Goal: Task Accomplishment & Management: Manage account settings

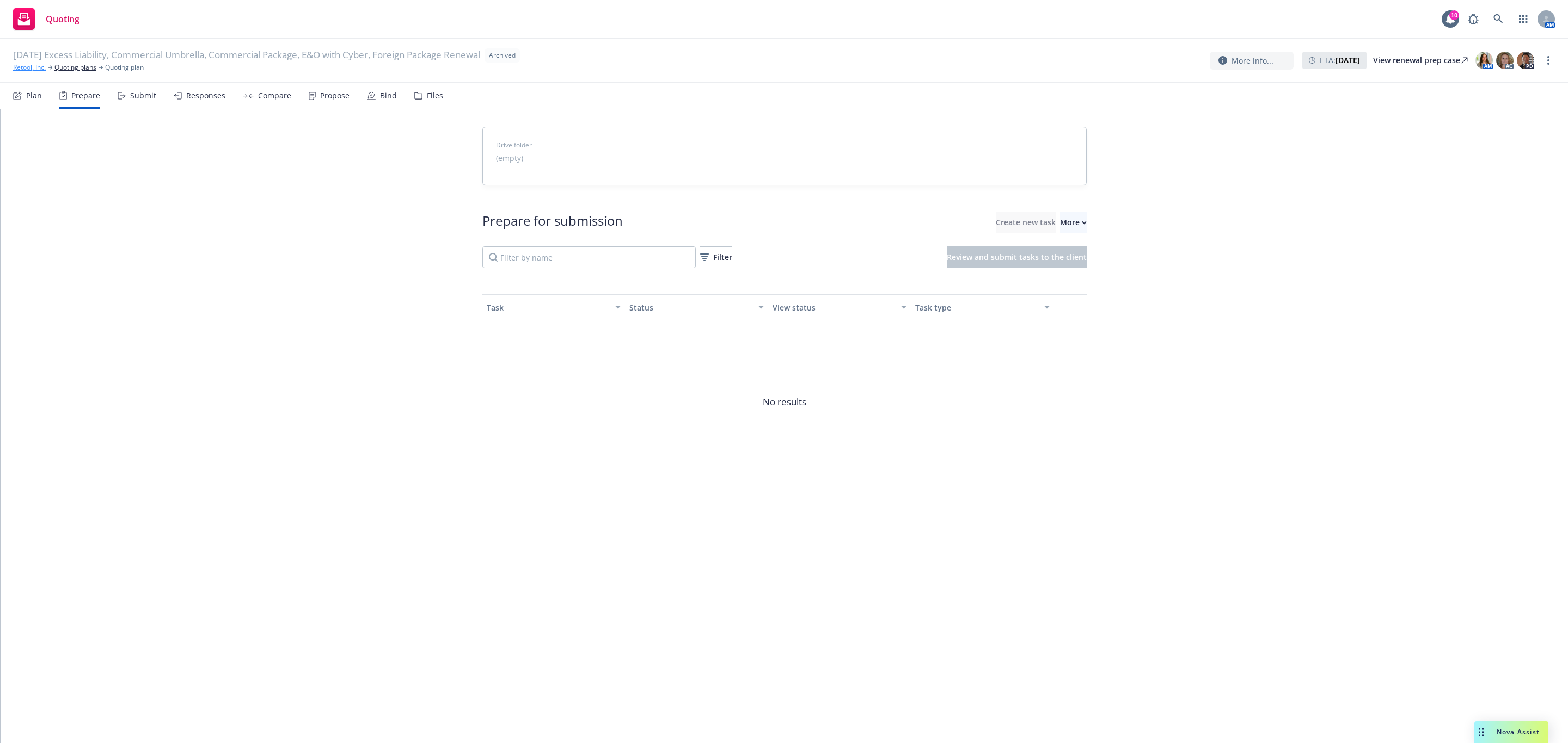
click at [28, 66] on link "Retool, Inc." at bounding box center [29, 67] width 32 height 10
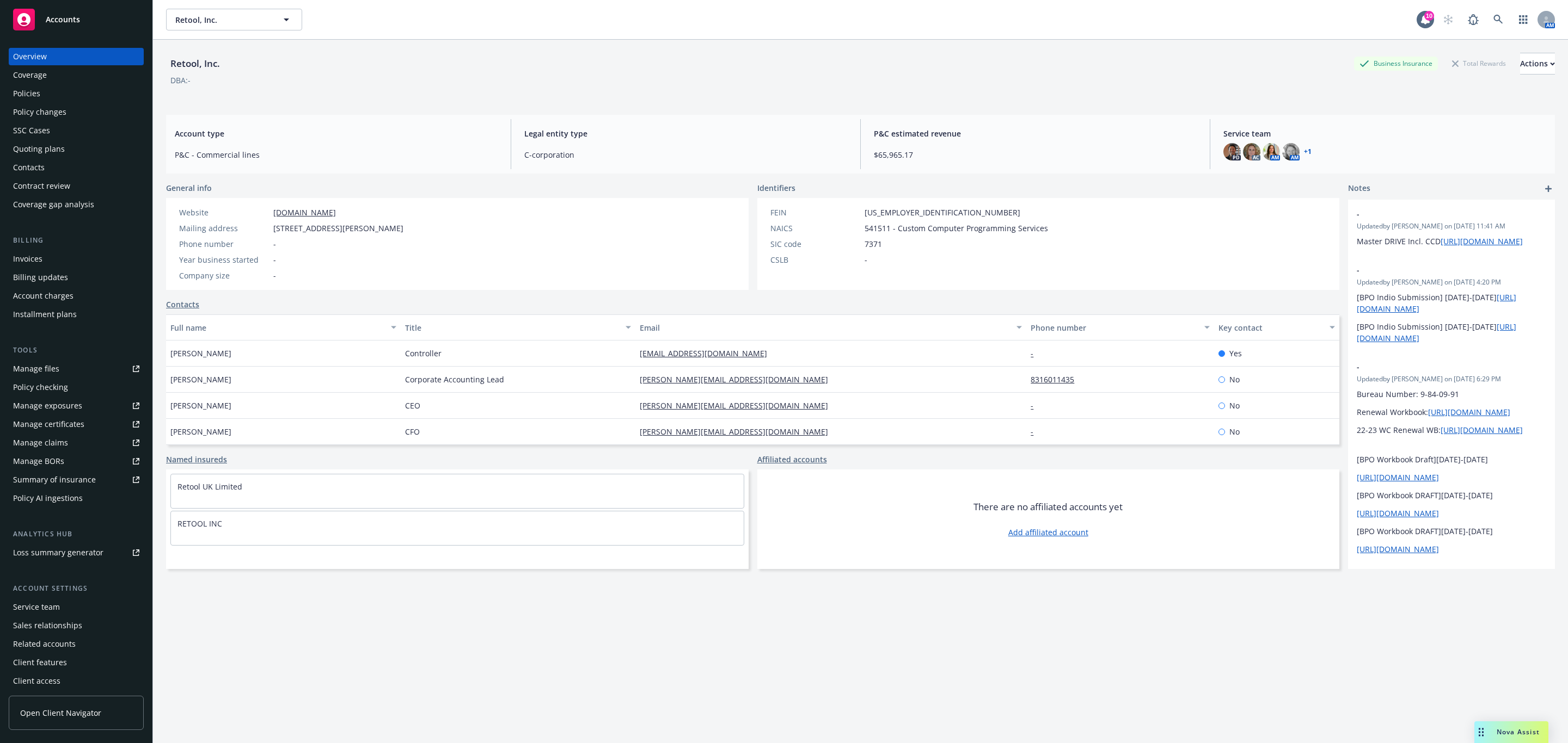
click at [57, 90] on div "Policies" at bounding box center [76, 94] width 126 height 17
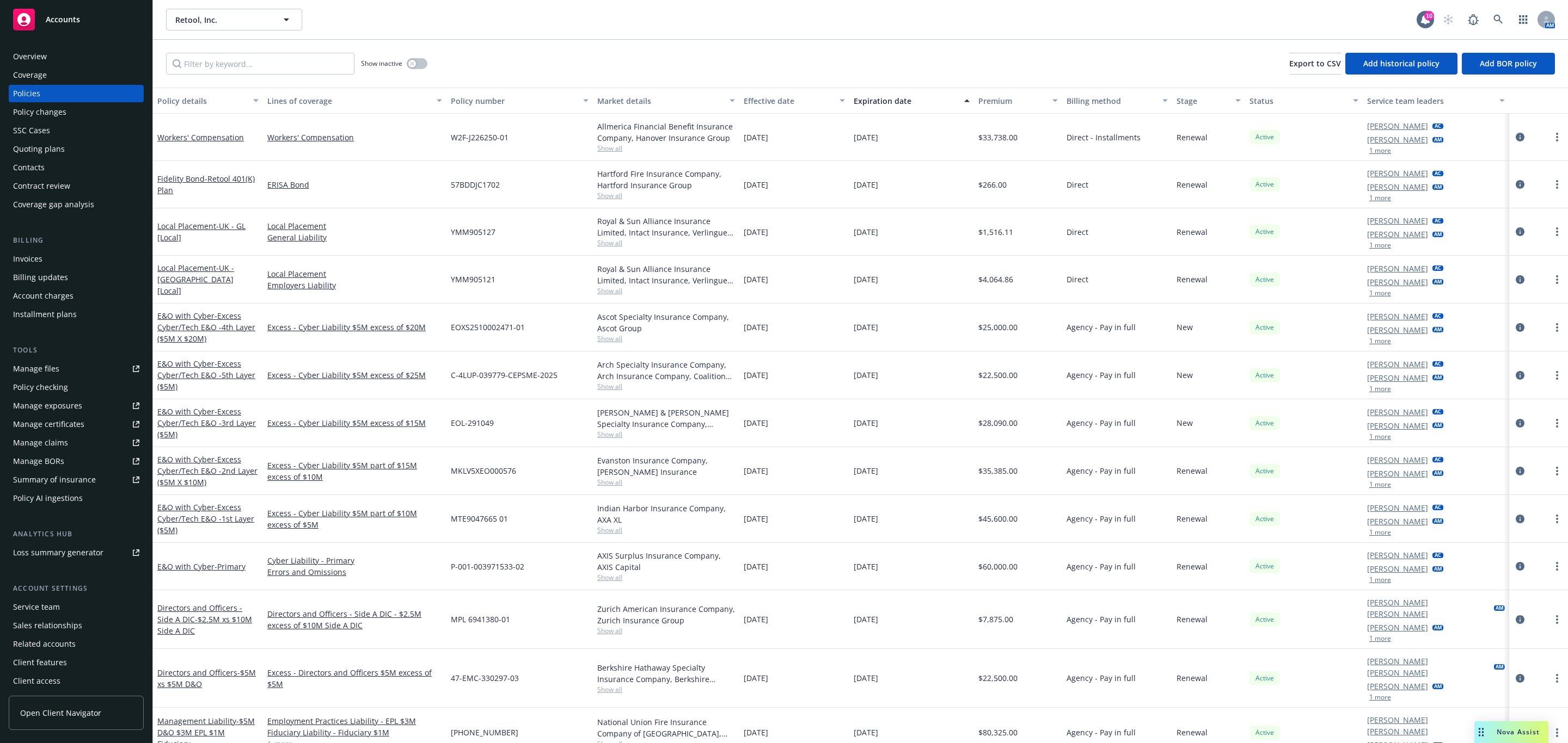
drag, startPoint x: 263, startPoint y: 45, endPoint x: 269, endPoint y: 56, distance: 12.5
click at [265, 45] on div "Show inactive Export to CSV Add historical policy Add BOR policy" at bounding box center [860, 63] width 1415 height 48
drag, startPoint x: 283, startPoint y: 63, endPoint x: 281, endPoint y: 56, distance: 7.3
click at [283, 63] on input "Filter by keyword..." at bounding box center [259, 63] width 188 height 22
paste input "J800460"
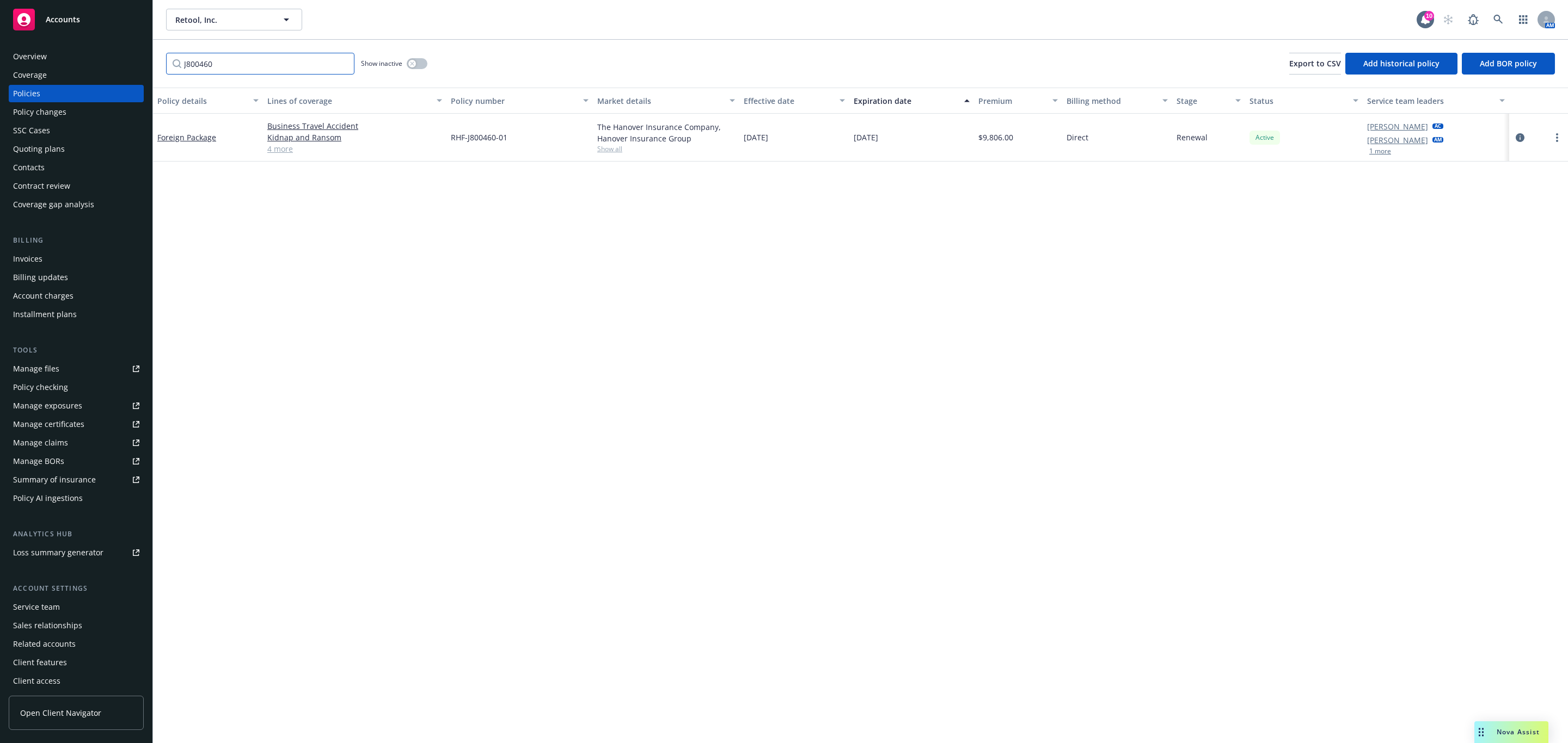
drag, startPoint x: 288, startPoint y: 61, endPoint x: -633, endPoint y: 54, distance: 921.0
click at [0, 54] on html "Accounts Overview Coverage Policies Policy changes SSC Cases Quoting plans Cont…" at bounding box center [784, 372] width 1568 height 743
type input "cyber"
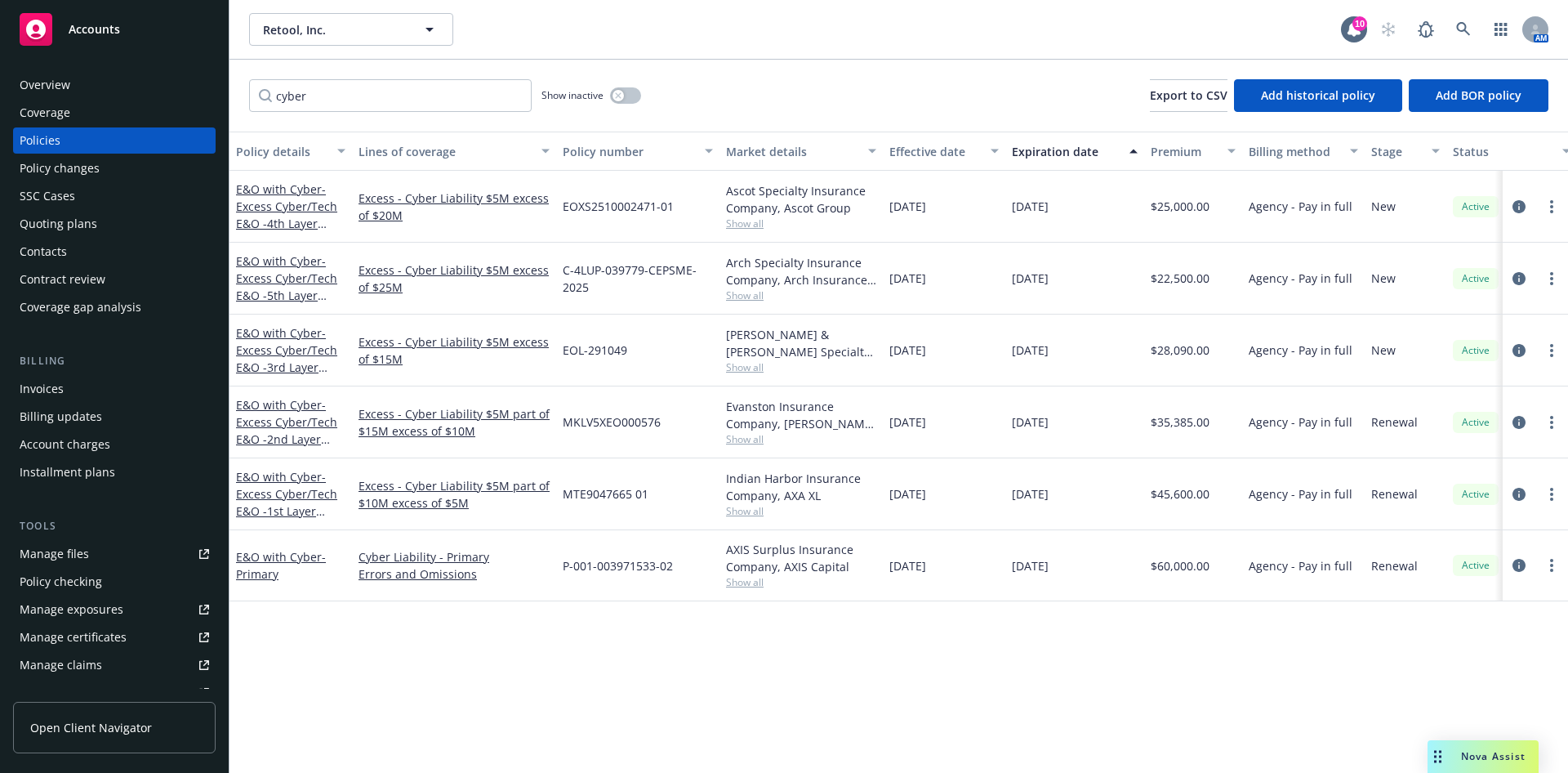
click at [110, 76] on div "Overview" at bounding box center [114, 85] width 189 height 26
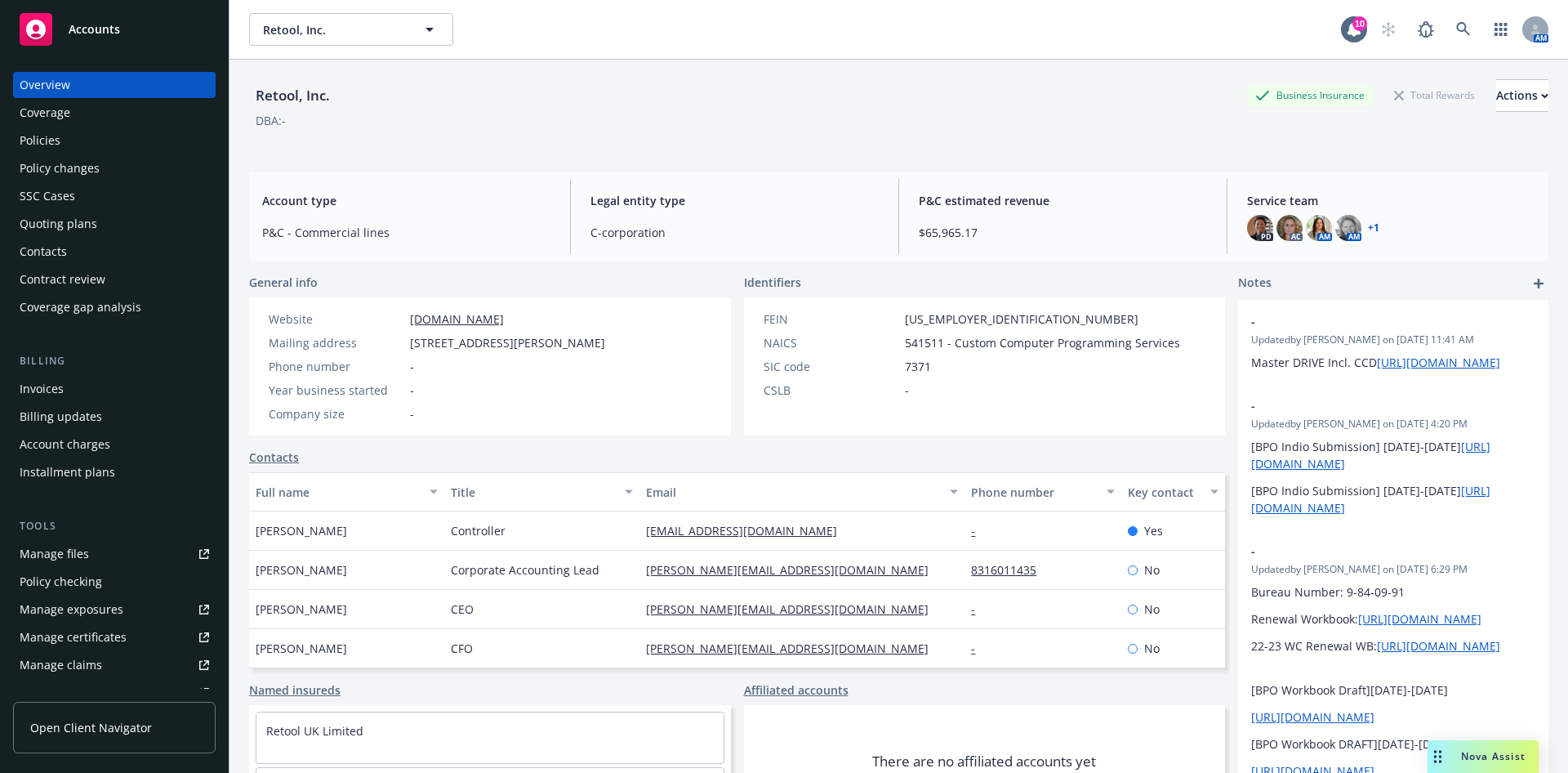
click at [612, 330] on div "Website www.retool.com Mailing address 1550 Bryant Street, Suite 200, San Franc…" at bounding box center [437, 366] width 350 height 112
drag, startPoint x: 566, startPoint y: 338, endPoint x: 400, endPoint y: 335, distance: 166.0
click at [400, 335] on div "Mailing address 1550 Bryant Street, Suite 200, San Francisco, CA, 94103" at bounding box center [437, 342] width 350 height 17
copy div "1550 Bryant Street, Suite 200"
drag, startPoint x: 643, startPoint y: 340, endPoint x: 570, endPoint y: 340, distance: 73.0
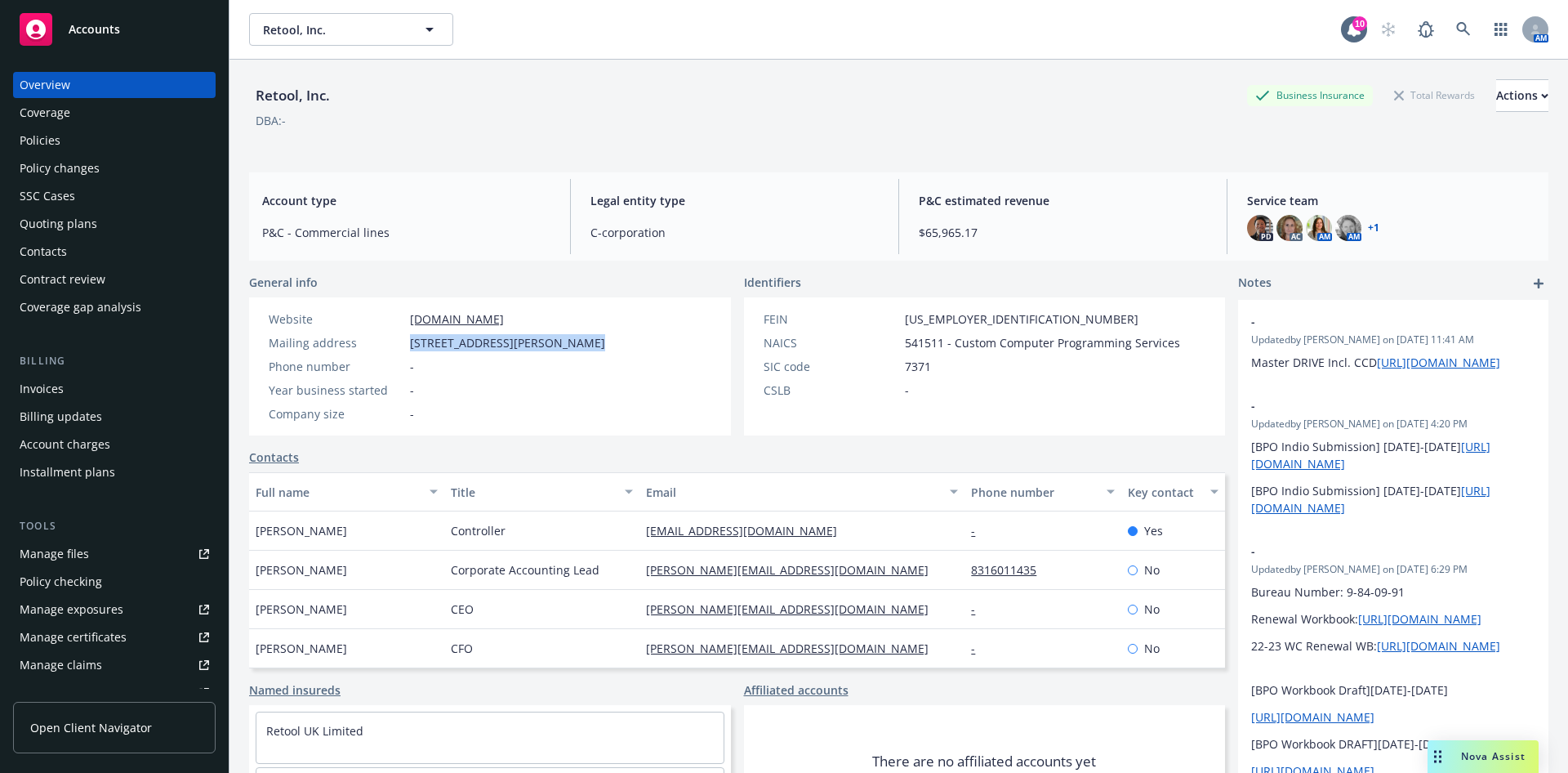
click at [570, 340] on span "[STREET_ADDRESS][PERSON_NAME]" at bounding box center [507, 342] width 195 height 17
copy span "San Francisco"
click at [411, 352] on span "[STREET_ADDRESS][PERSON_NAME]" at bounding box center [507, 342] width 195 height 17
drag, startPoint x: 442, startPoint y: 362, endPoint x: 405, endPoint y: 366, distance: 37.2
click at [405, 352] on div "Mailing address 1550 Bryant Street, Suite 200, San Francisco, CA, 94103" at bounding box center [437, 342] width 350 height 17
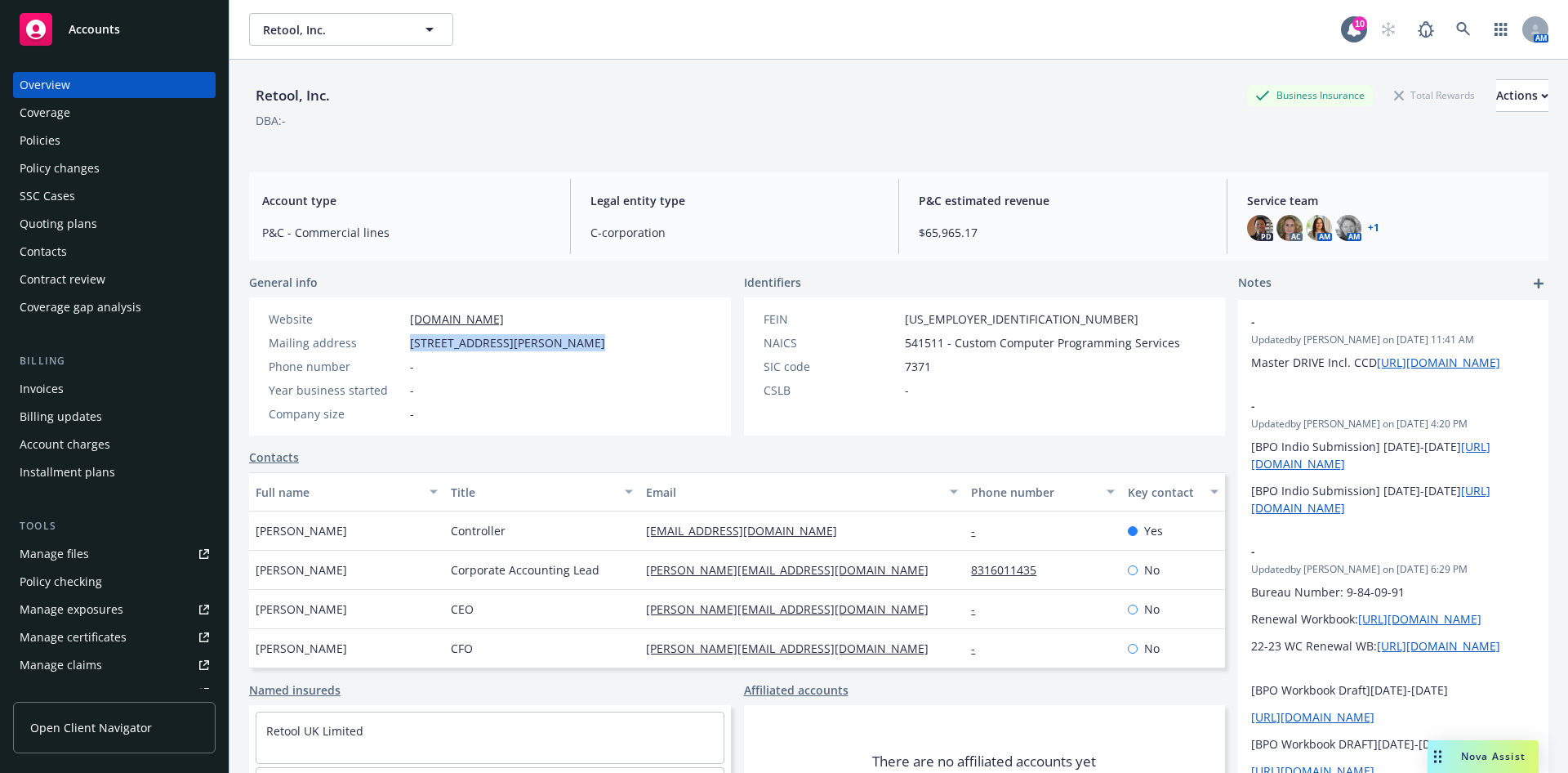
copy span "94103"
click at [59, 147] on div "Policies" at bounding box center [114, 141] width 189 height 26
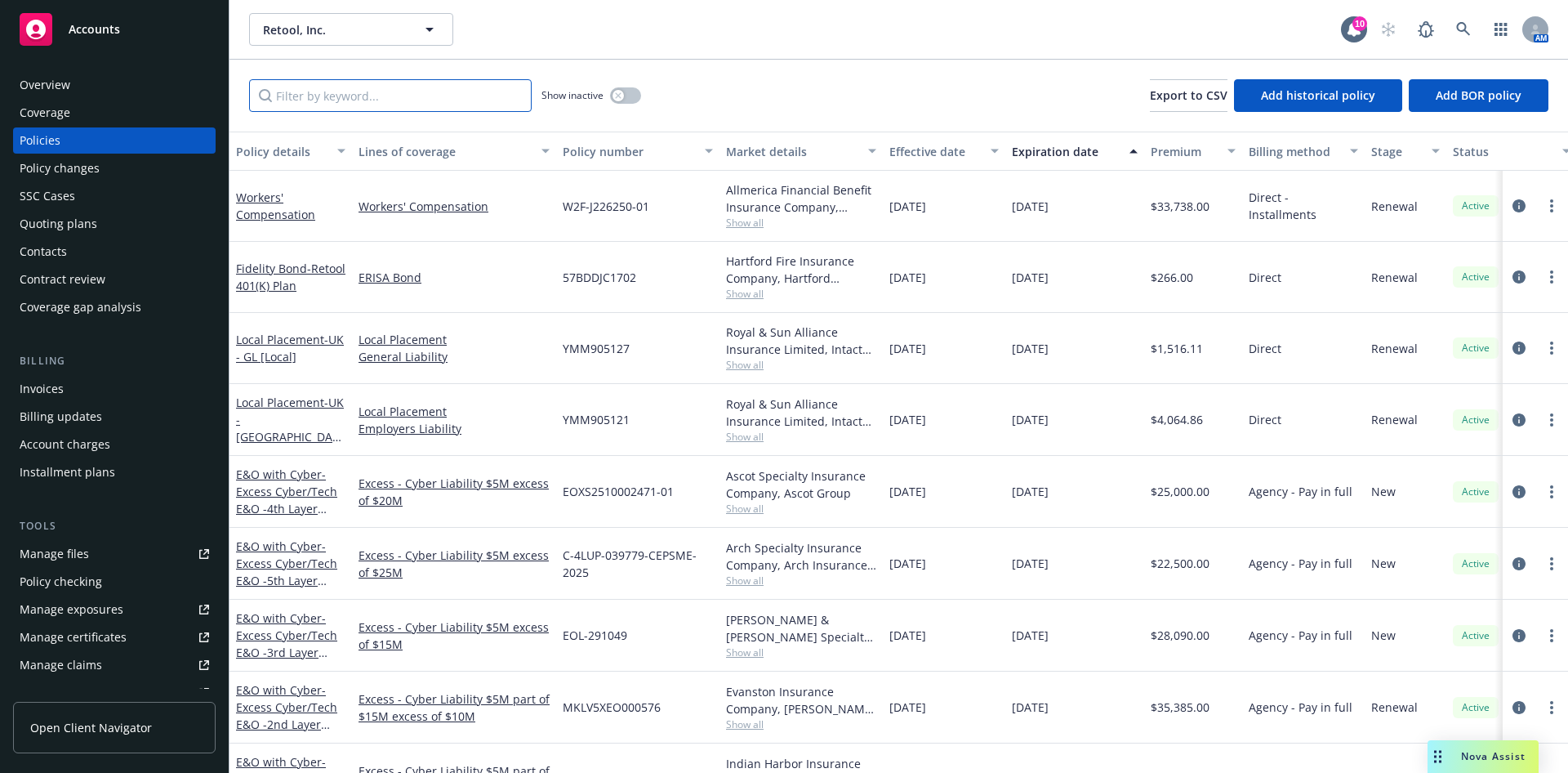
click at [489, 100] on input "Filter by keyword..." at bounding box center [389, 95] width 282 height 33
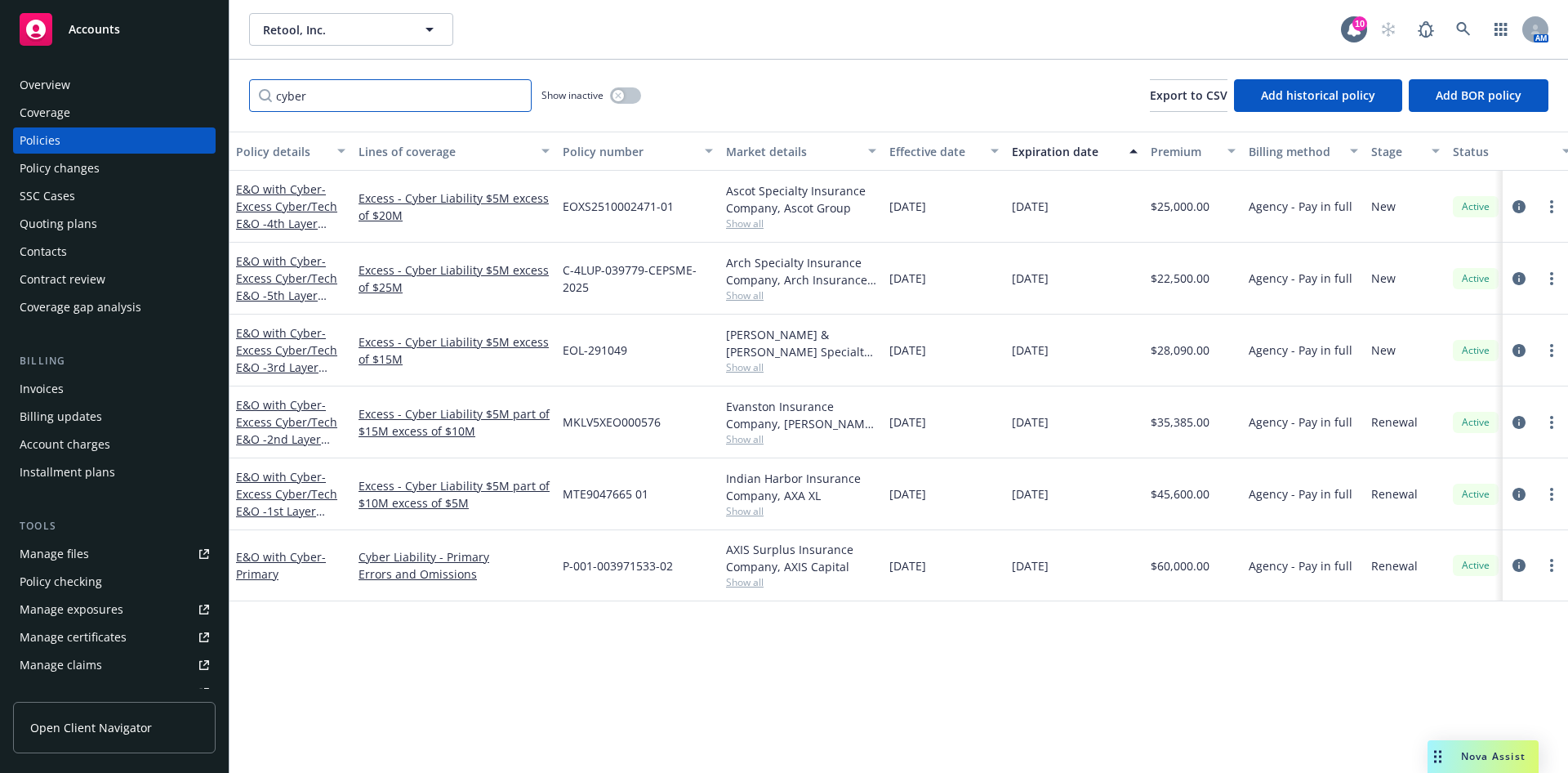
type input "cyber"
click at [1510, 570] on div at bounding box center [1535, 566] width 52 height 20
click at [1513, 568] on icon "circleInformation" at bounding box center [1518, 565] width 13 height 13
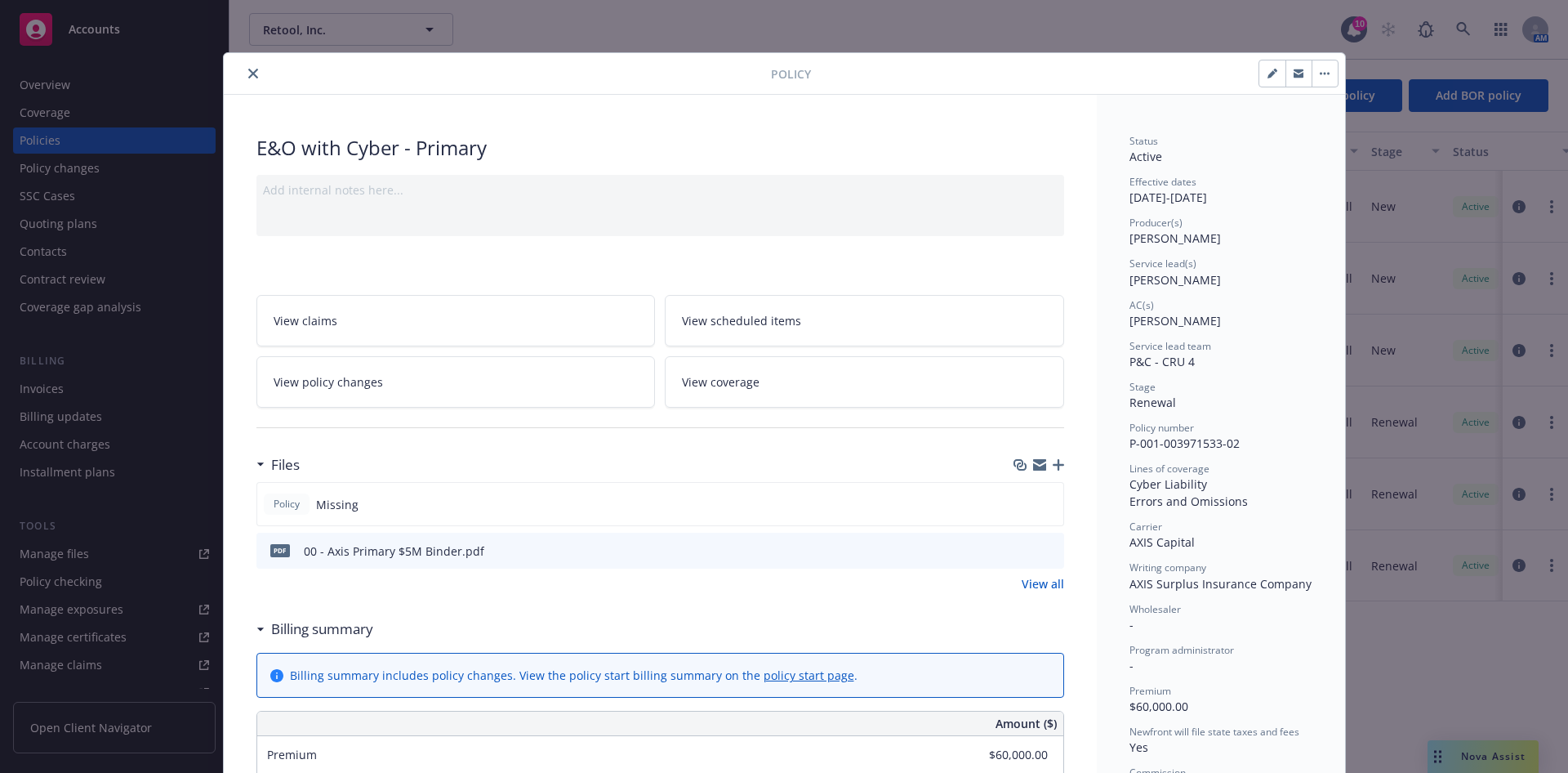
click at [1041, 551] on icon "preview file" at bounding box center [1048, 550] width 15 height 12
click at [249, 71] on icon "close" at bounding box center [254, 73] width 10 height 10
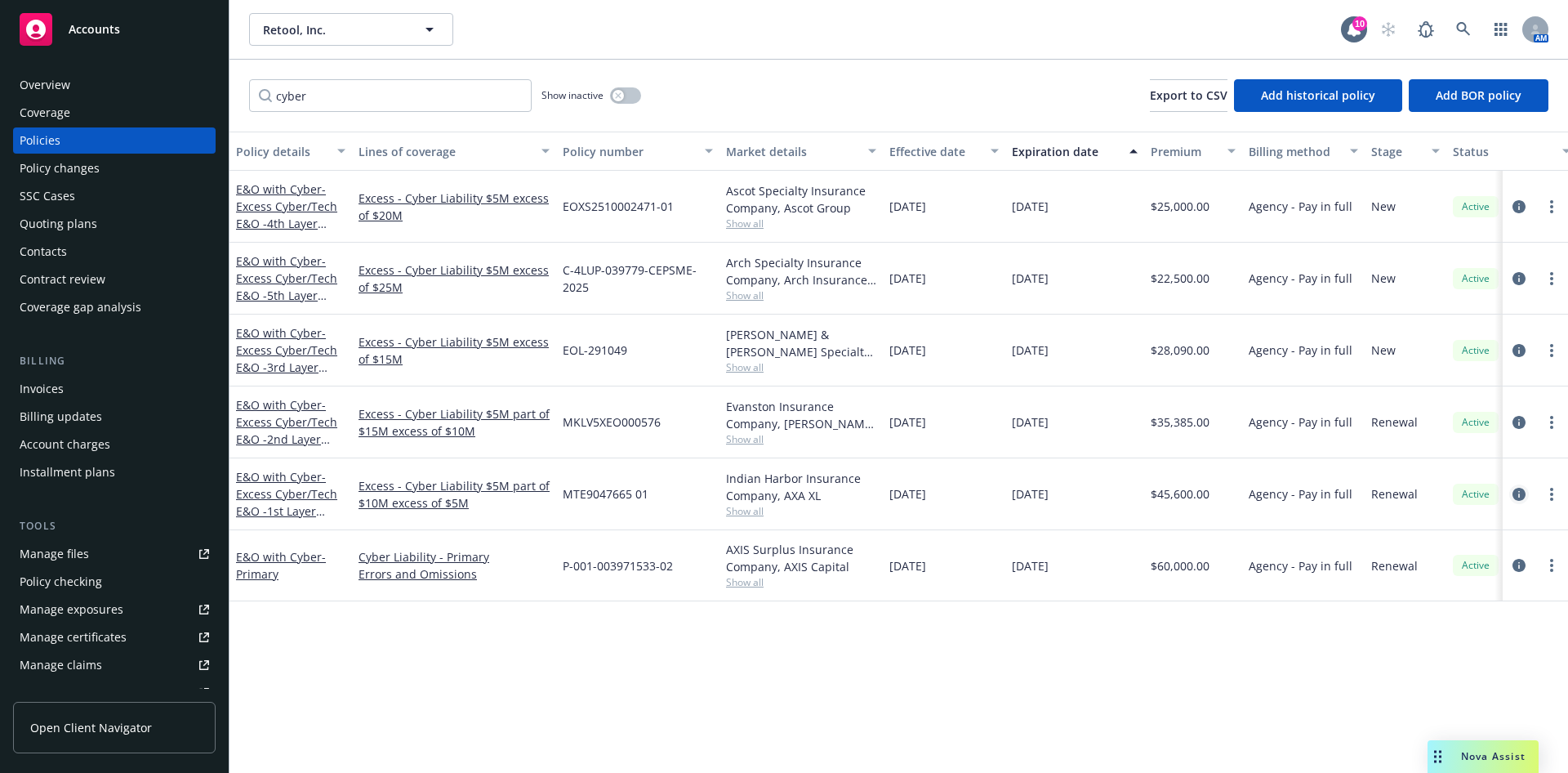
click at [1513, 498] on icon "circleInformation" at bounding box center [1518, 494] width 13 height 13
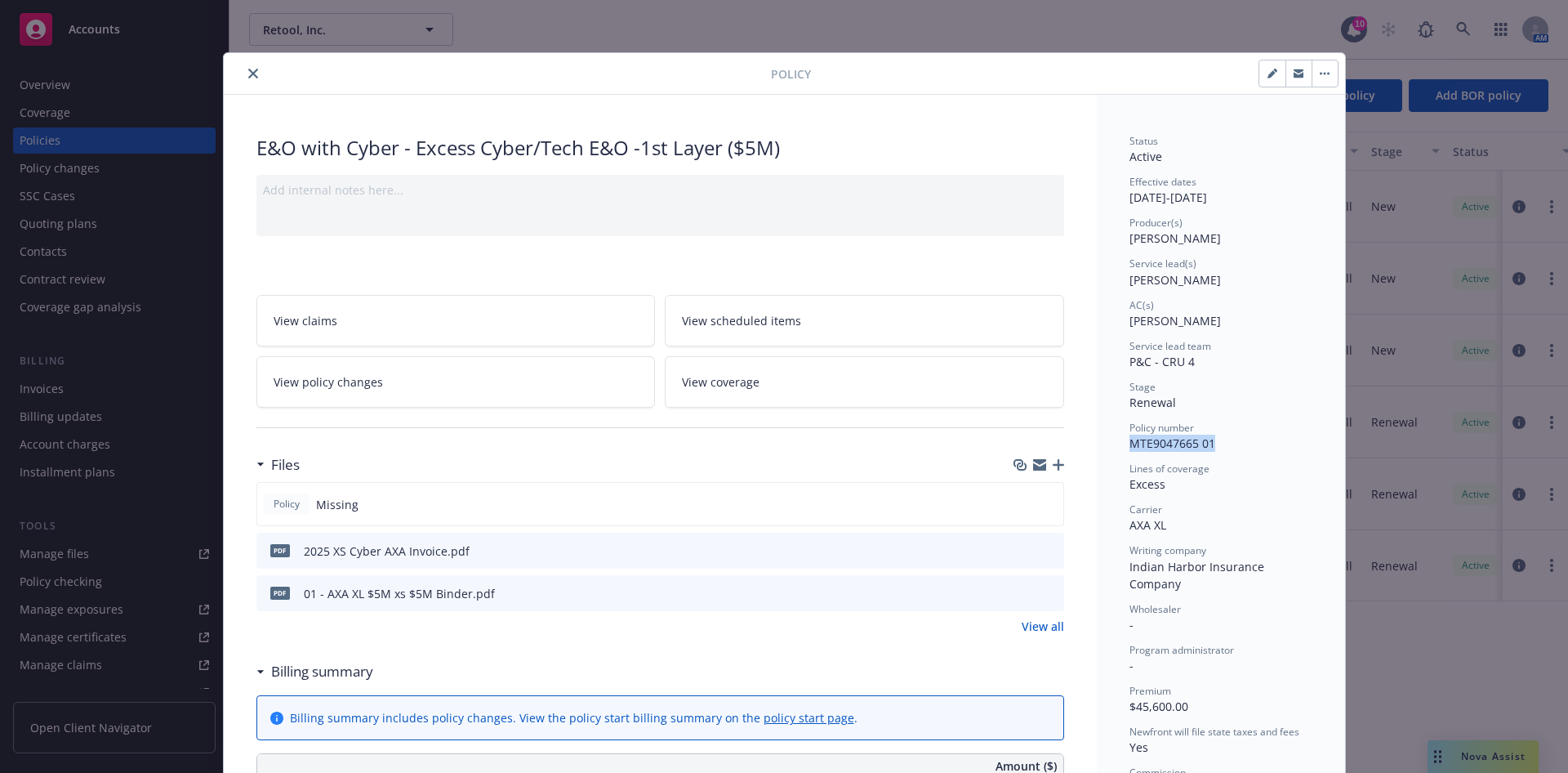
drag, startPoint x: 1212, startPoint y: 434, endPoint x: 1210, endPoint y: 443, distance: 9.2
click at [1210, 443] on div "Policy number MTE9047665 01" at bounding box center [1220, 436] width 183 height 31
copy div "MTE9047665 01"
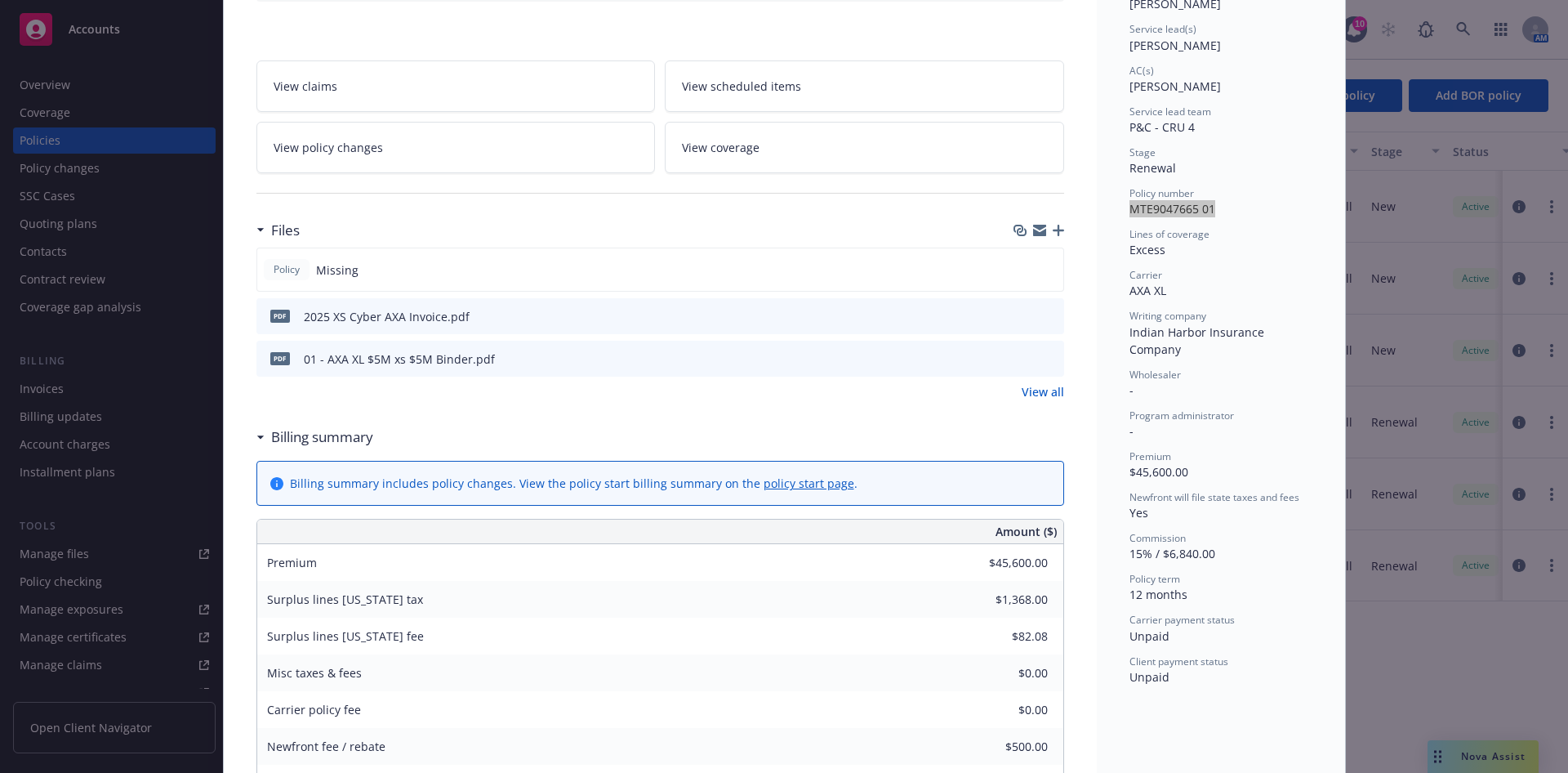
scroll to position [245, 0]
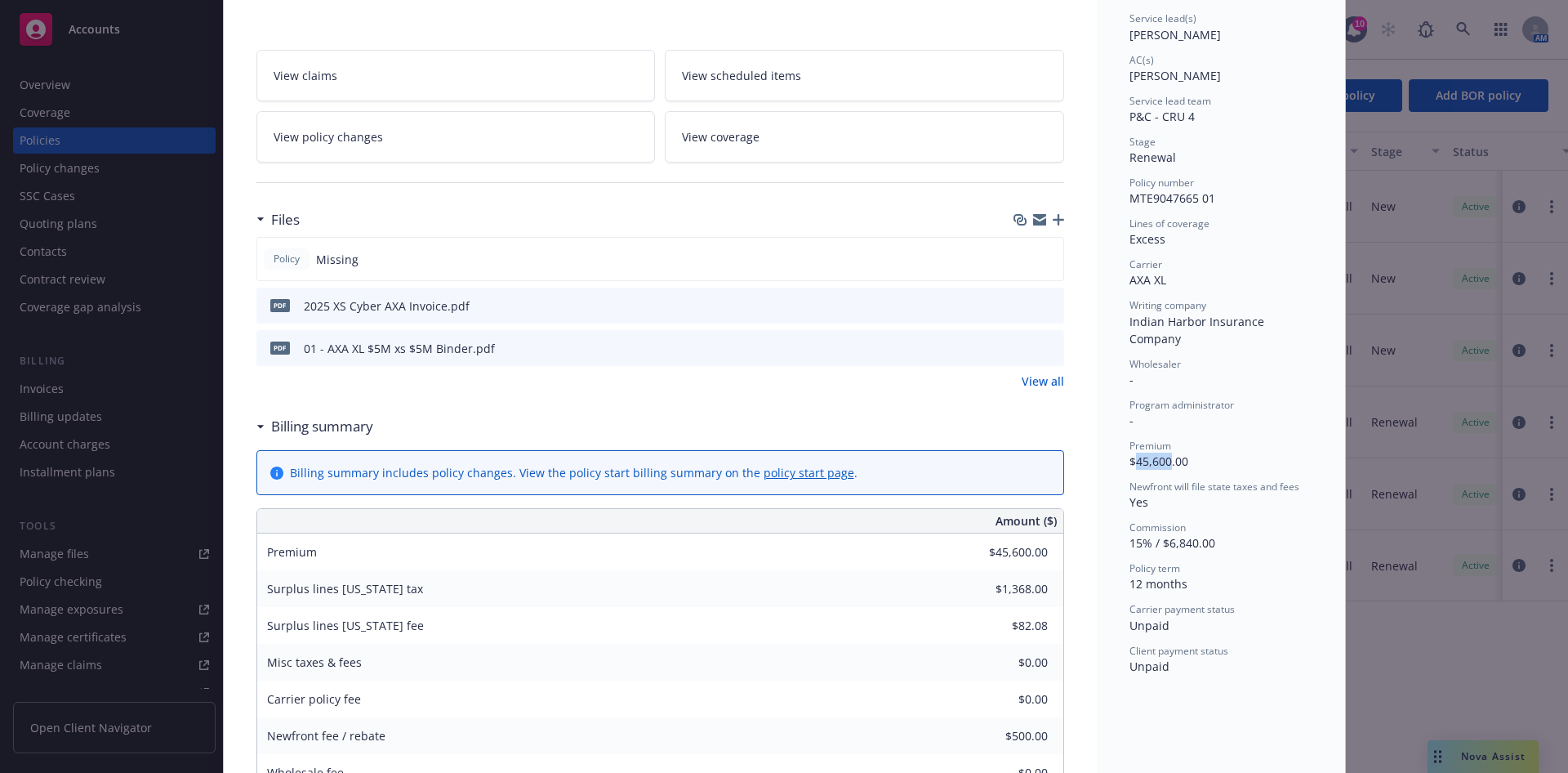
drag, startPoint x: 1163, startPoint y: 459, endPoint x: 1123, endPoint y: 461, distance: 40.0
click at [1129, 461] on span "$45,600.00" at bounding box center [1158, 462] width 58 height 16
copy span "45,600"
drag, startPoint x: 1217, startPoint y: 202, endPoint x: 1116, endPoint y: 207, distance: 101.1
click at [1116, 207] on div "Status Active Effective dates 08/07/2025 - 08/07/2026 Producer(s) Forrest Witte…" at bounding box center [1220, 759] width 249 height 1820
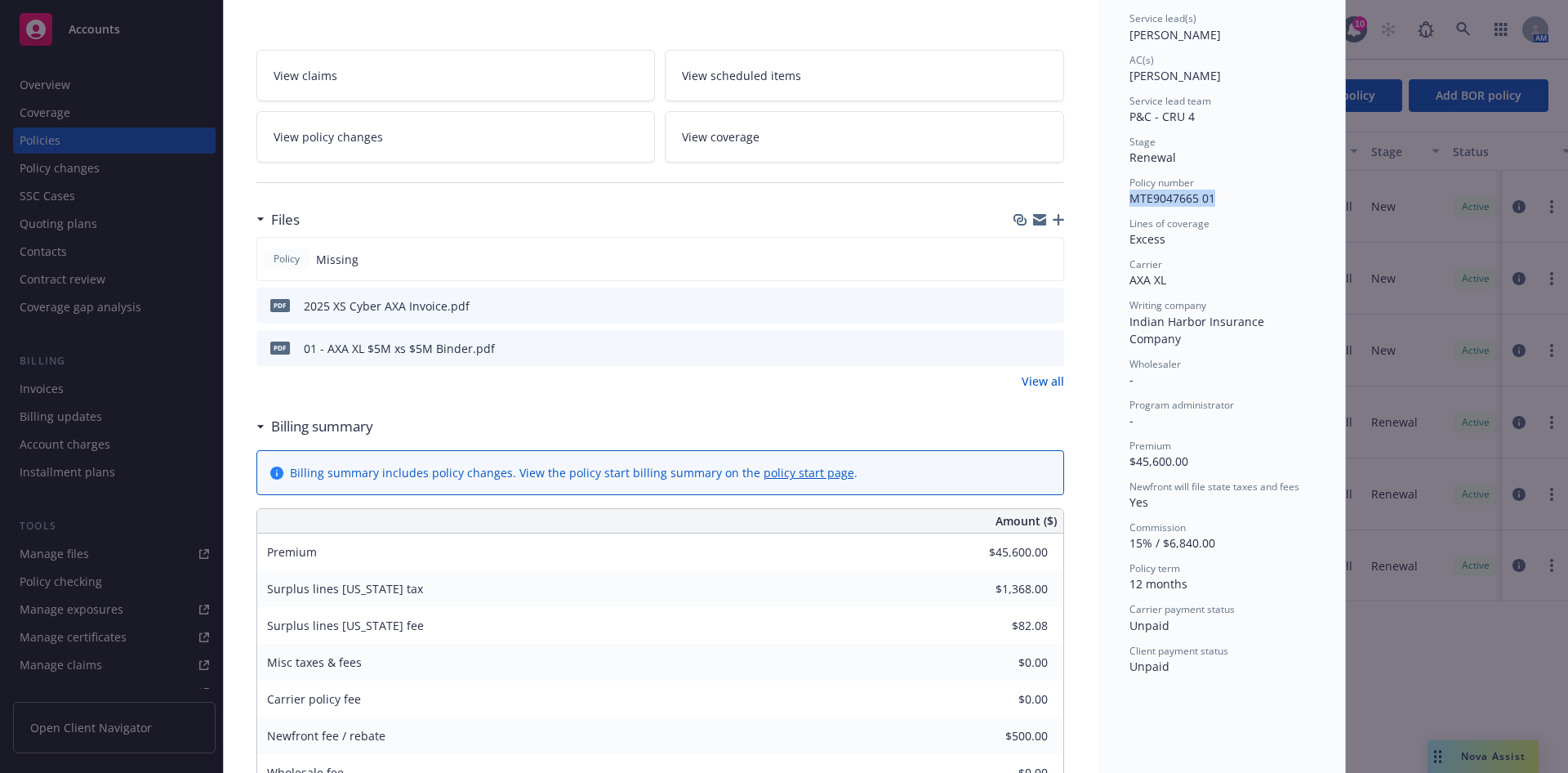
copy span "MTE9047665 01"
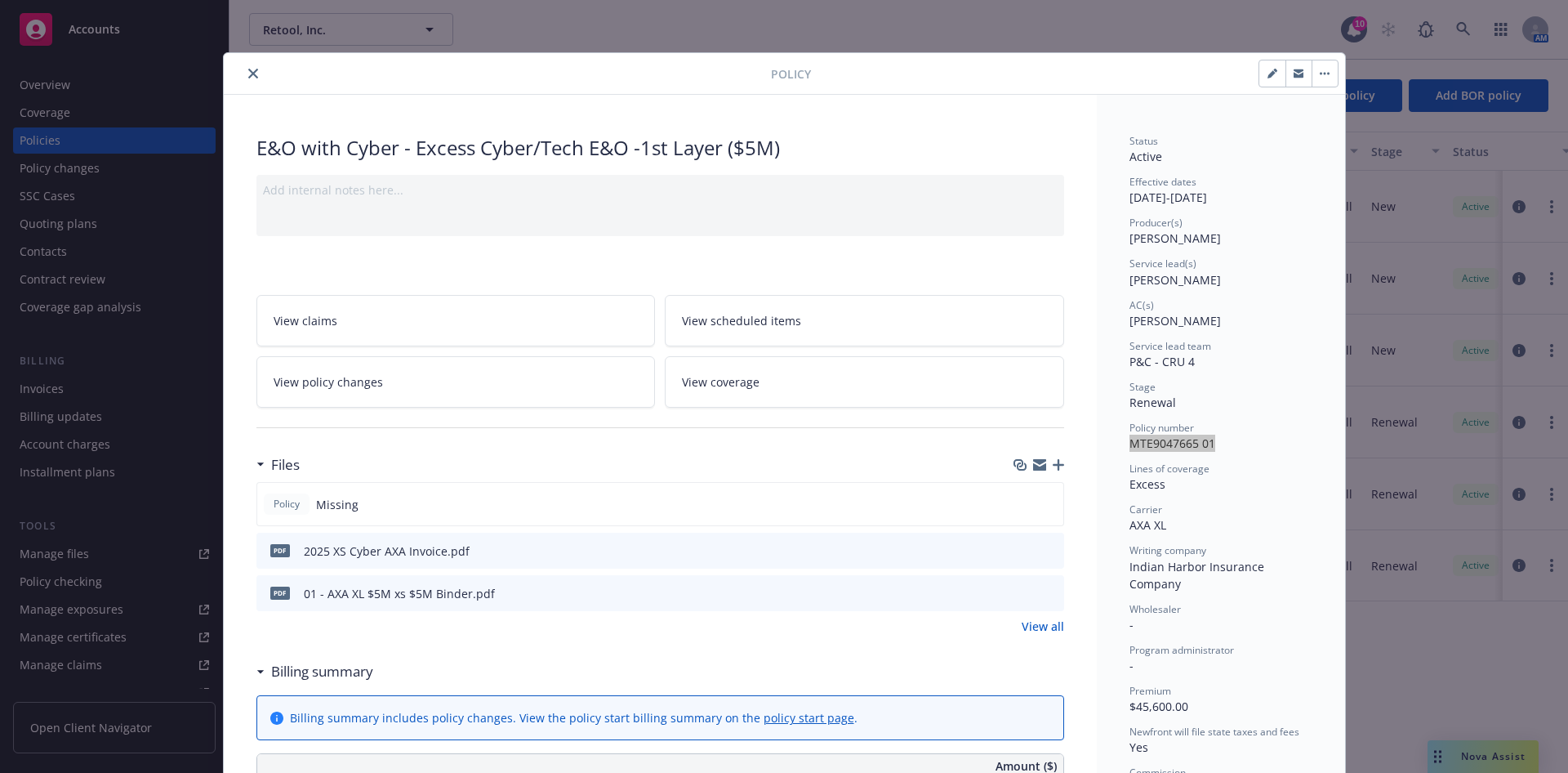
click at [249, 72] on icon "close" at bounding box center [254, 73] width 10 height 10
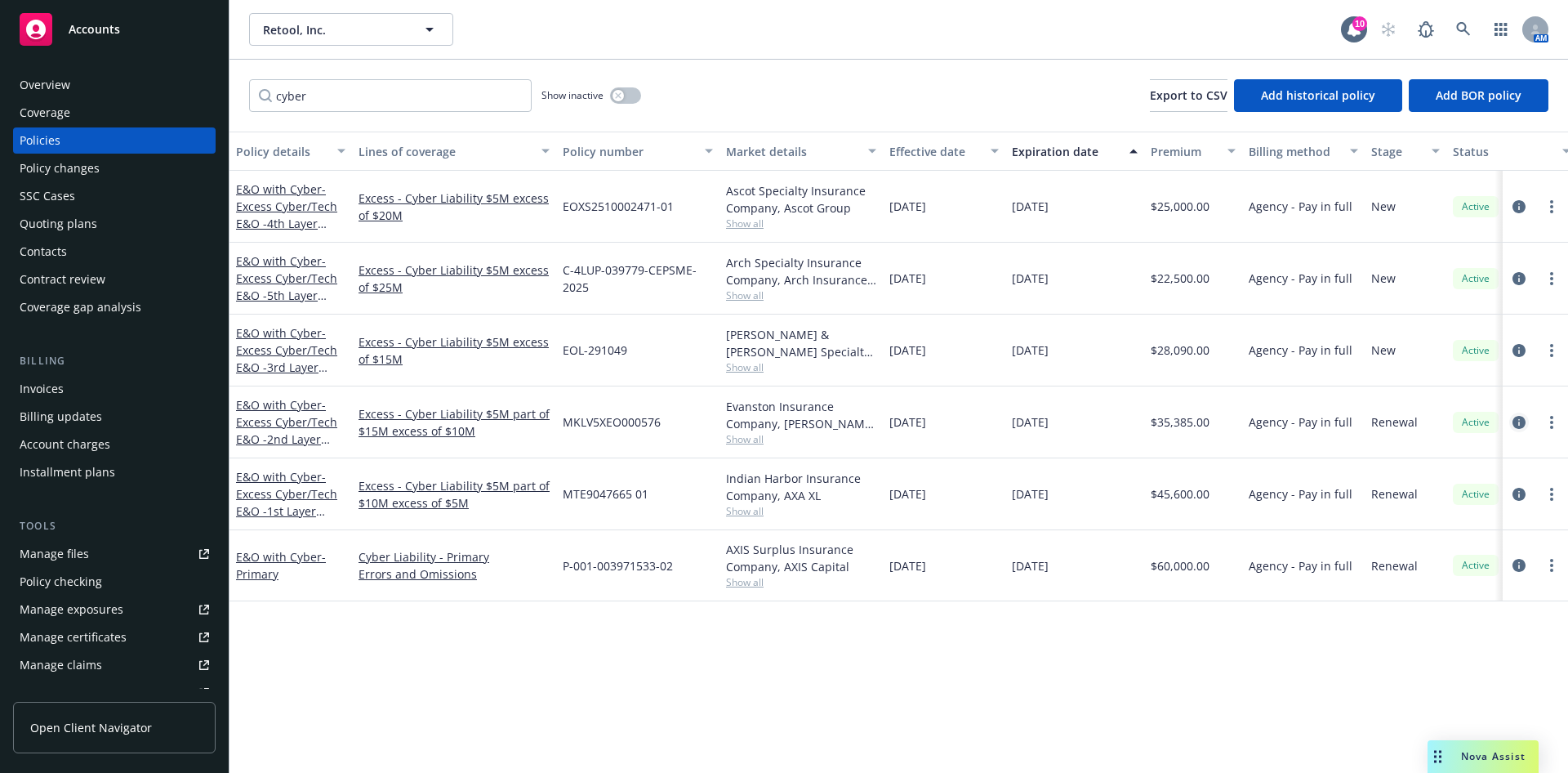
click at [1513, 419] on icon "circleInformation" at bounding box center [1518, 422] width 13 height 13
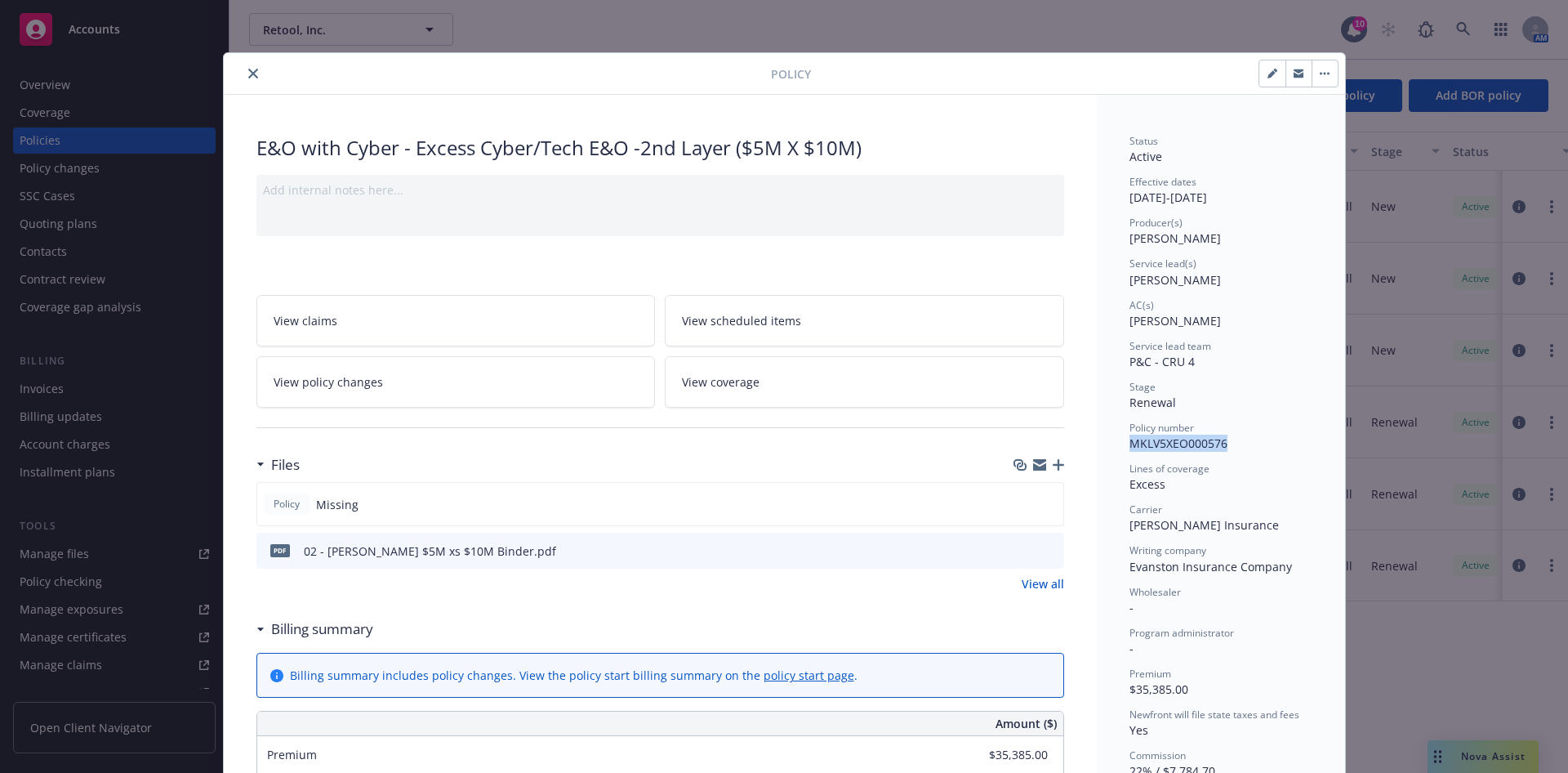
drag, startPoint x: 1231, startPoint y: 446, endPoint x: 1122, endPoint y: 447, distance: 109.0
click at [1129, 447] on div "Policy number MKLV5XEO000576" at bounding box center [1220, 436] width 183 height 31
copy span "MKLV5XEO000576"
drag, startPoint x: 1160, startPoint y: 691, endPoint x: 1129, endPoint y: 693, distance: 31.1
click at [1129, 693] on span "$35,385.00" at bounding box center [1158, 690] width 58 height 16
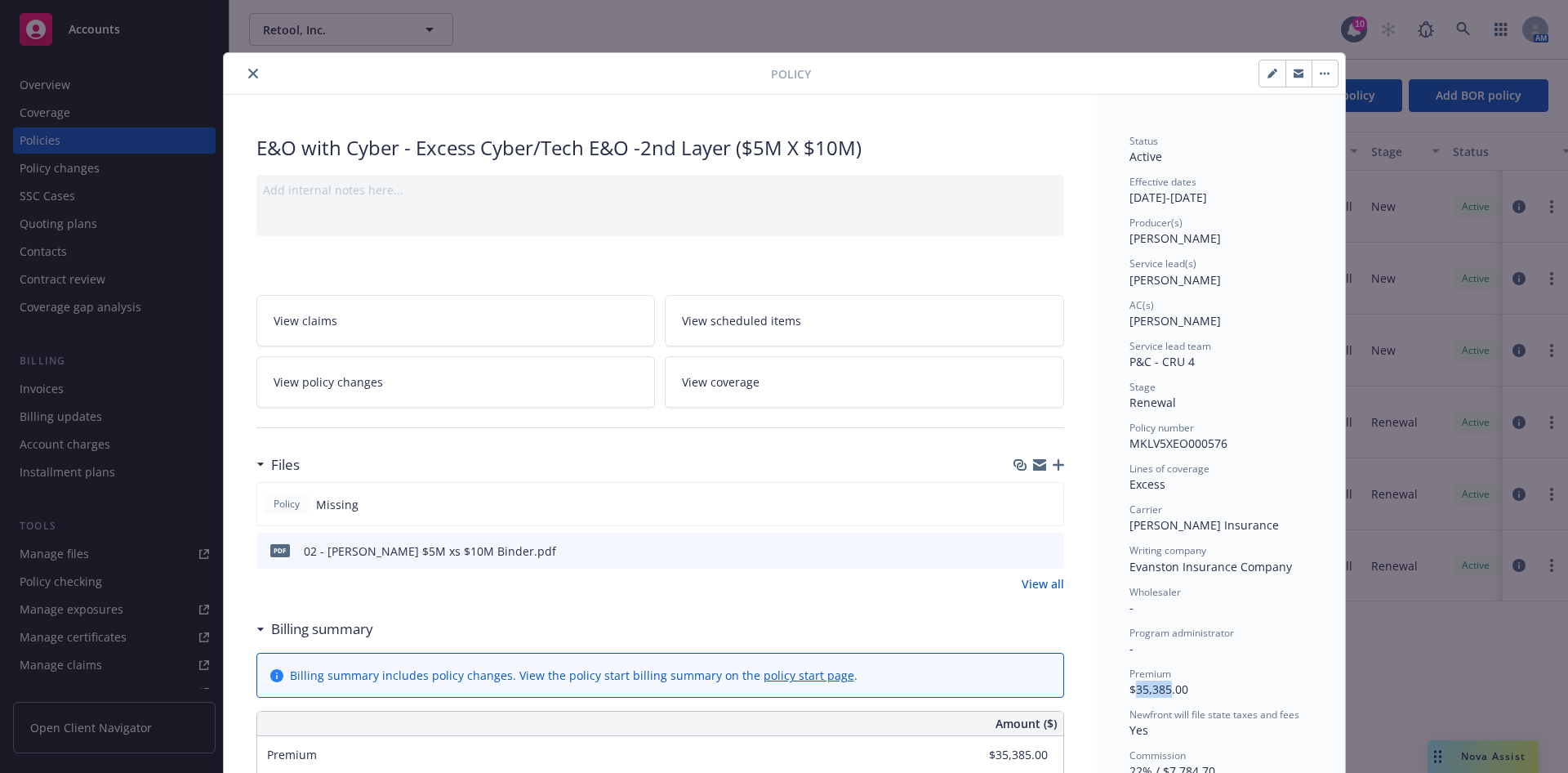
copy span "35,385"
click at [244, 67] on button "close" at bounding box center [254, 73] width 20 height 20
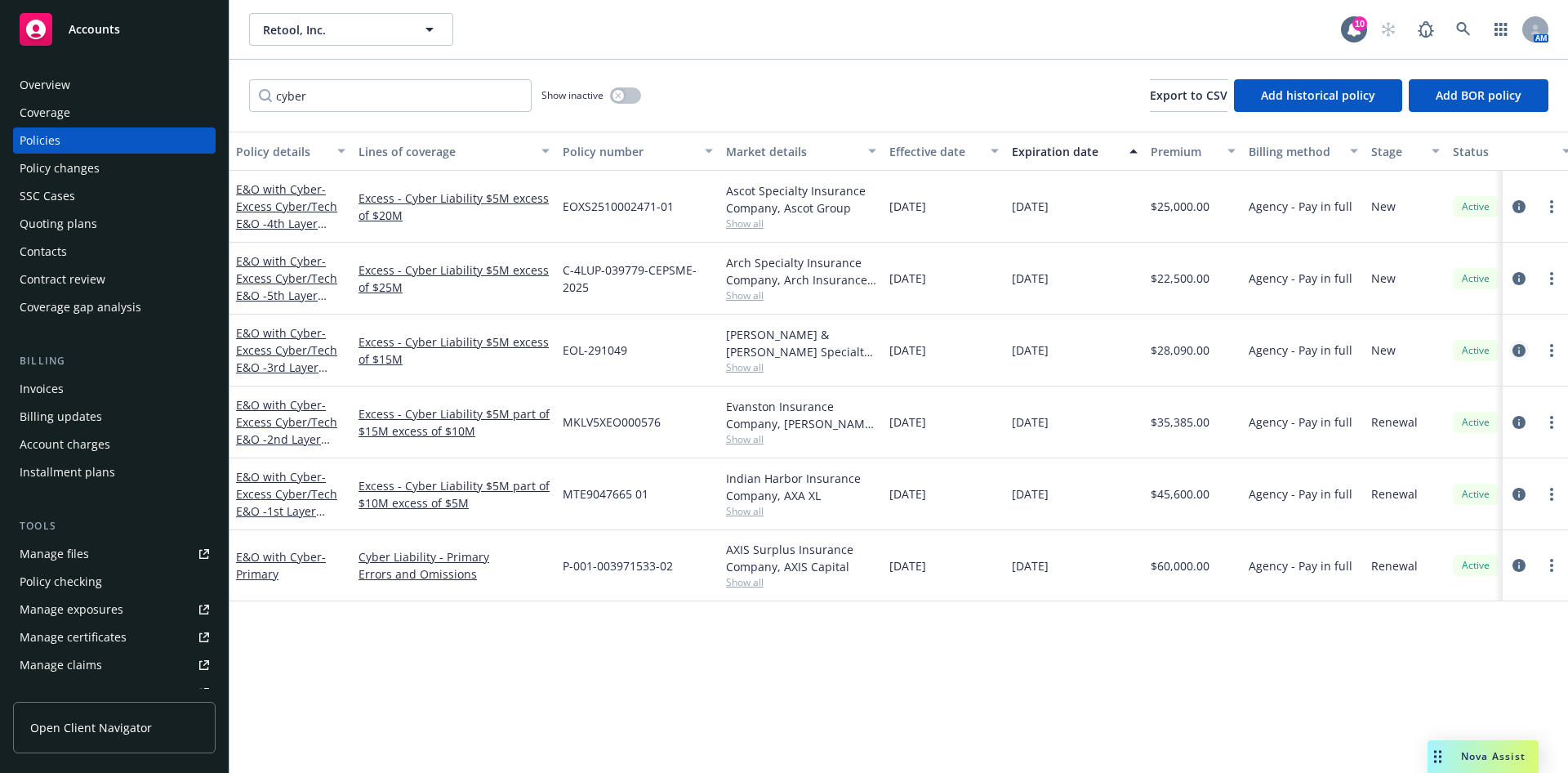
click at [1513, 346] on icon "circleInformation" at bounding box center [1518, 350] width 13 height 13
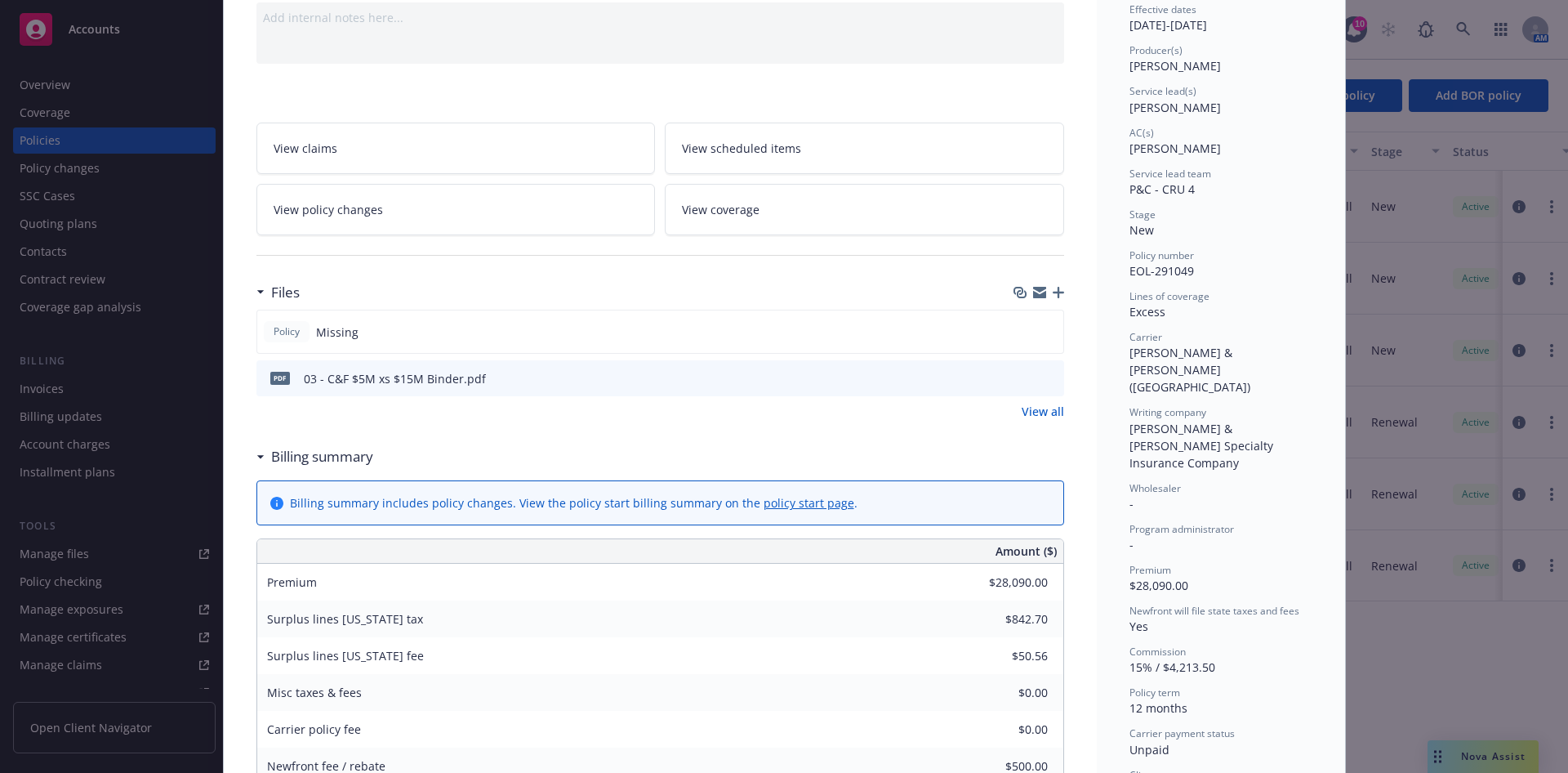
scroll to position [245, 0]
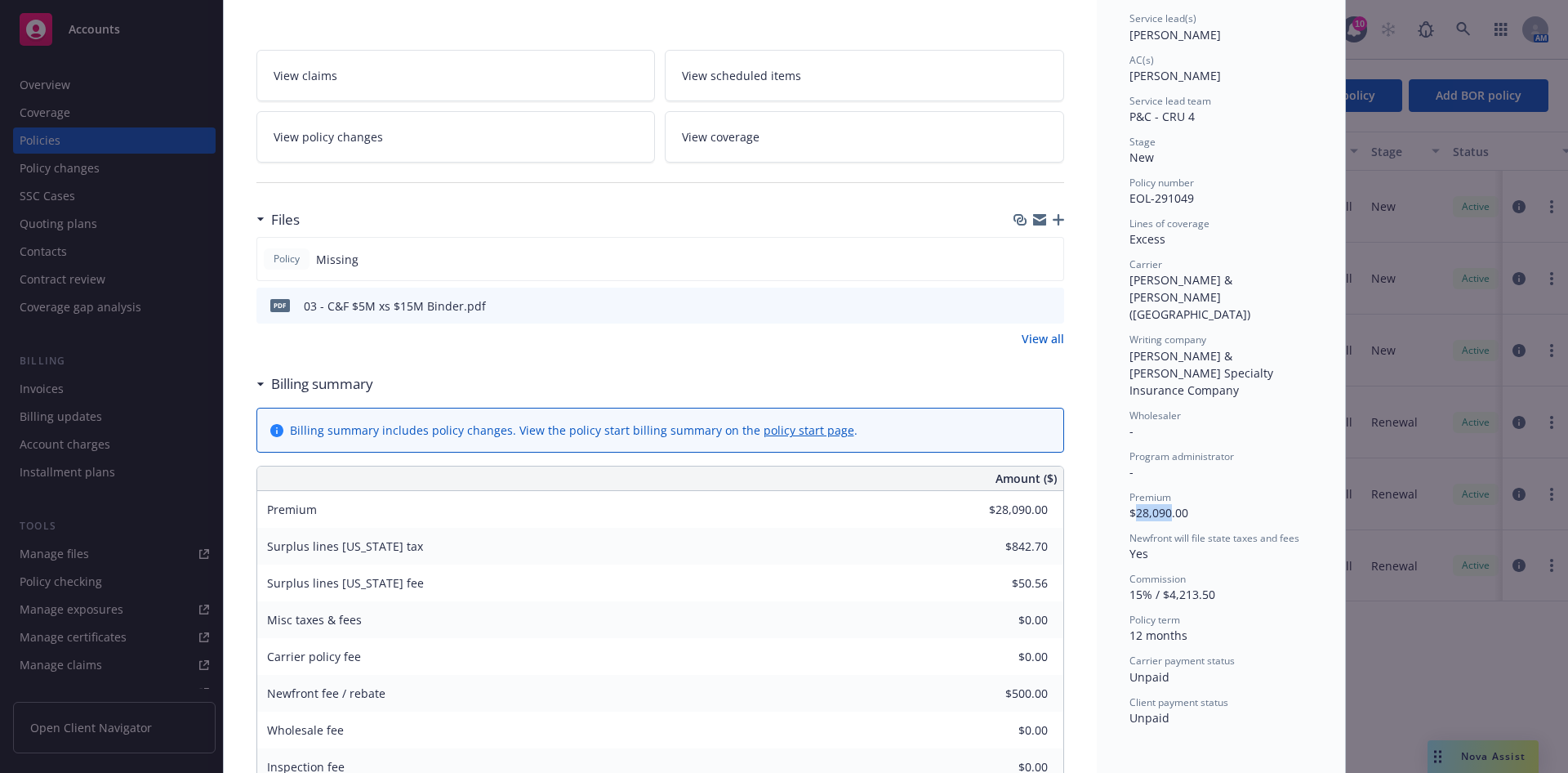
drag, startPoint x: 1161, startPoint y: 462, endPoint x: 1129, endPoint y: 463, distance: 32.0
click at [1129, 505] on span "$28,090.00" at bounding box center [1158, 513] width 58 height 16
copy span "28,090"
drag, startPoint x: 1190, startPoint y: 202, endPoint x: 1109, endPoint y: 207, distance: 81.2
click at [1109, 207] on div "Status Active Effective dates 08/07/2025 - 08/07/2026 Producer(s) Forrest Witte…" at bounding box center [1220, 651] width 249 height 1603
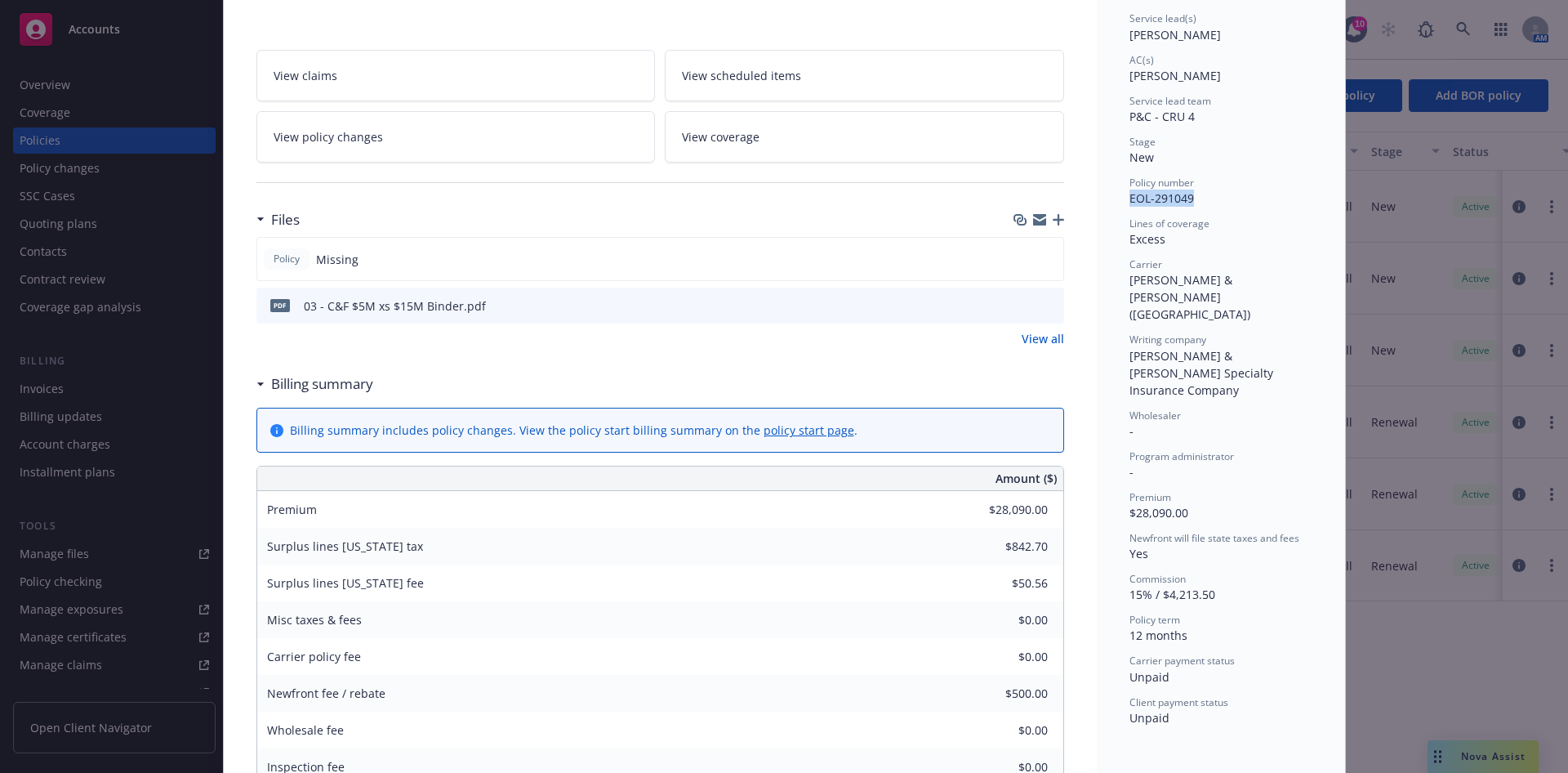
copy span "EOL-291049"
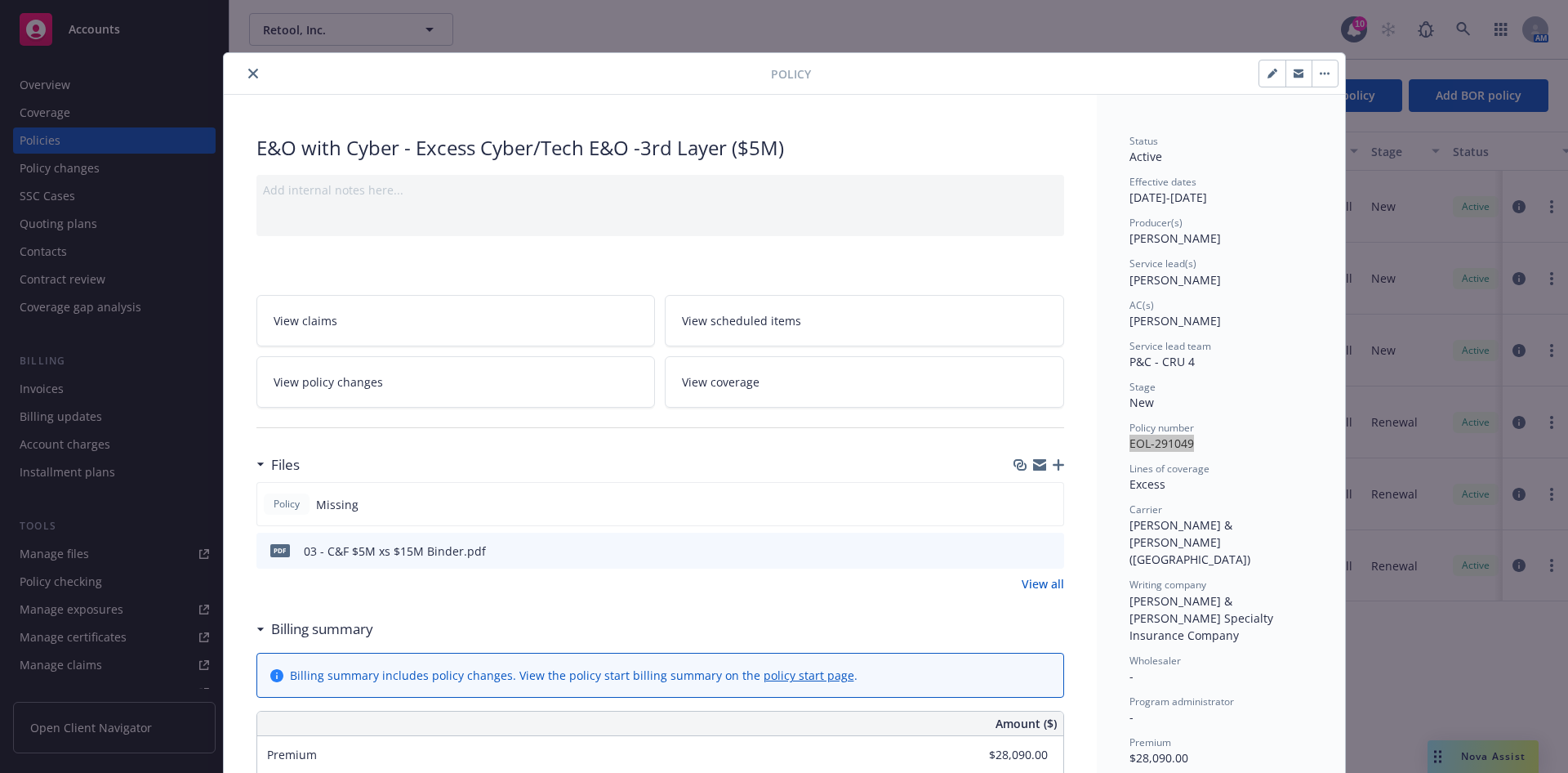
click at [249, 69] on icon "close" at bounding box center [254, 73] width 10 height 10
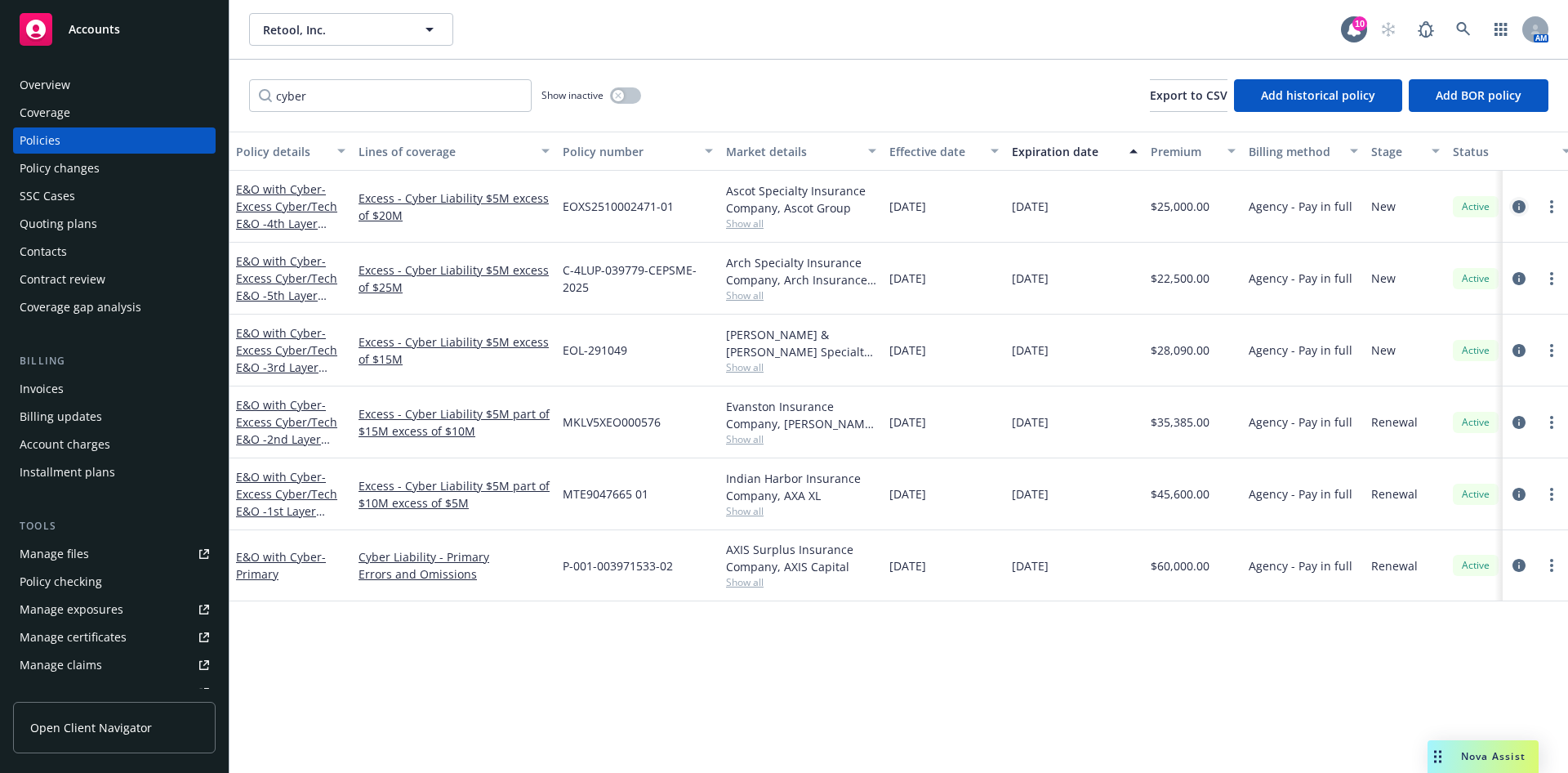
click at [1510, 199] on link "circleInformation" at bounding box center [1519, 207] width 20 height 20
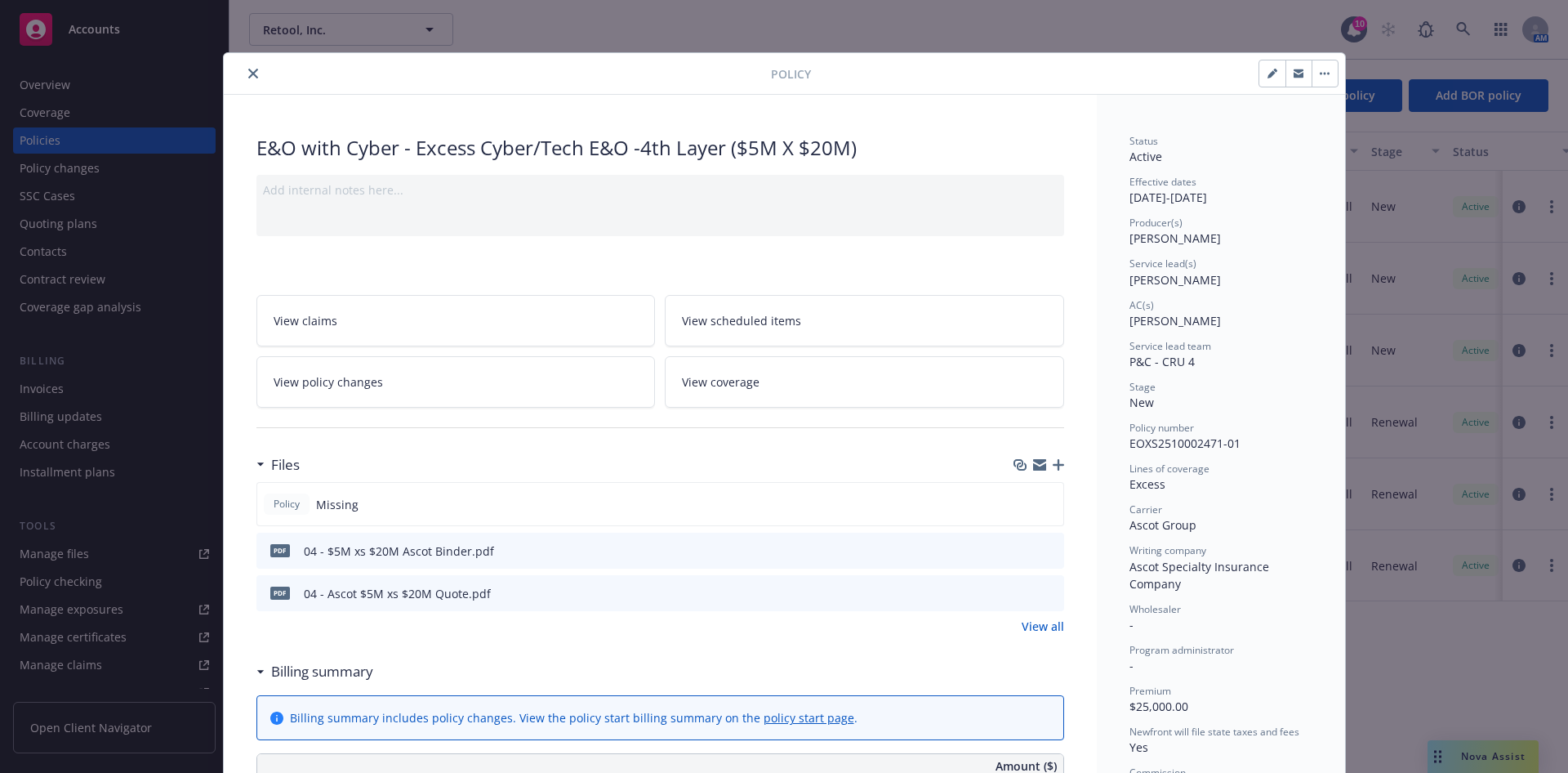
scroll to position [245, 0]
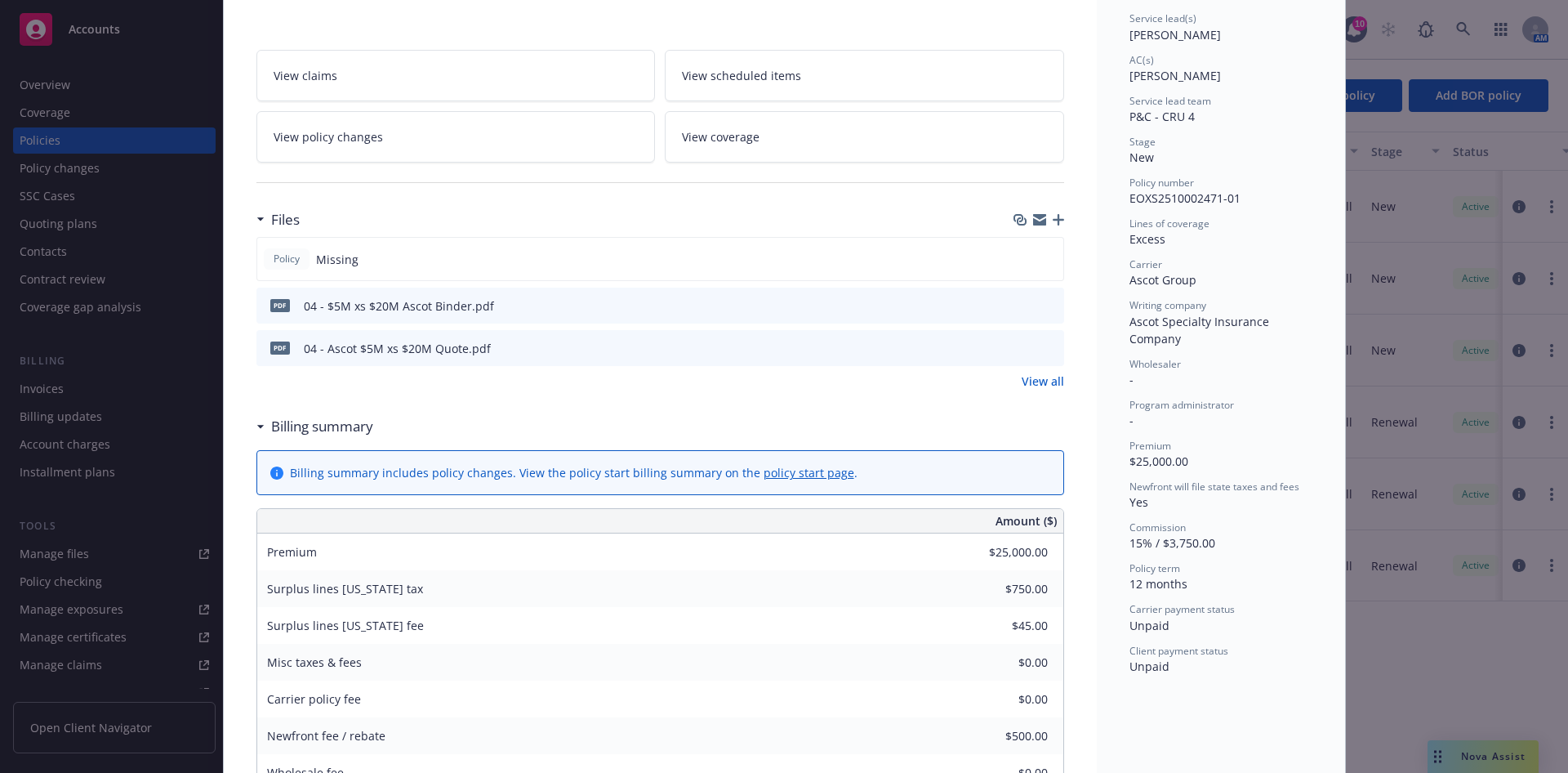
click at [1041, 307] on icon "preview file" at bounding box center [1048, 305] width 15 height 12
drag, startPoint x: 1238, startPoint y: 198, endPoint x: 1119, endPoint y: 207, distance: 119.3
click at [1129, 207] on div "Status Active Effective dates 08/07/2025 - 08/07/2026 Producer(s) Forrest Witte…" at bounding box center [1220, 281] width 183 height 786
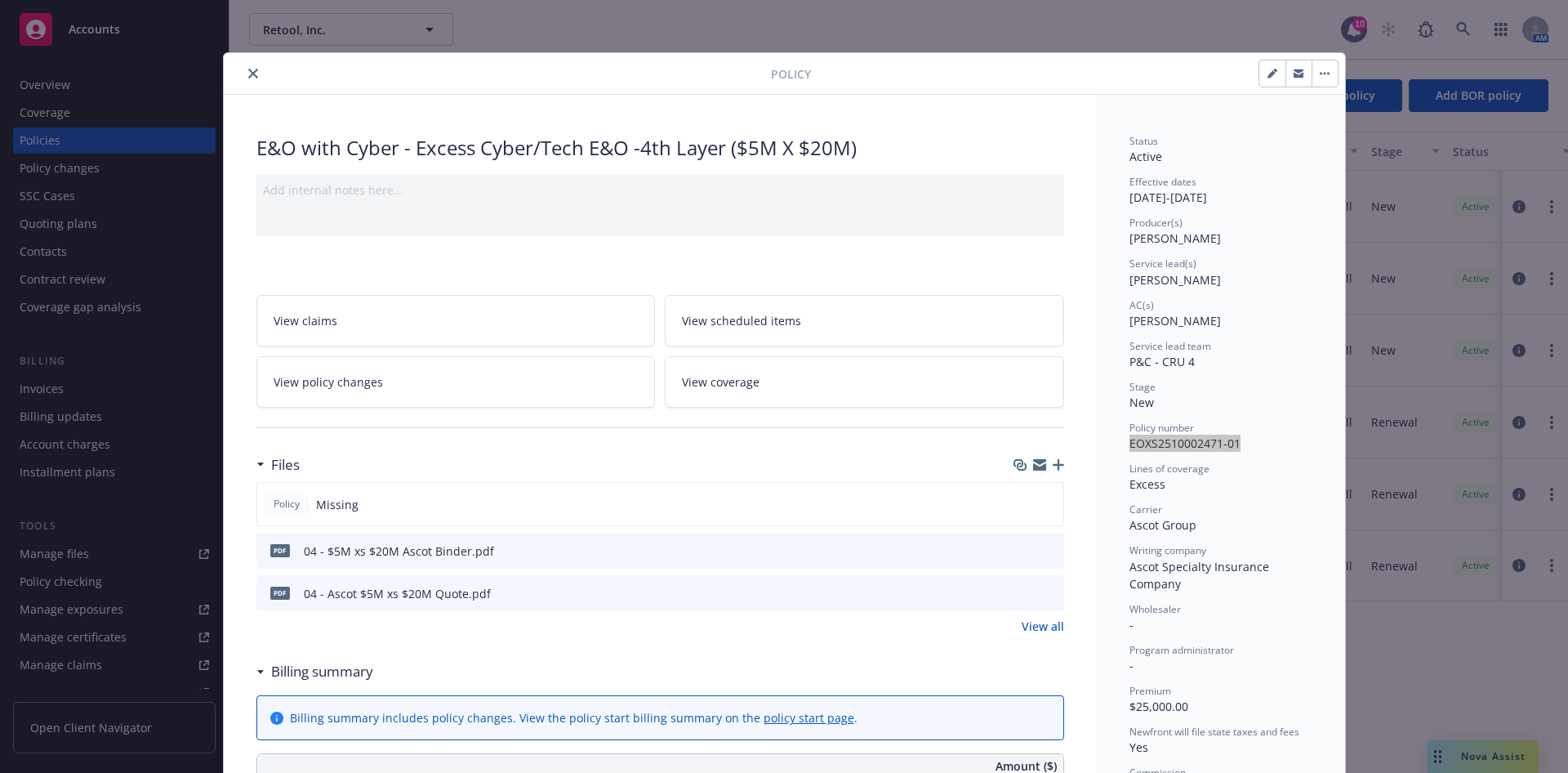
click at [249, 68] on icon "close" at bounding box center [254, 73] width 10 height 10
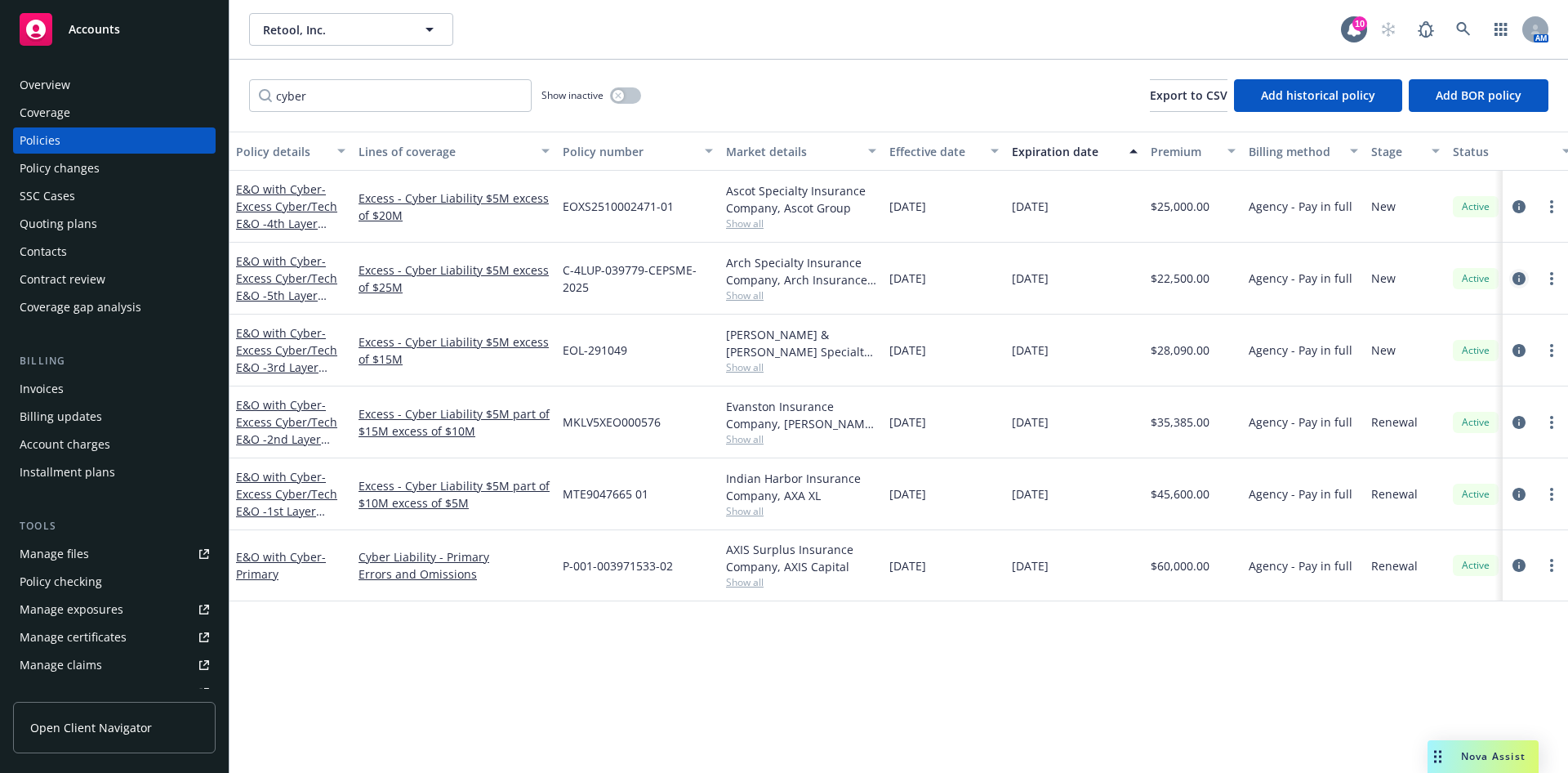
click at [1513, 273] on icon "circleInformation" at bounding box center [1518, 278] width 13 height 13
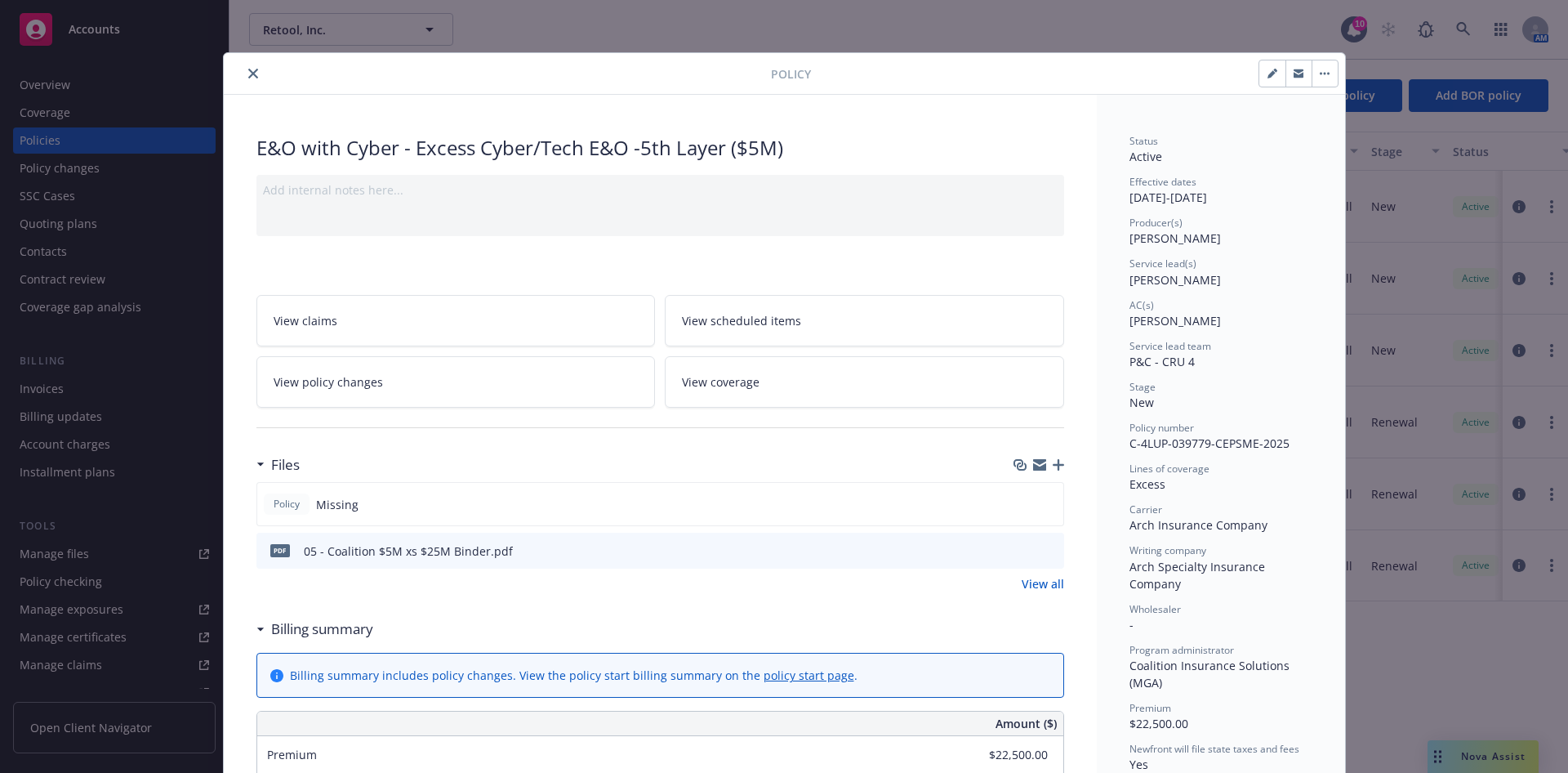
scroll to position [245, 0]
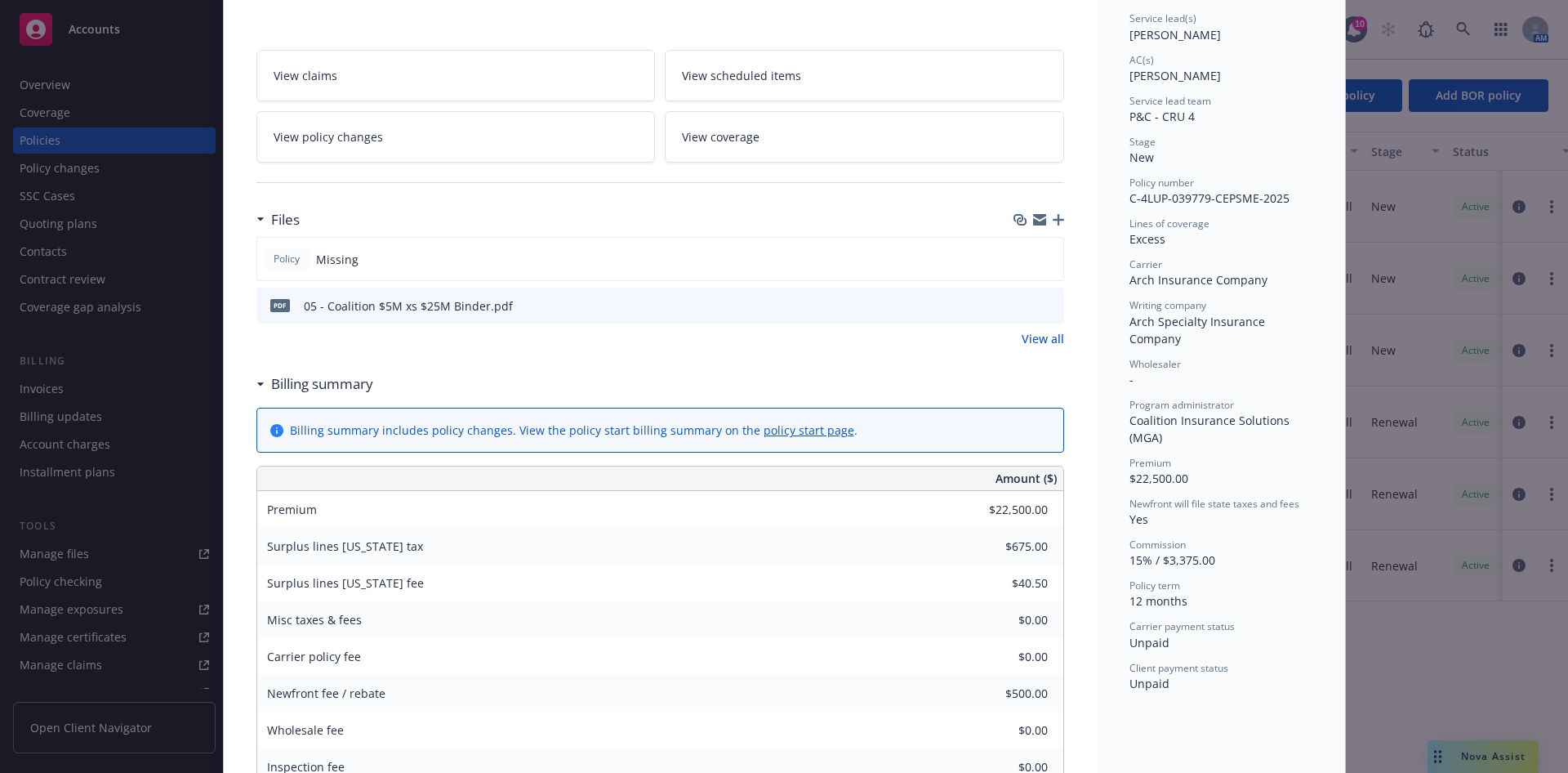
click at [1044, 303] on icon "preview file" at bounding box center [1048, 305] width 15 height 12
drag, startPoint x: 1162, startPoint y: 478, endPoint x: 1128, endPoint y: 482, distance: 34.2
click at [1129, 482] on span "$22,500.00" at bounding box center [1158, 479] width 58 height 16
drag, startPoint x: 1292, startPoint y: 191, endPoint x: 1119, endPoint y: 199, distance: 173.2
click at [1129, 199] on div "Policy number C-4LUP-039779-CEPSME-2025" at bounding box center [1220, 190] width 183 height 31
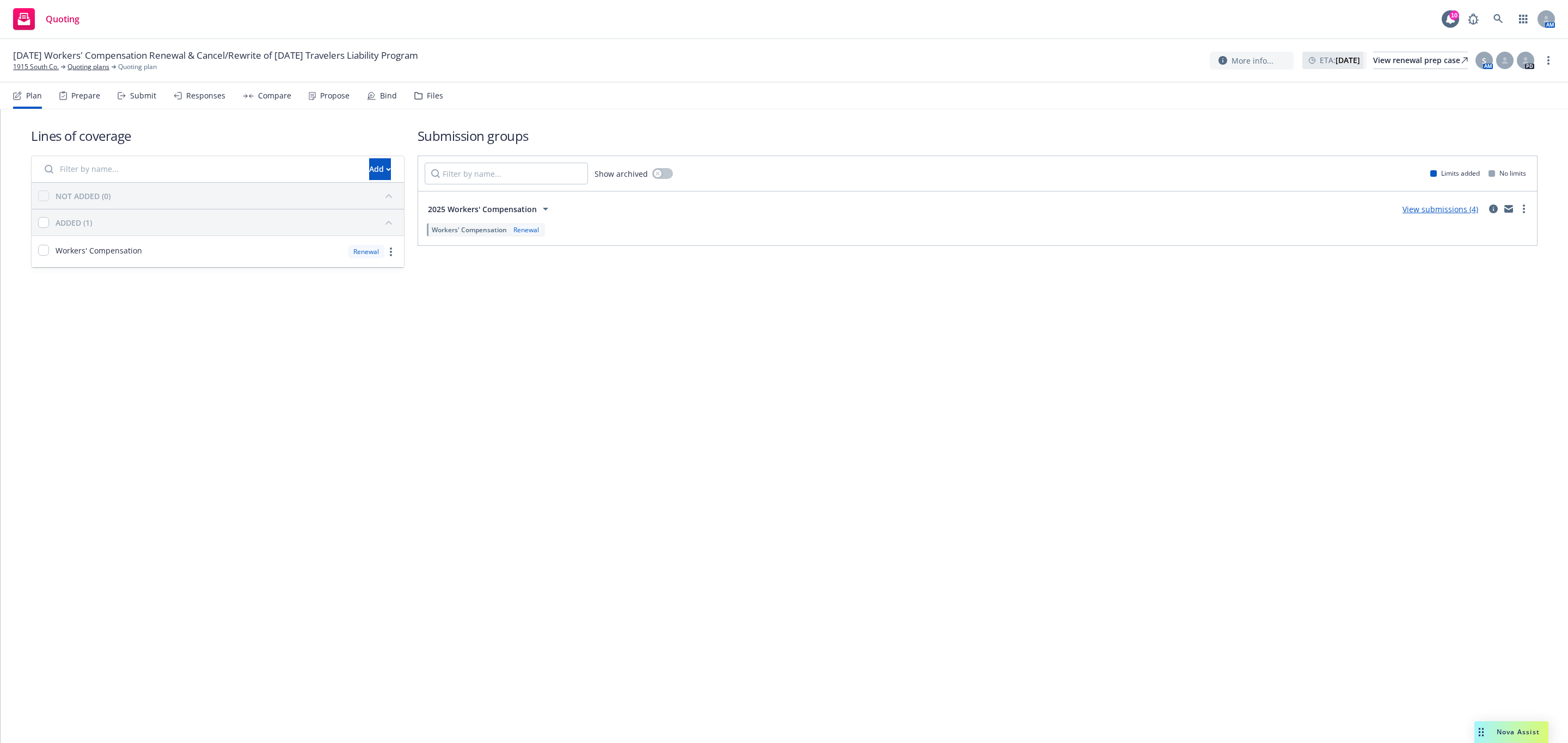
click at [426, 92] on div "Files" at bounding box center [434, 96] width 17 height 9
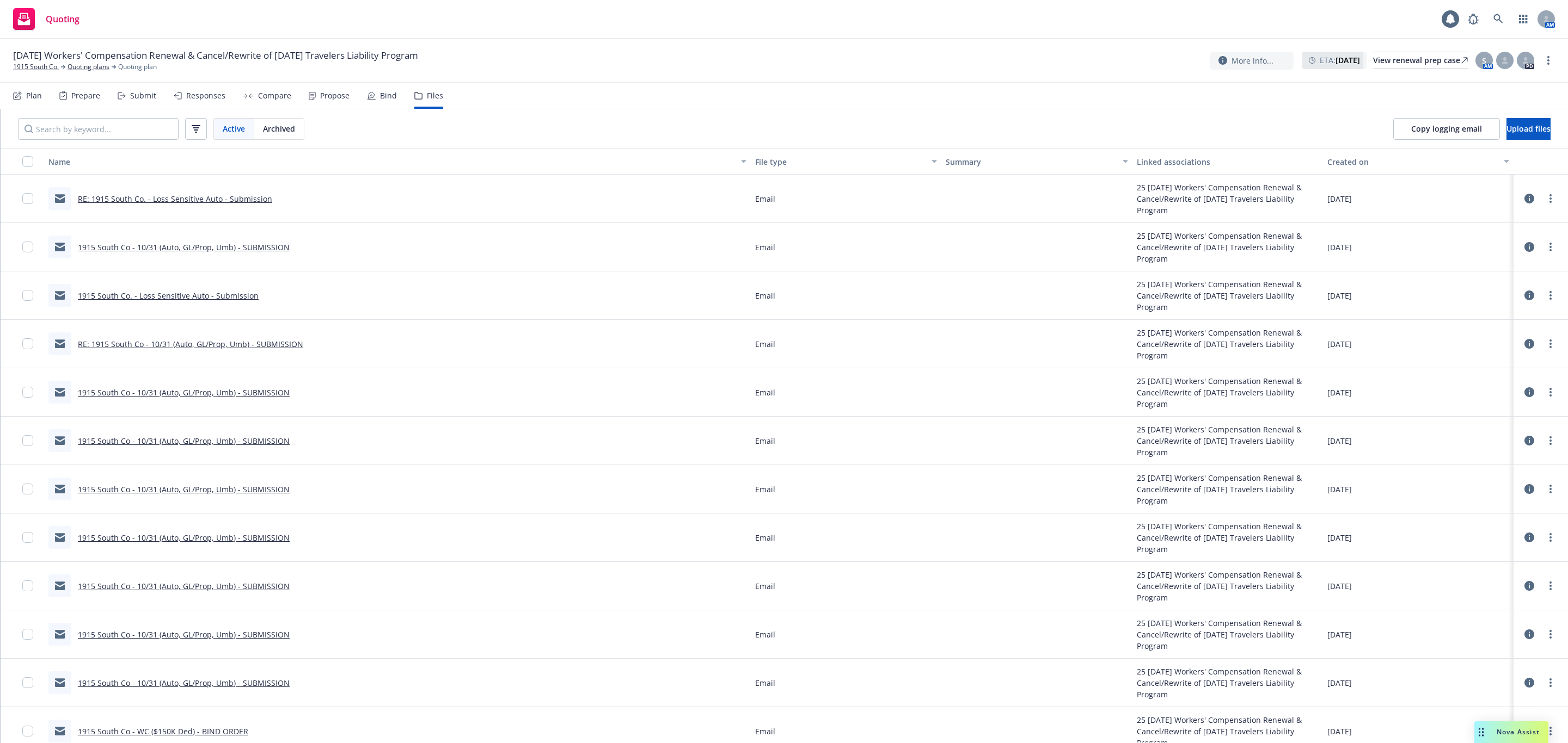
click at [141, 93] on div "Submit" at bounding box center [143, 96] width 26 height 9
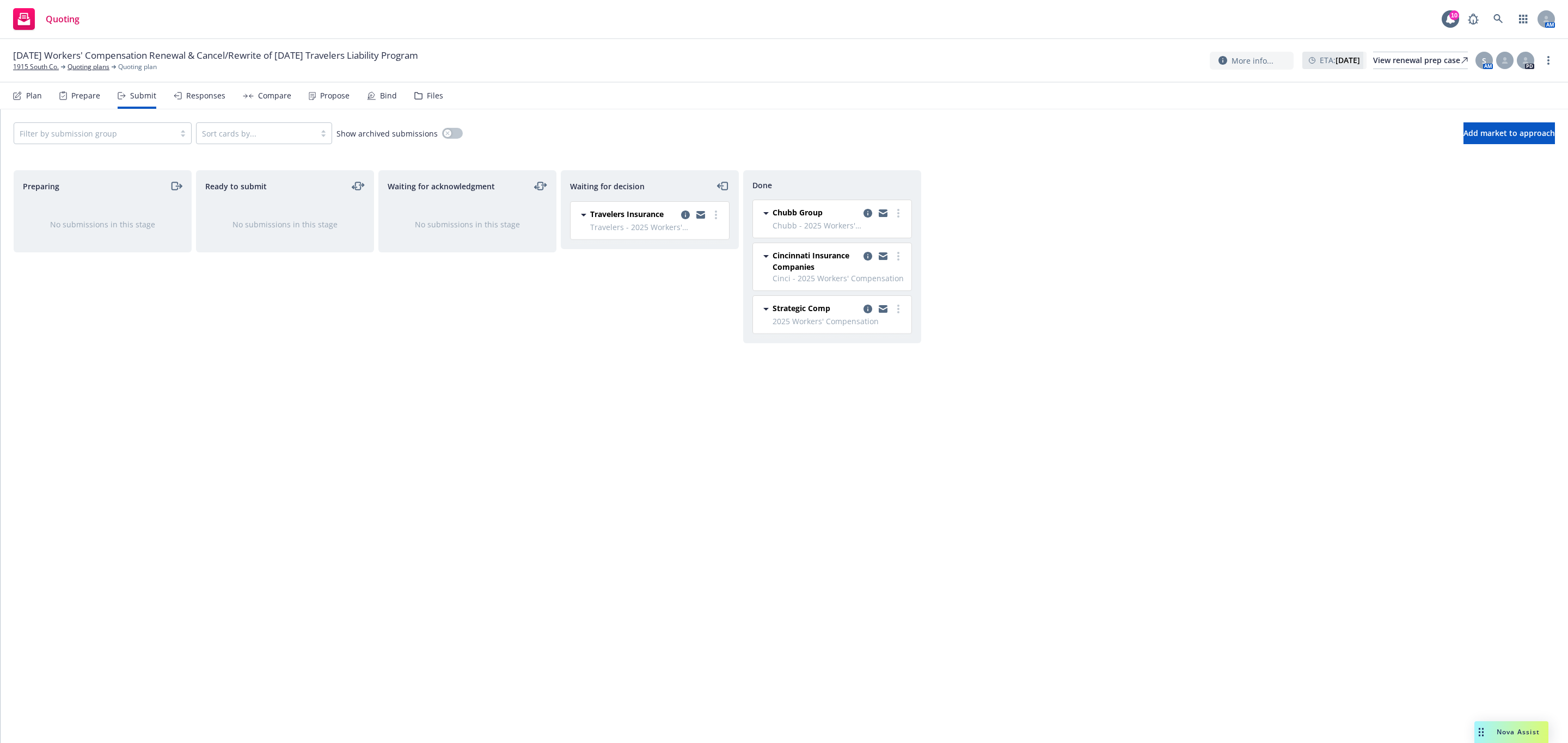
click at [428, 100] on div "Files" at bounding box center [428, 96] width 29 height 26
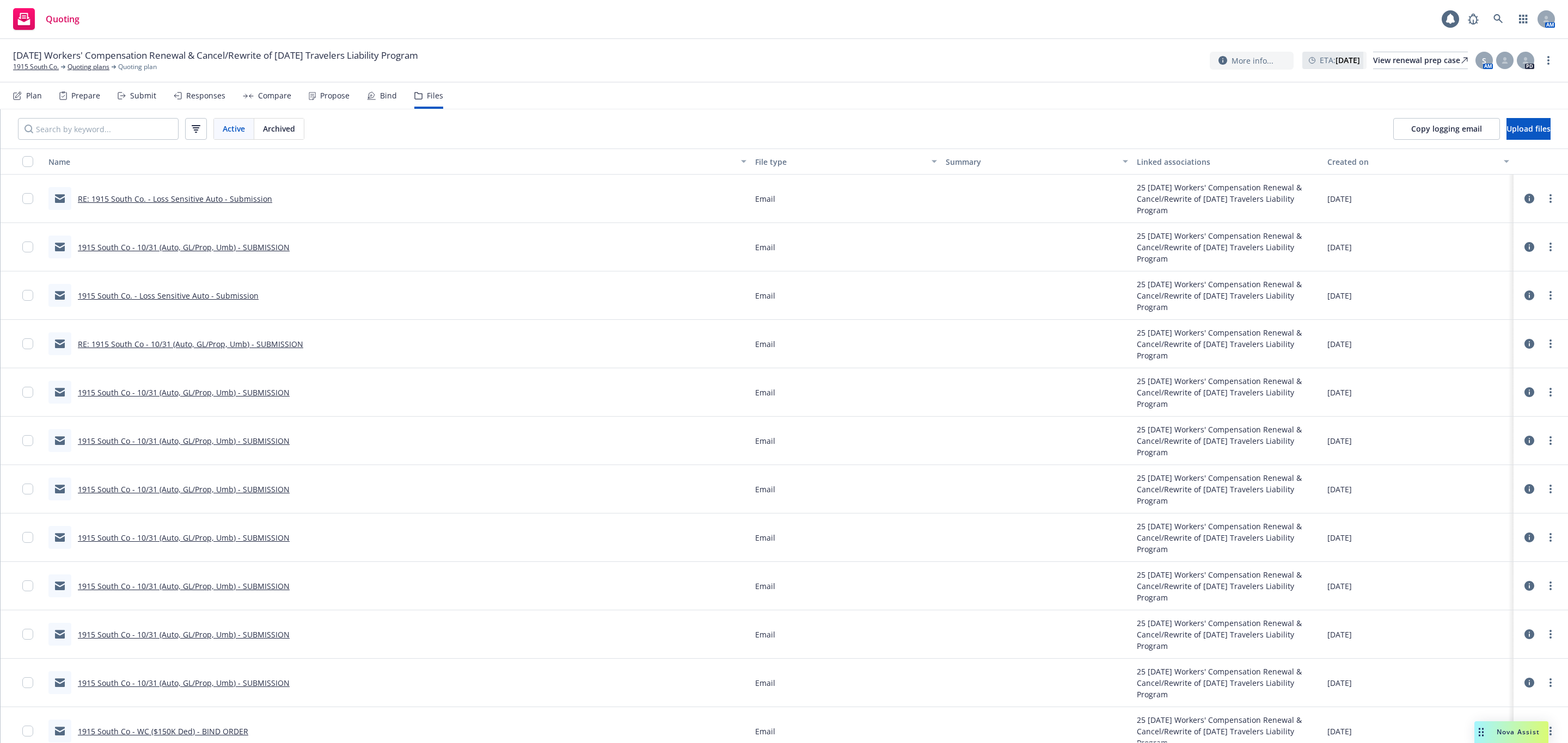
click at [232, 198] on link "RE: 1915 South Co. - Loss Sensitive Auto - Submission" at bounding box center [175, 199] width 194 height 11
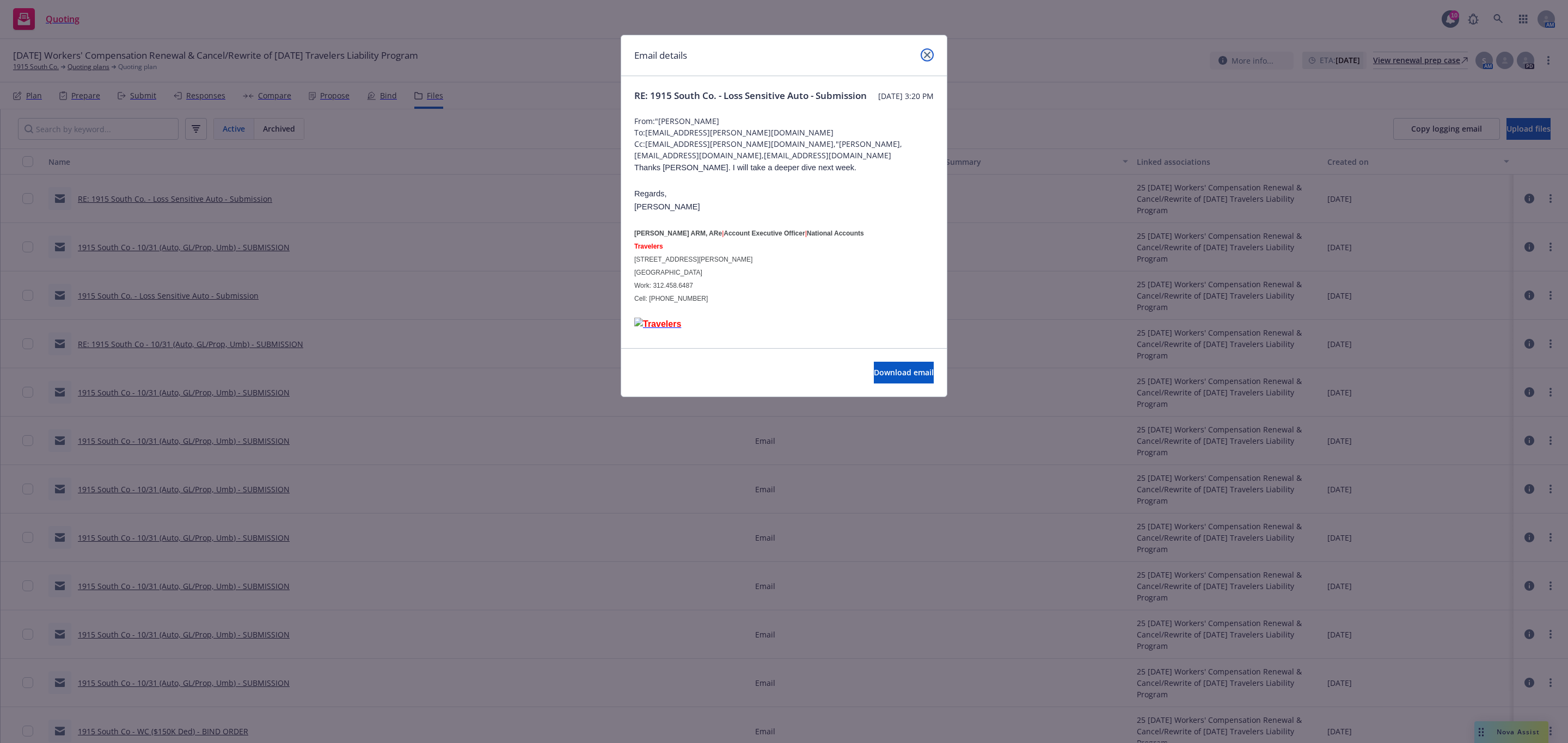
click at [924, 54] on icon "close" at bounding box center [927, 55] width 7 height 7
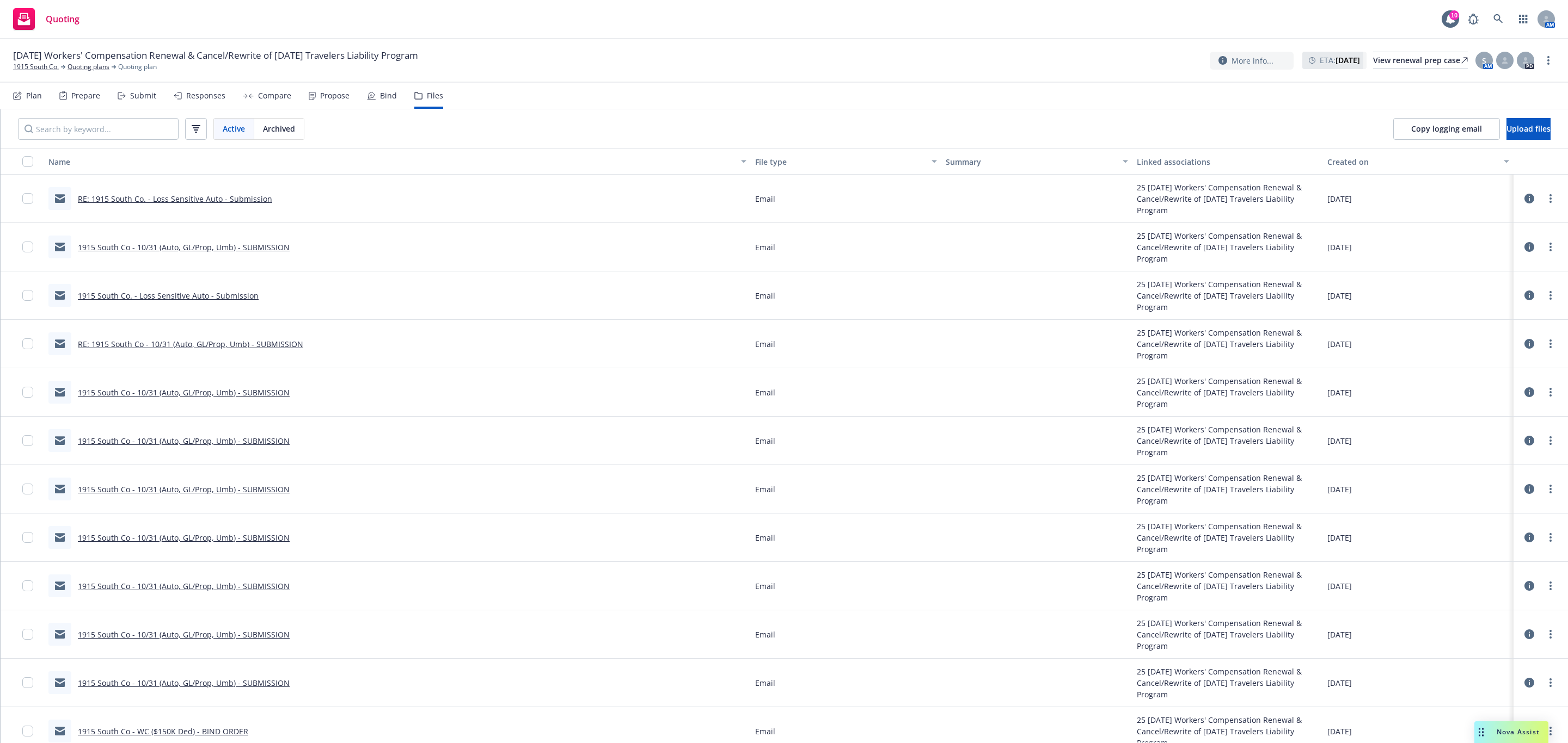
scroll to position [490, 0]
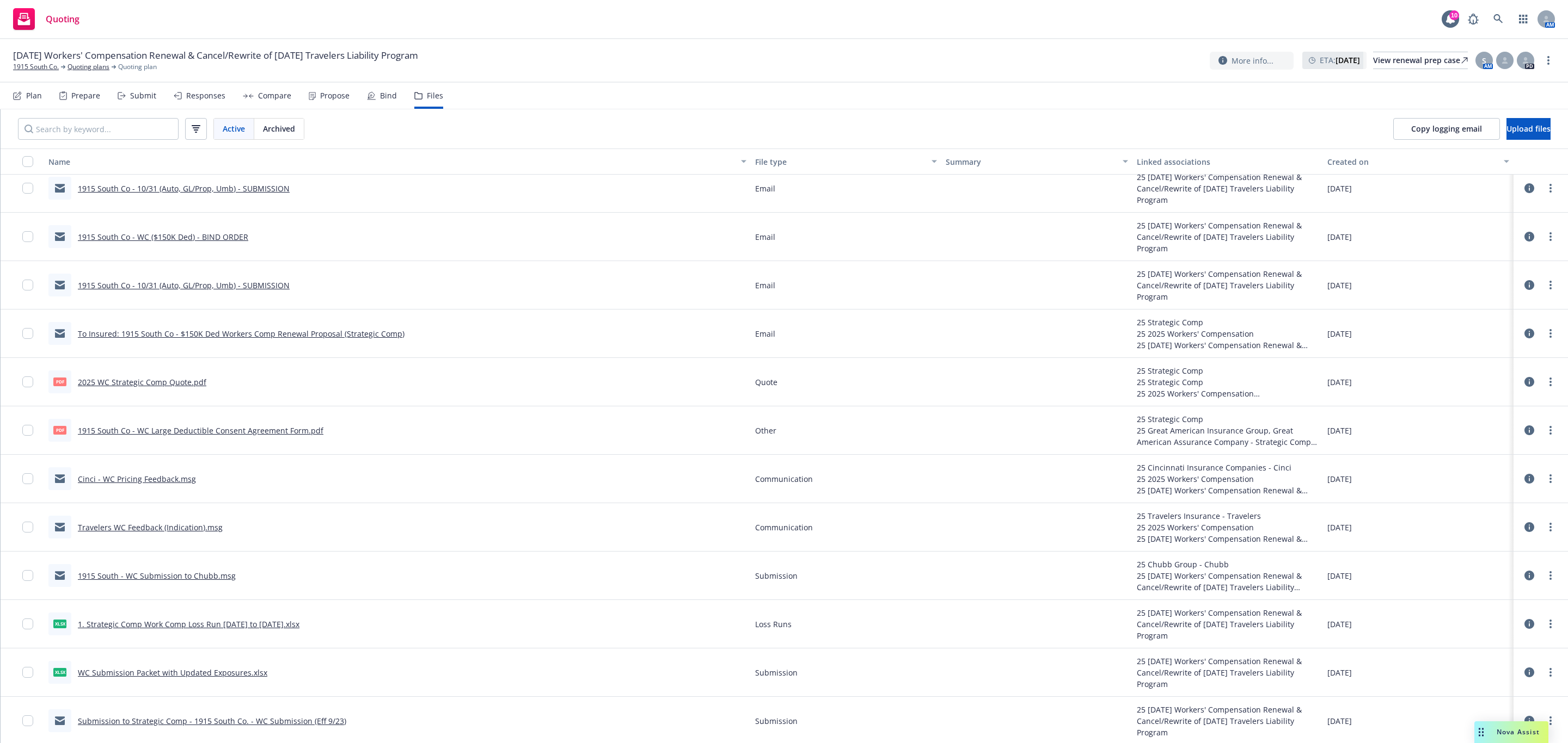
click at [257, 433] on link "1915 South Co - WC Large Deductible Consent Agreement Form.pdf" at bounding box center [201, 431] width 246 height 11
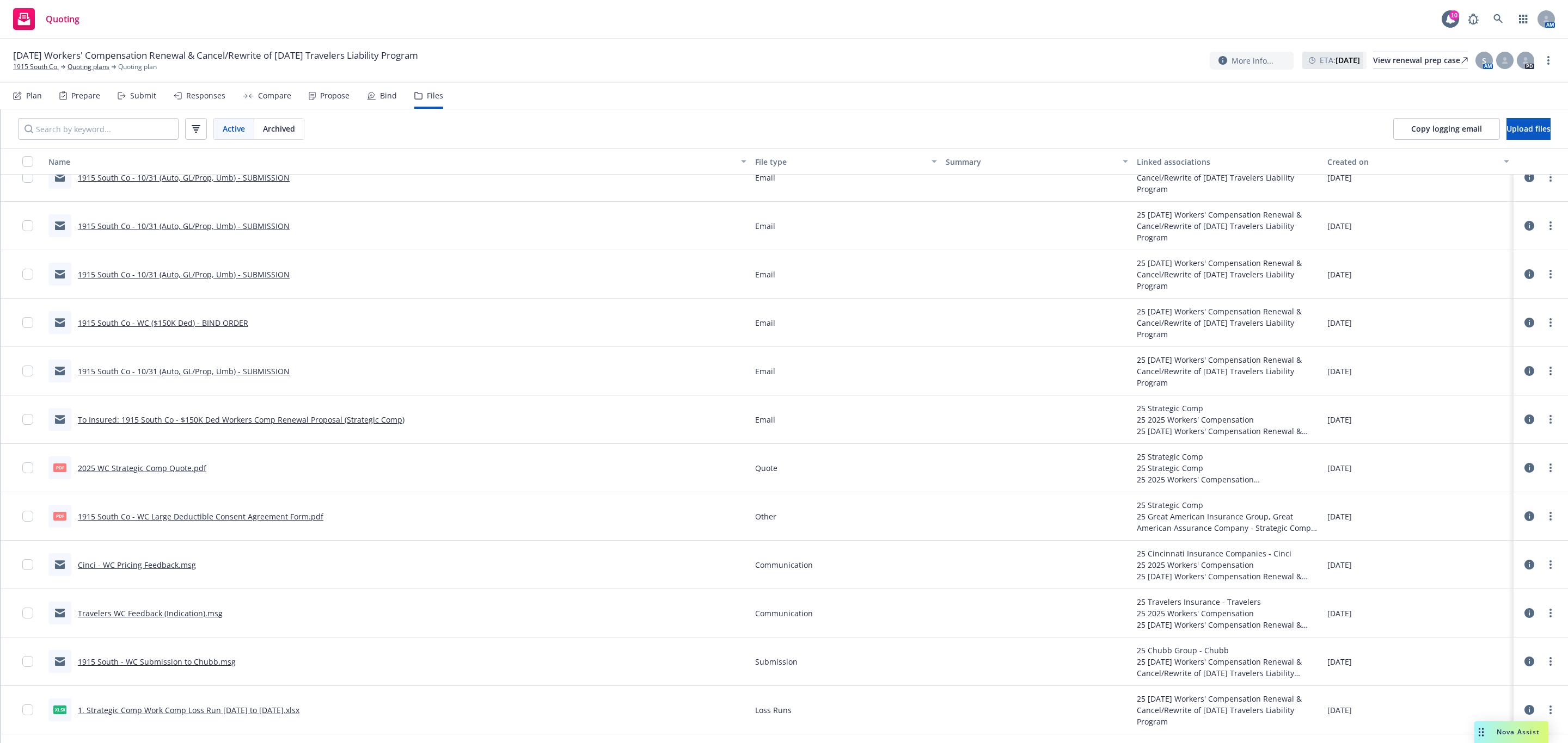
scroll to position [408, 0]
drag, startPoint x: 345, startPoint y: 518, endPoint x: 73, endPoint y: 517, distance: 272.0
click at [73, 517] on div "pdf 1915 South Co - WC Large Deductible Consent Agreement Form.pdf" at bounding box center [397, 513] width 706 height 48
copy div "1915 South Co - WC Large Deductible Consent Agreement Form.pdf"
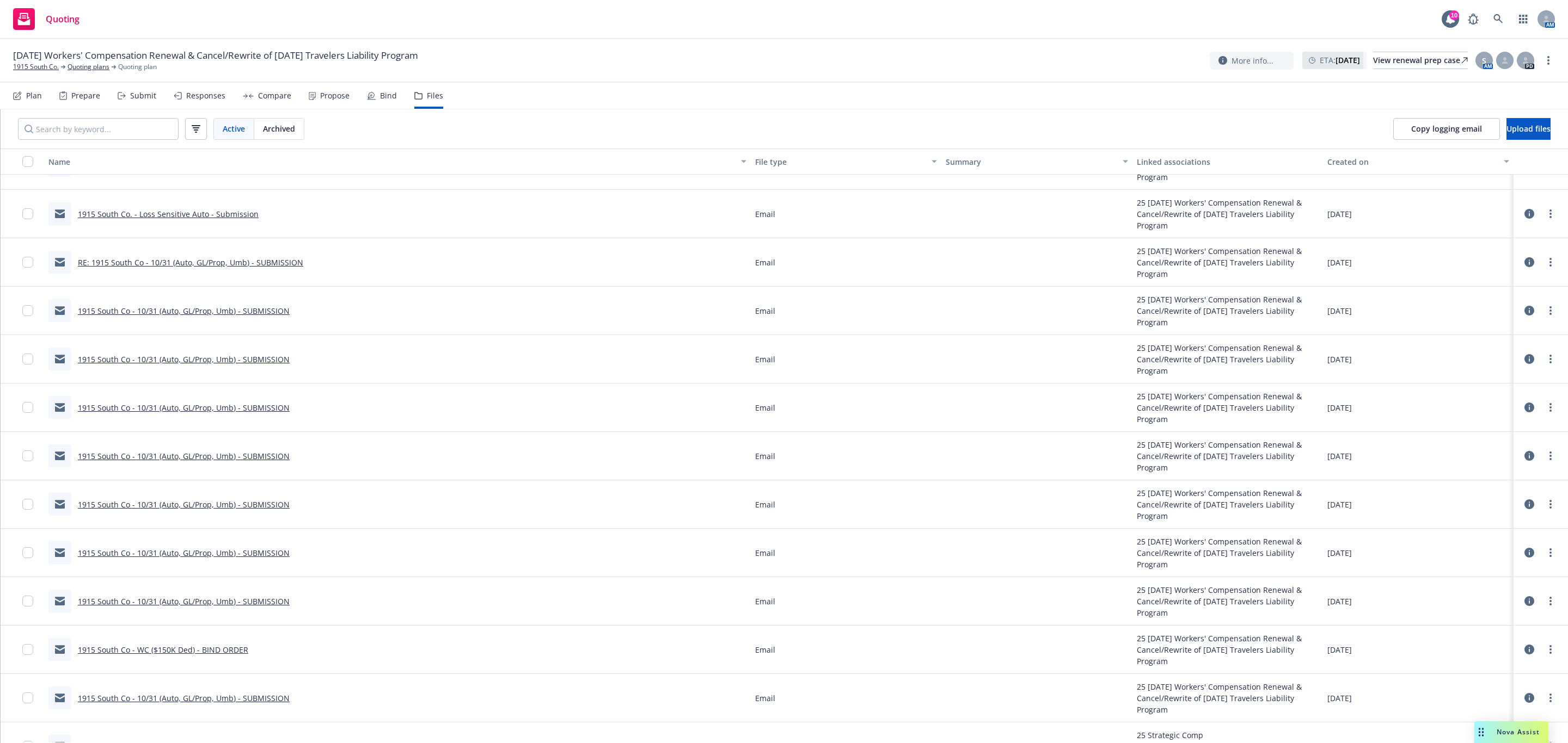
scroll to position [0, 0]
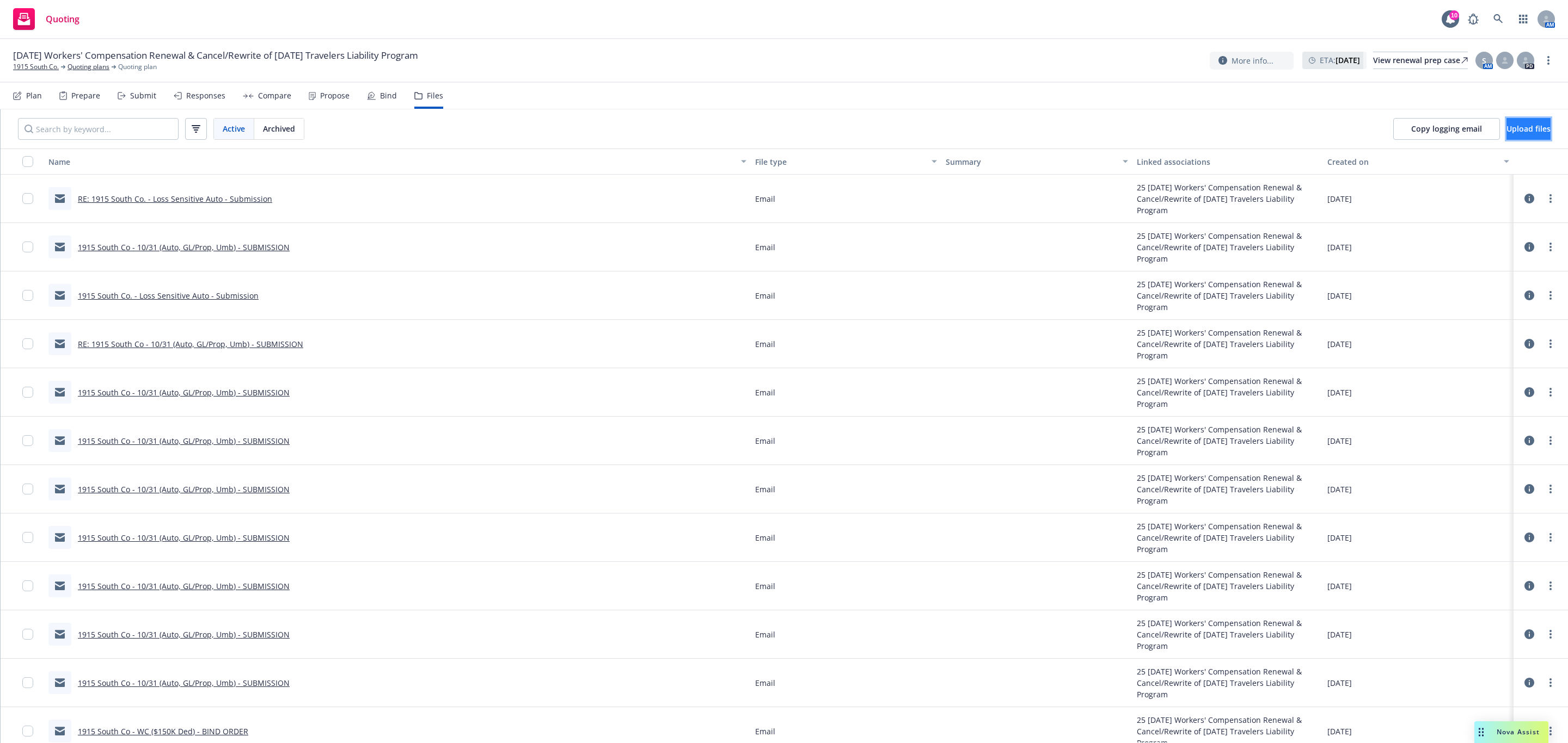
click at [1507, 133] on span "Upload files" at bounding box center [1528, 129] width 44 height 11
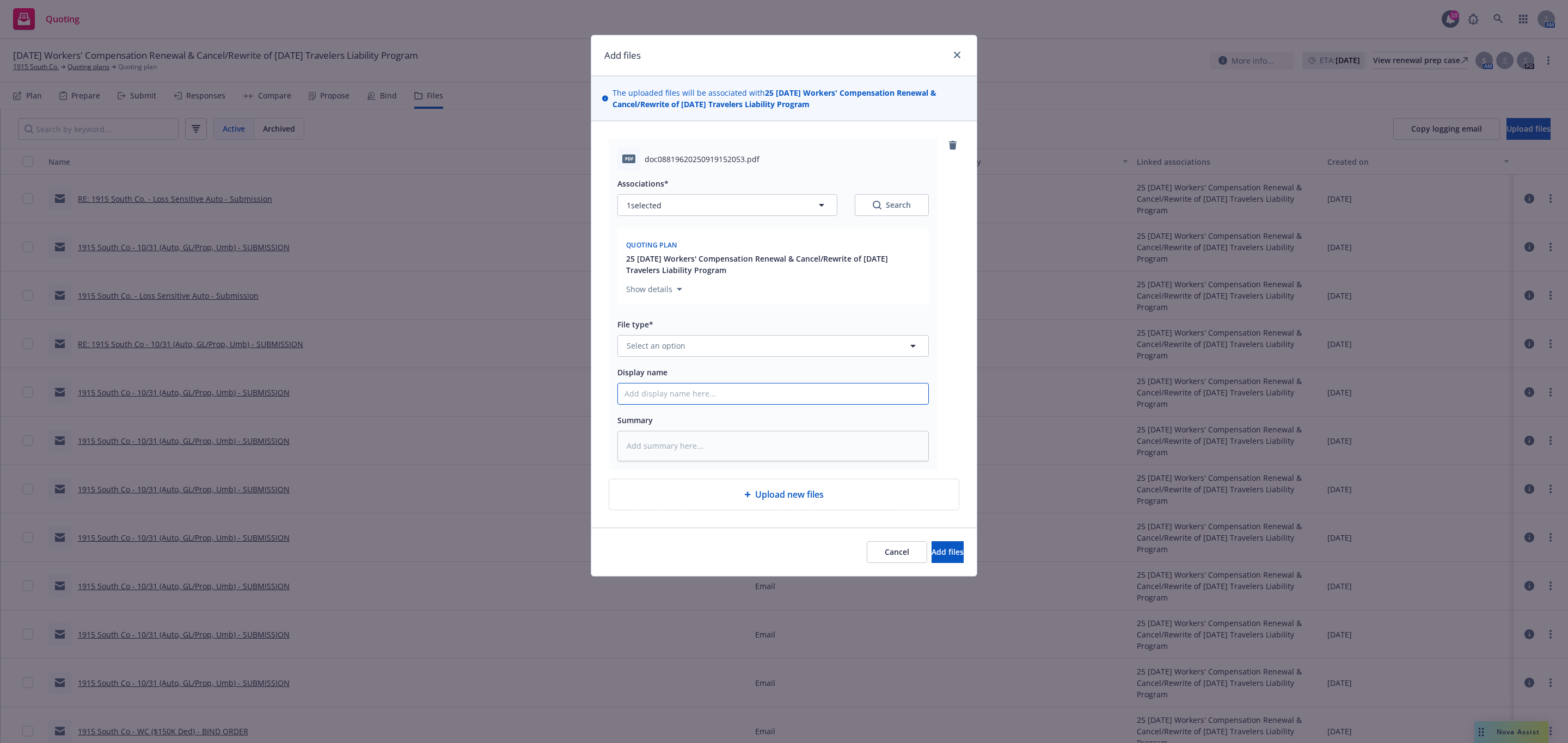
click at [712, 397] on input "Display name" at bounding box center [773, 393] width 310 height 20
type textarea "x"
type input "S"
type textarea "x"
type input "Si"
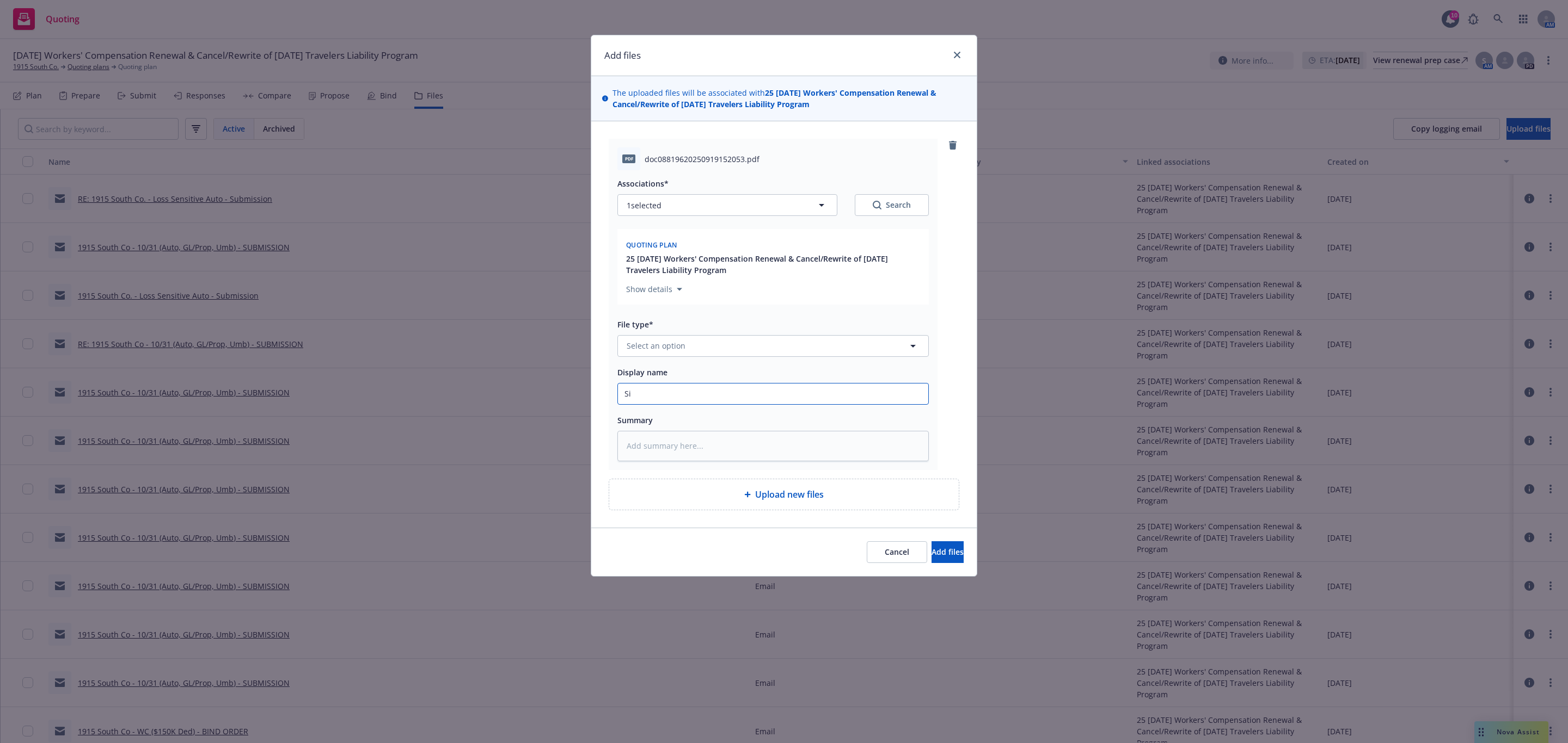
type textarea "x"
type input "Sig"
type textarea "x"
type input "Sign"
type textarea "x"
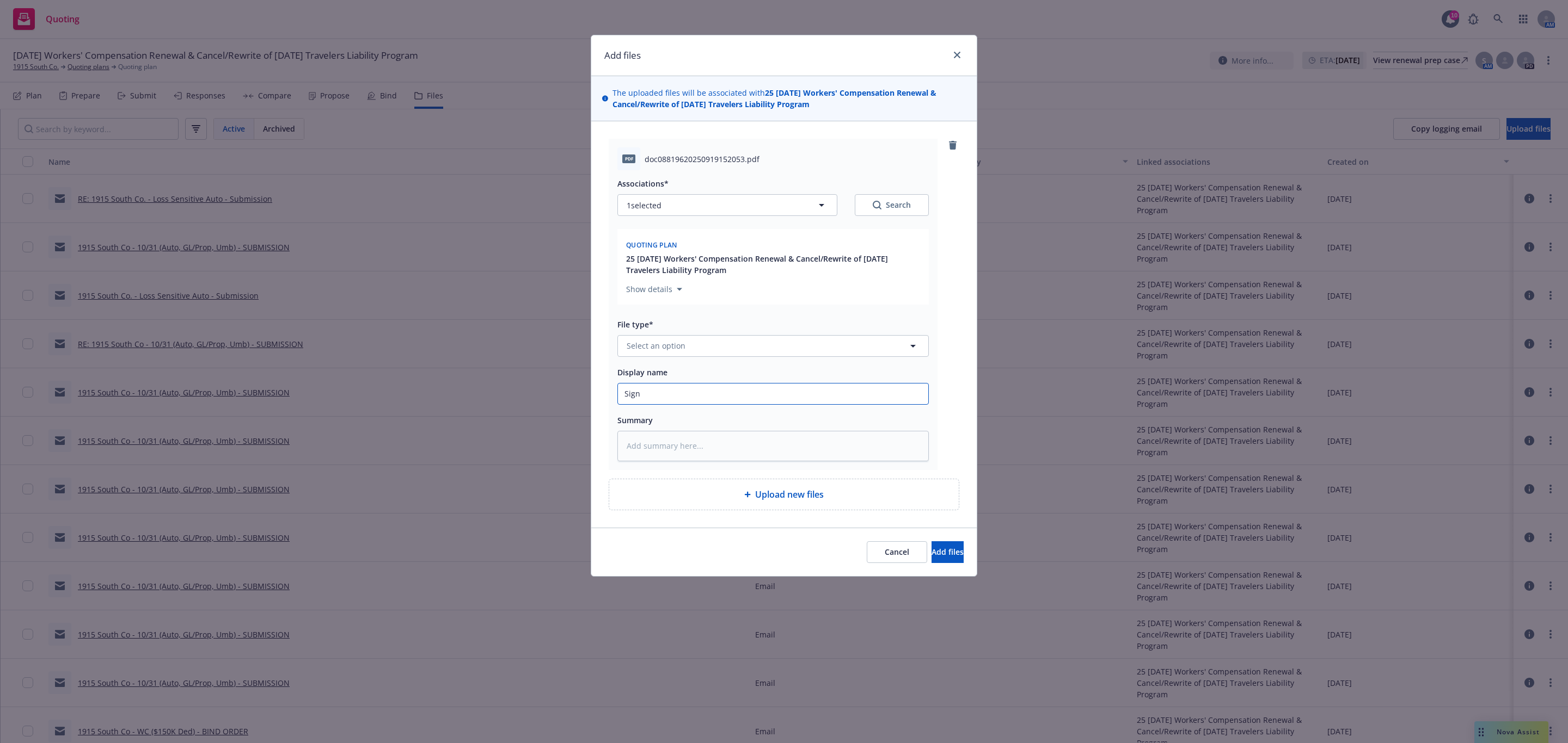
type input "Signe"
type textarea "x"
type input "Signed"
type textarea "x"
type input "Signed"
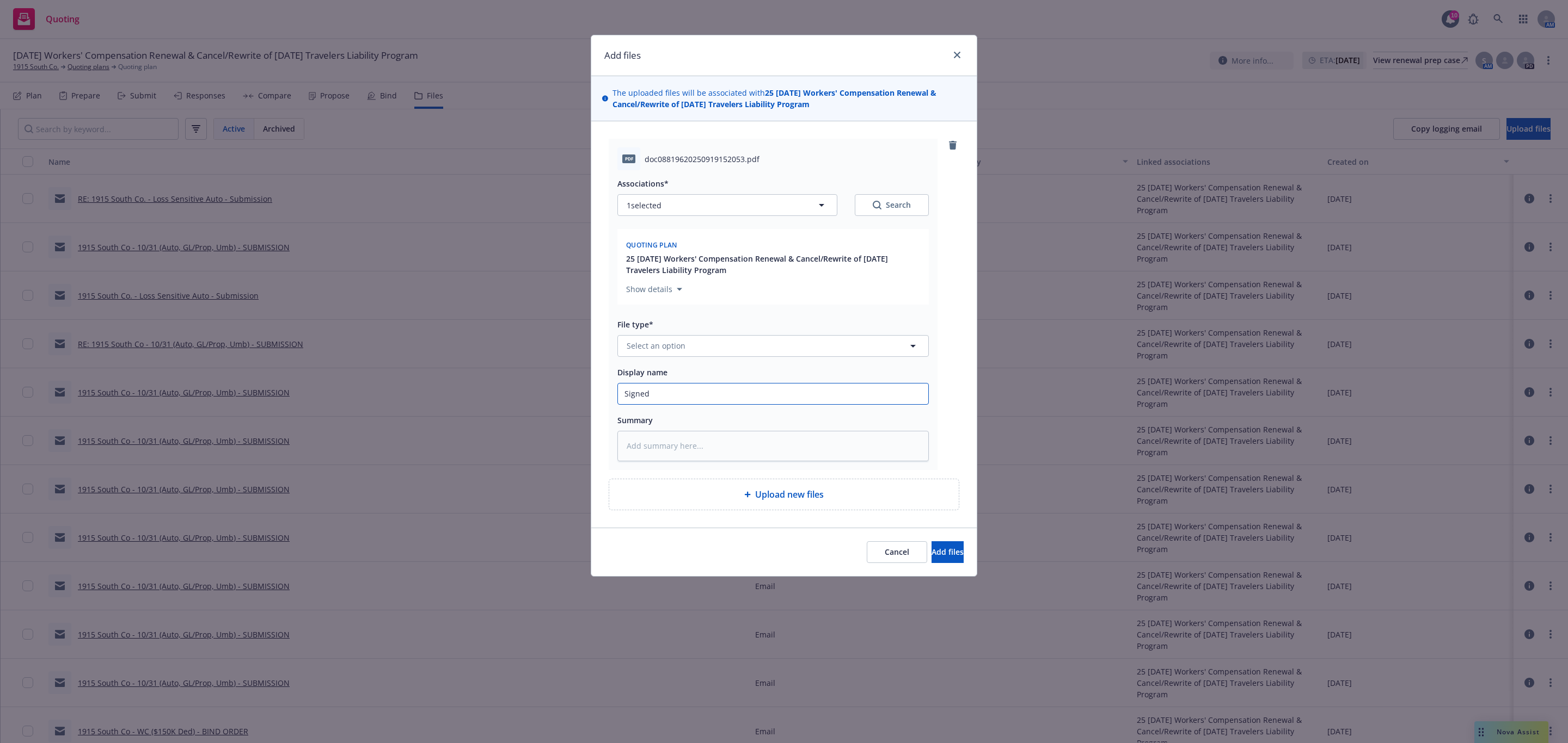
type textarea "x"
type input "Signed -"
type textarea "x"
type input "Signed -"
paste input "1915 South Co - WC Large Deductible Consent Agreement Form.pdf"
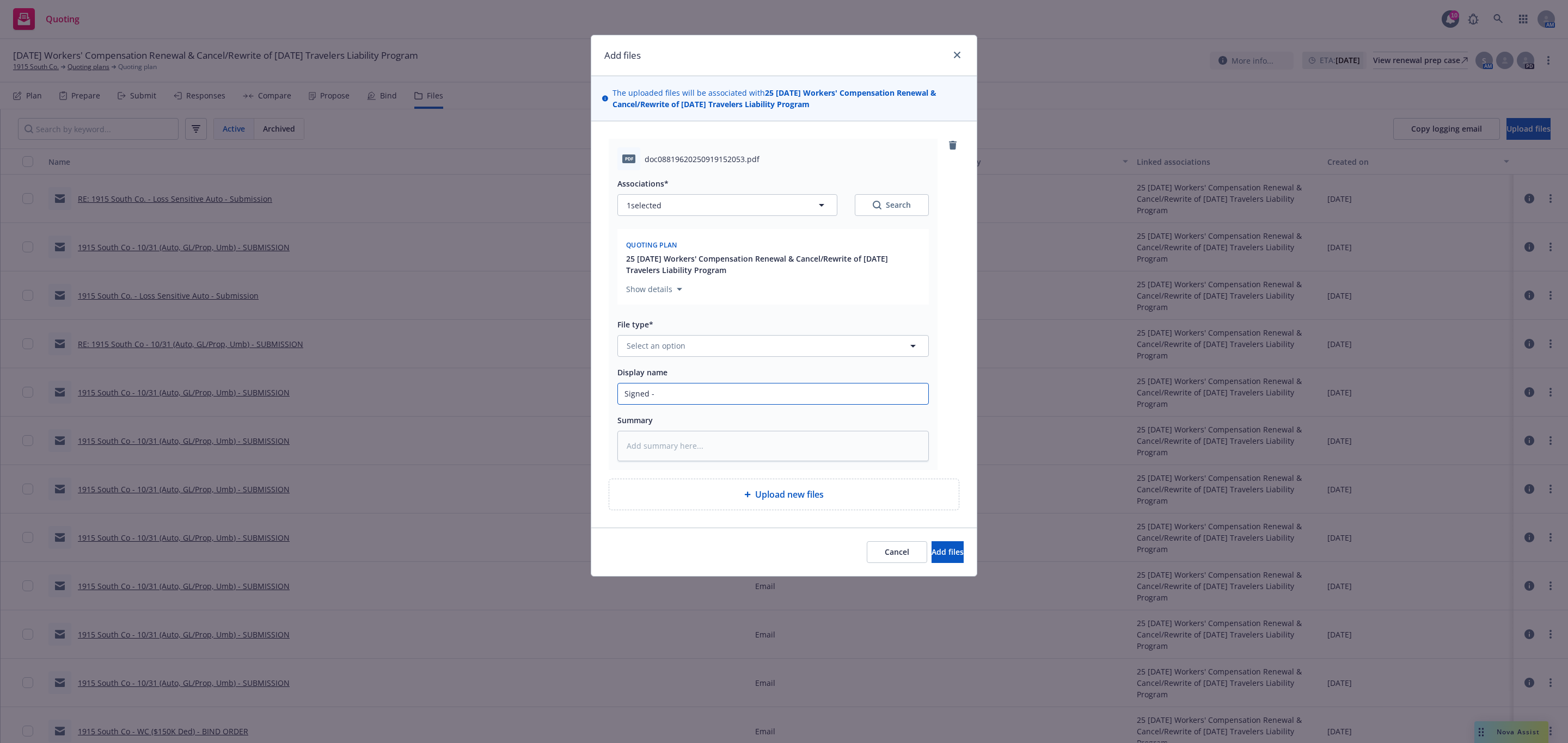
type textarea "x"
type input "Signed - 1915 South Co - WC Large Deductible Consent Agreement Form.pdf"
type textarea "x"
type input "Signed - 1915 South Co - WC Large Deductible Consent Agreement Form.pd"
type textarea "x"
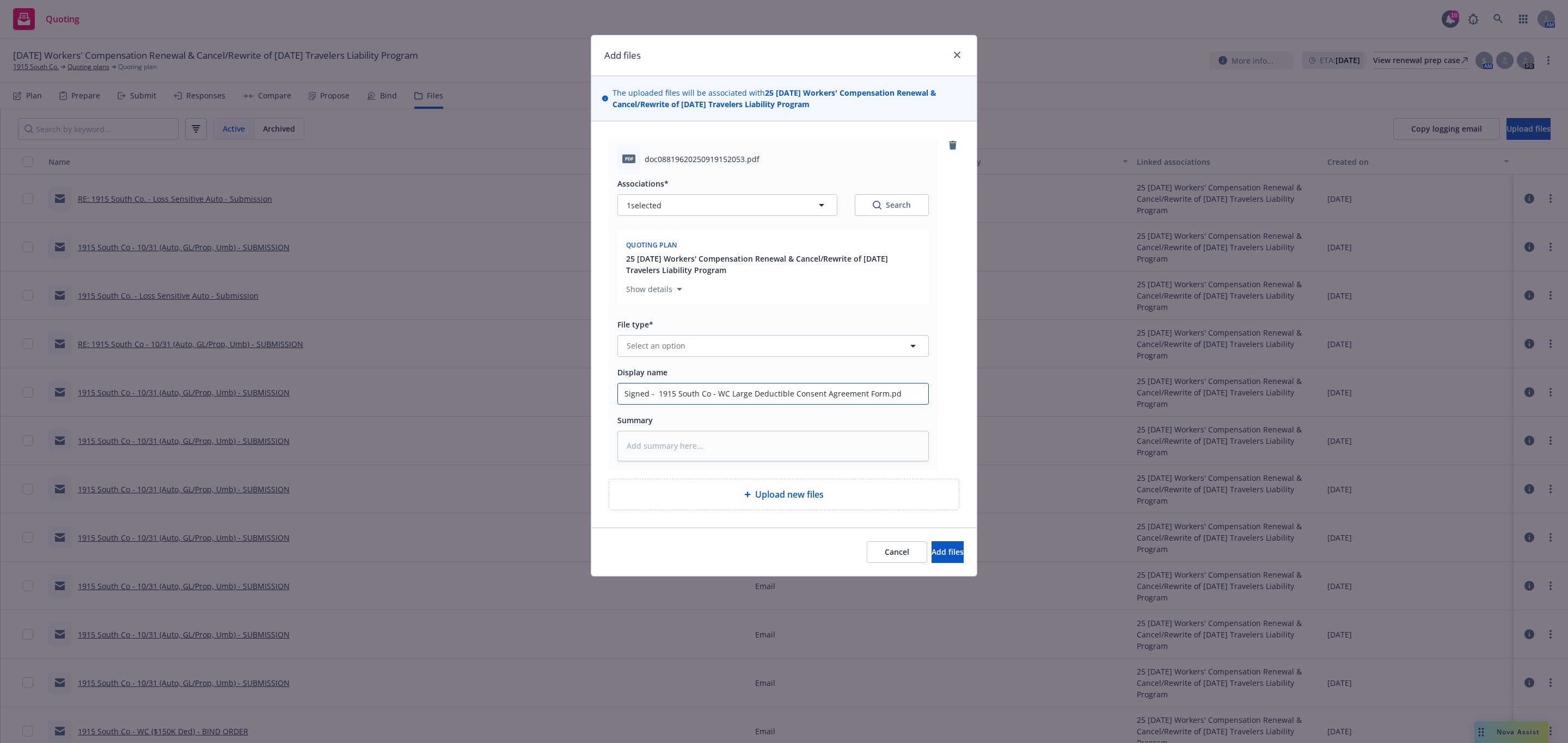
type input "Signed - 1915 South Co - WC Large Deductible Consent Agreement Form.p"
type textarea "x"
type input "Signed - 1915 South Co - WC Large Deductible Consent Agreement Form."
type textarea "x"
type input "Signed - 1915 South Co - WC Large Deductible Consent Agreement Form"
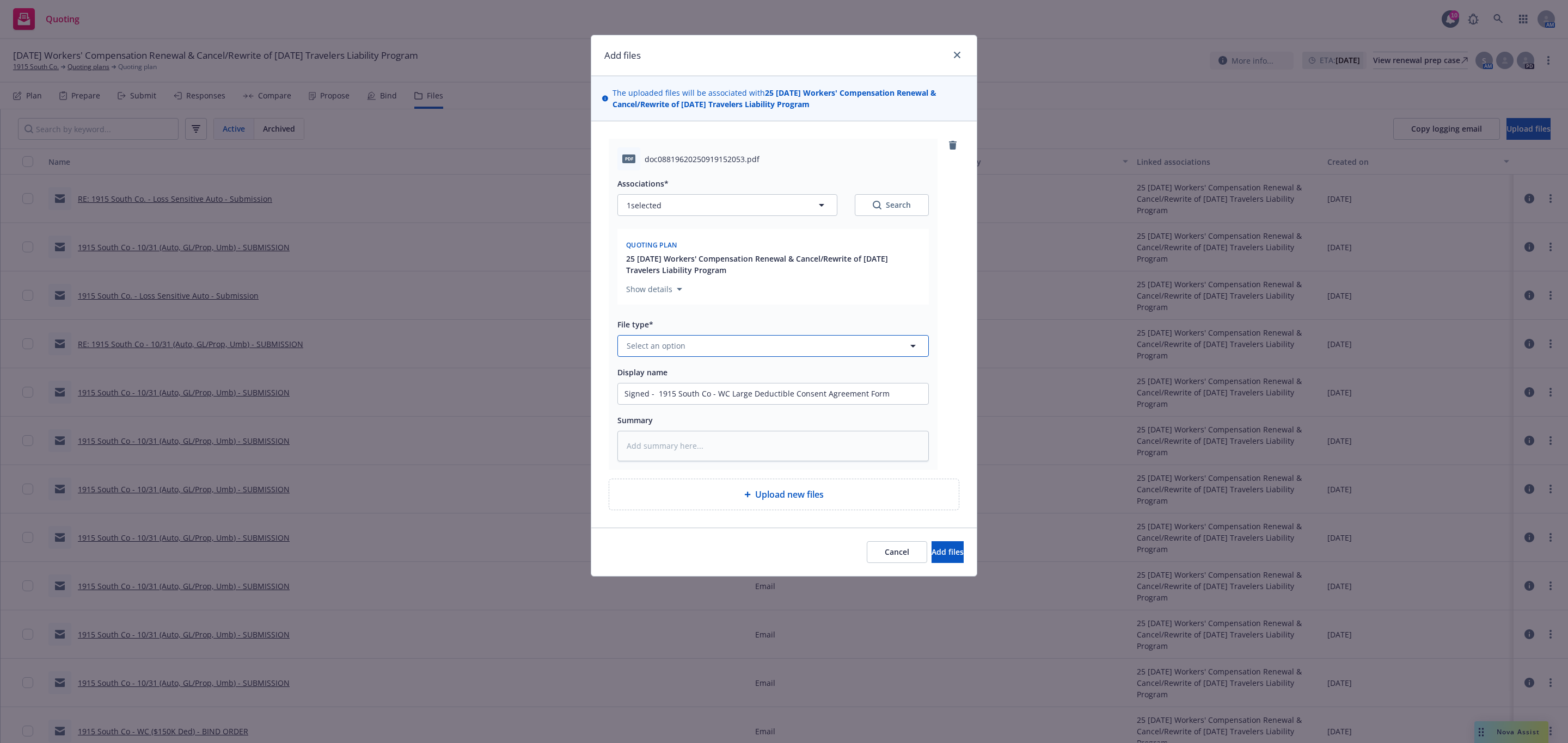
click at [855, 353] on button "Select an option" at bounding box center [773, 346] width 312 height 22
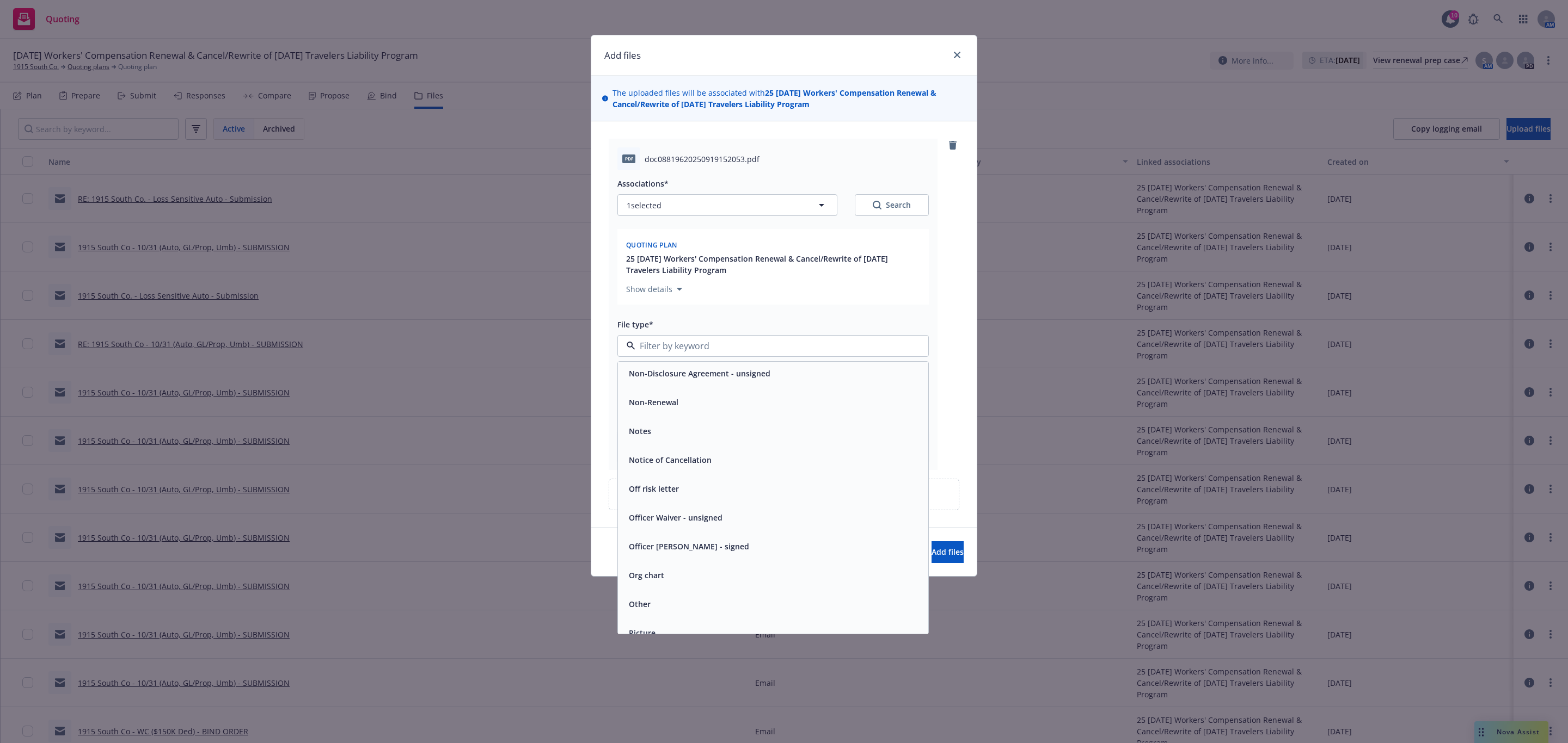
scroll to position [3258, 0]
click at [712, 575] on div "Other" at bounding box center [773, 578] width 297 height 16
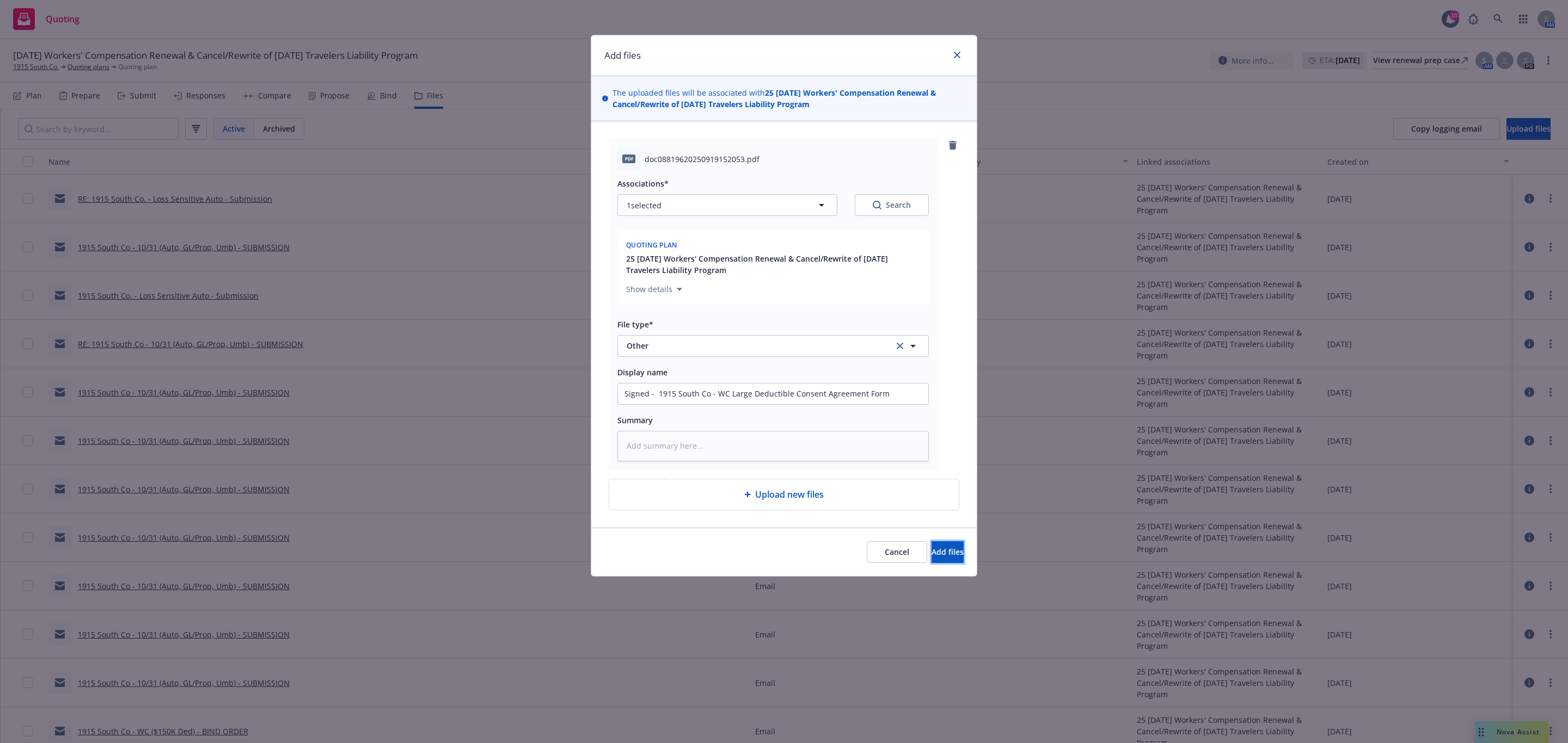
click at [939, 554] on span "Add files" at bounding box center [947, 552] width 32 height 11
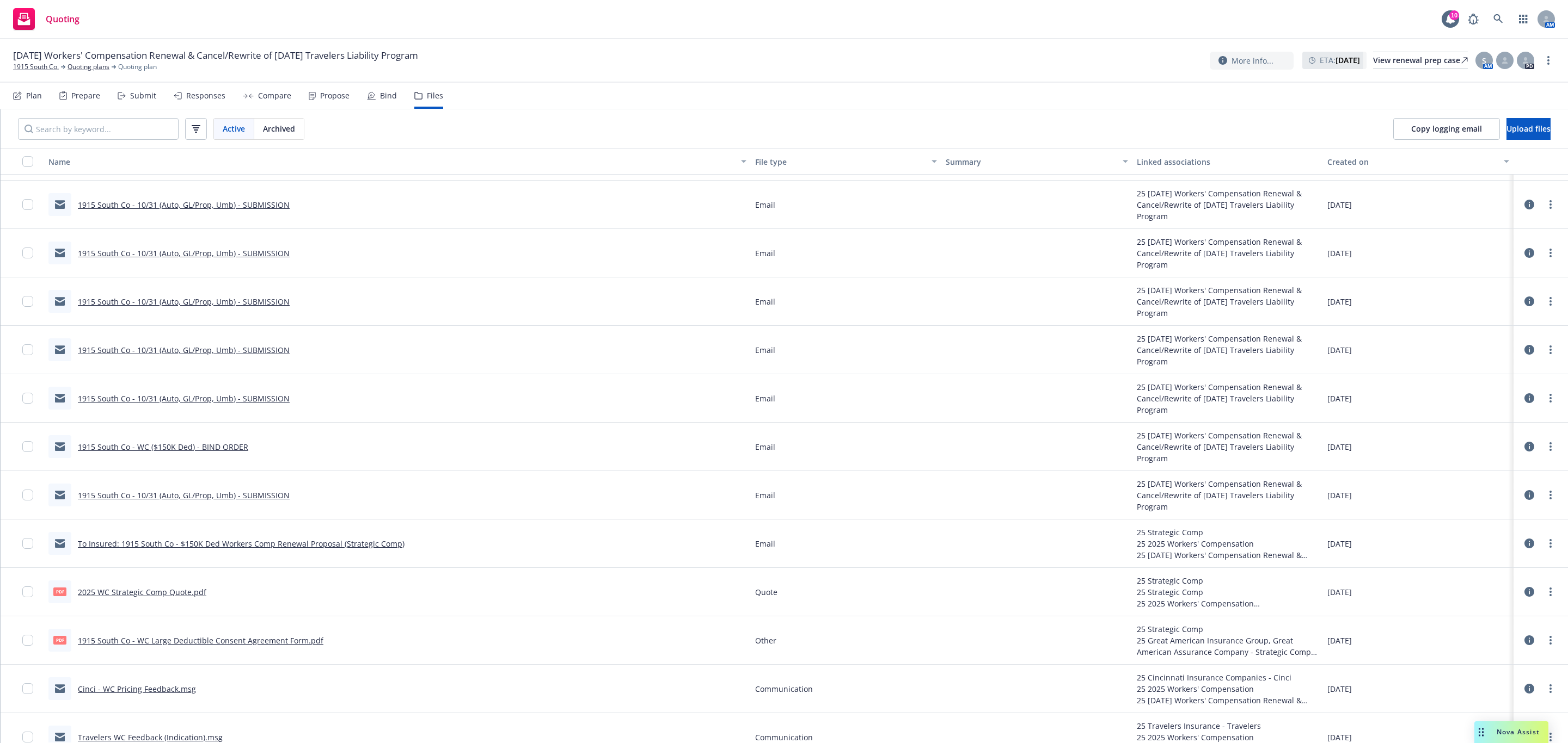
scroll to position [327, 0]
click at [182, 546] on link "To Insured: 1915 South Co - $150K Ded Workers Comp Renewal Proposal (Strategic …" at bounding box center [241, 548] width 327 height 11
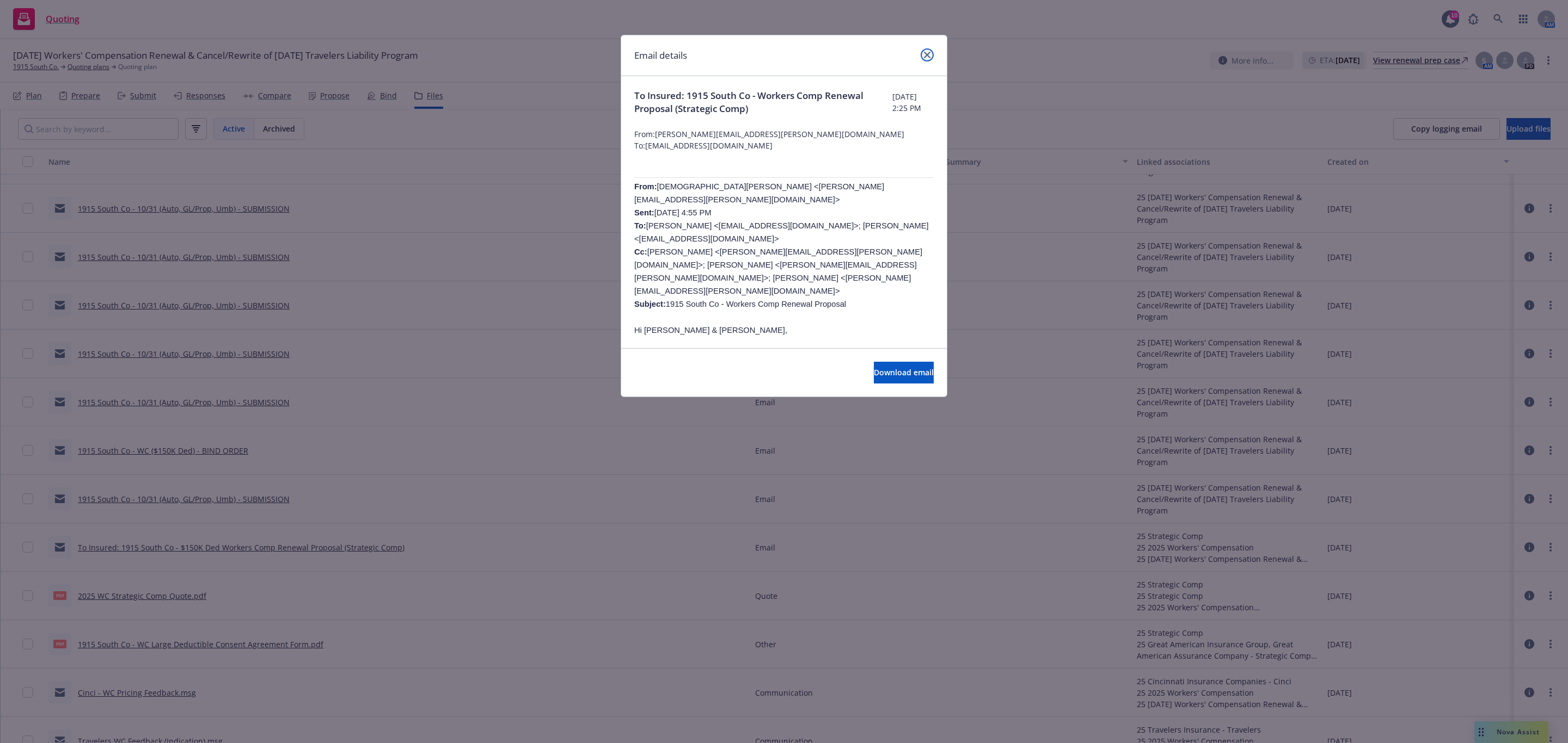
click at [924, 59] on link "close" at bounding box center [927, 55] width 13 height 13
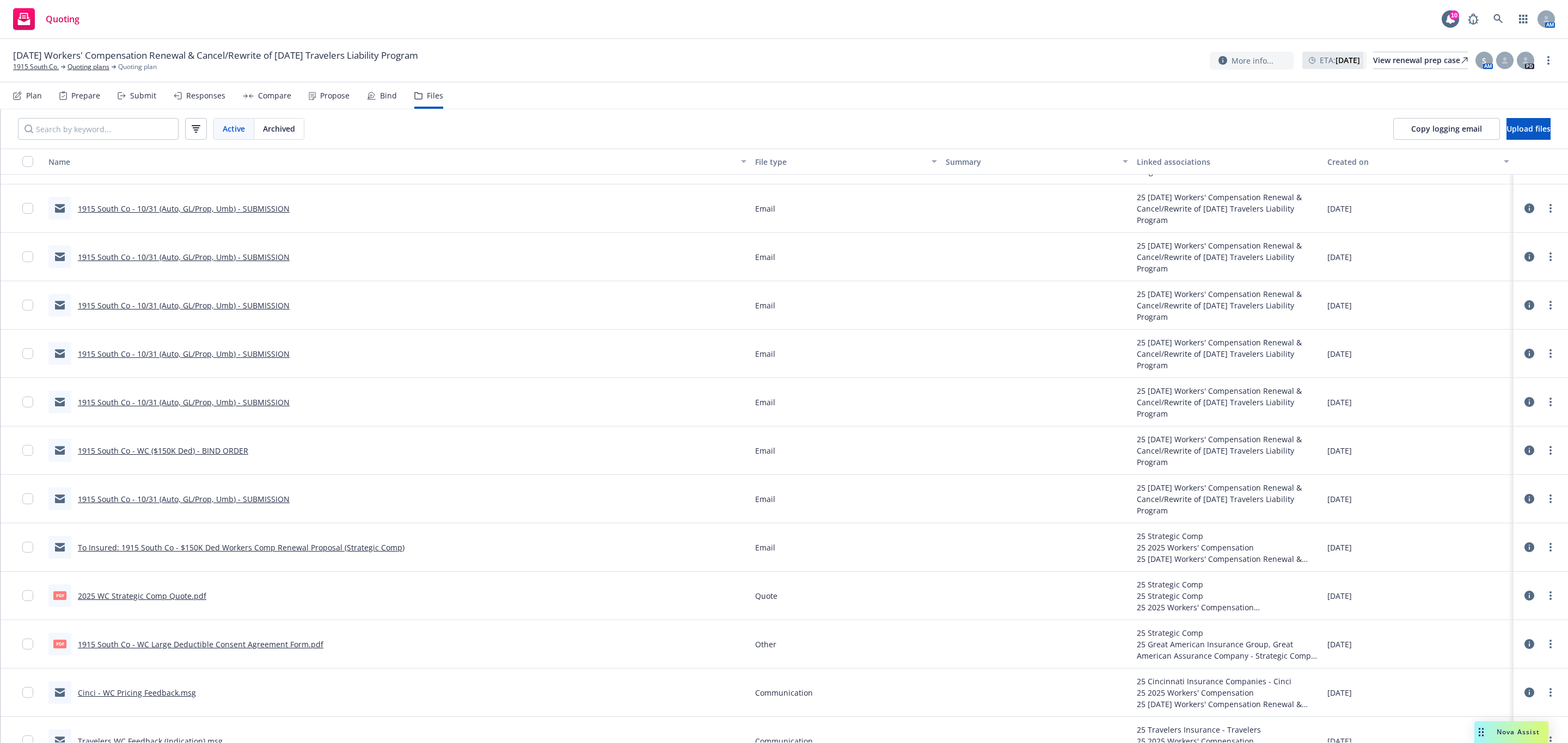
click at [1524, 545] on icon at bounding box center [1529, 547] width 10 height 10
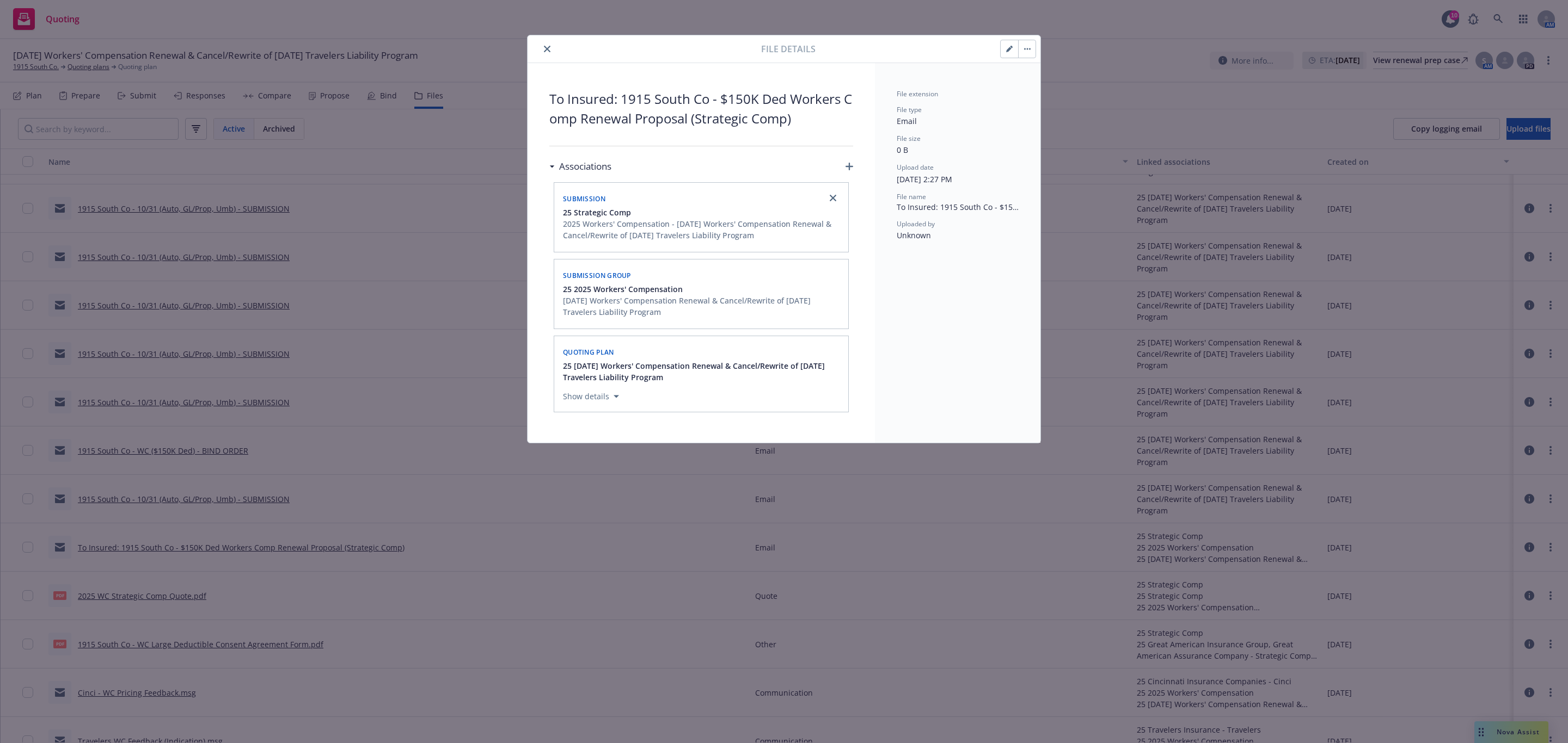
click at [1004, 46] on button "button" at bounding box center [1009, 49] width 17 height 17
type textarea "x"
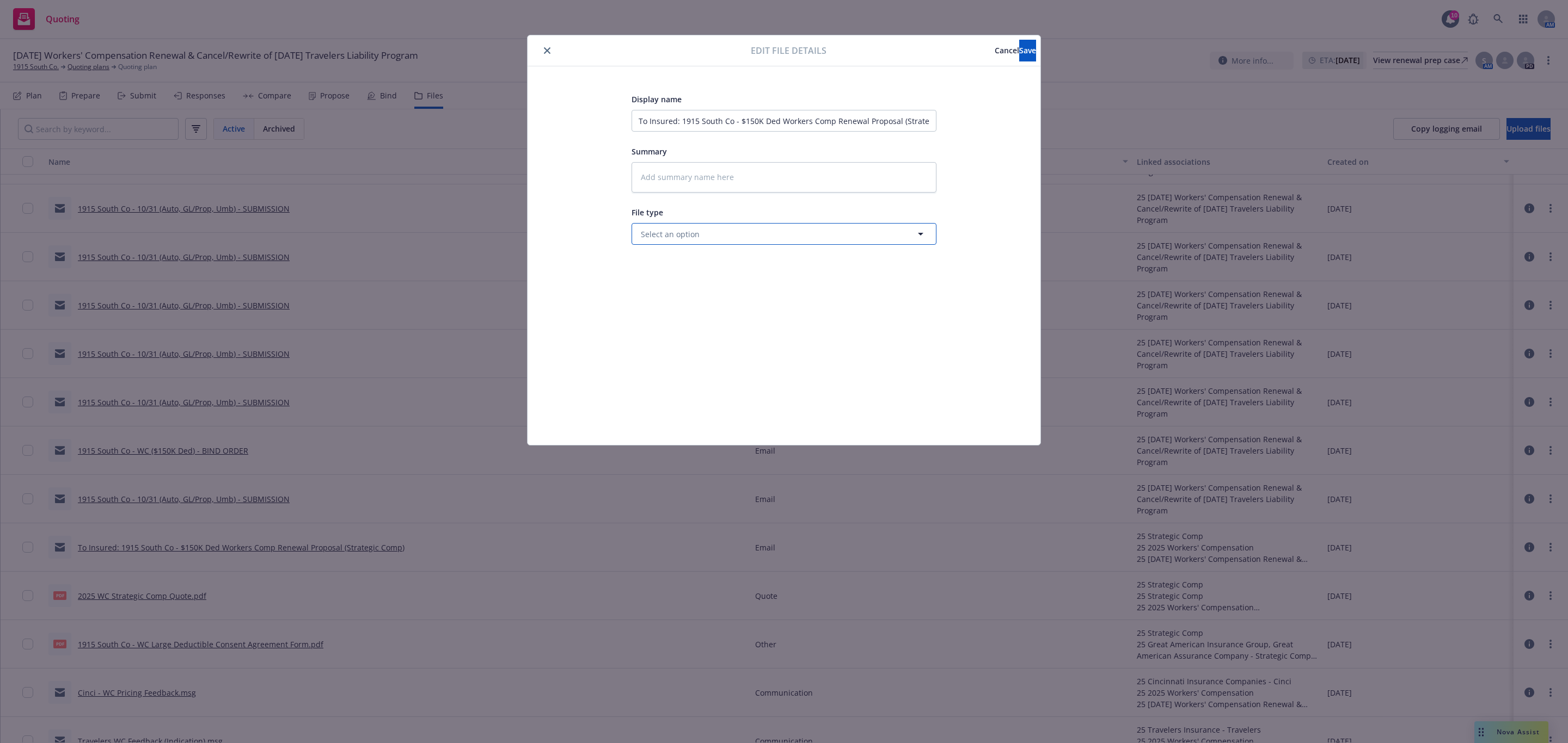
click at [772, 225] on button "Select an option" at bounding box center [784, 234] width 305 height 22
type input "proposa"
click at [678, 255] on div "Proposal" at bounding box center [784, 264] width 304 height 29
click at [1019, 54] on span "Save" at bounding box center [1028, 50] width 17 height 11
type textarea "x"
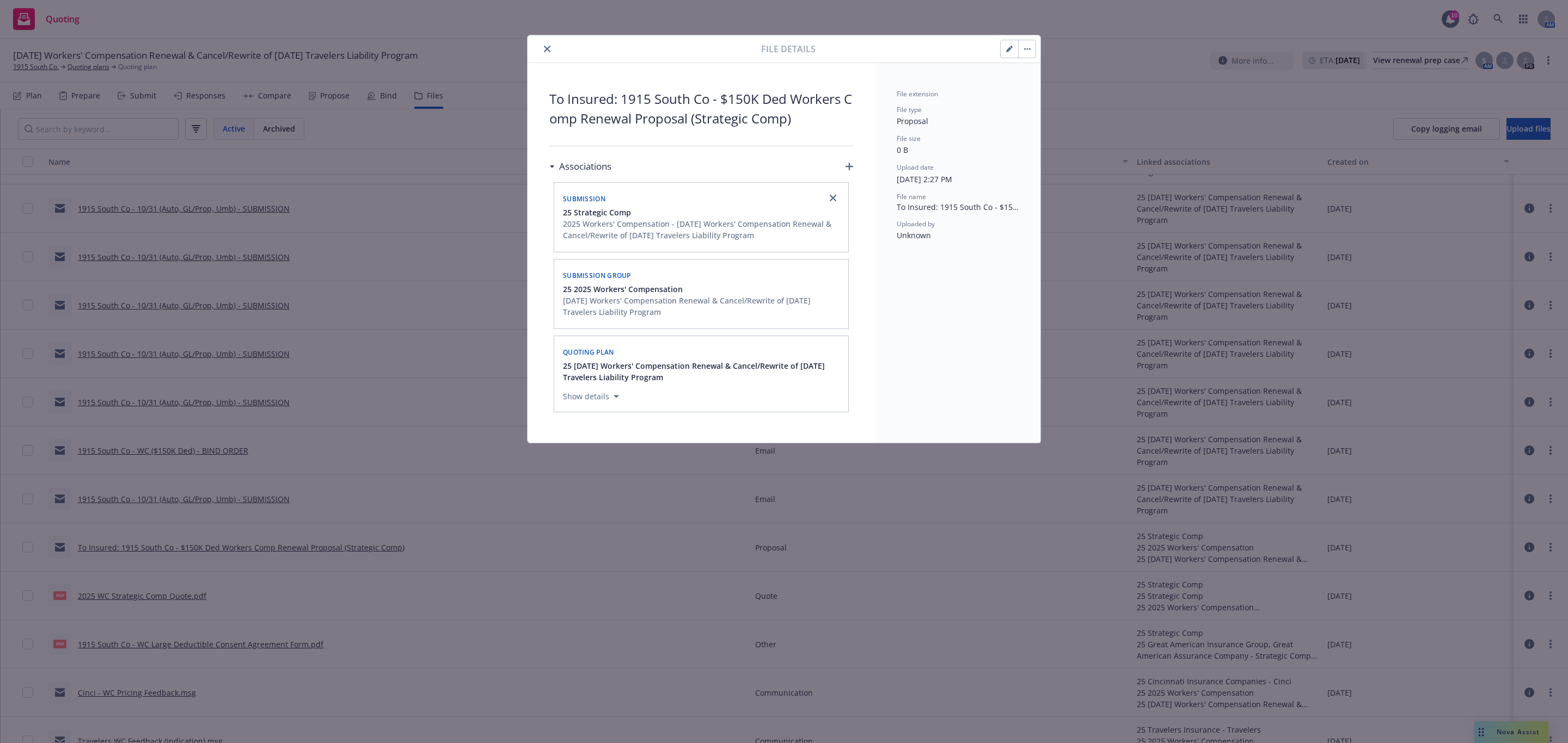
click at [542, 48] on button "close" at bounding box center [547, 49] width 13 height 13
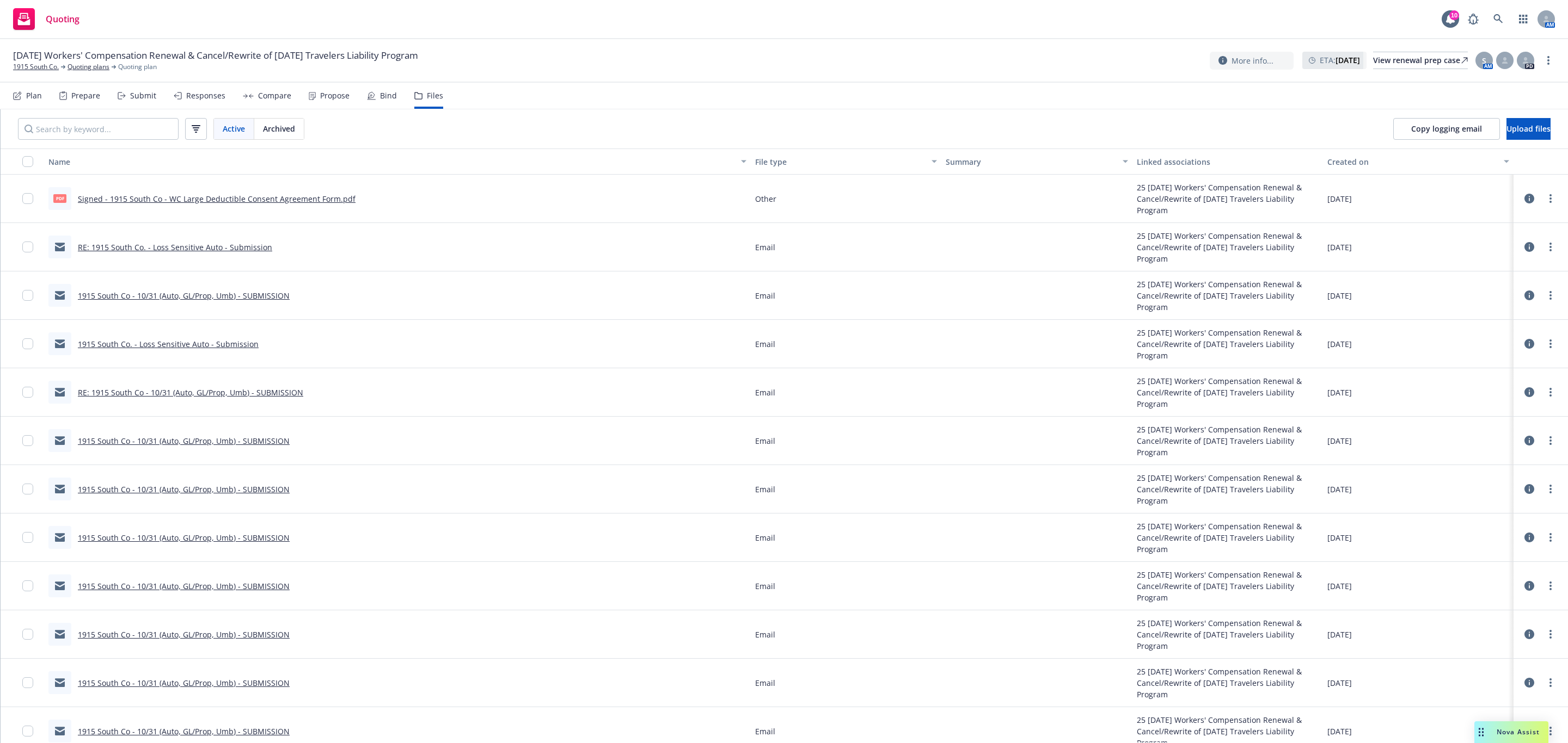
click at [367, 102] on div "Bind" at bounding box center [382, 96] width 30 height 26
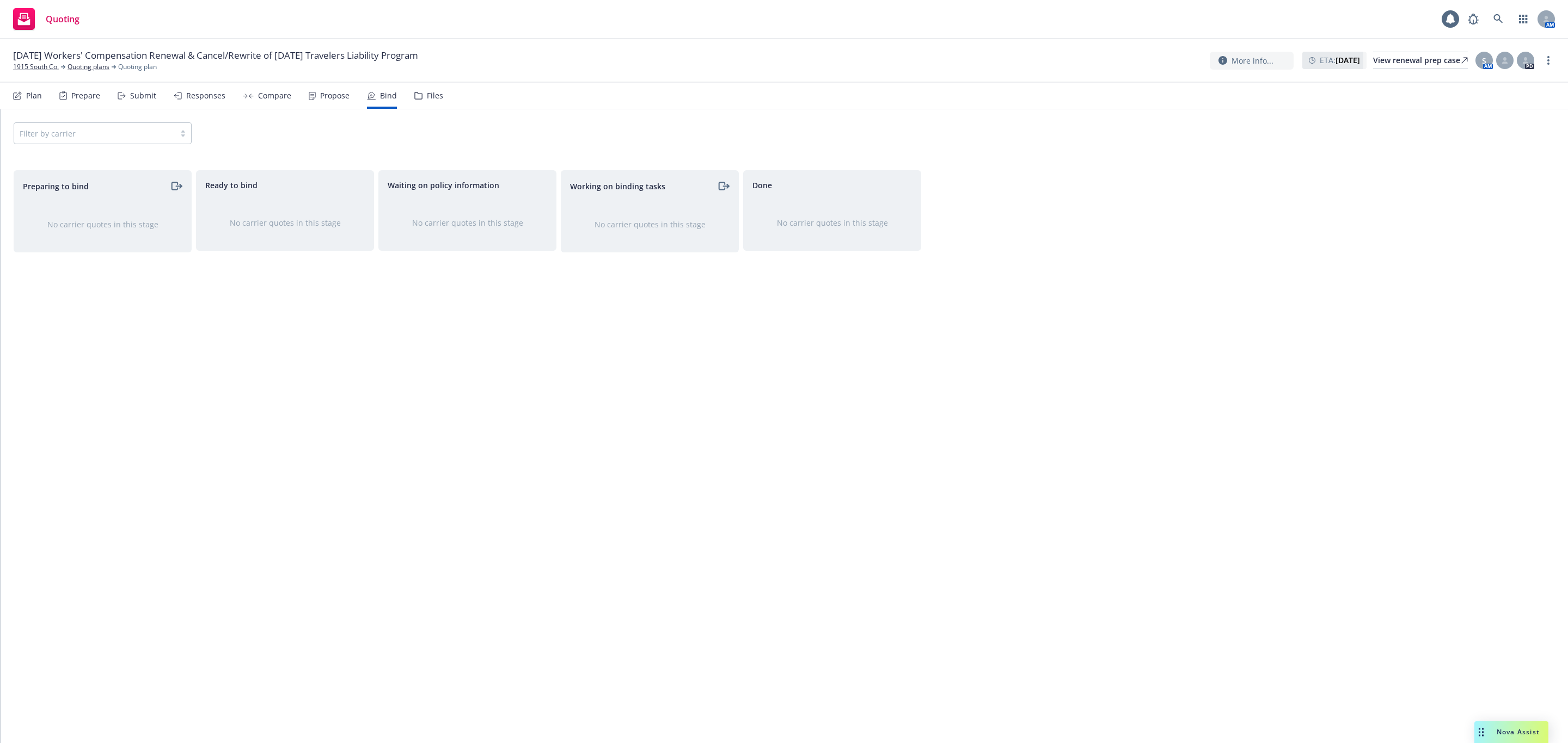
click at [343, 98] on div "Propose" at bounding box center [335, 96] width 30 height 9
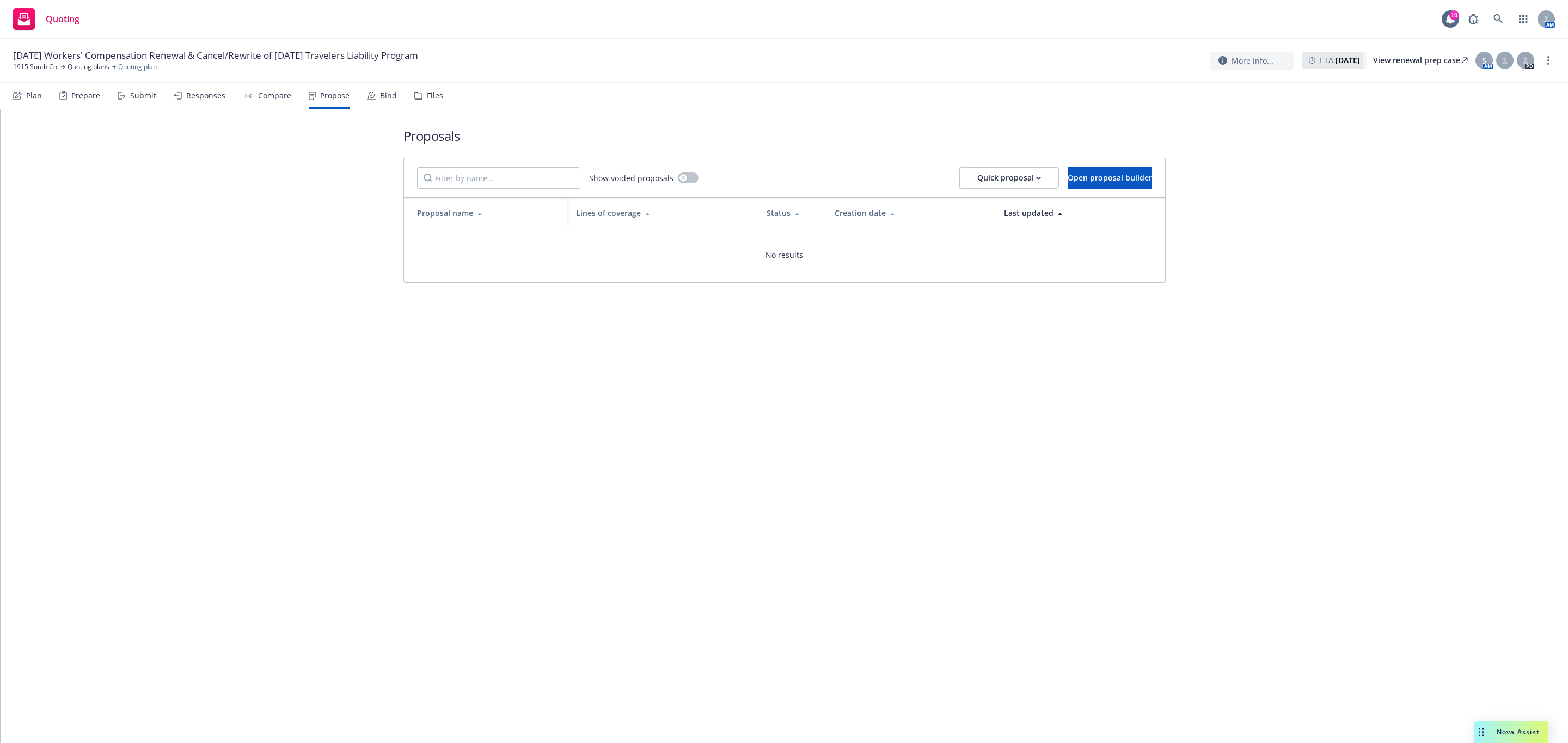
click at [129, 94] on div "Submit" at bounding box center [137, 96] width 39 height 26
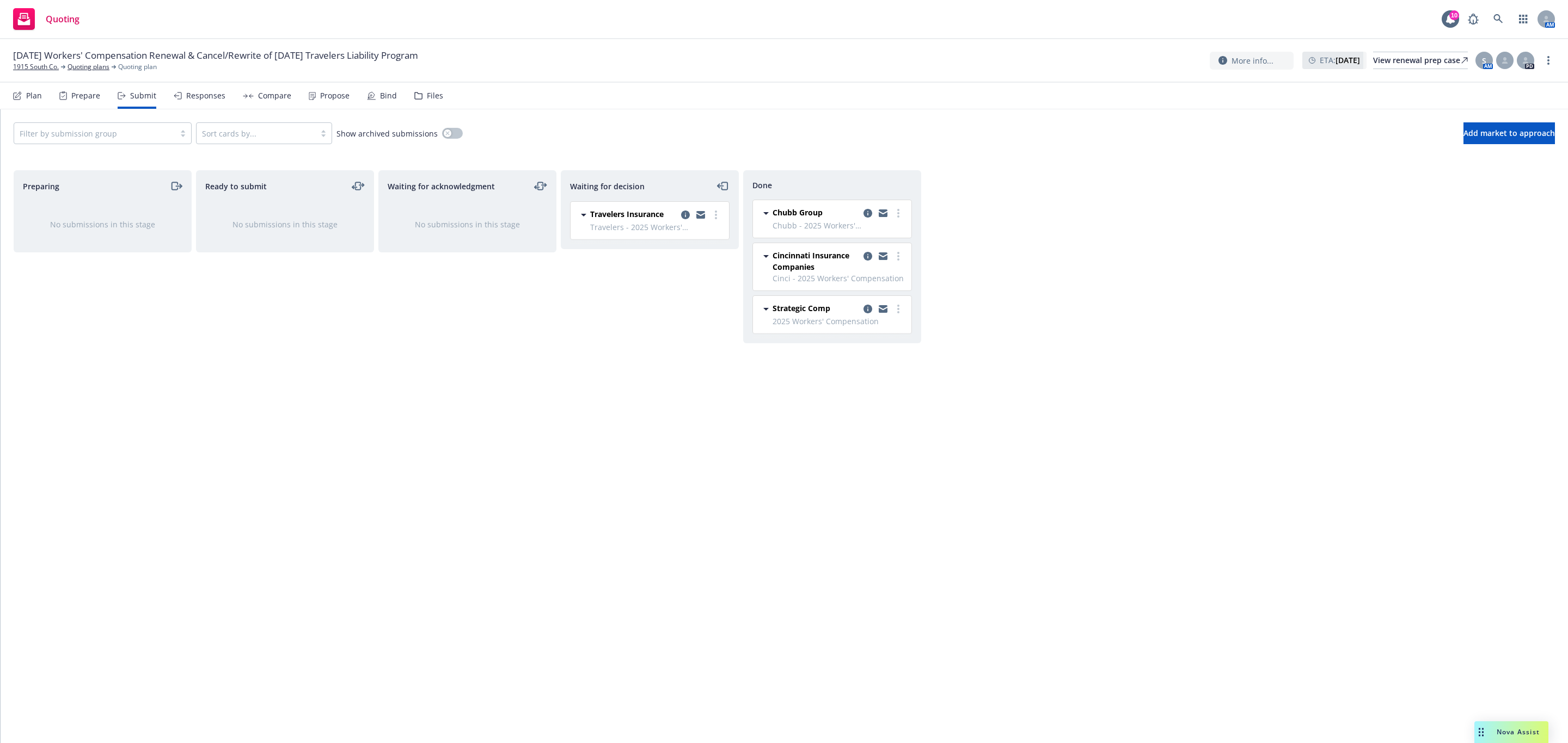
click at [324, 96] on div "Propose" at bounding box center [335, 96] width 30 height 9
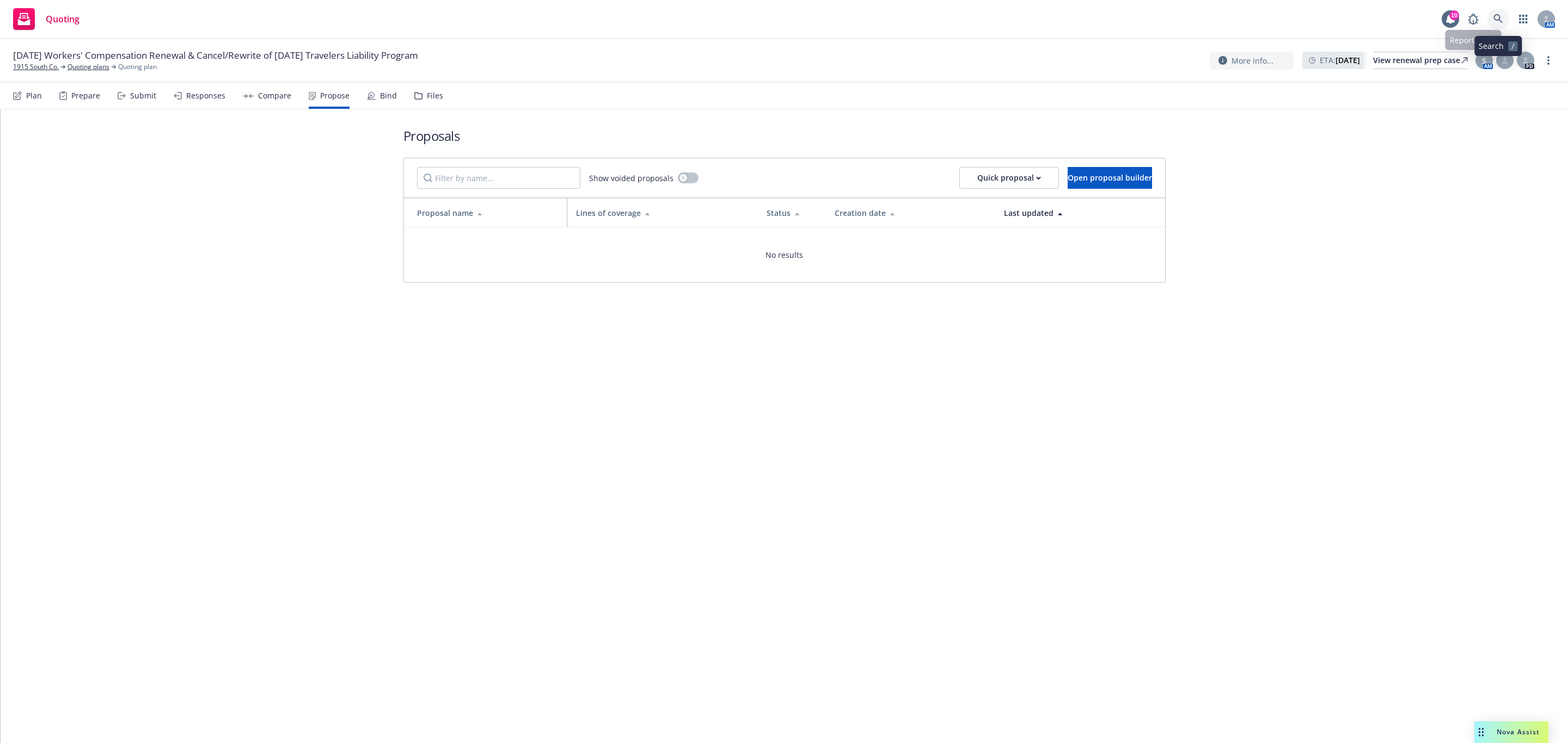
click at [1501, 16] on icon at bounding box center [1498, 18] width 10 height 10
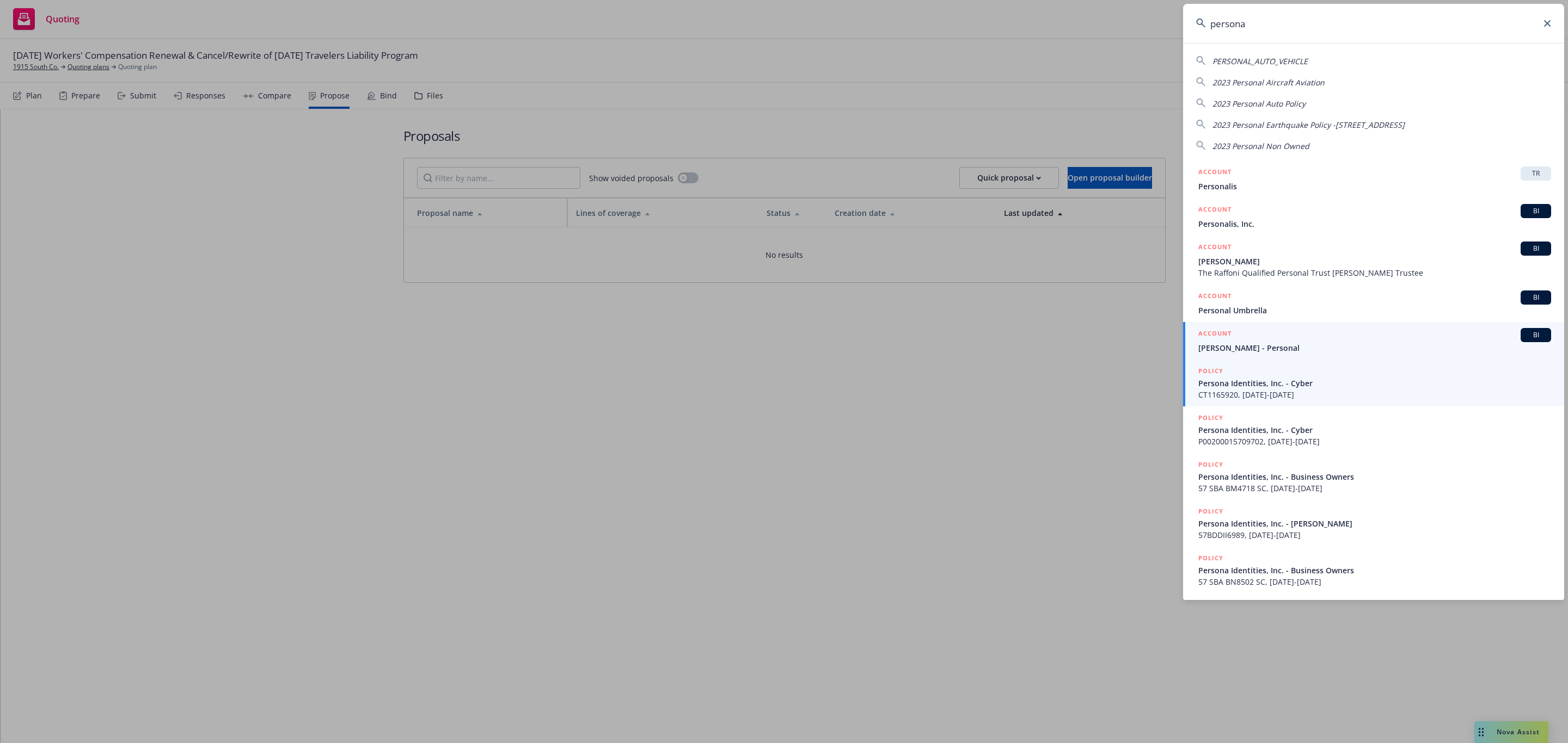
type input "persona"
click at [1287, 383] on span "Persona Identities, Inc. - Cyber" at bounding box center [1375, 383] width 353 height 11
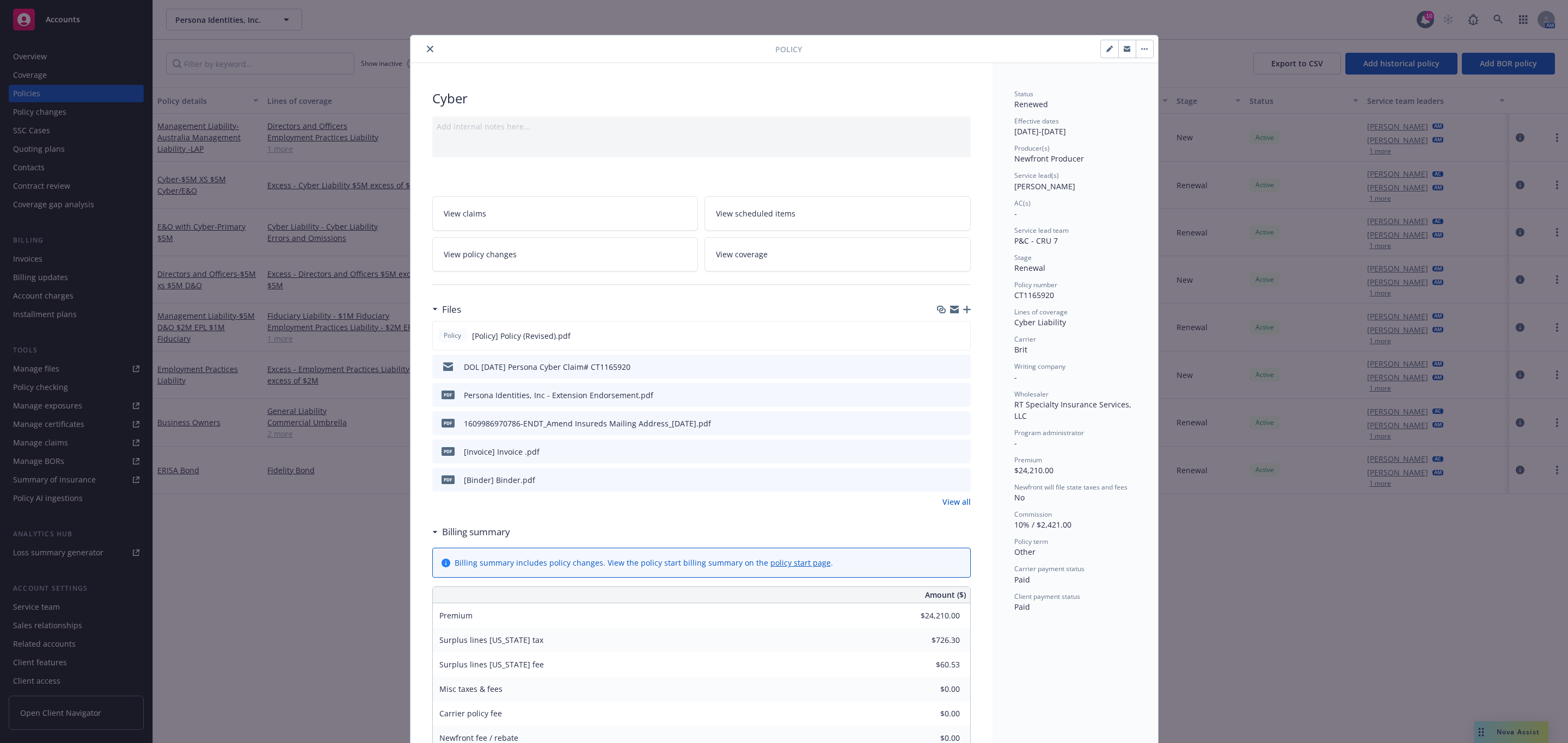
click at [426, 49] on icon "close" at bounding box center [430, 49] width 7 height 7
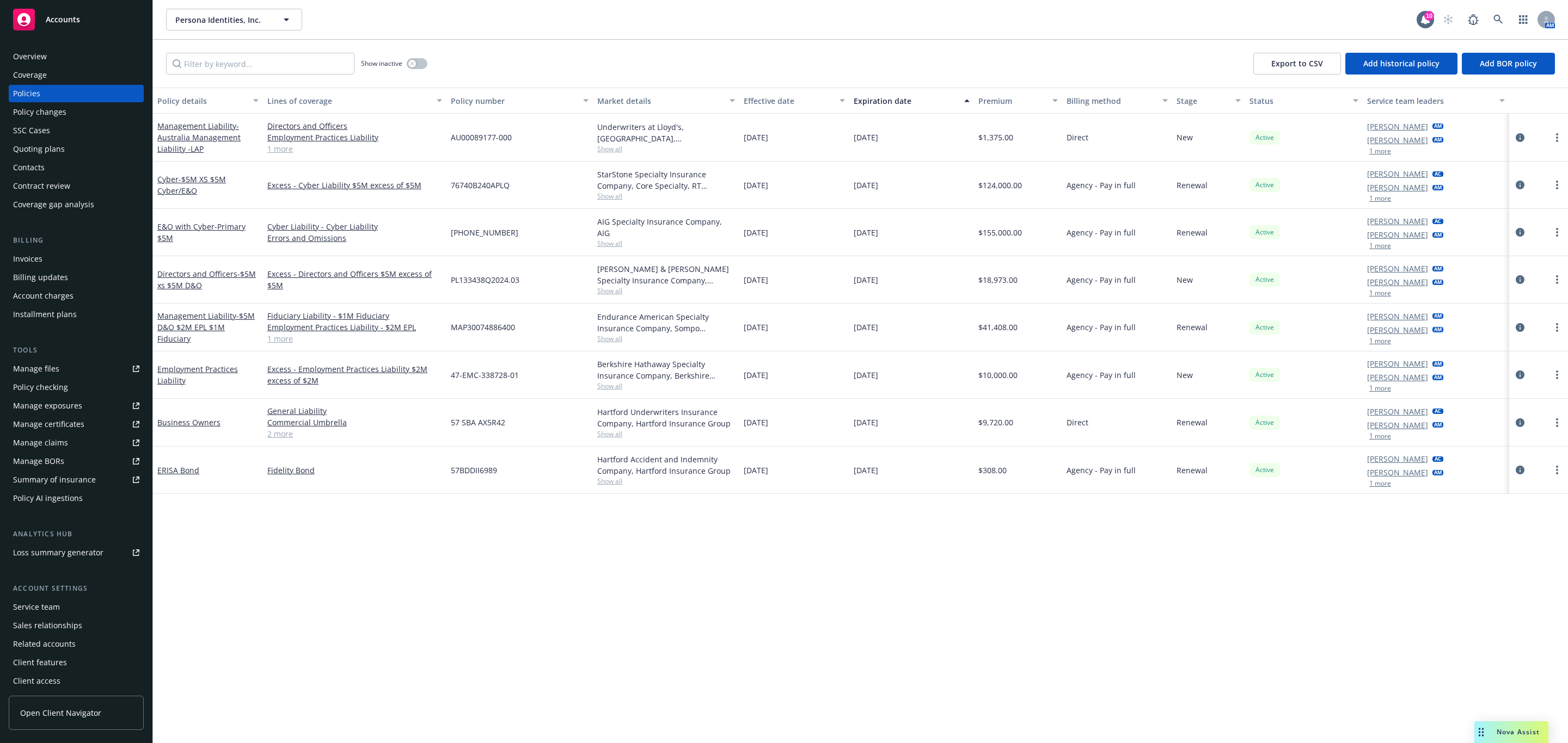
click at [61, 110] on div "Policy changes" at bounding box center [40, 112] width 53 height 17
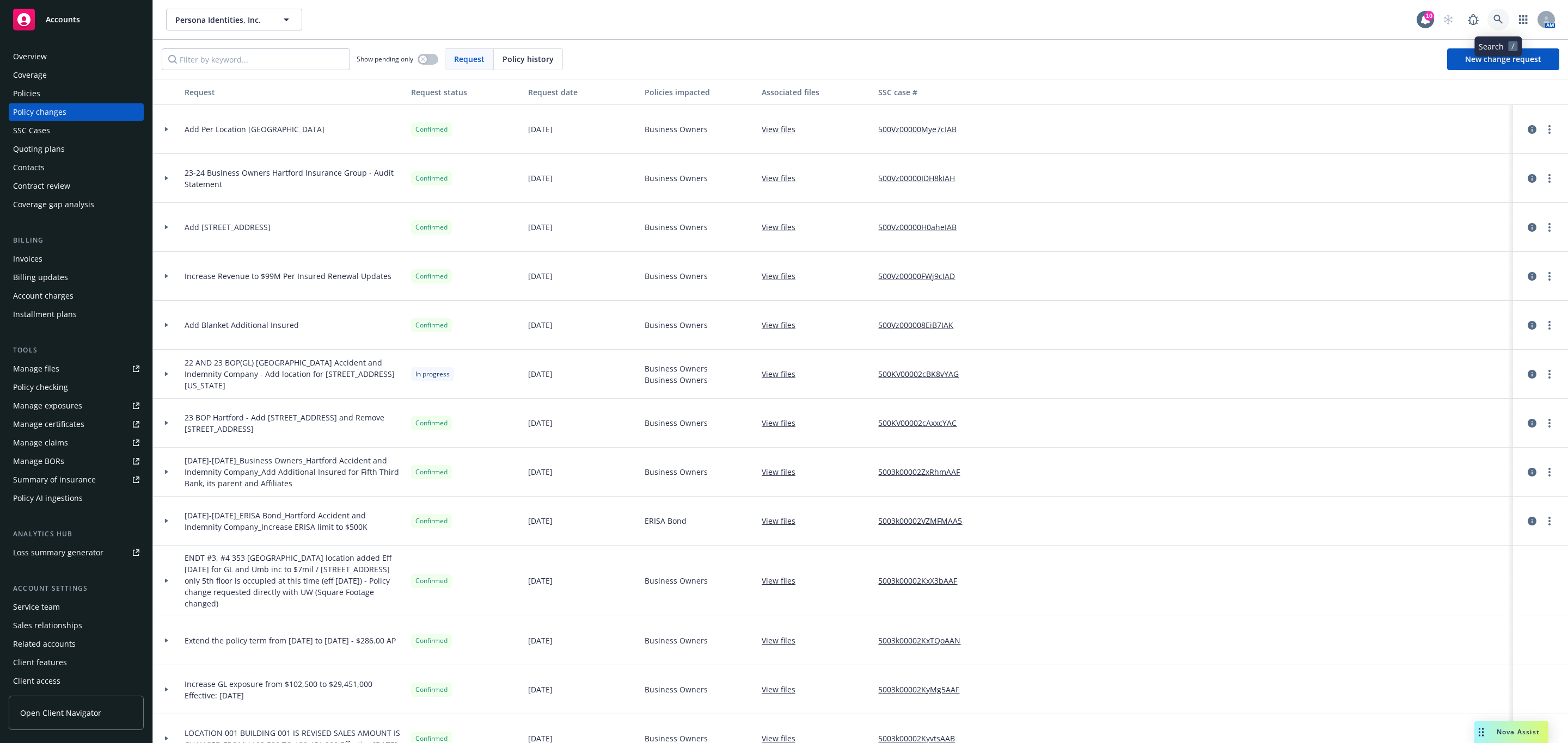
click at [1500, 18] on icon at bounding box center [1498, 19] width 9 height 9
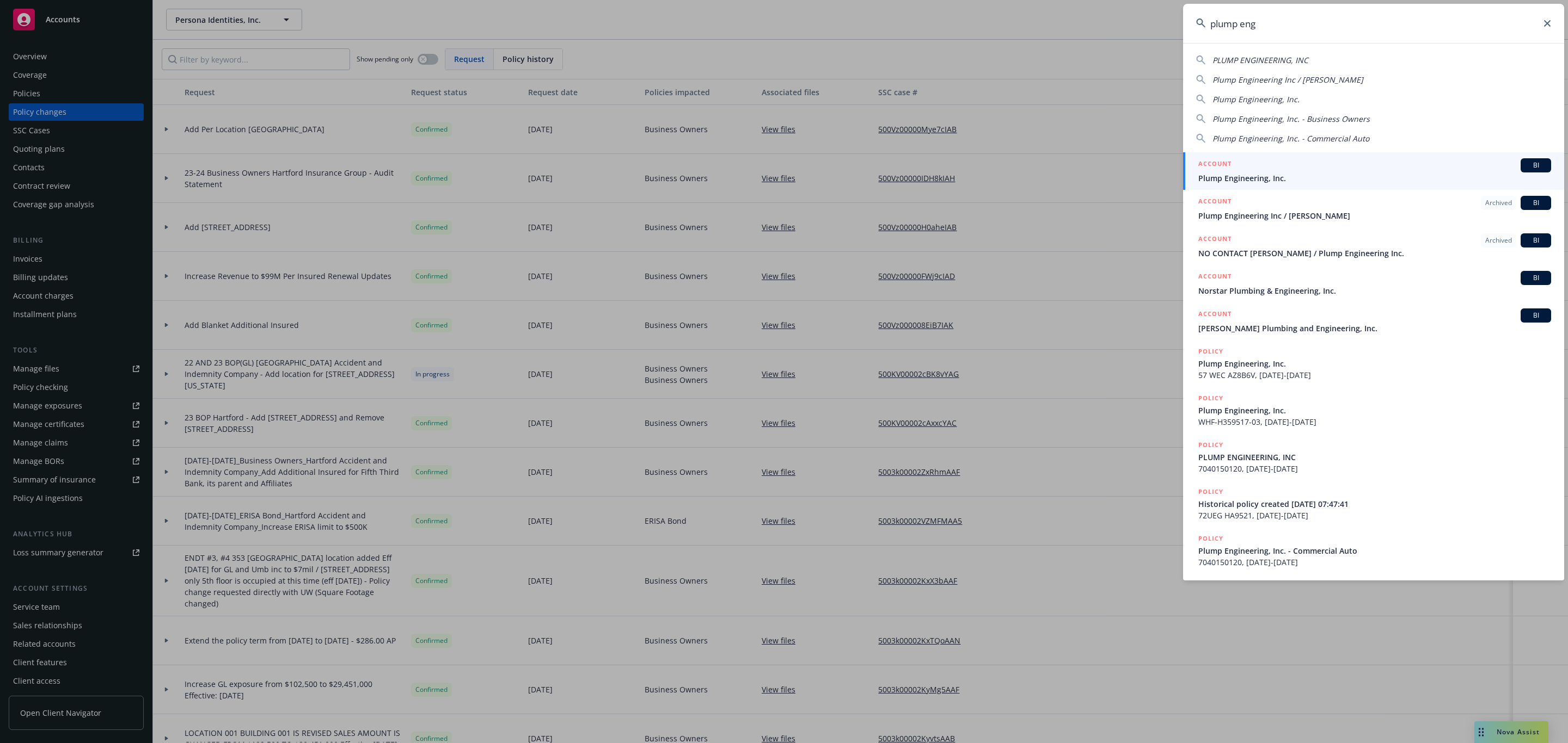
type input "plump eng"
click at [1294, 173] on span "Plump Engineering, Inc." at bounding box center [1375, 178] width 353 height 11
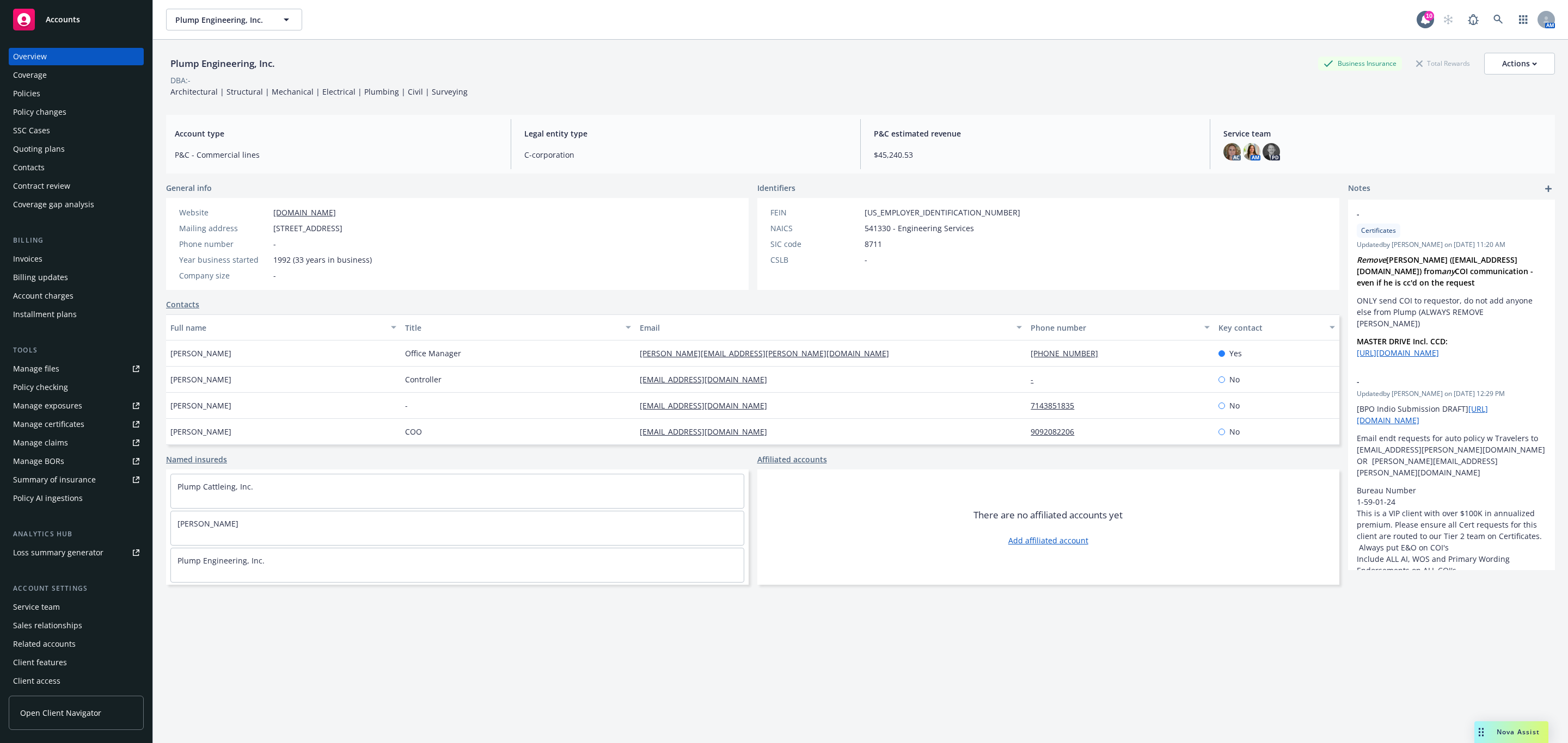
click at [100, 148] on div "Quoting plans" at bounding box center [76, 149] width 126 height 17
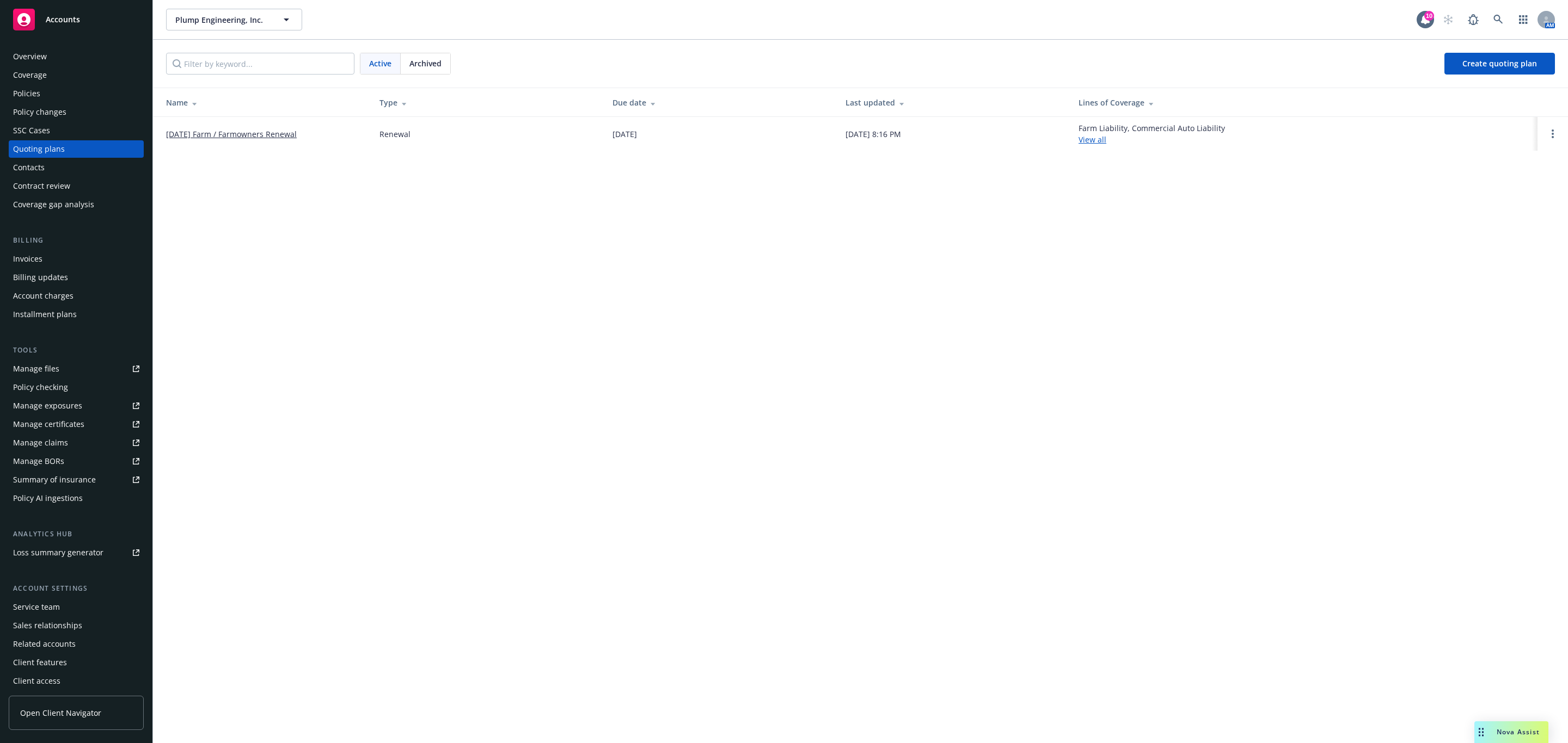
click at [51, 90] on div "Policies" at bounding box center [76, 94] width 126 height 17
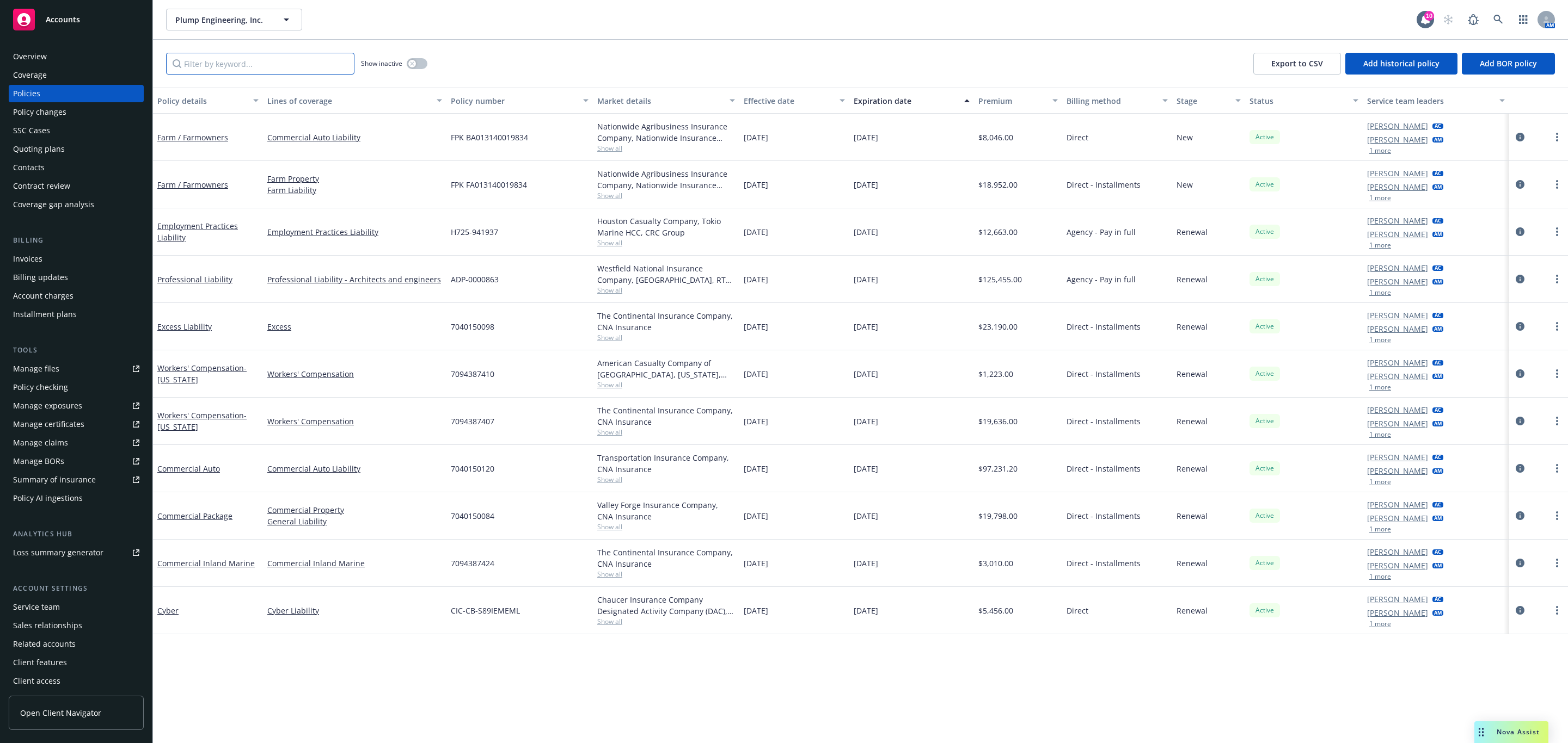
drag, startPoint x: 221, startPoint y: 65, endPoint x: 207, endPoint y: 73, distance: 16.1
click at [221, 65] on input "Filter by keyword..." at bounding box center [259, 63] width 188 height 22
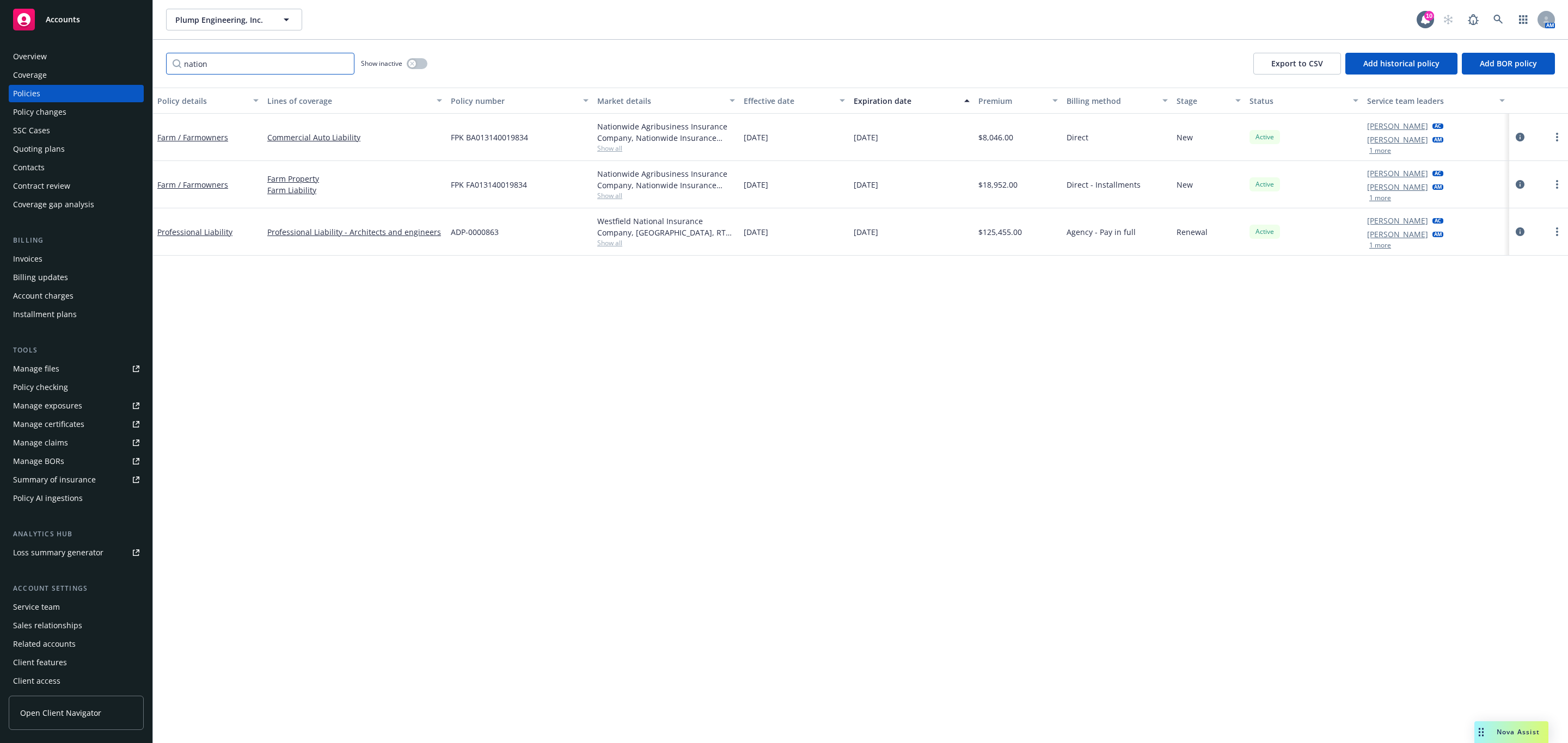
drag, startPoint x: 265, startPoint y: 63, endPoint x: -209, endPoint y: 66, distance: 474.0
click at [0, 66] on html "Accounts Overview Coverage Policies Policy changes SSC Cases Quoting plans Cont…" at bounding box center [784, 372] width 1568 height 743
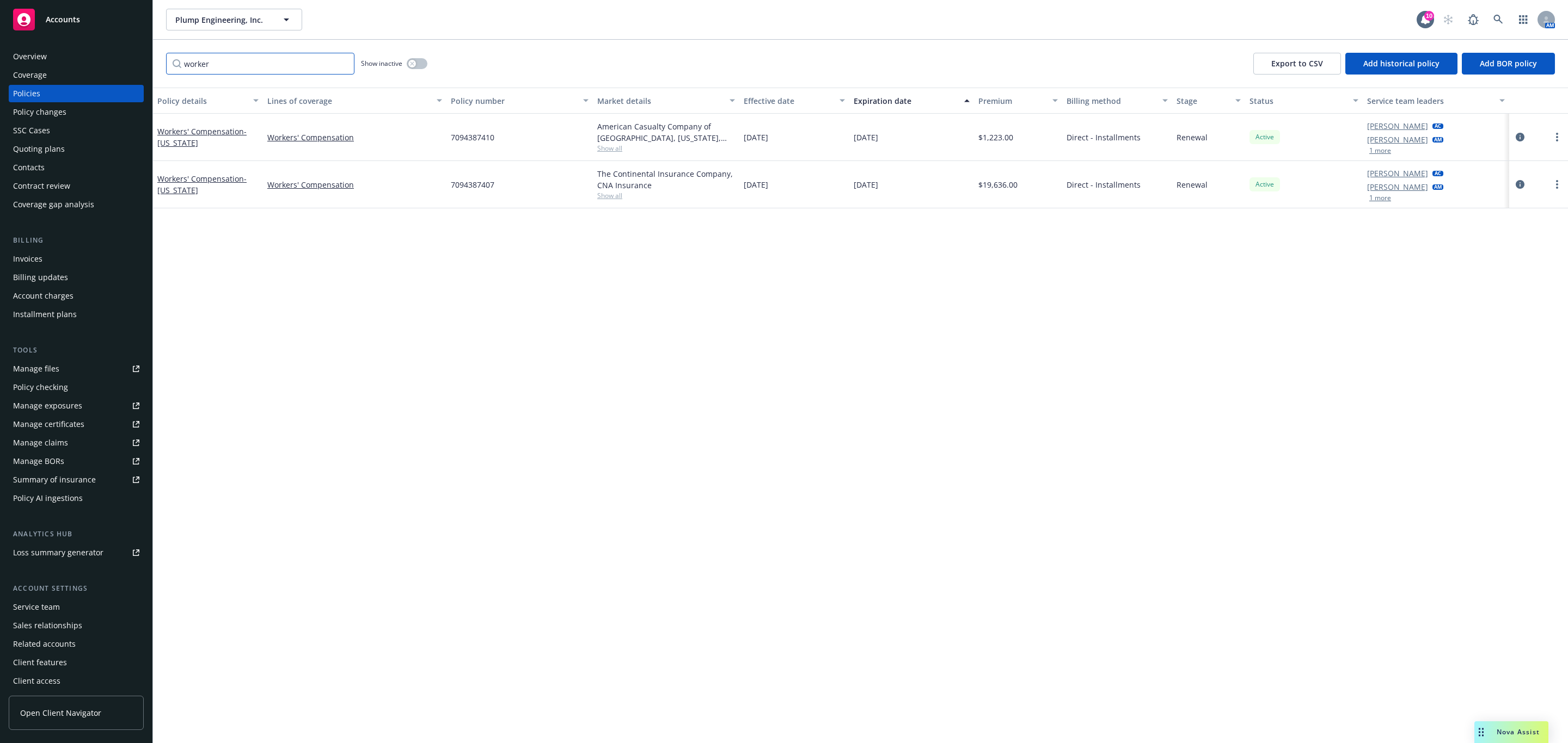
type input "worker"
click at [1520, 181] on icon "circleInformation" at bounding box center [1520, 184] width 9 height 9
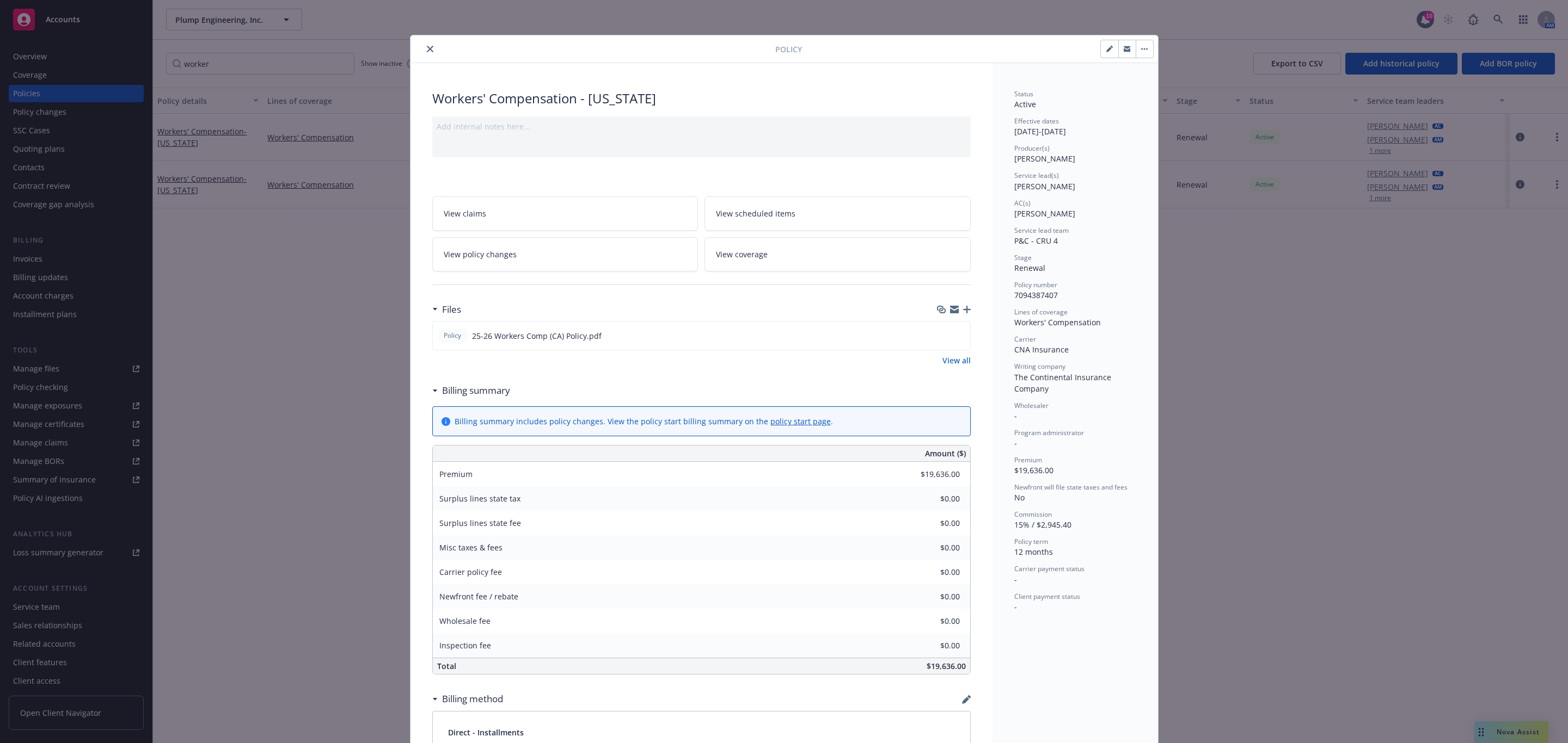
click at [963, 313] on icon "button" at bounding box center [967, 309] width 8 height 8
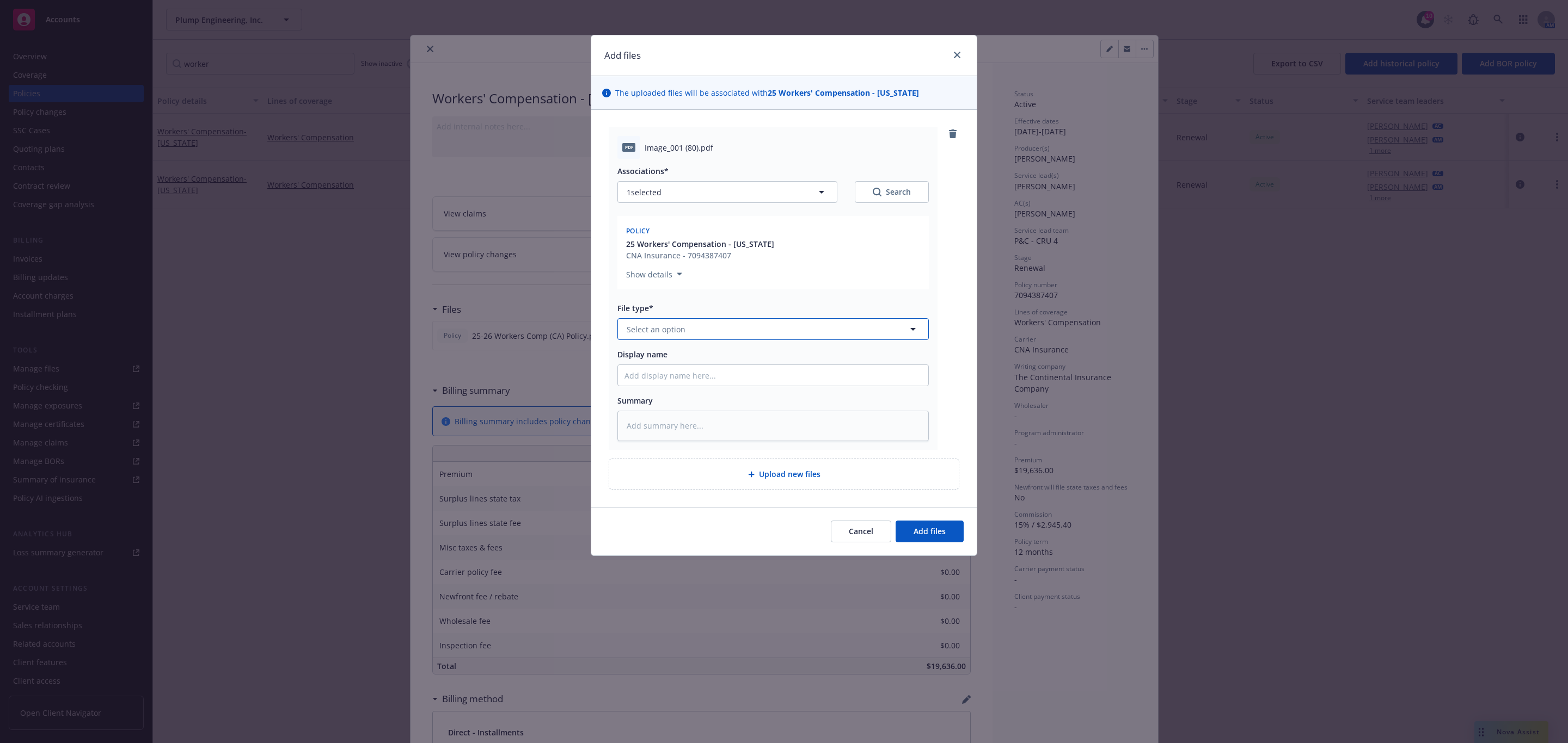
click at [654, 325] on span "Select an option" at bounding box center [656, 329] width 59 height 11
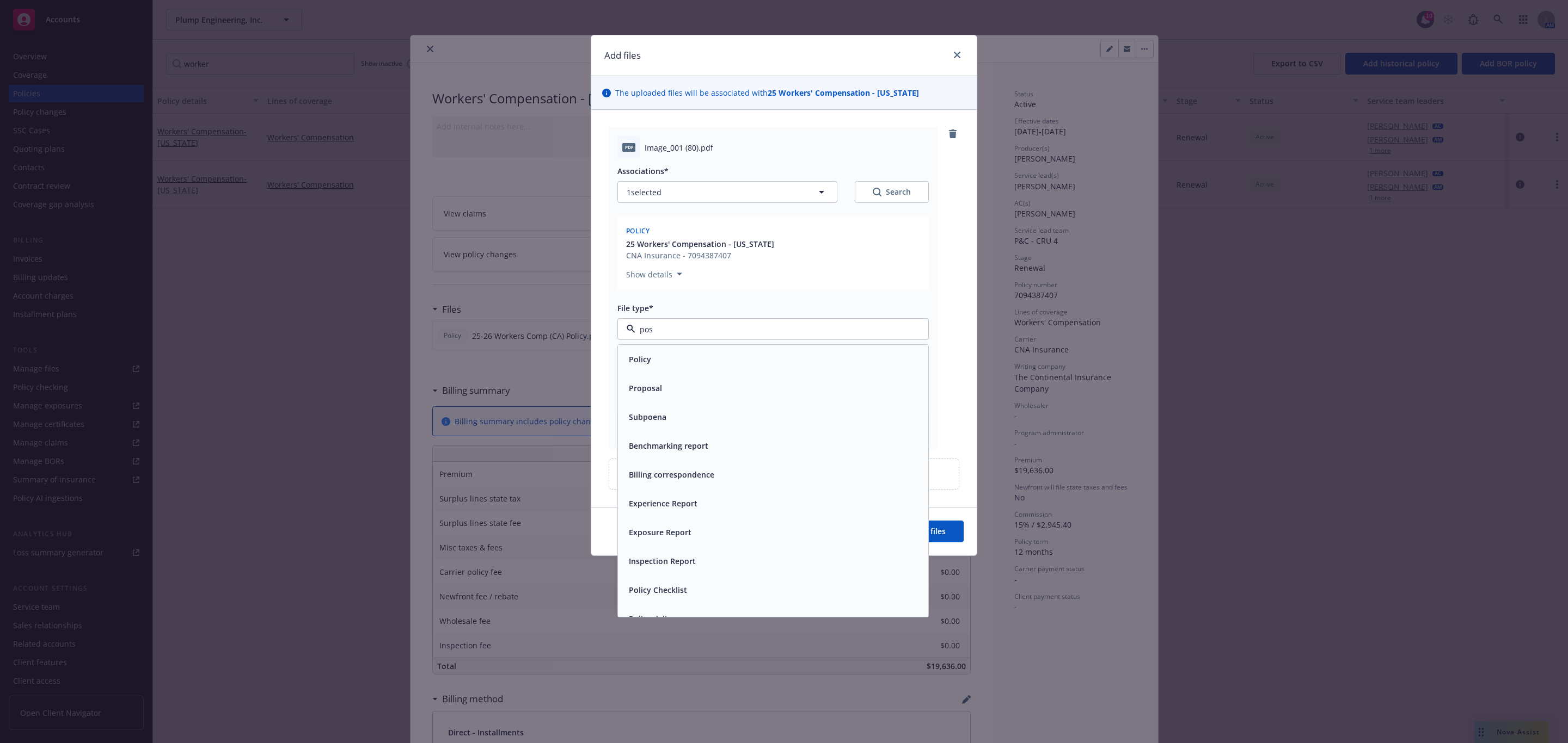
type input "post"
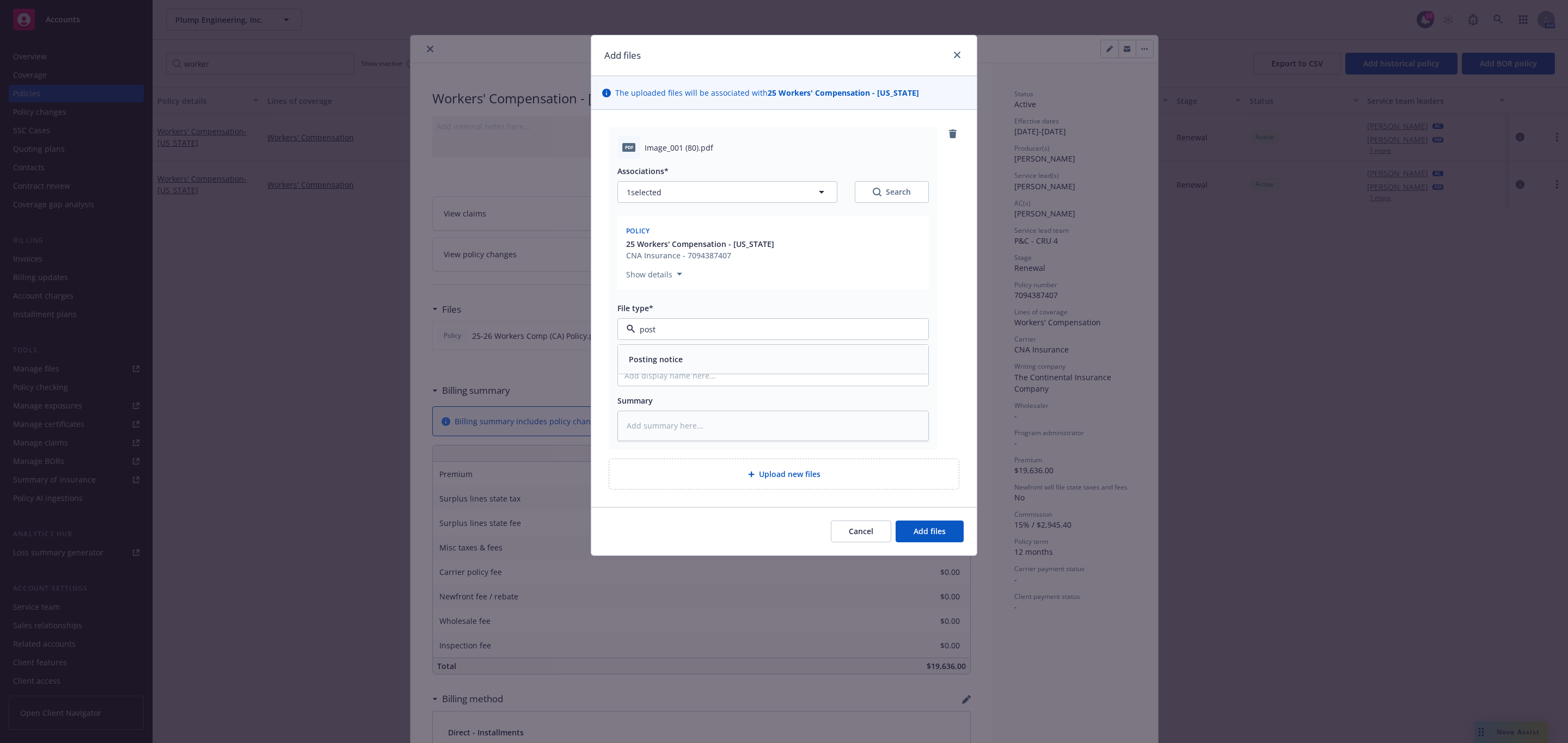
click at [656, 358] on span "Posting notice" at bounding box center [656, 359] width 54 height 11
click at [638, 380] on input "Display name" at bounding box center [773, 375] width 310 height 20
type textarea "x"
type input "2"
type textarea "x"
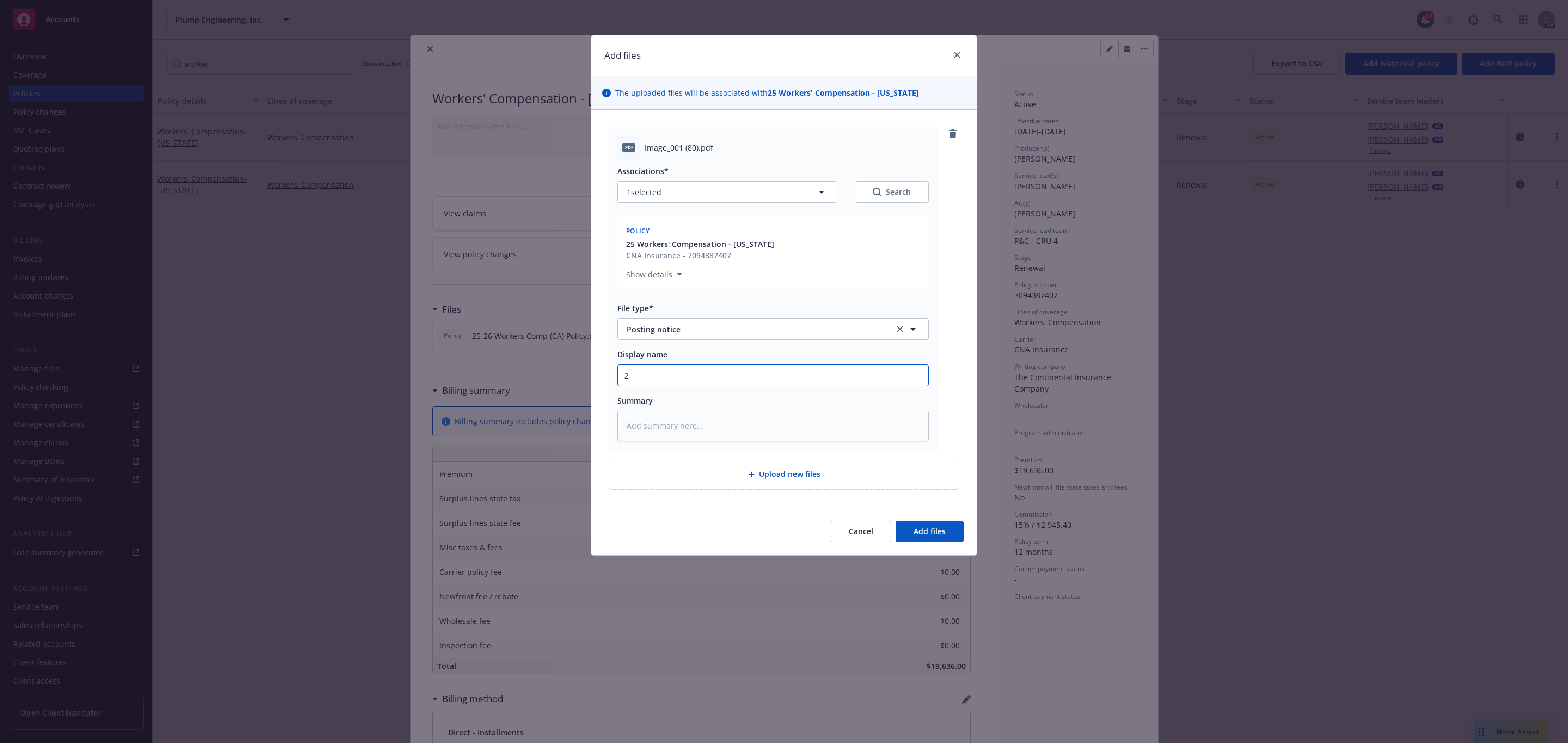
type input "20"
type textarea "x"
type input "202"
type textarea "x"
type input "2025"
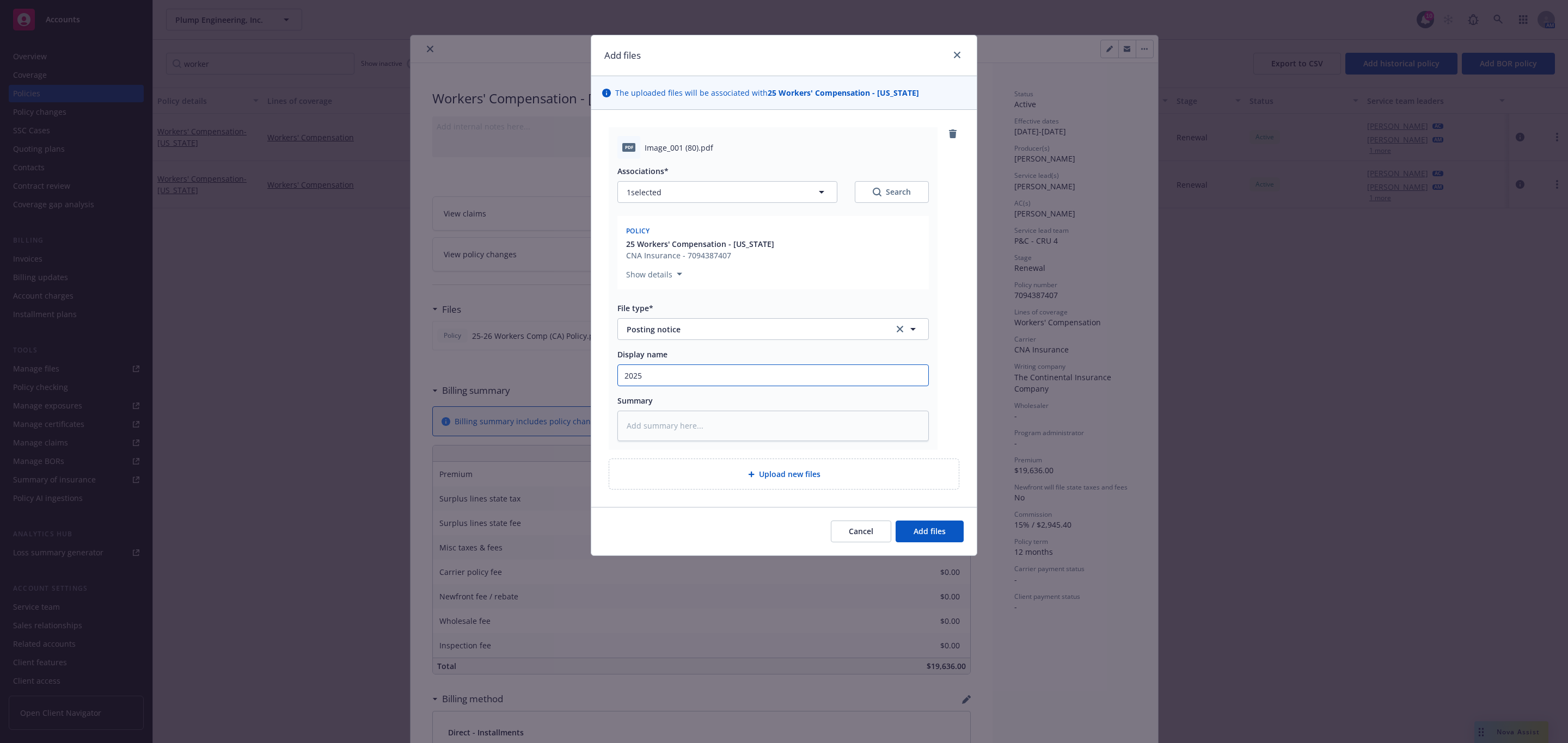
type textarea "x"
type input "2025"
type textarea "x"
type input "2025 W"
type textarea "x"
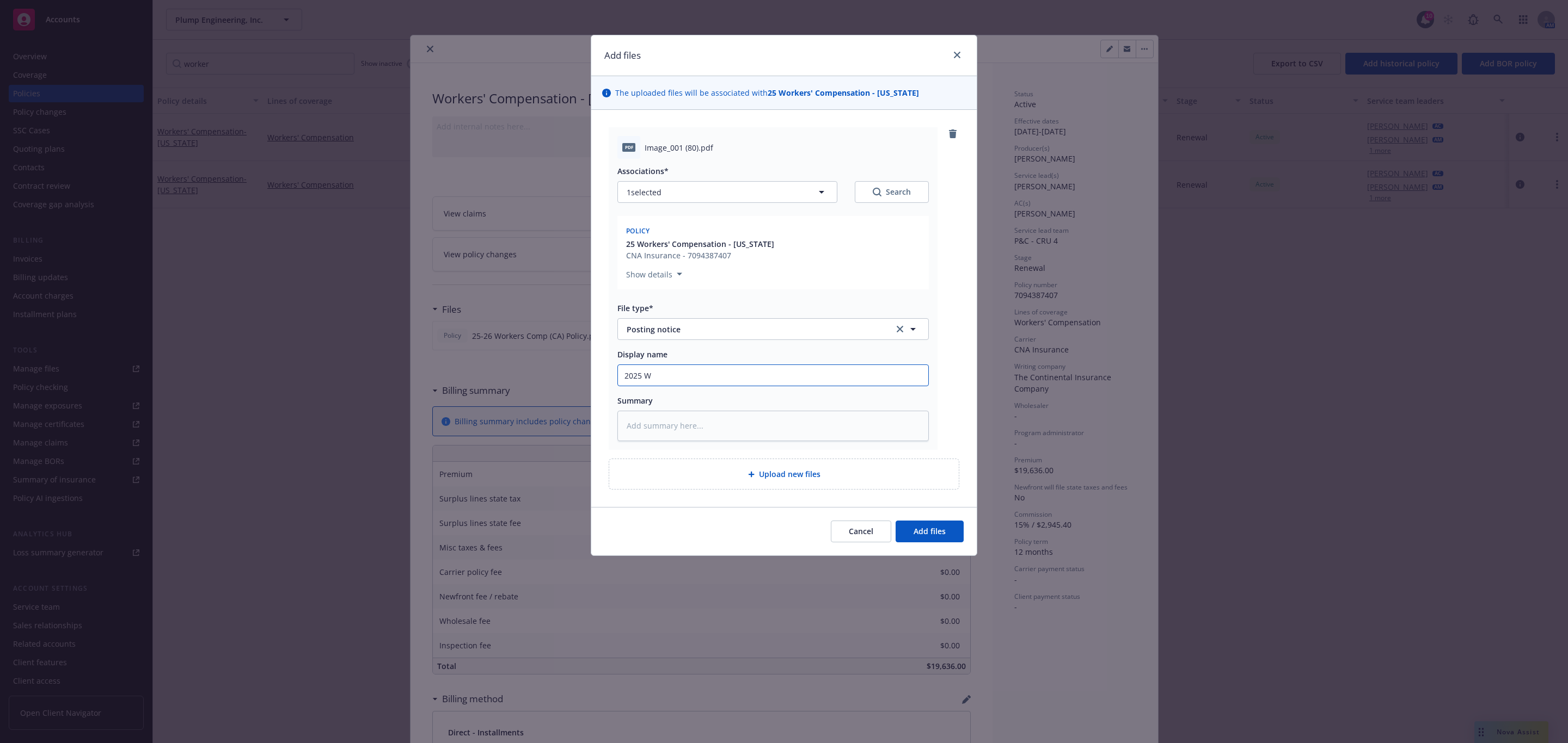
type input "2025 WC"
type textarea "x"
type input "2025 WC"
type textarea "x"
type input "2025 WC P"
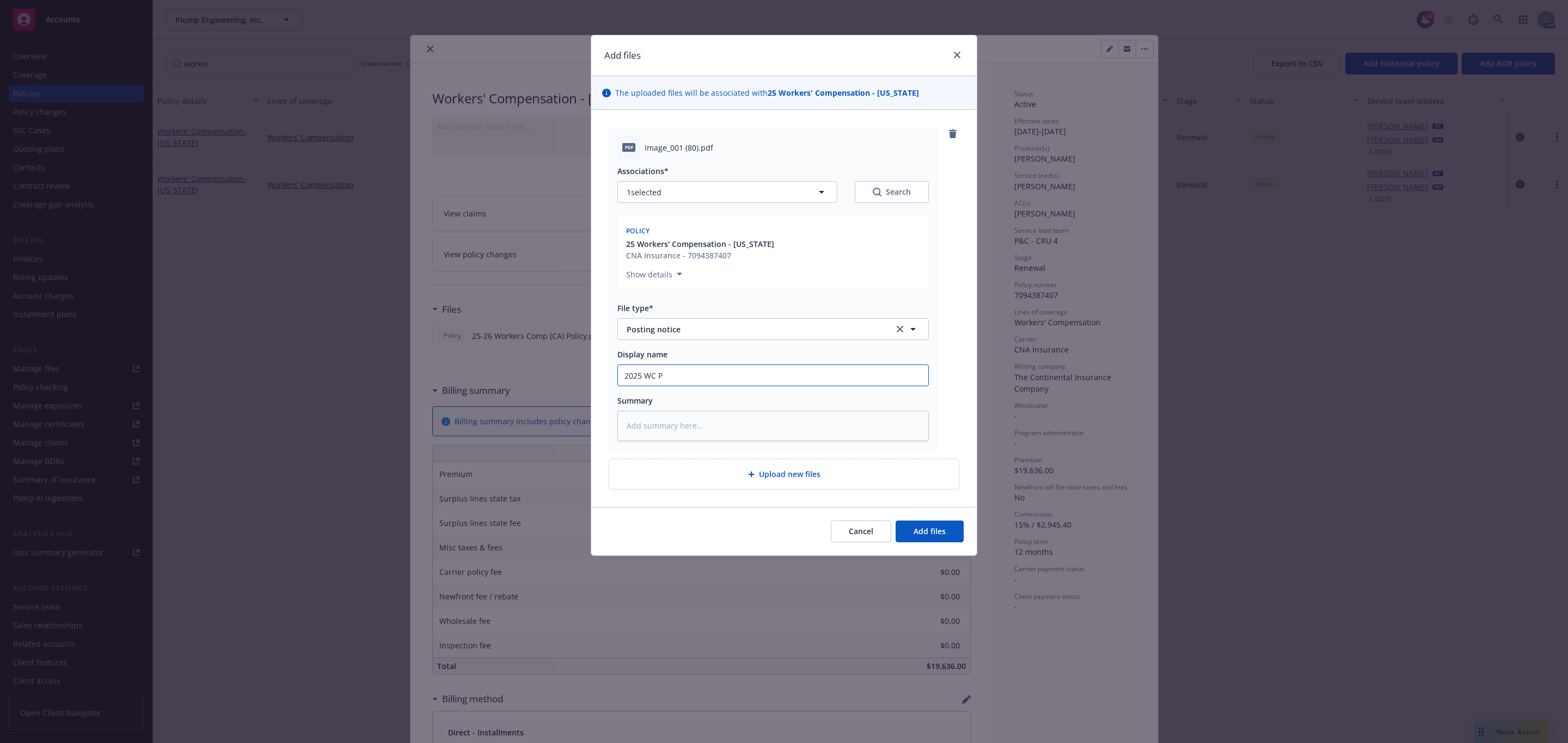
type textarea "x"
type input "2025 WC Po"
type textarea "x"
type input "2025 WC Pos"
type textarea "x"
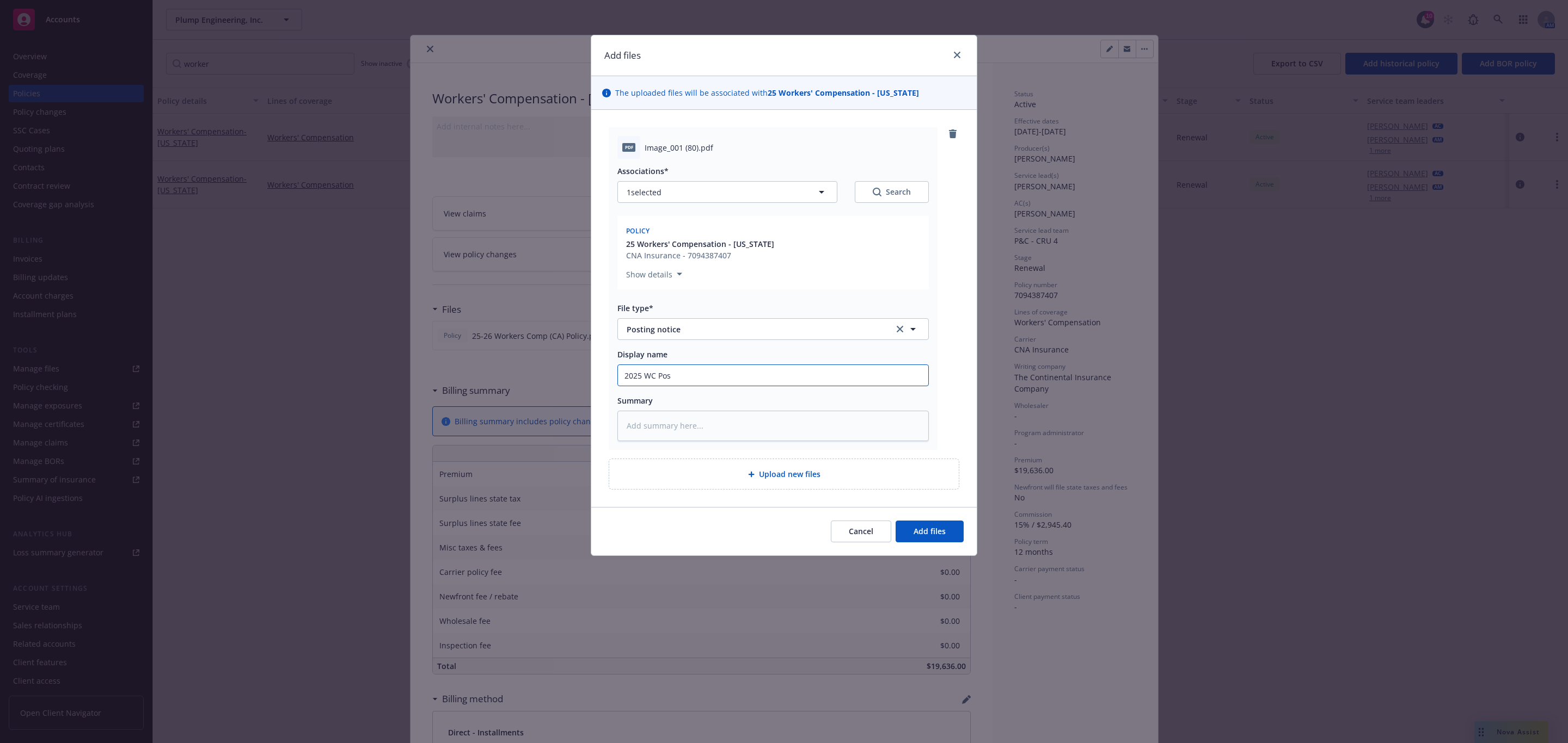
type input "2025 WC Post"
type textarea "x"
type input "2025 [PERSON_NAME]"
type textarea "x"
type input "2025 [PERSON_NAME]"
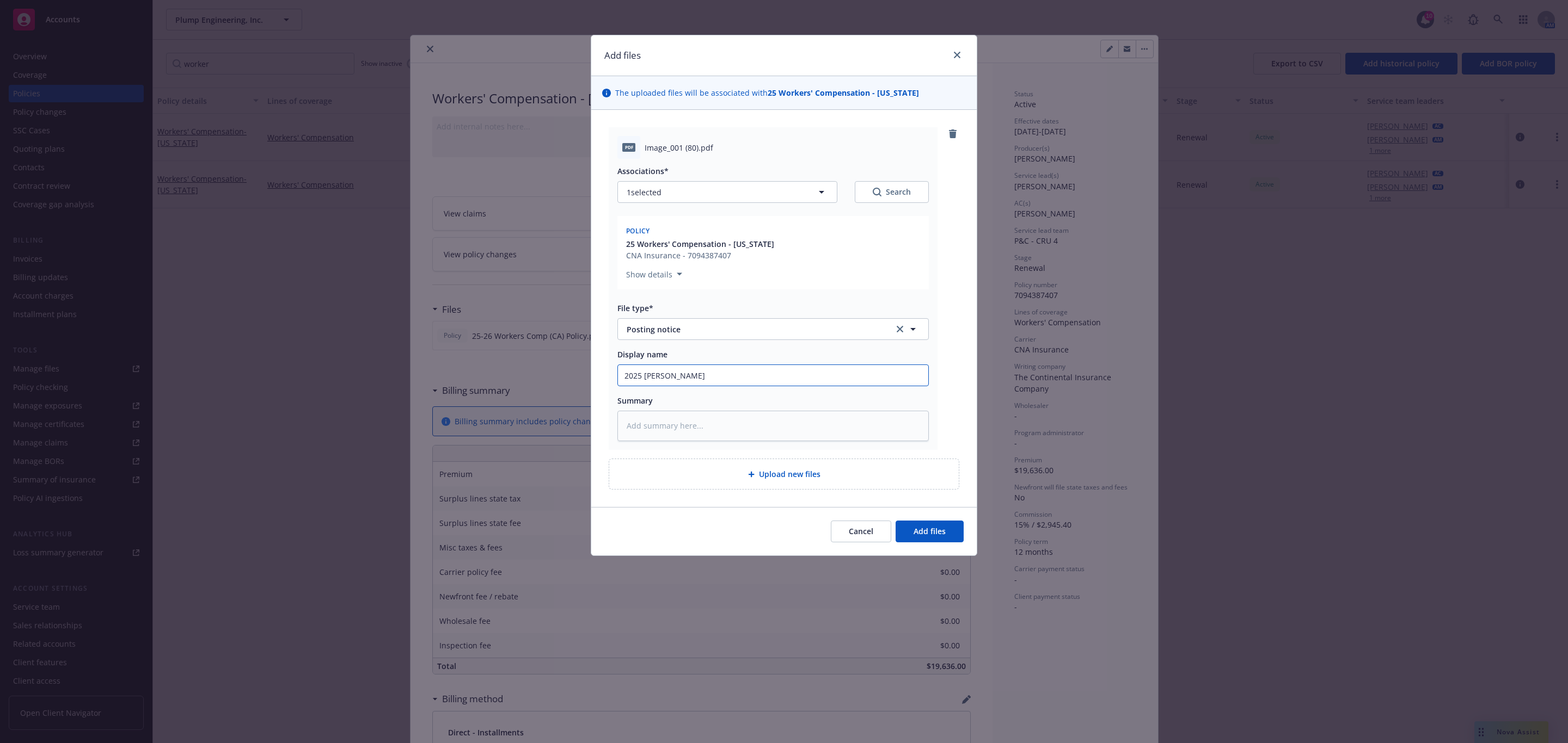
type textarea "x"
type input "2025 WC Posting"
type textarea "x"
type input "2025 WC Posting"
type textarea "x"
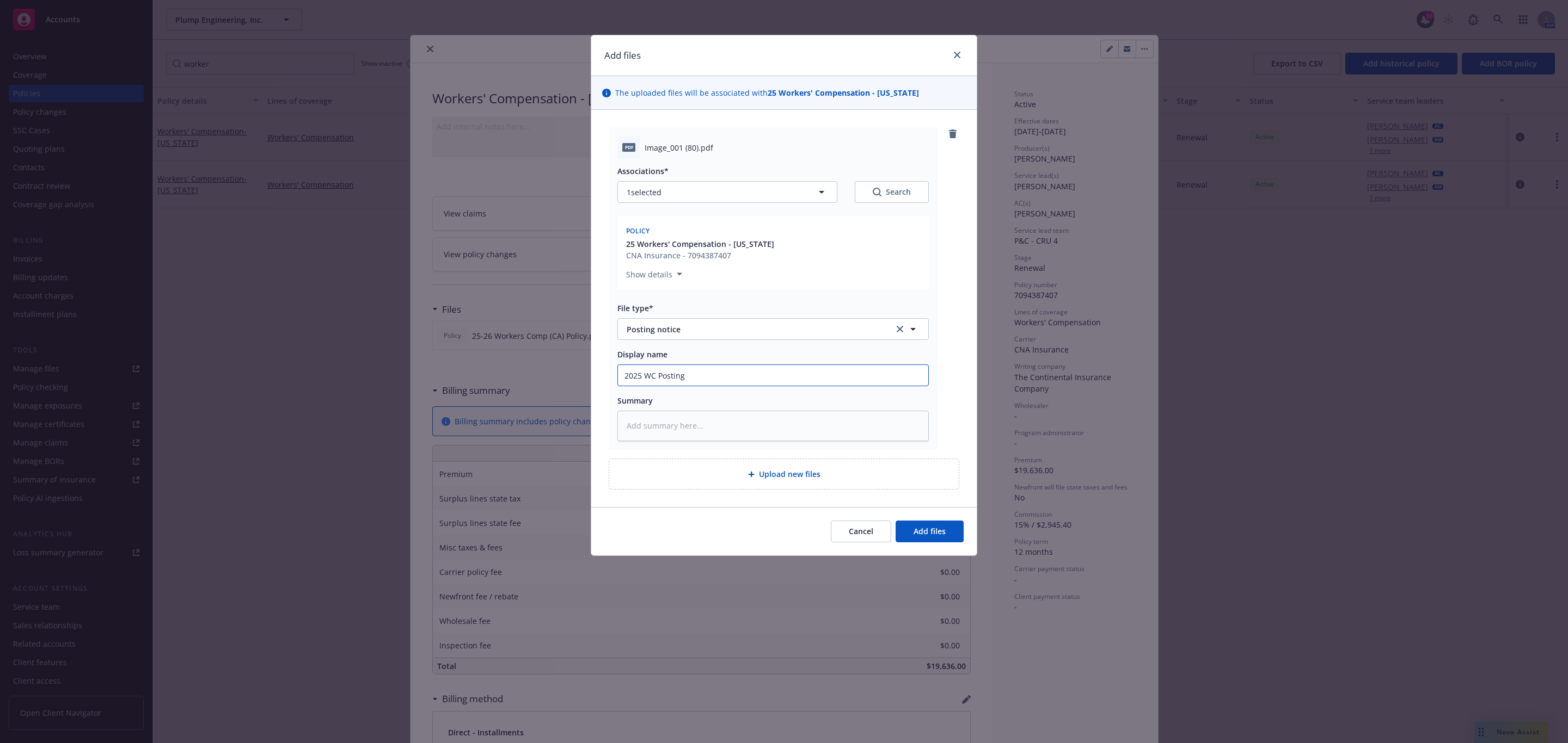
type input "2025 WC Posting N"
type textarea "x"
type input "2025 WC Posting No"
type textarea "x"
type input "2025 WC Posting Not"
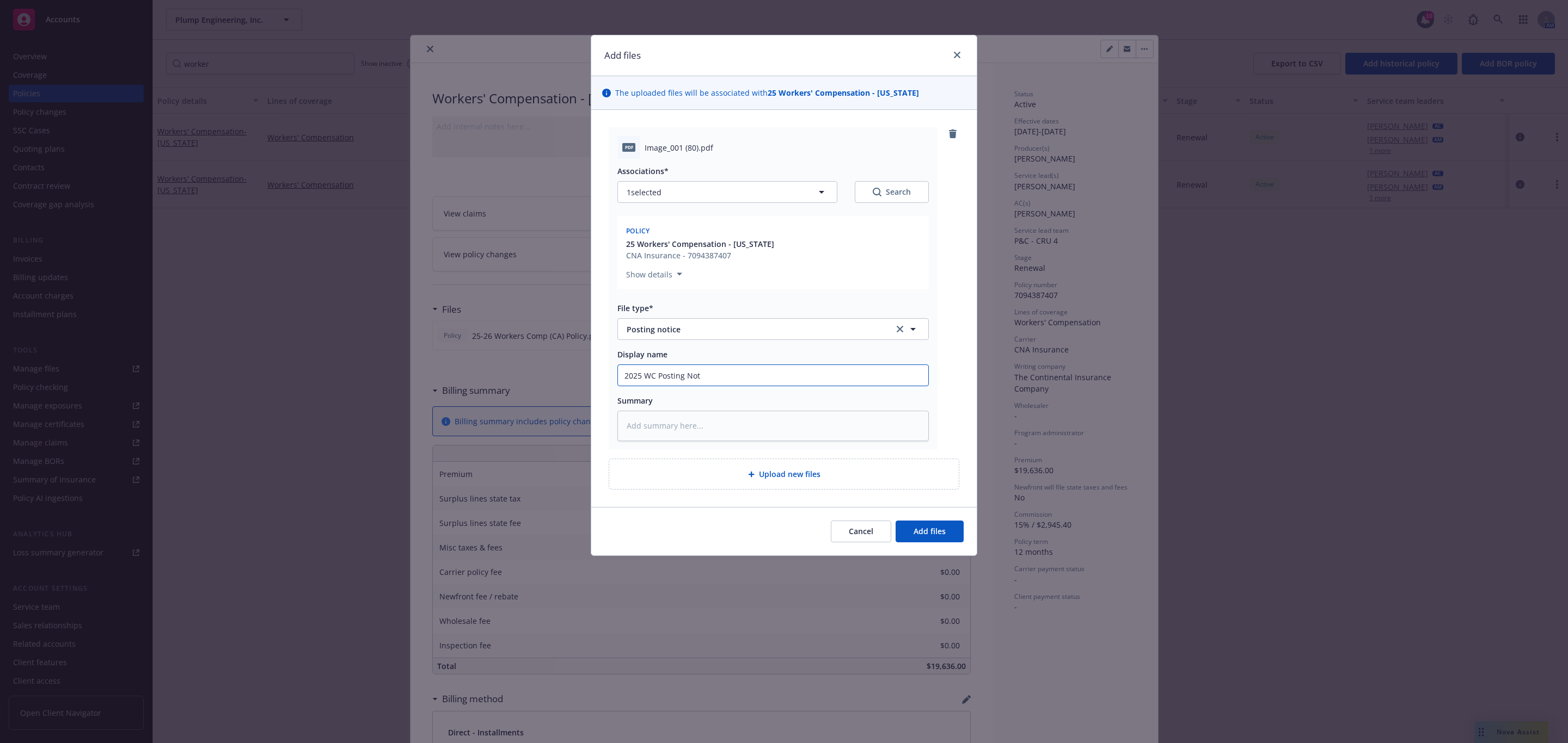
type textarea "x"
type input "2025 WC Posting Noti"
type textarea "x"
type input "2025 WC Posting Notic"
type textarea "x"
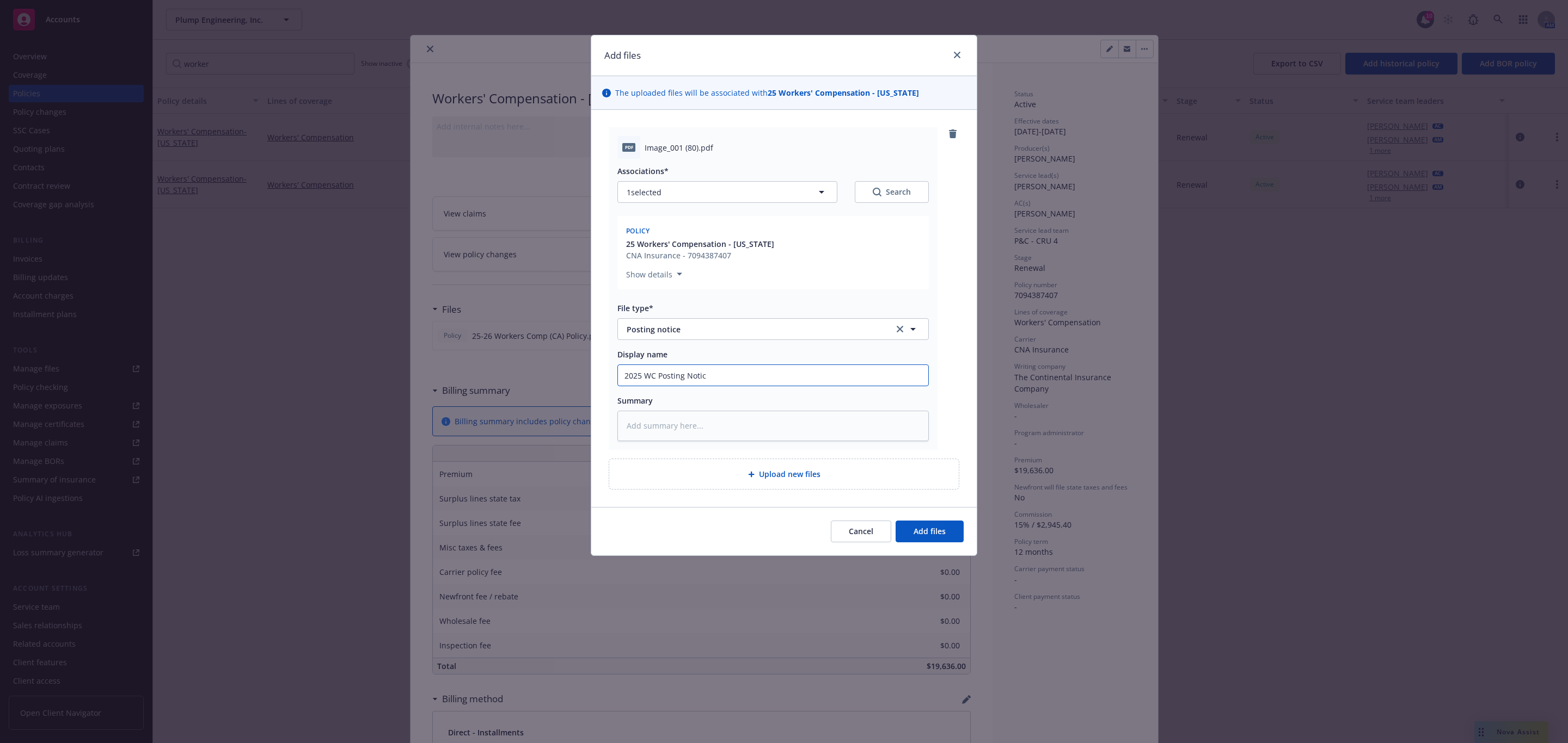
type input "2025 WC Posting Notice"
type textarea "x"
type input "2025 WC Posting Notices"
drag, startPoint x: 918, startPoint y: 528, endPoint x: 924, endPoint y: 526, distance: 6.3
click at [920, 526] on button "Add files" at bounding box center [929, 531] width 68 height 22
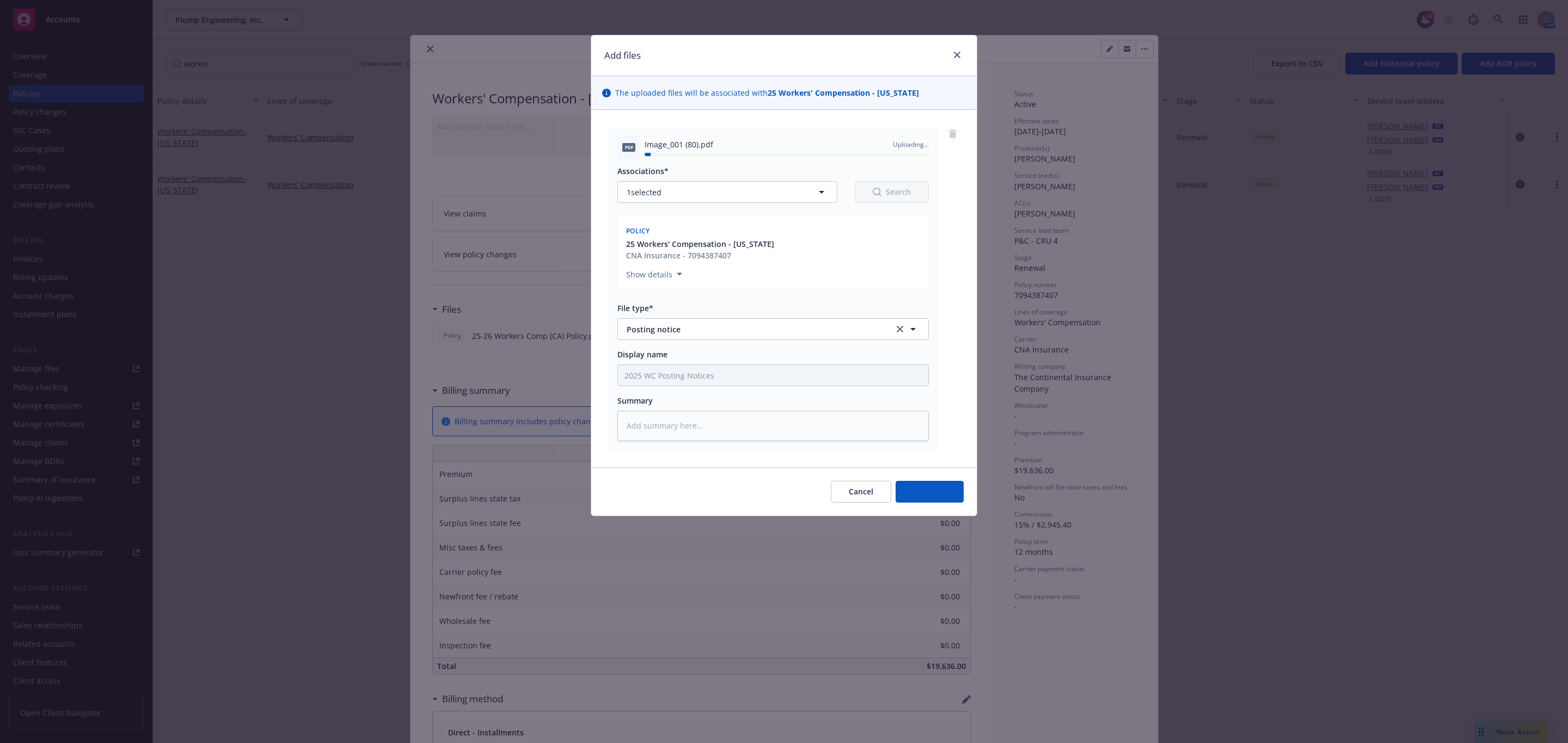
type textarea "x"
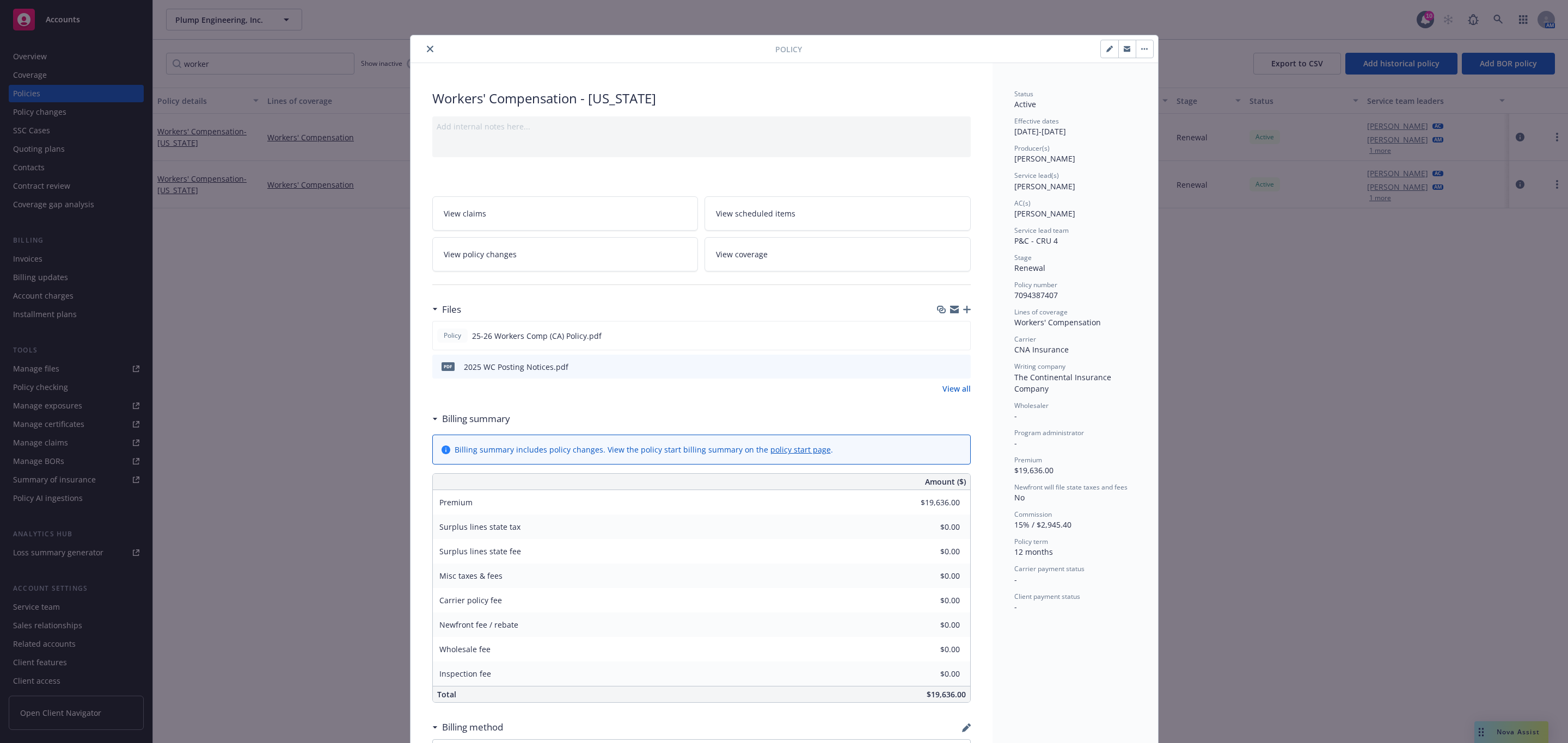
click at [423, 54] on button "close" at bounding box center [430, 49] width 13 height 13
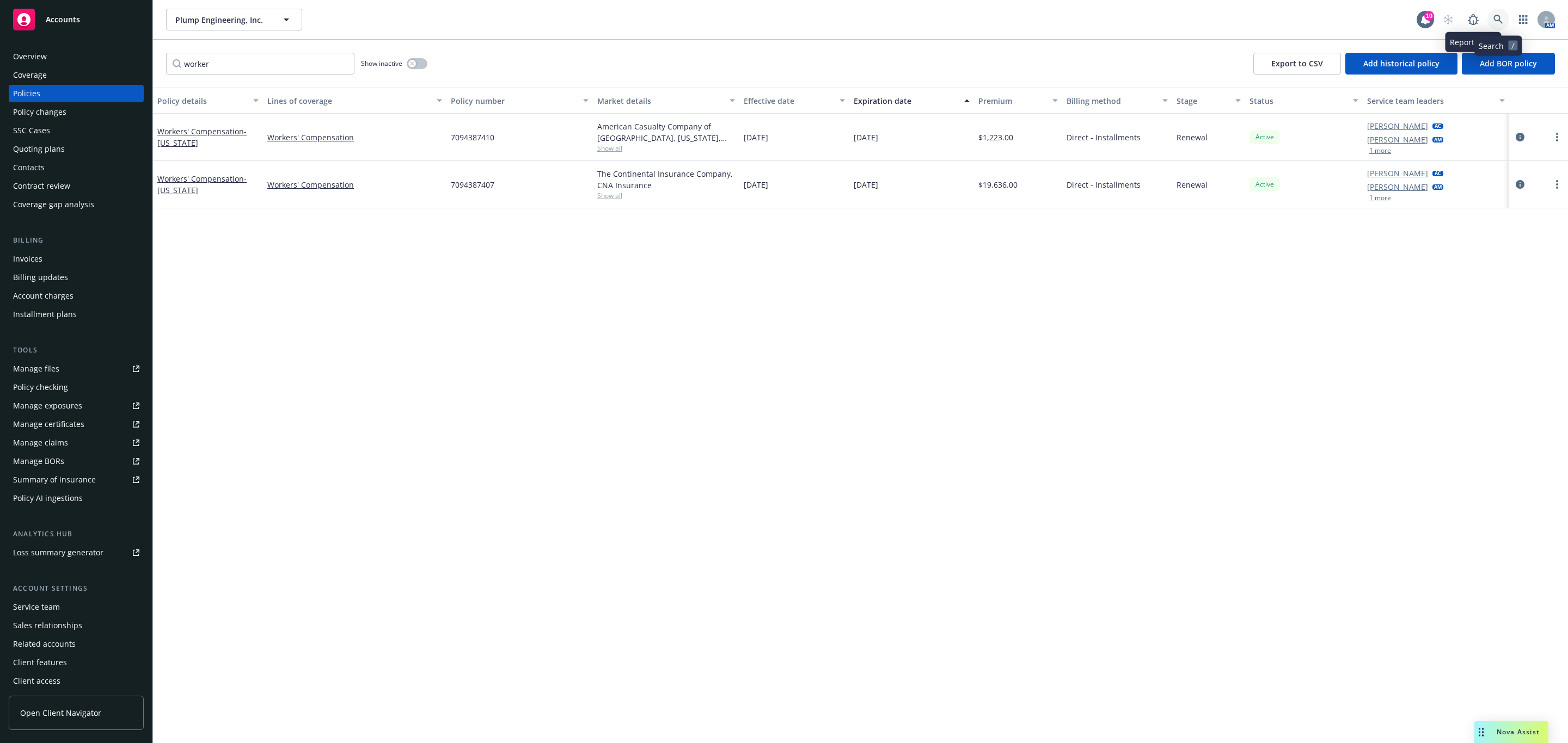
click at [1493, 23] on icon at bounding box center [1498, 19] width 10 height 10
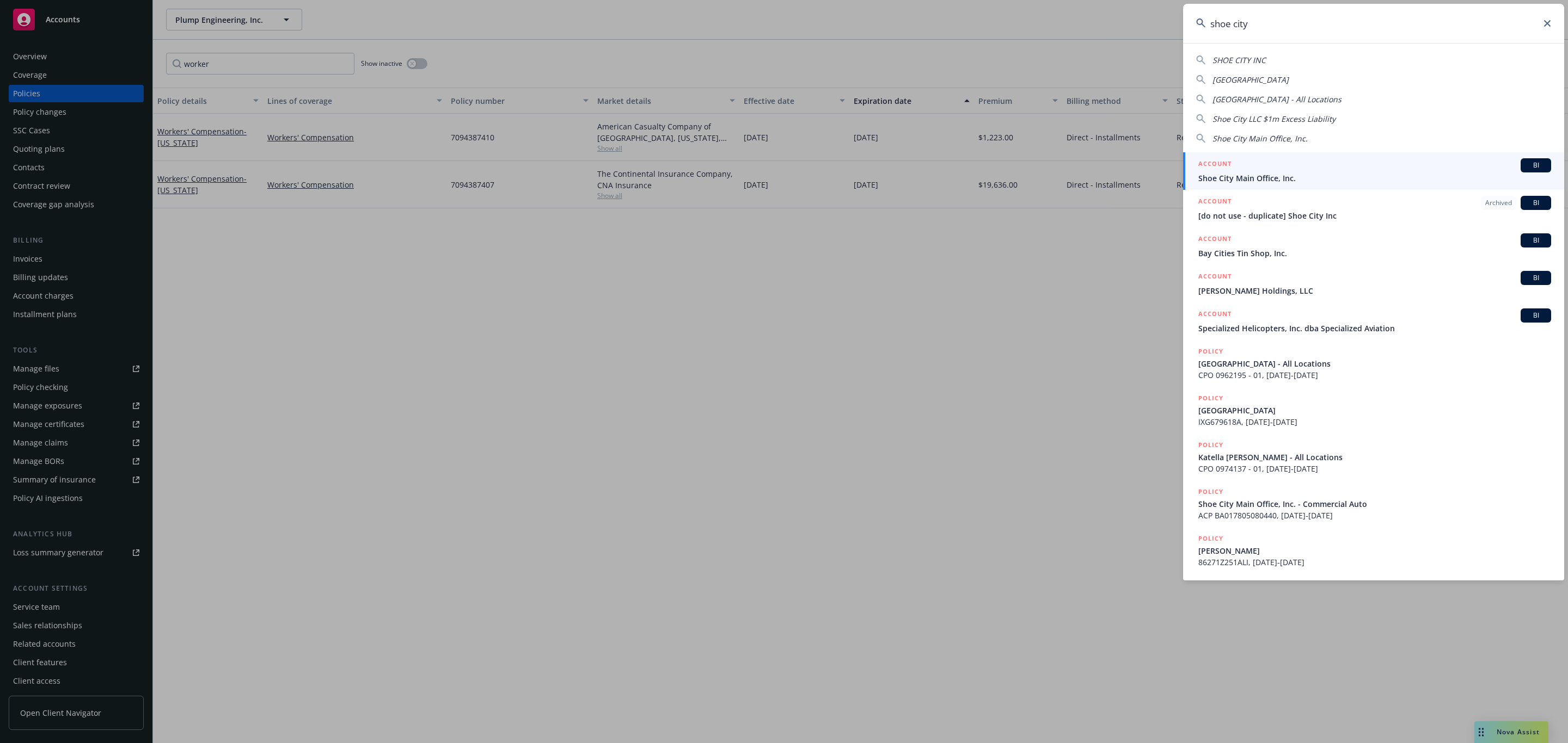
type input "shoe city"
click at [1338, 166] on div "ACCOUNT BI" at bounding box center [1375, 165] width 353 height 14
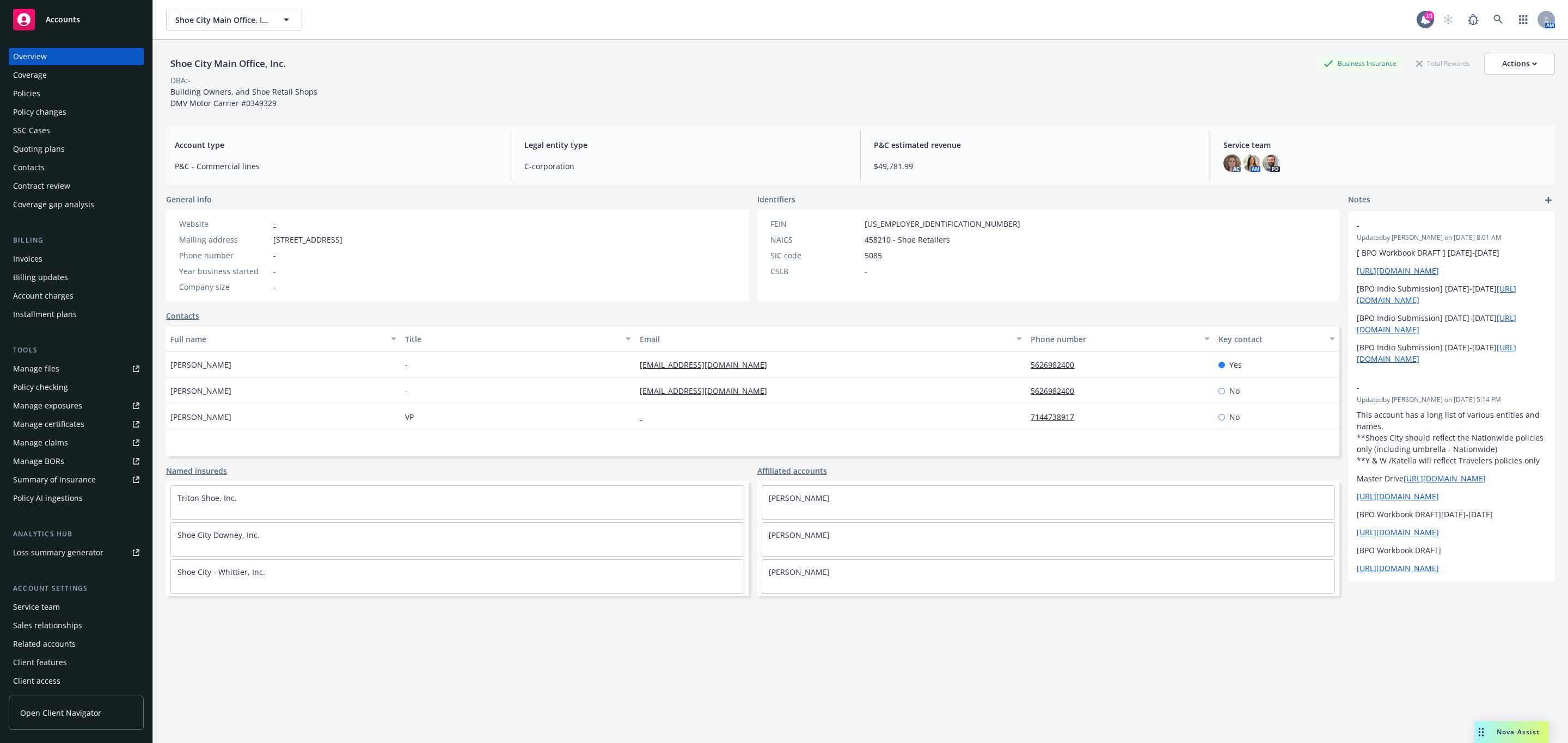
click at [66, 113] on div "Policy changes" at bounding box center [76, 112] width 126 height 17
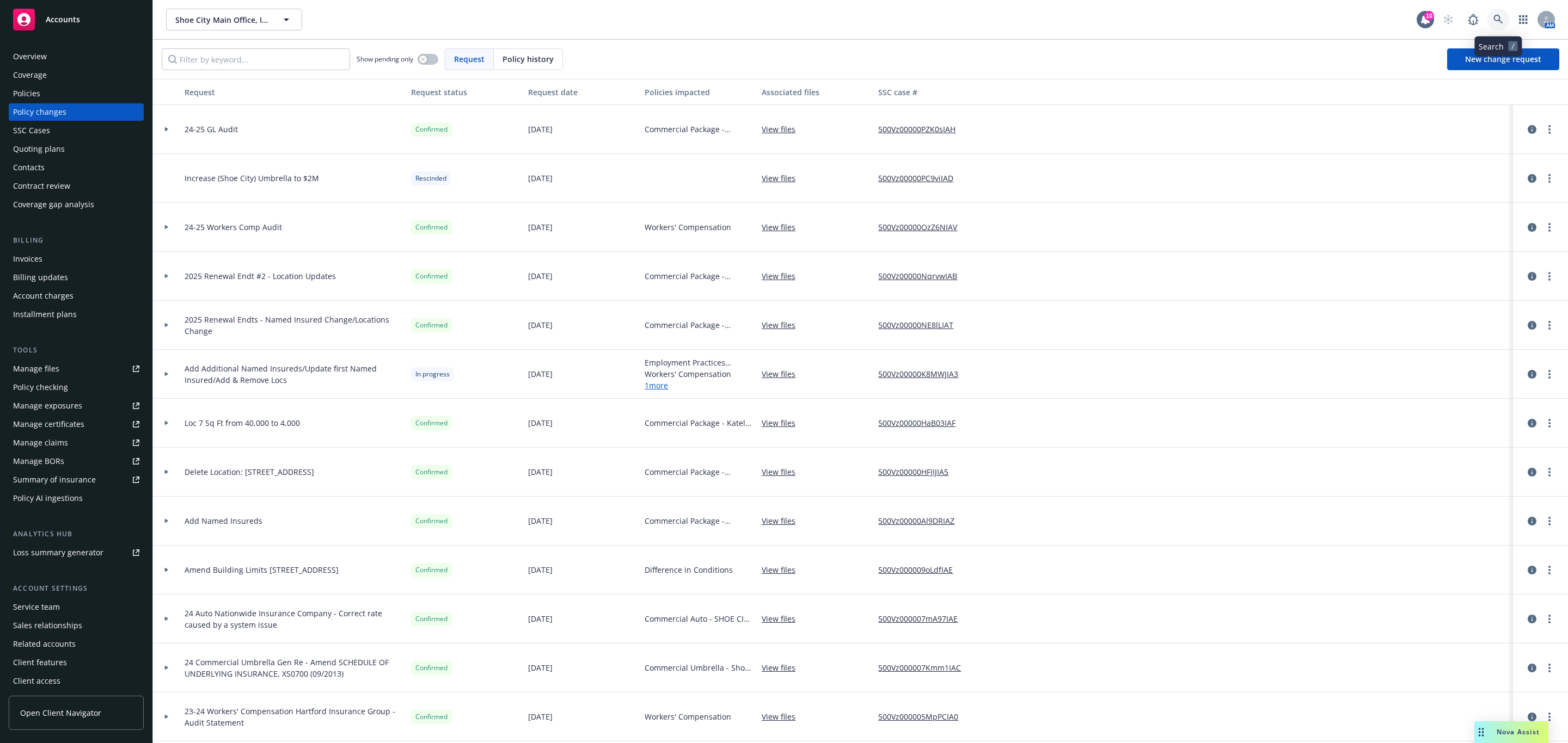
click at [1493, 18] on icon at bounding box center [1498, 19] width 10 height 10
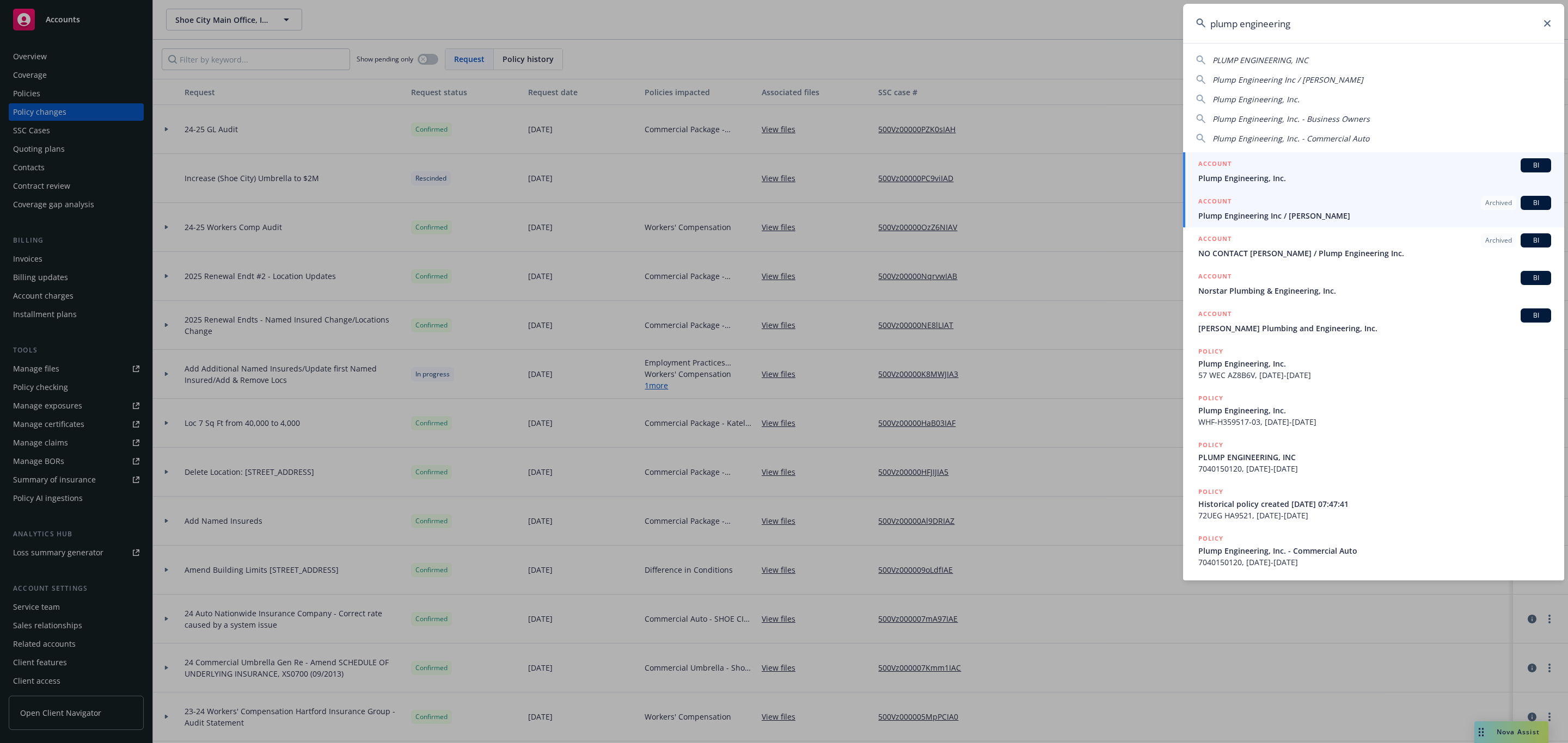
type input "plump engineering"
click at [1307, 178] on span "Plump Engineering, Inc." at bounding box center [1375, 178] width 353 height 11
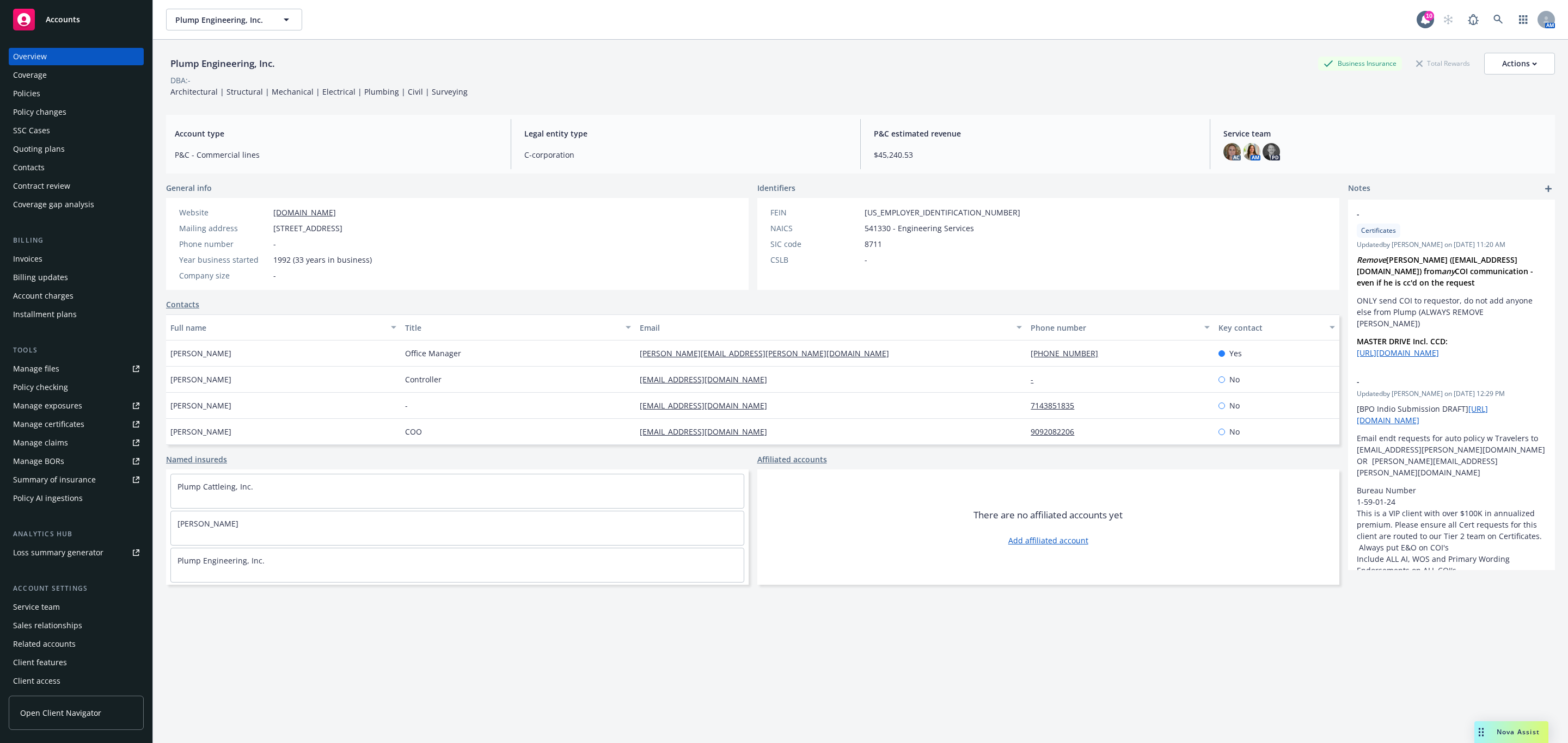
click at [79, 90] on div "Policies" at bounding box center [76, 94] width 126 height 17
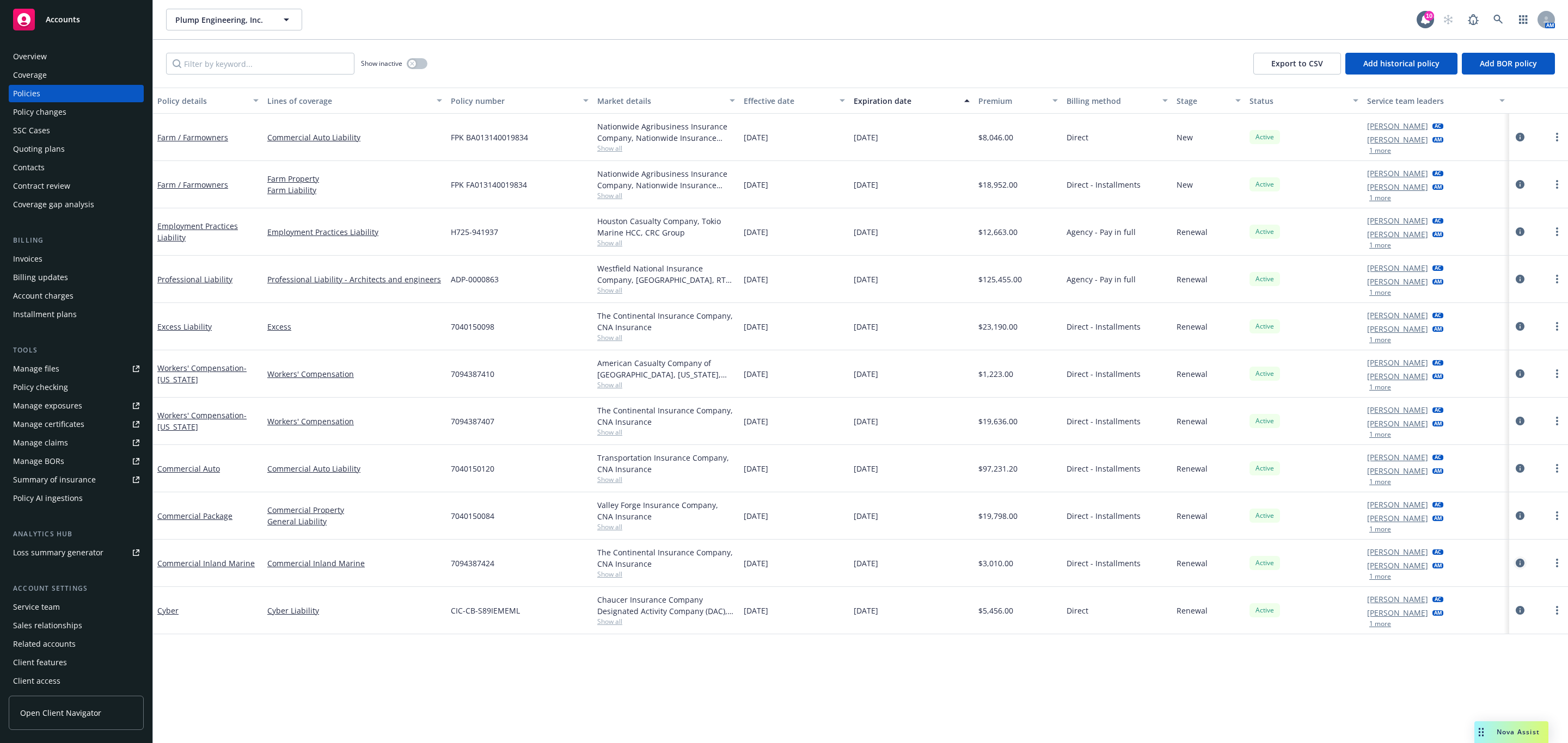
click at [1521, 564] on icon "circleInformation" at bounding box center [1520, 563] width 9 height 9
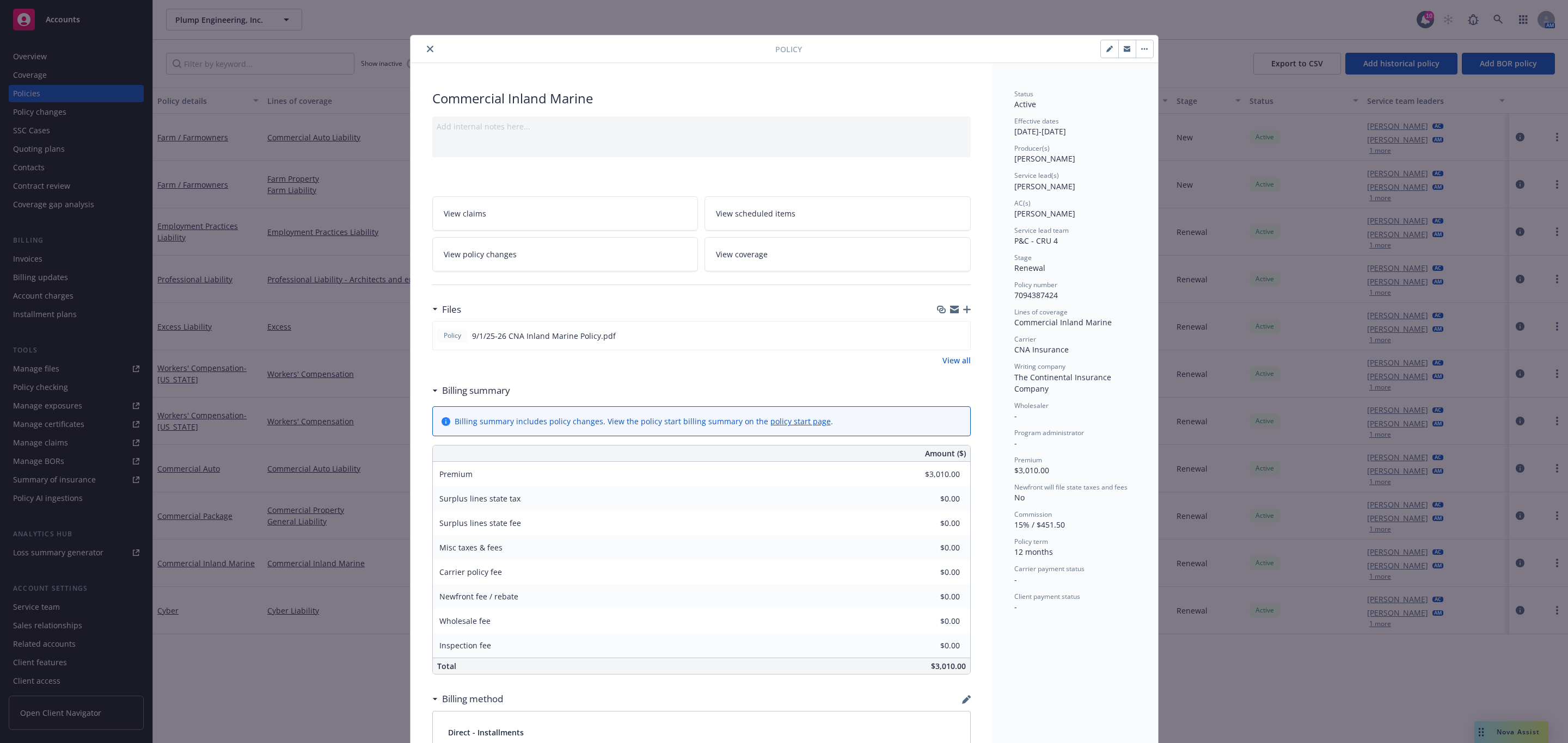
click at [963, 313] on icon "button" at bounding box center [967, 309] width 8 height 8
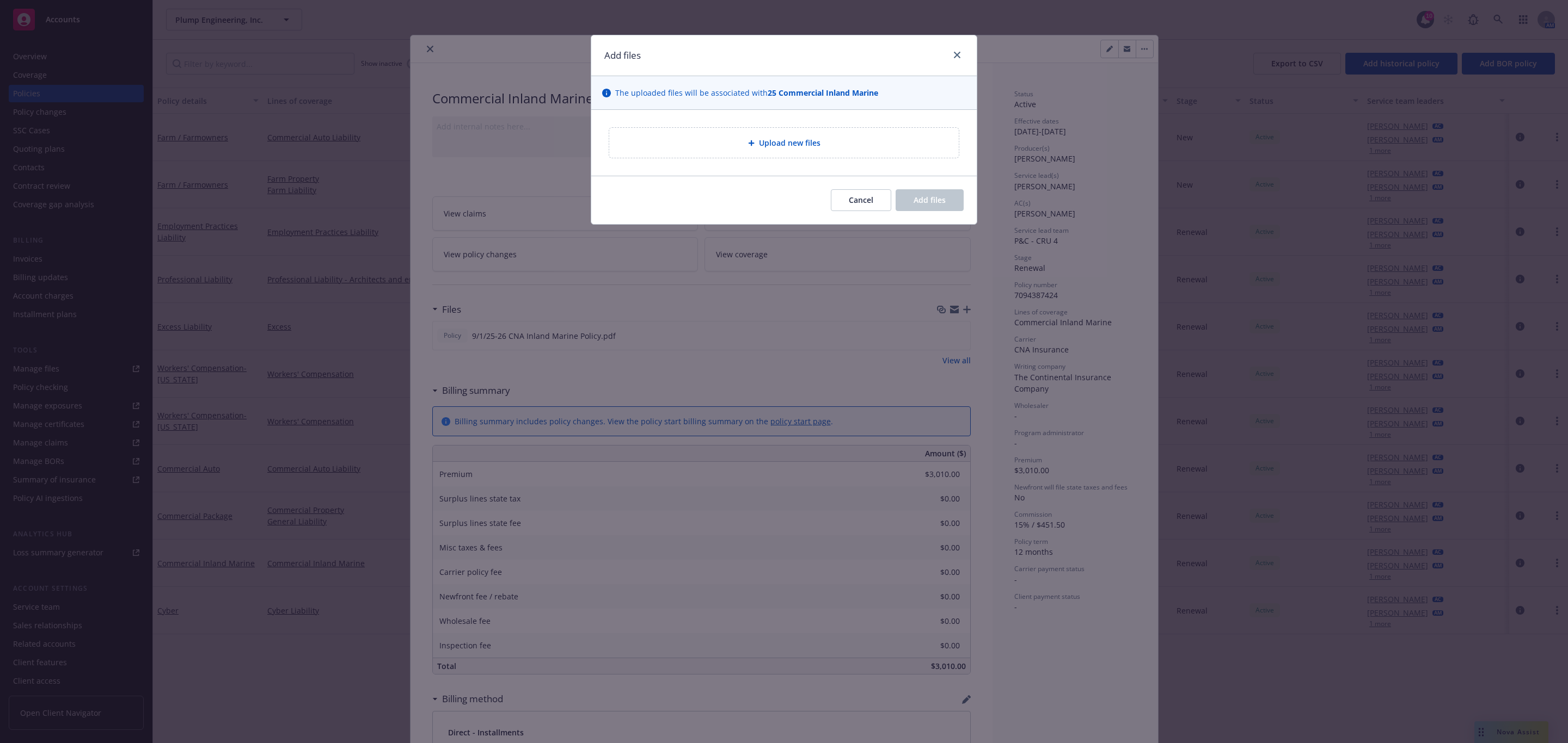
type textarea "x"
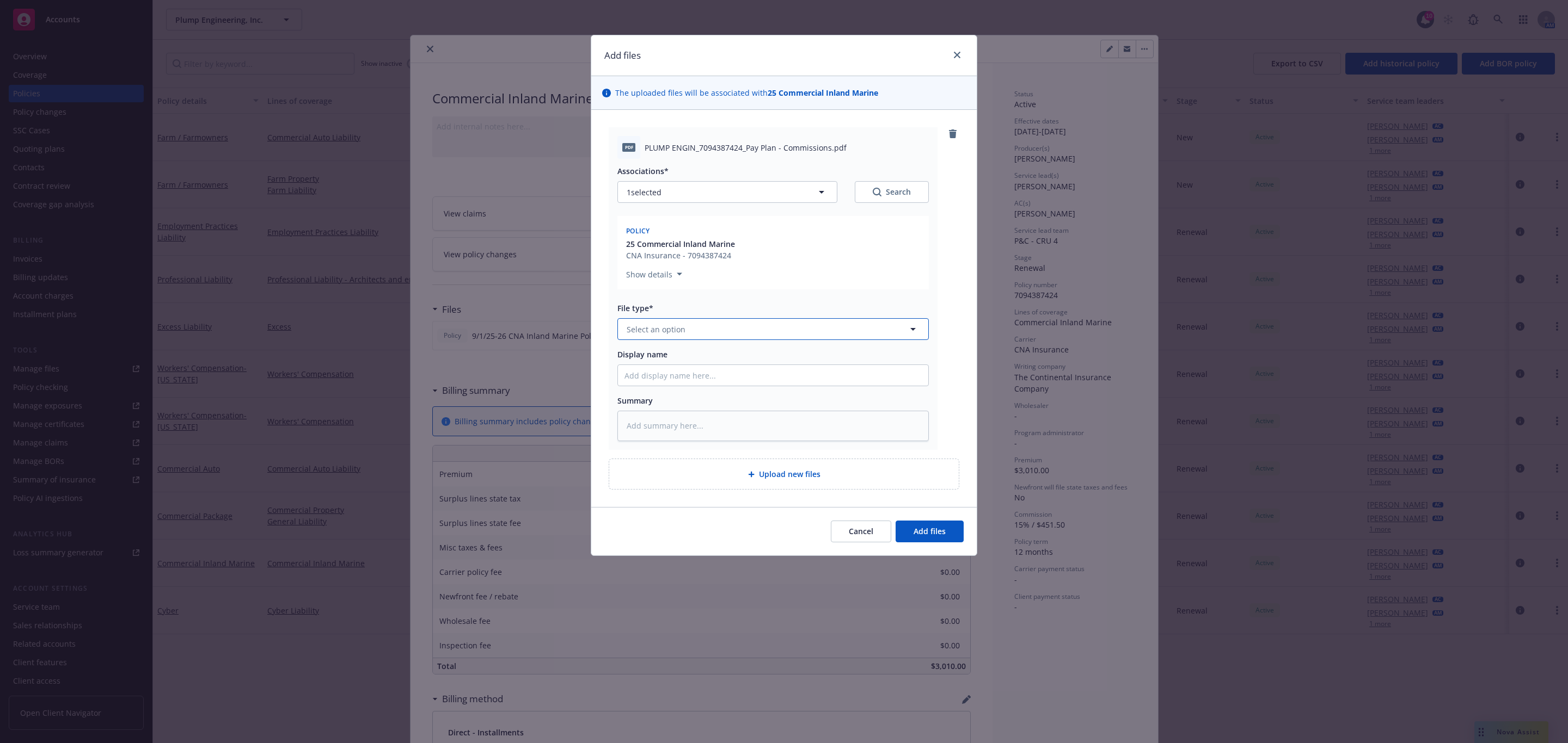
click at [699, 324] on button "Select an option" at bounding box center [773, 329] width 312 height 22
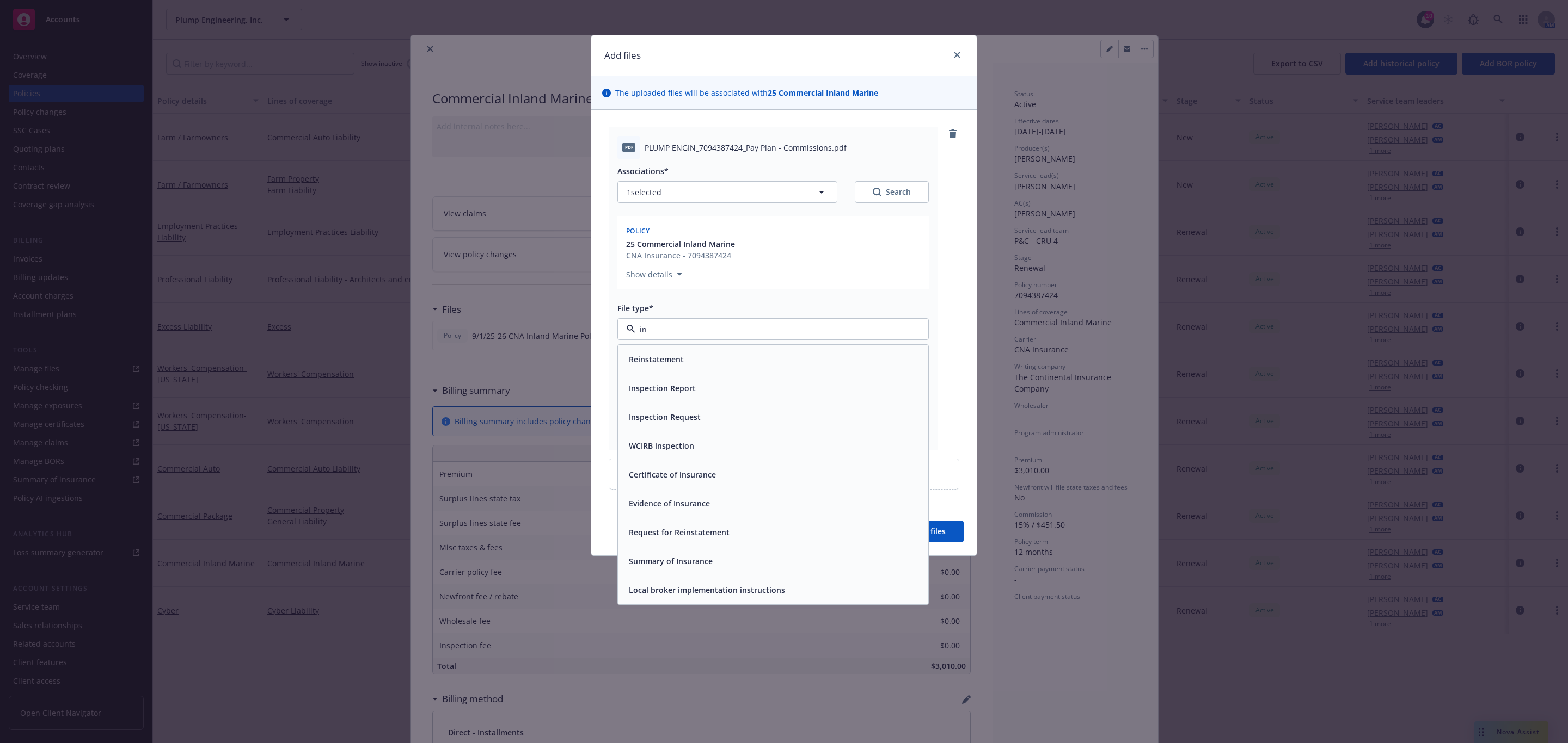
type input "i"
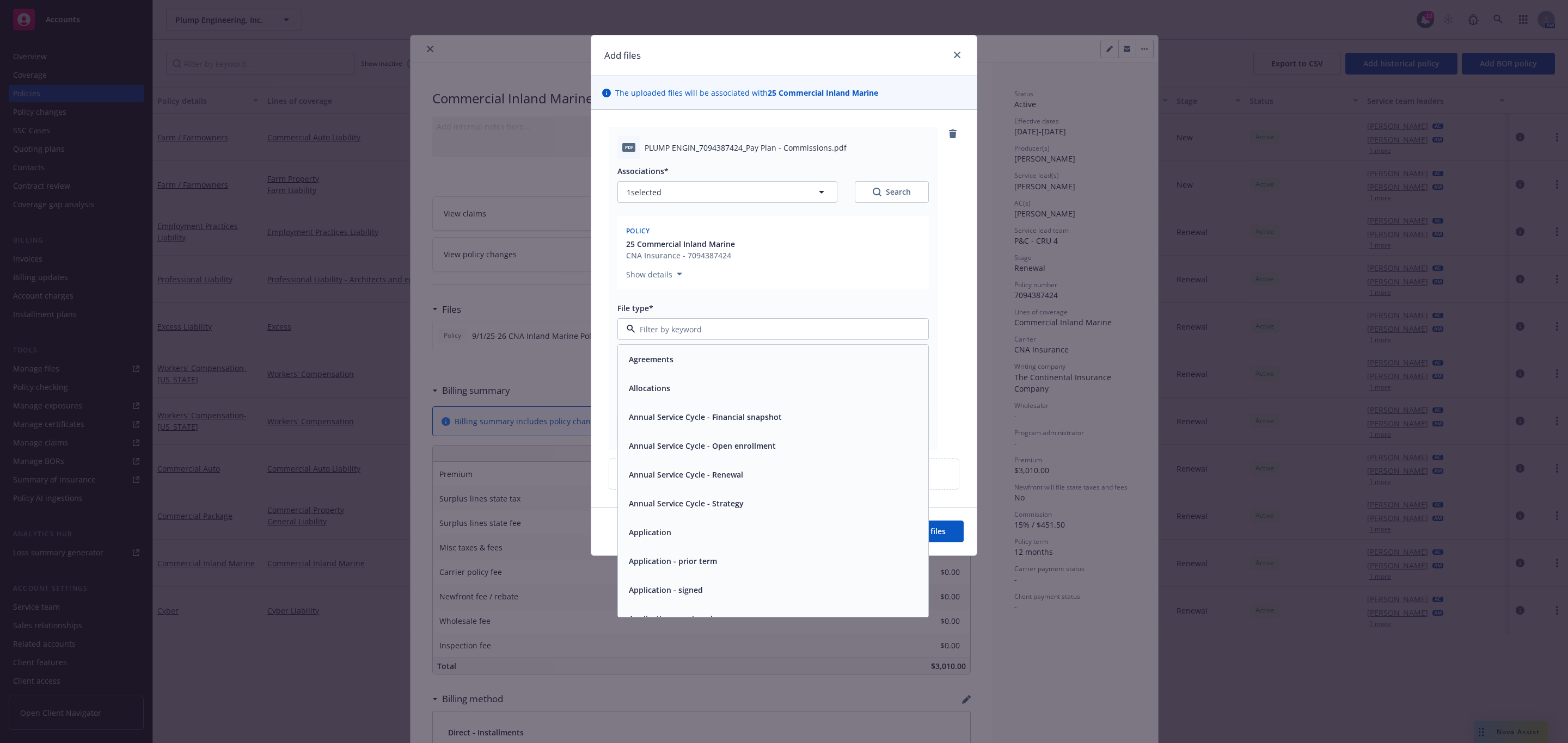
click at [827, 278] on div "Show details" at bounding box center [772, 272] width 294 height 17
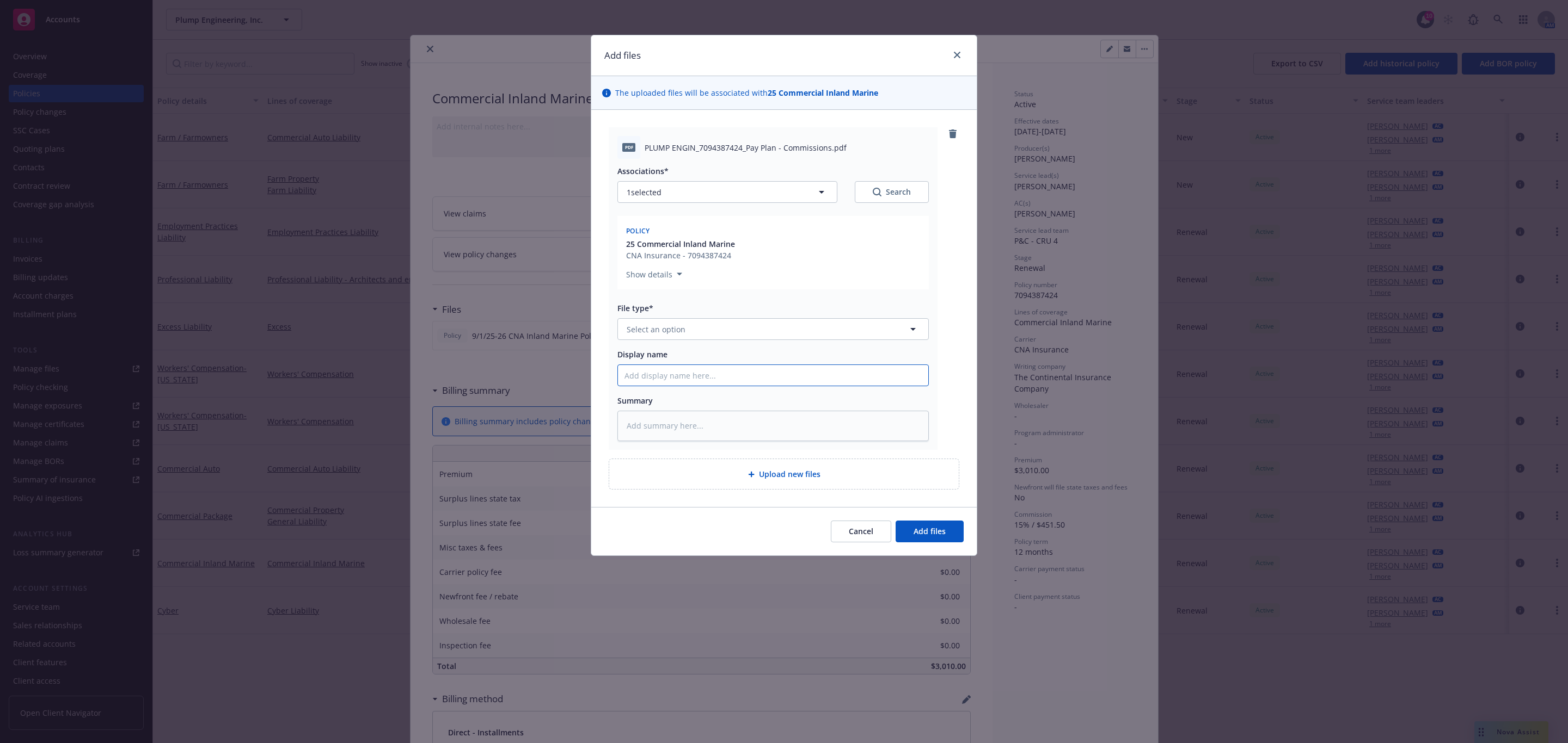
click at [669, 377] on input "Display name" at bounding box center [773, 375] width 310 height 20
type textarea "x"
type input "I"
type textarea "x"
type input "In"
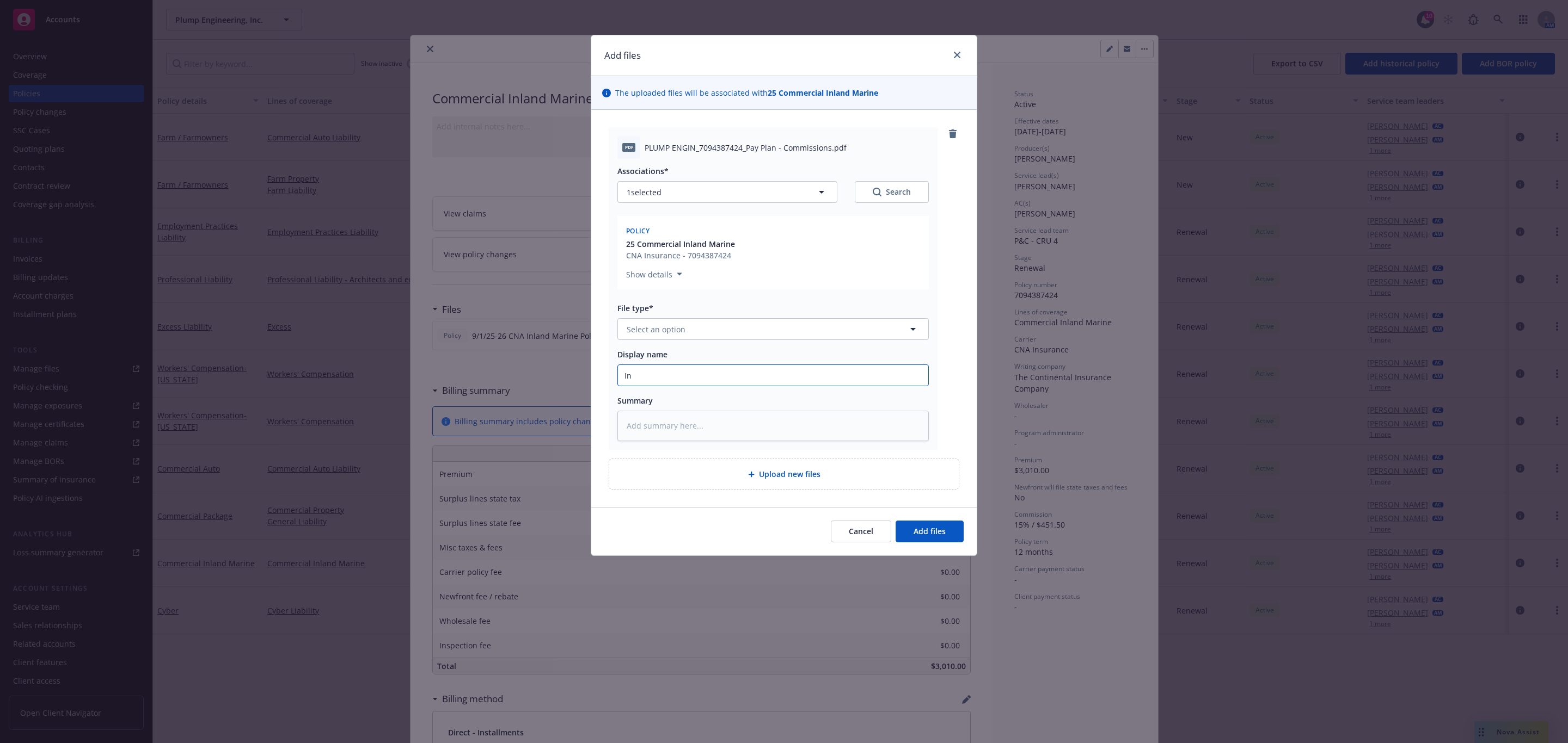
type textarea "x"
type input "Ins"
type textarea "x"
type input "Inst"
type textarea "x"
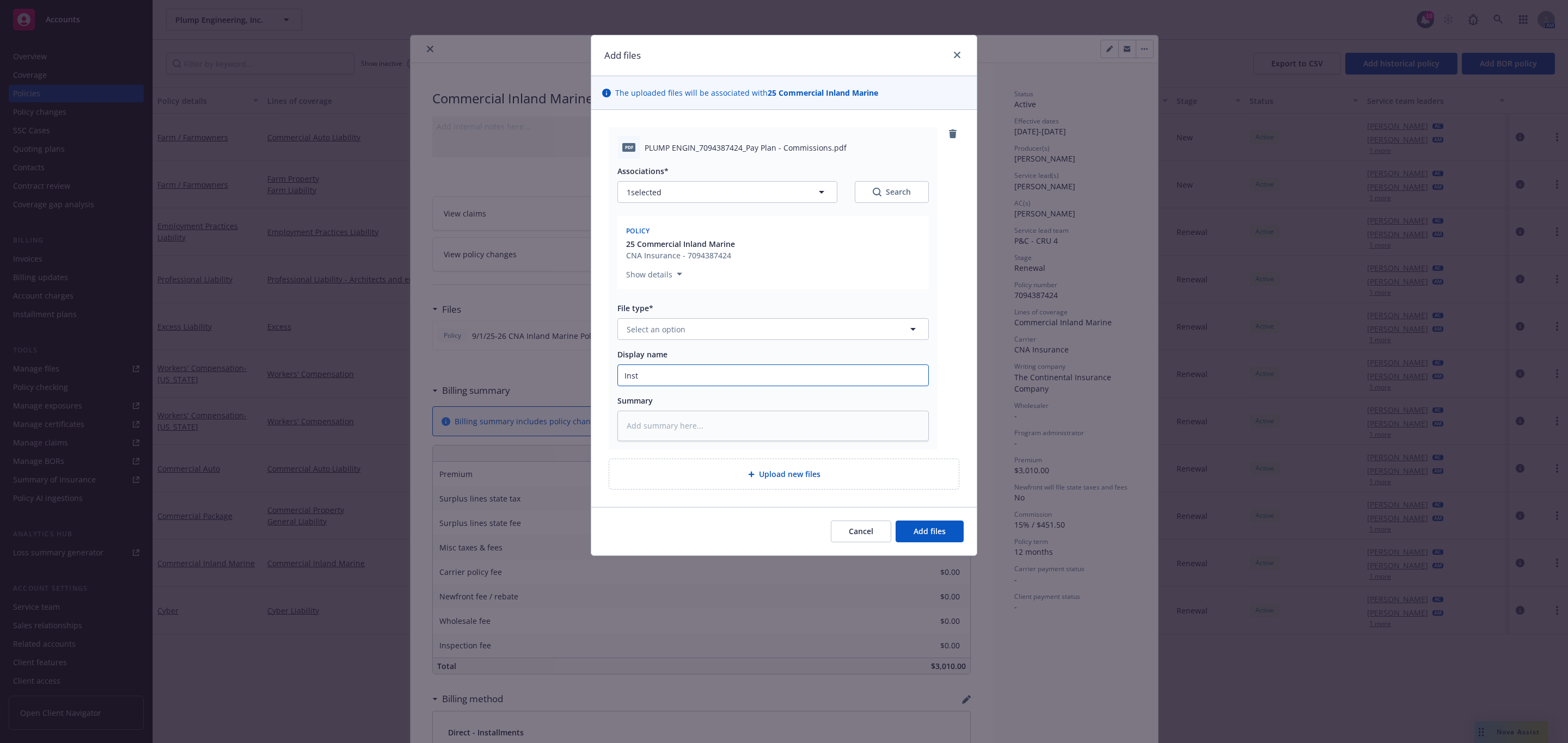
type input "Insta"
type textarea "x"
type input "Instal"
type textarea "x"
type input "Install"
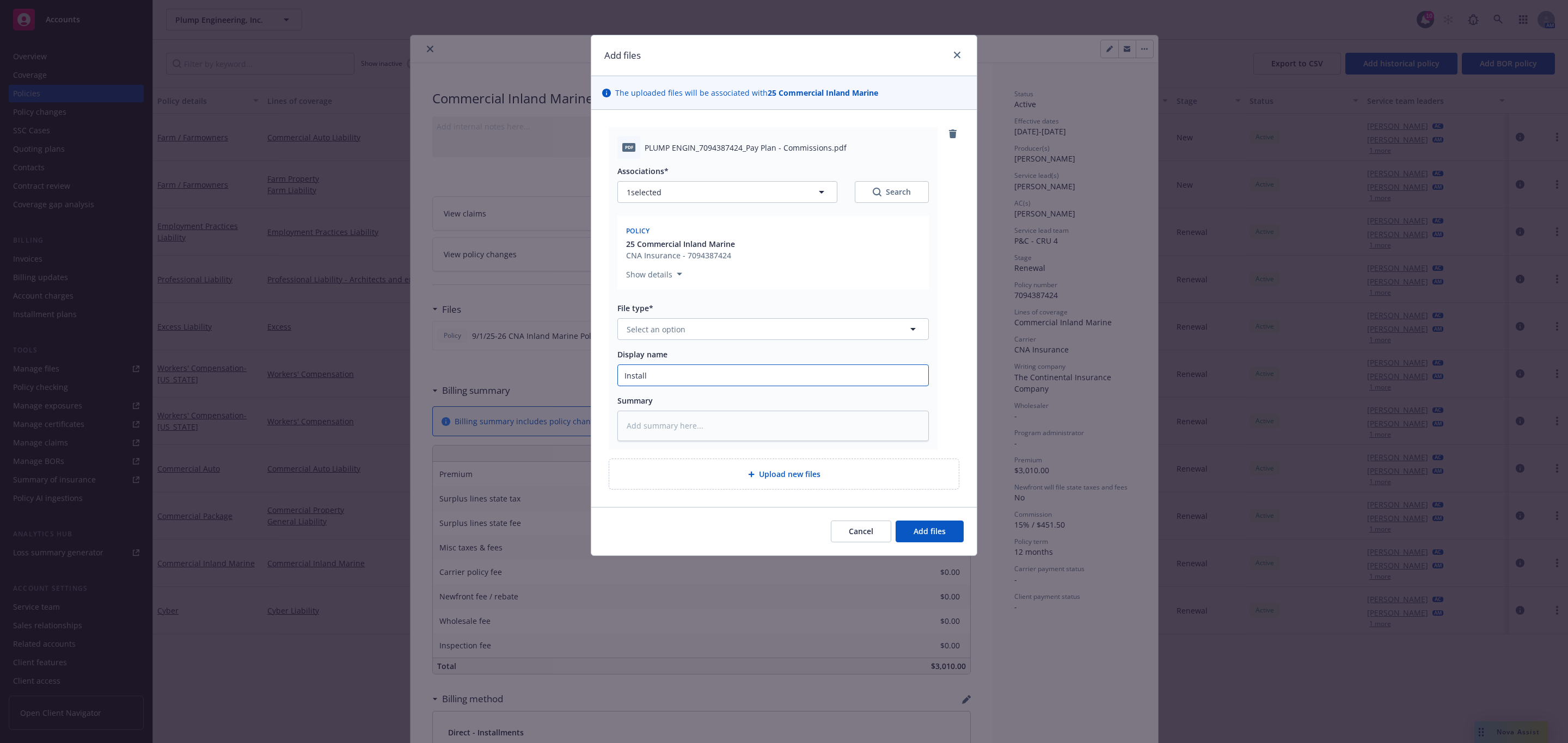
type textarea "x"
type input "Installm"
type textarea "x"
type input "Installme"
type textarea "x"
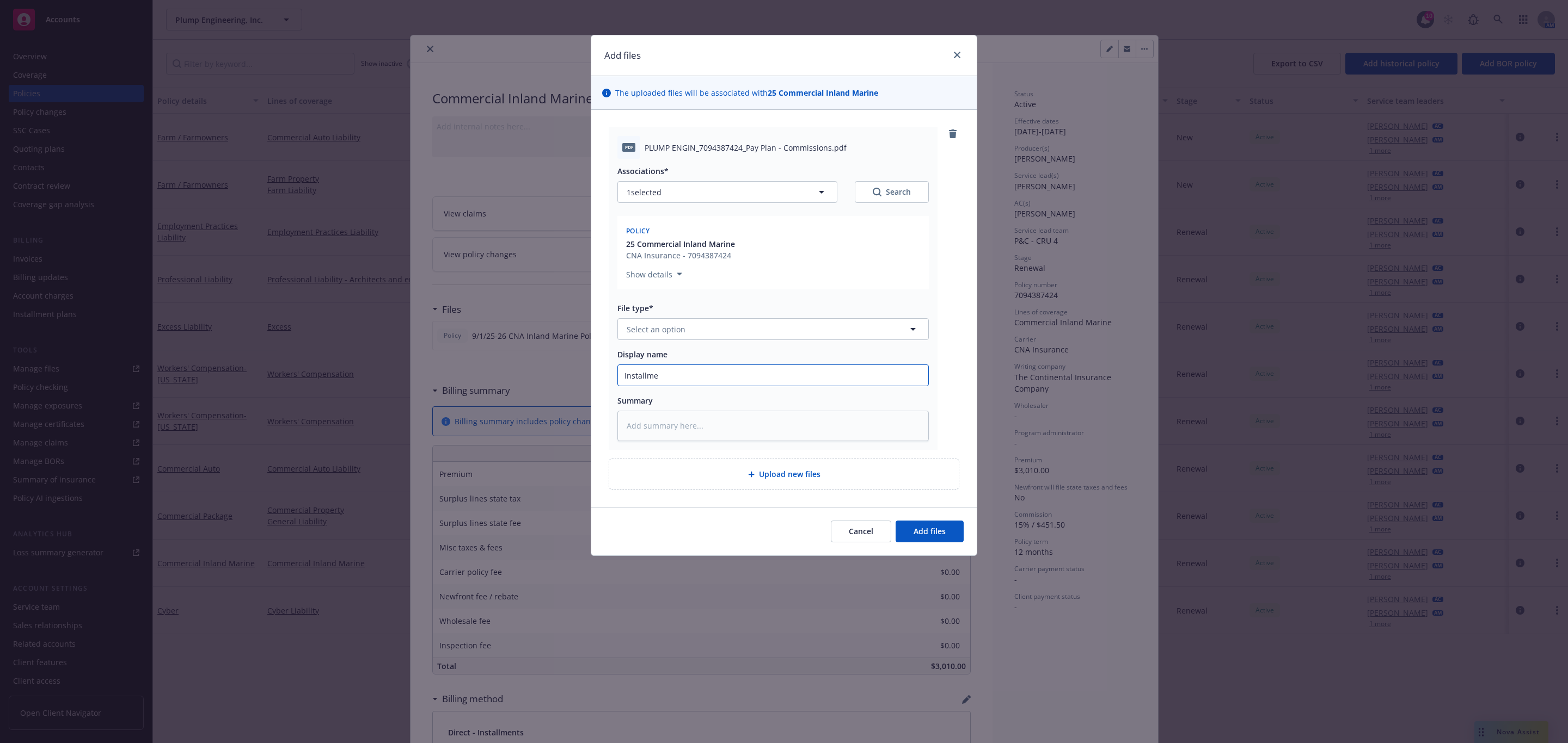
type input "Installmen"
type textarea "x"
type input "Installment"
type textarea "x"
type input "Installment"
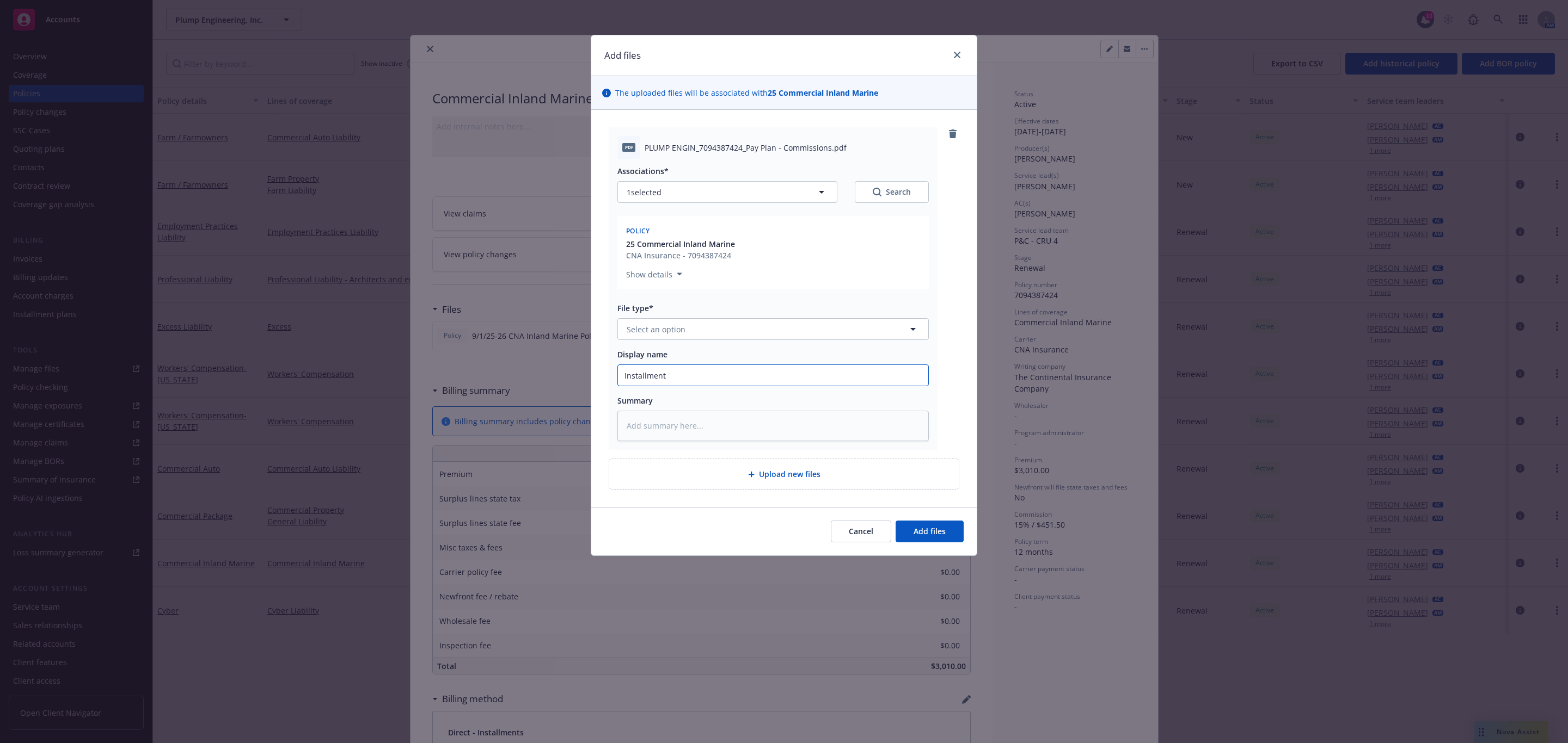
type textarea "x"
type input "Installment P"
type textarea "x"
type input "Installment Pl"
type textarea "x"
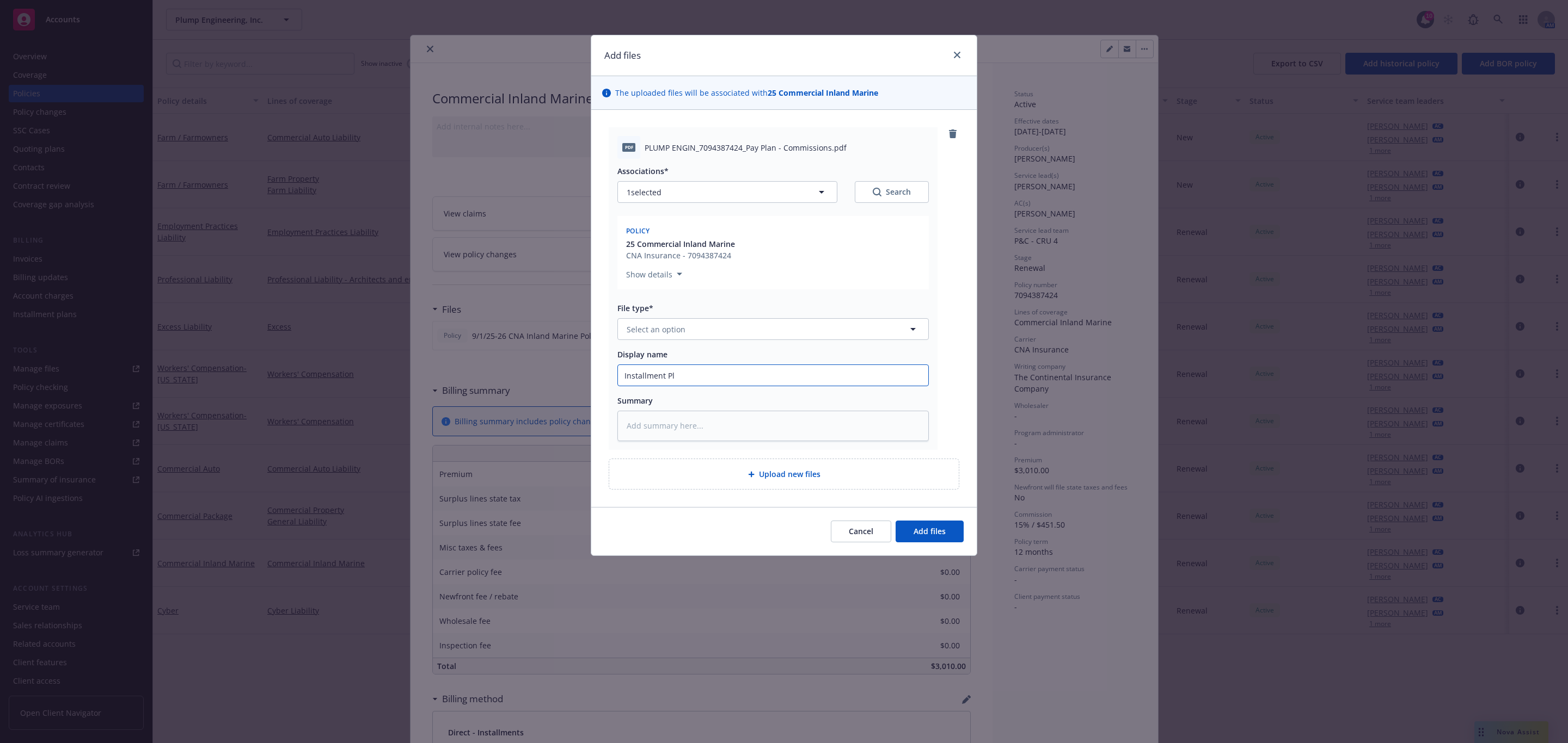
type input "Installment Pla"
type textarea "x"
type input "Installment Plan"
type textarea "x"
type input "Installment Plan"
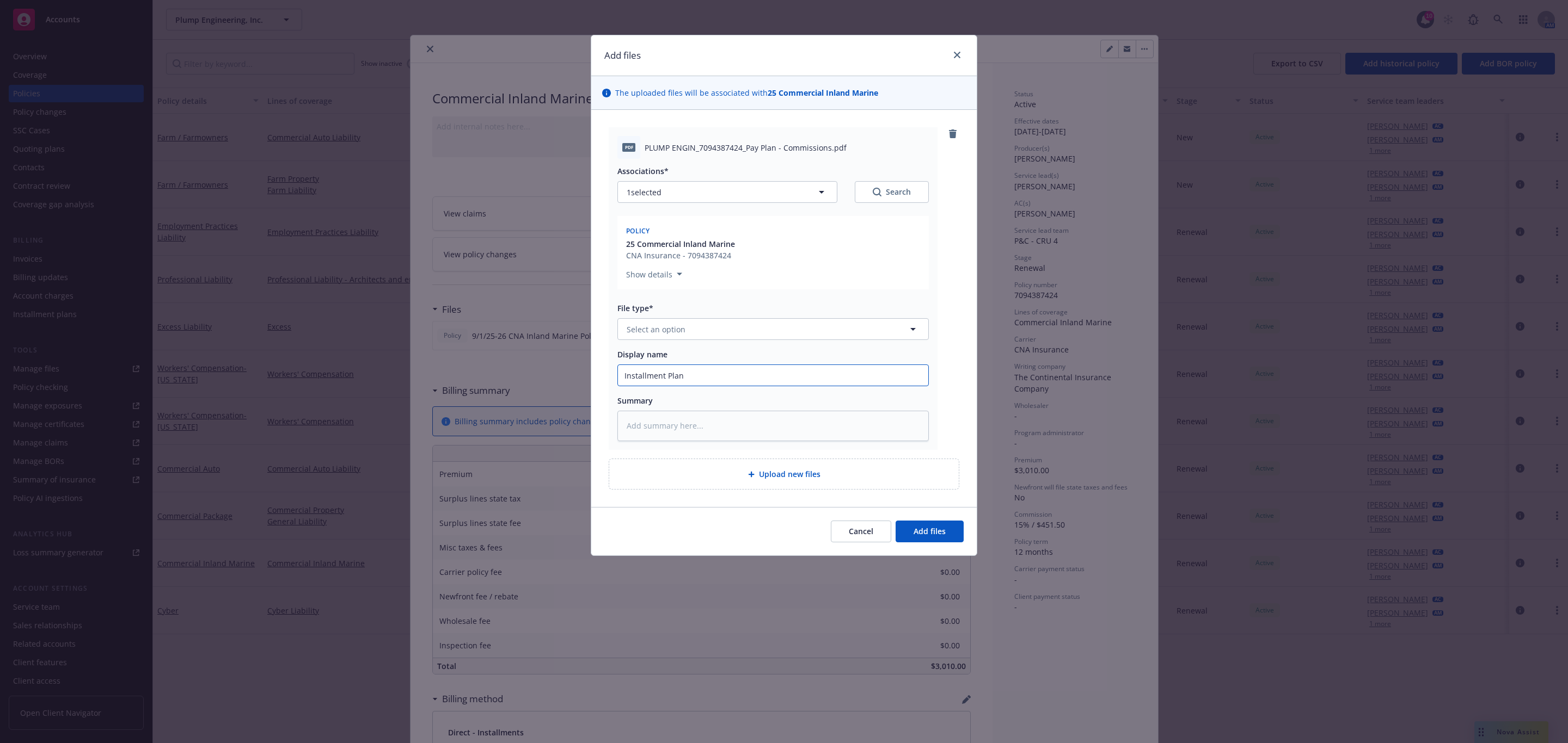
type textarea "x"
type input "Installment Plan -"
type textarea "x"
type input "Installment Plan -"
type textarea "x"
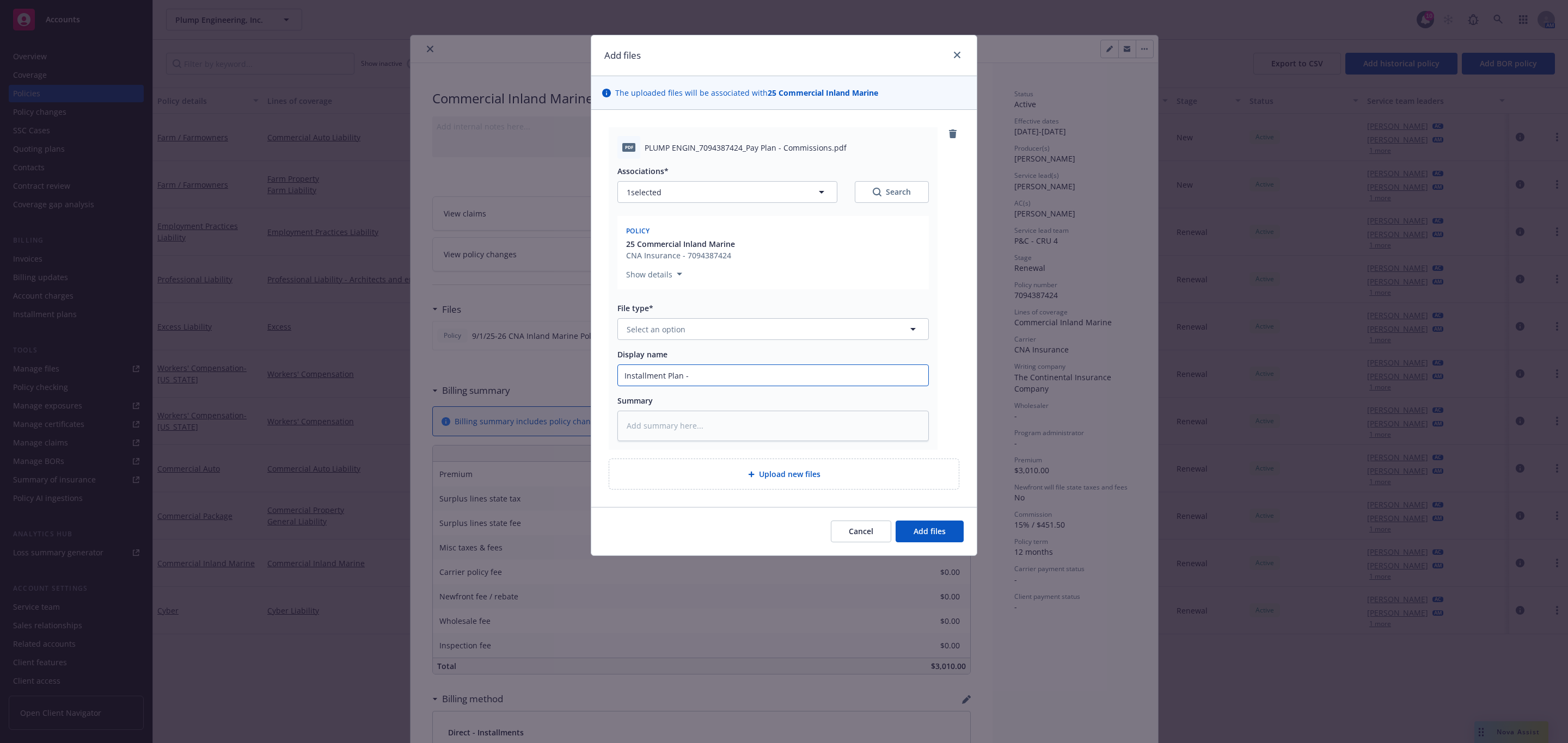
type input "Installment Plan -"
type textarea "x"
type input "Installment Plan"
click at [726, 323] on button "Select an option" at bounding box center [773, 329] width 312 height 22
type input "invoic"
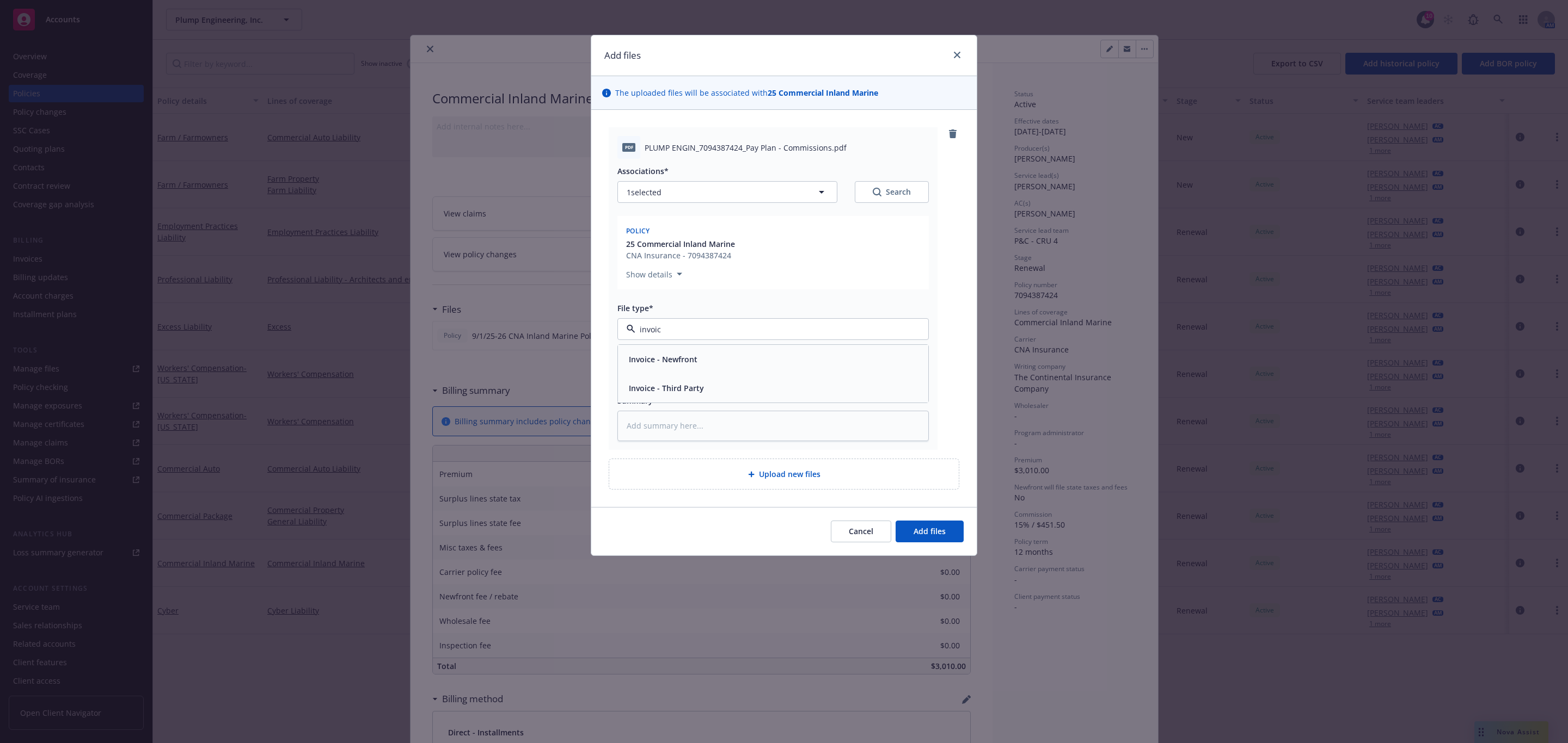
click at [676, 399] on div "Invoice - Third Party" at bounding box center [773, 388] width 310 height 29
click at [621, 379] on input "Installment Plan" at bounding box center [773, 375] width 310 height 20
type textarea "x"
type input "IInstallment Plan"
type textarea "x"
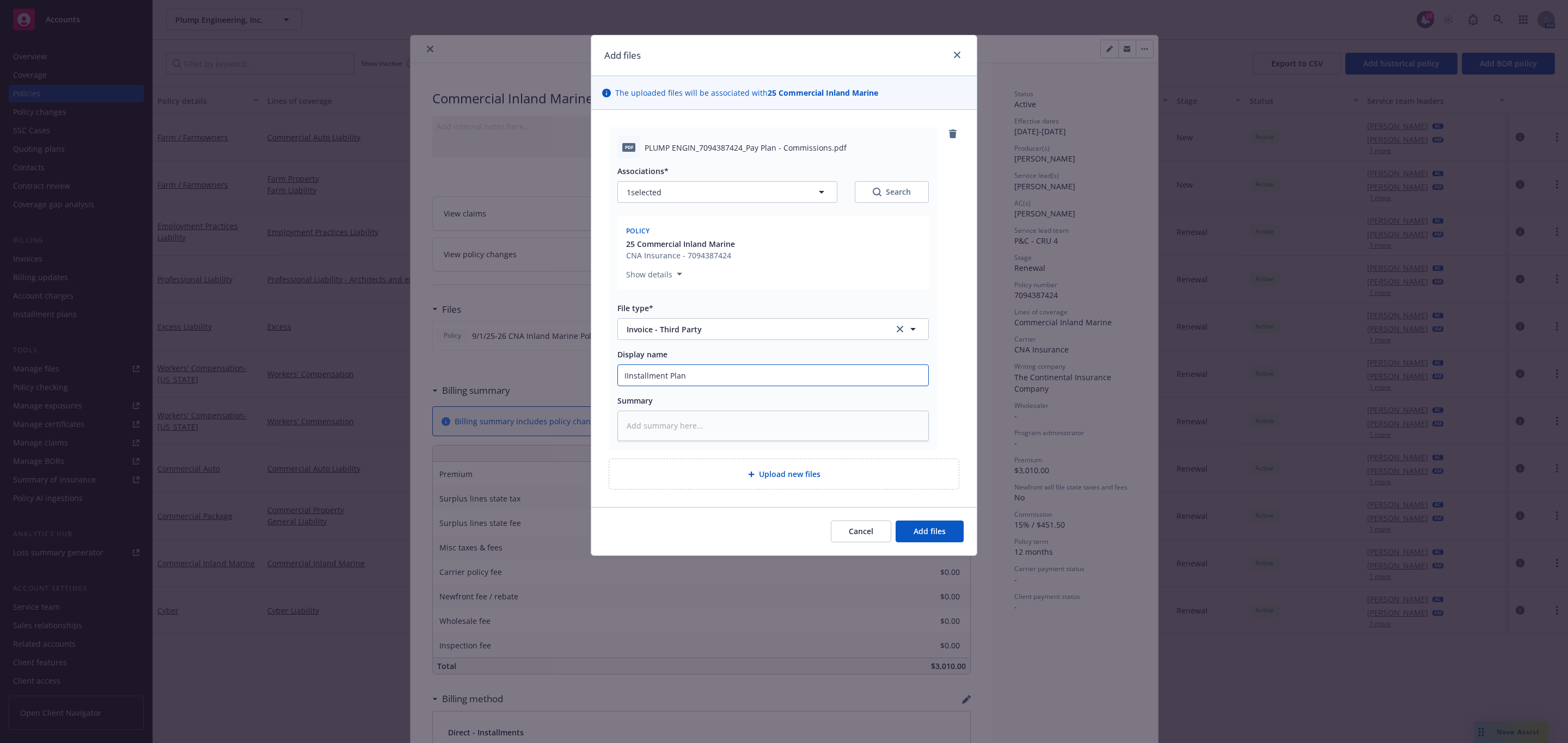
type input "InInstallment Plan"
type textarea "x"
type input "InlInstallment Plan"
type textarea "x"
type input "InlaInstallment Plan"
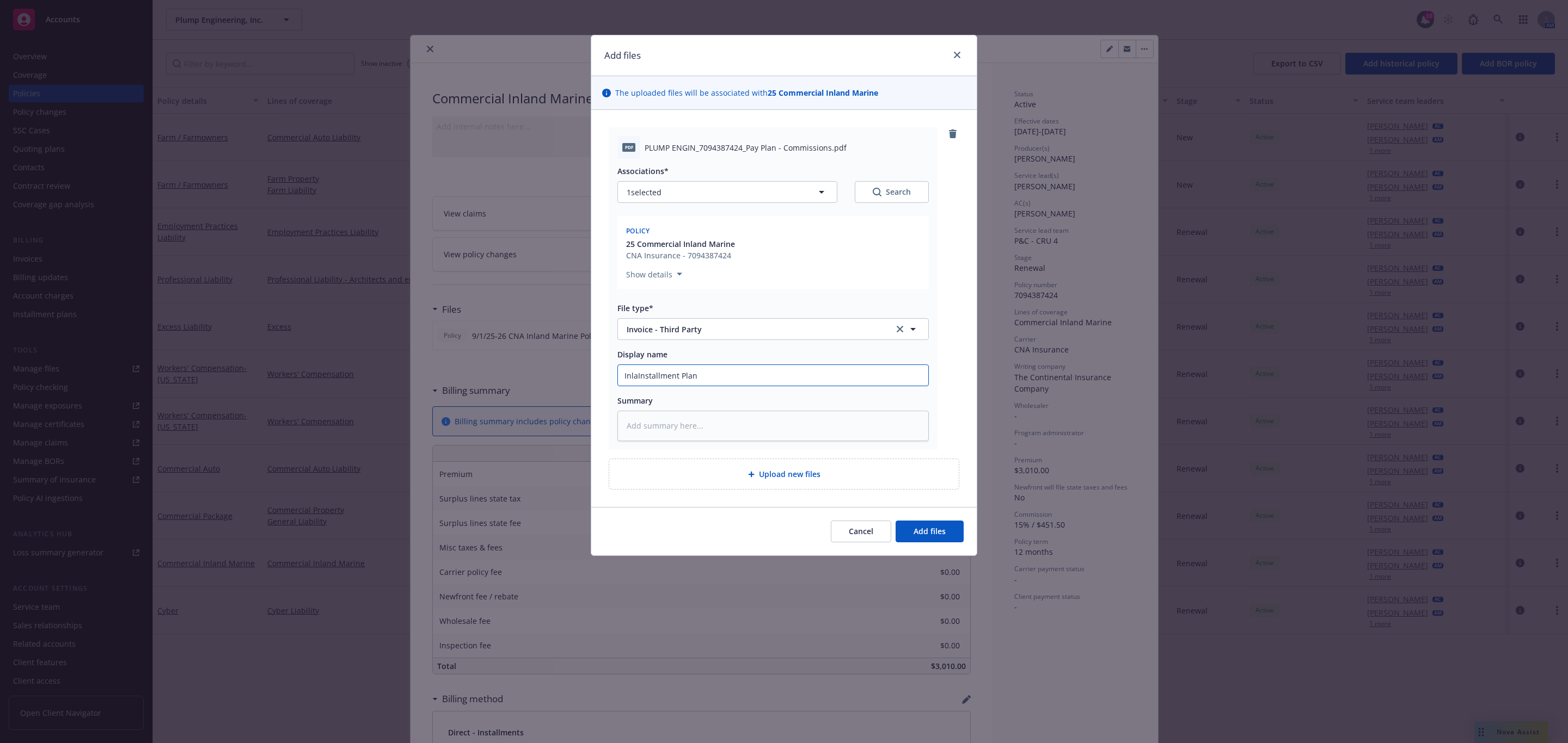
type textarea "x"
type input "InlanInstallment Plan"
type textarea "x"
type input "InlandInstallment Plan"
type textarea "x"
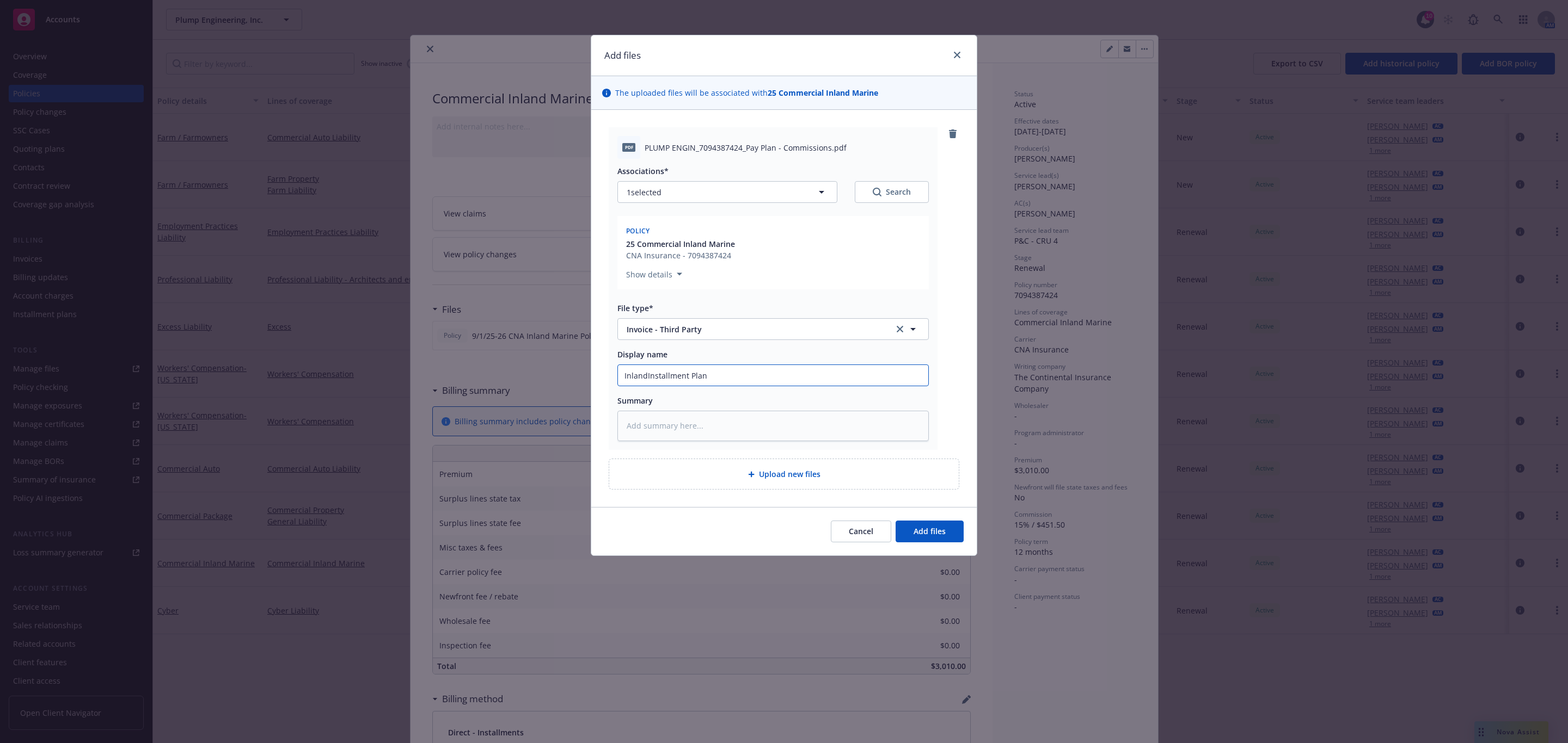
type input "Inland Installment Plan"
type textarea "x"
type input "Inland MInstallment Plan"
type textarea "x"
type input "Inland MartInstallment Plan"
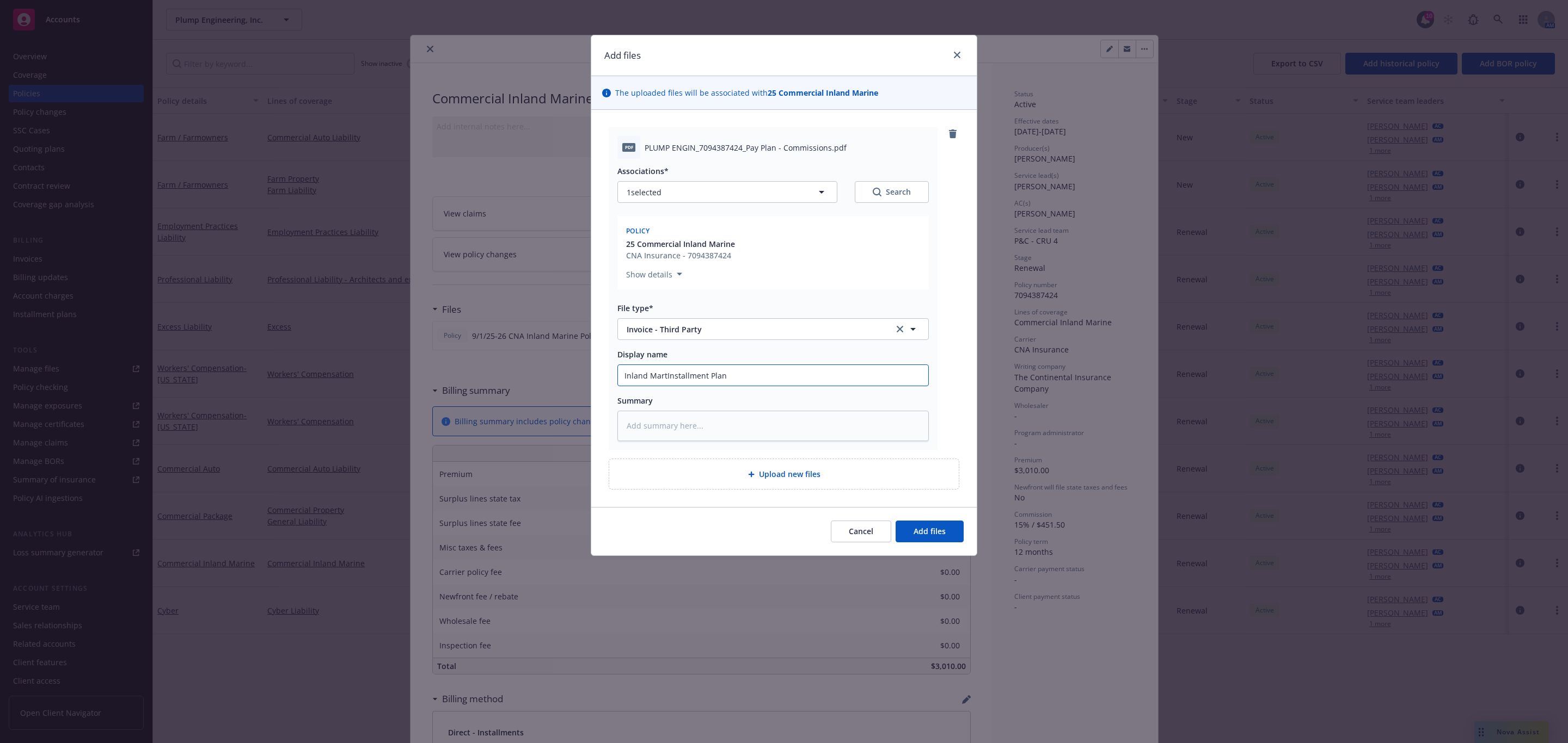
type textarea "x"
type input "Inland MartiInstallment Plan"
type textarea "x"
type input "Inland MartinInstallment Plan"
type textarea "x"
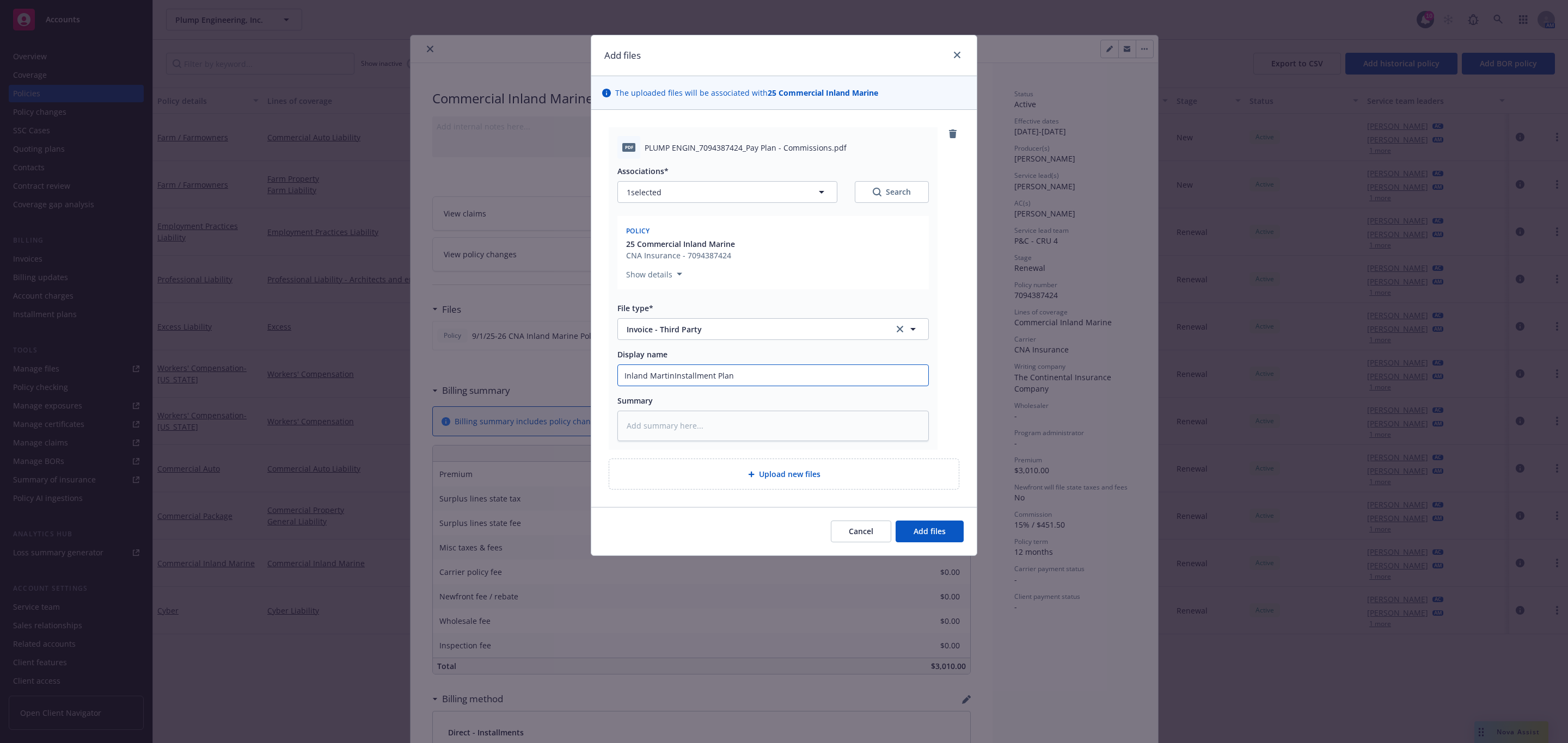
type input "[PERSON_NAME] Plan"
type textarea "x"
type input "Inland MartiInstallment Plan"
type textarea "x"
type input "Inland MartInstallment Plan"
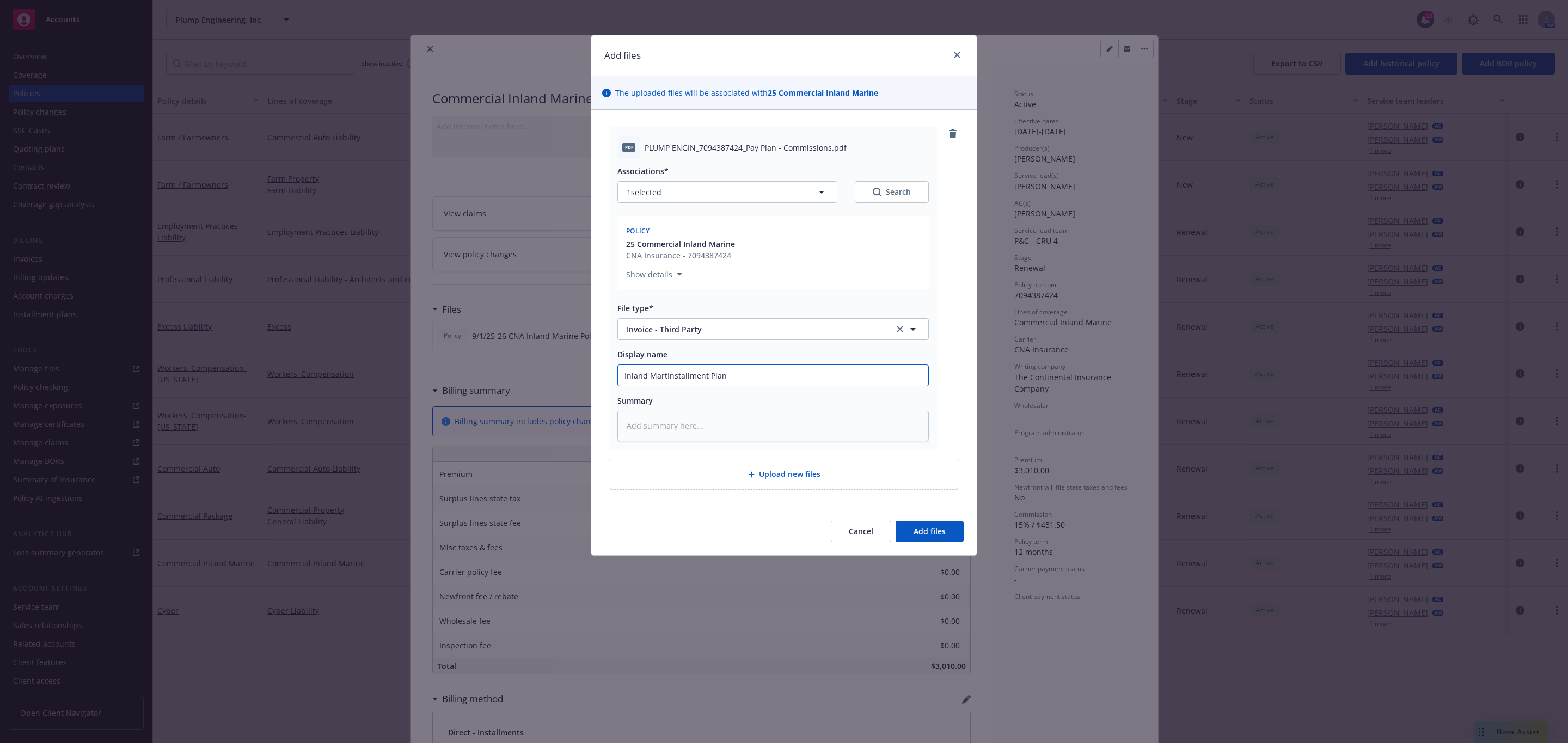
type textarea "x"
type input "Inland MarInstallment Plan"
type textarea "x"
type input "Inland MariInstallment Plan"
type textarea "x"
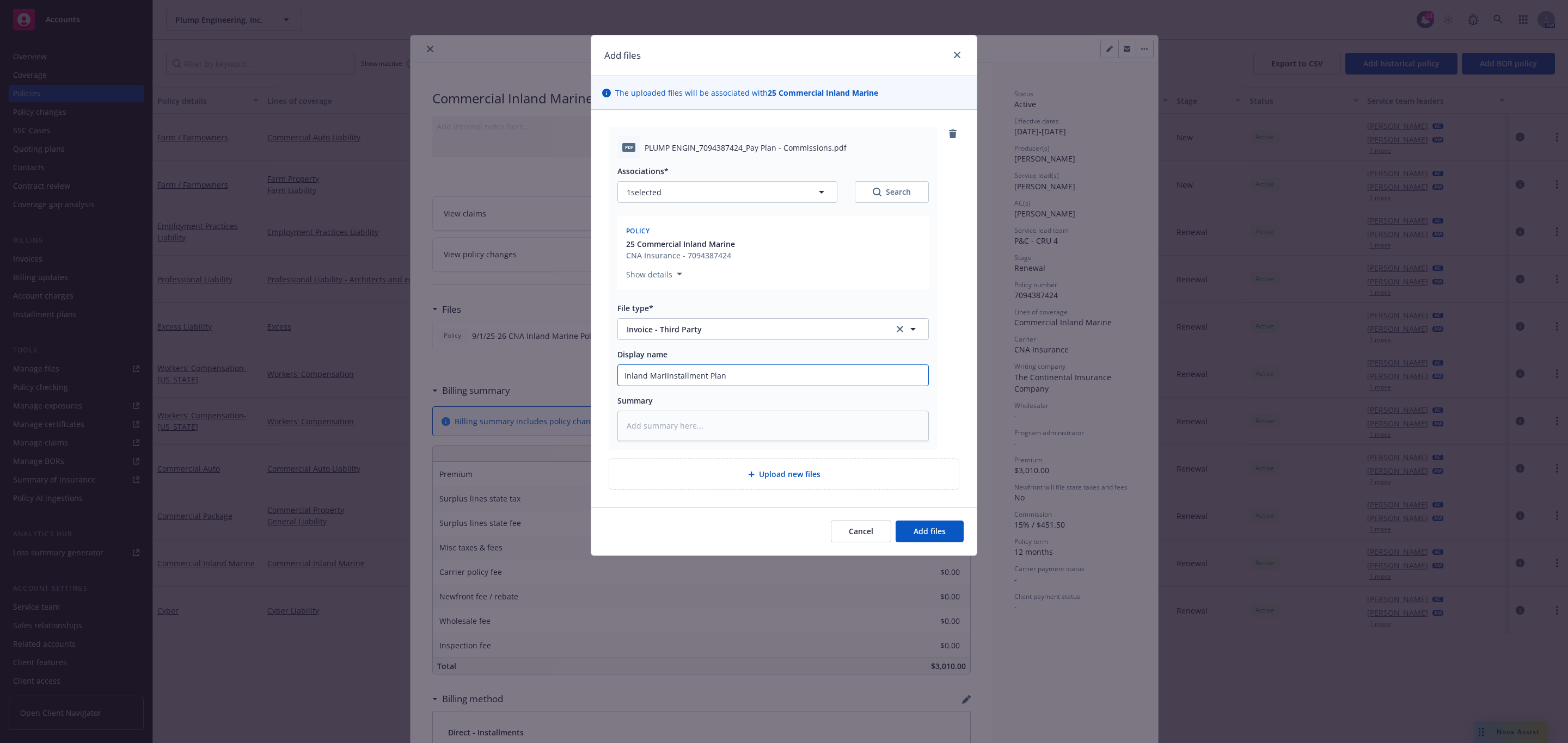
type input "Inland MarinInstallment Plan"
type textarea "x"
type input "Inland MarineInstallment Plan"
type textarea "x"
type input "Inland Marine Installment Plan"
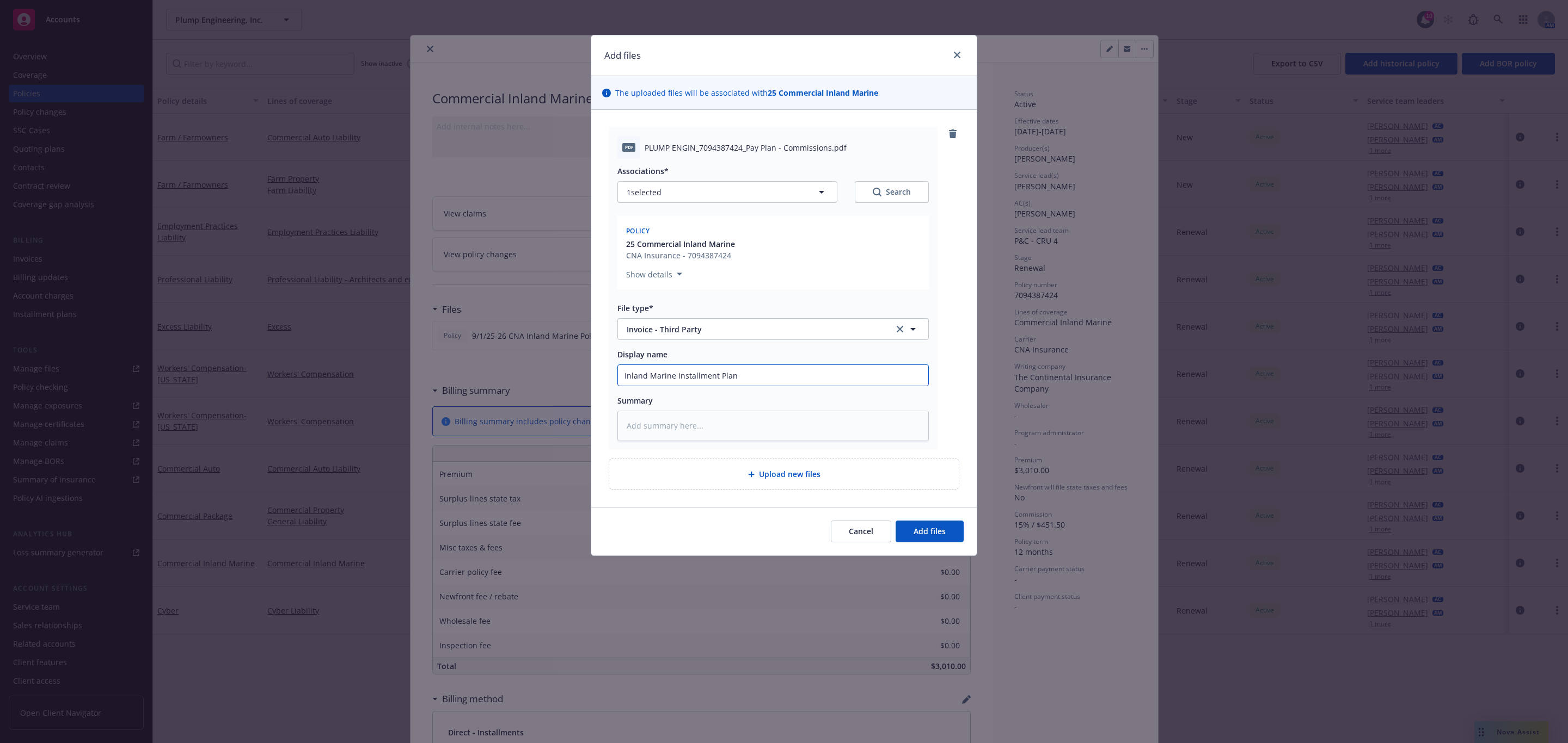
click at [755, 376] on input "Inland Marine Installment Plan" at bounding box center [773, 375] width 310 height 20
click at [675, 377] on input "Inland Marine Installment Plan" at bounding box center [773, 375] width 310 height 20
type textarea "x"
type input "Inland Marine PInstallment Plan"
type textarea "x"
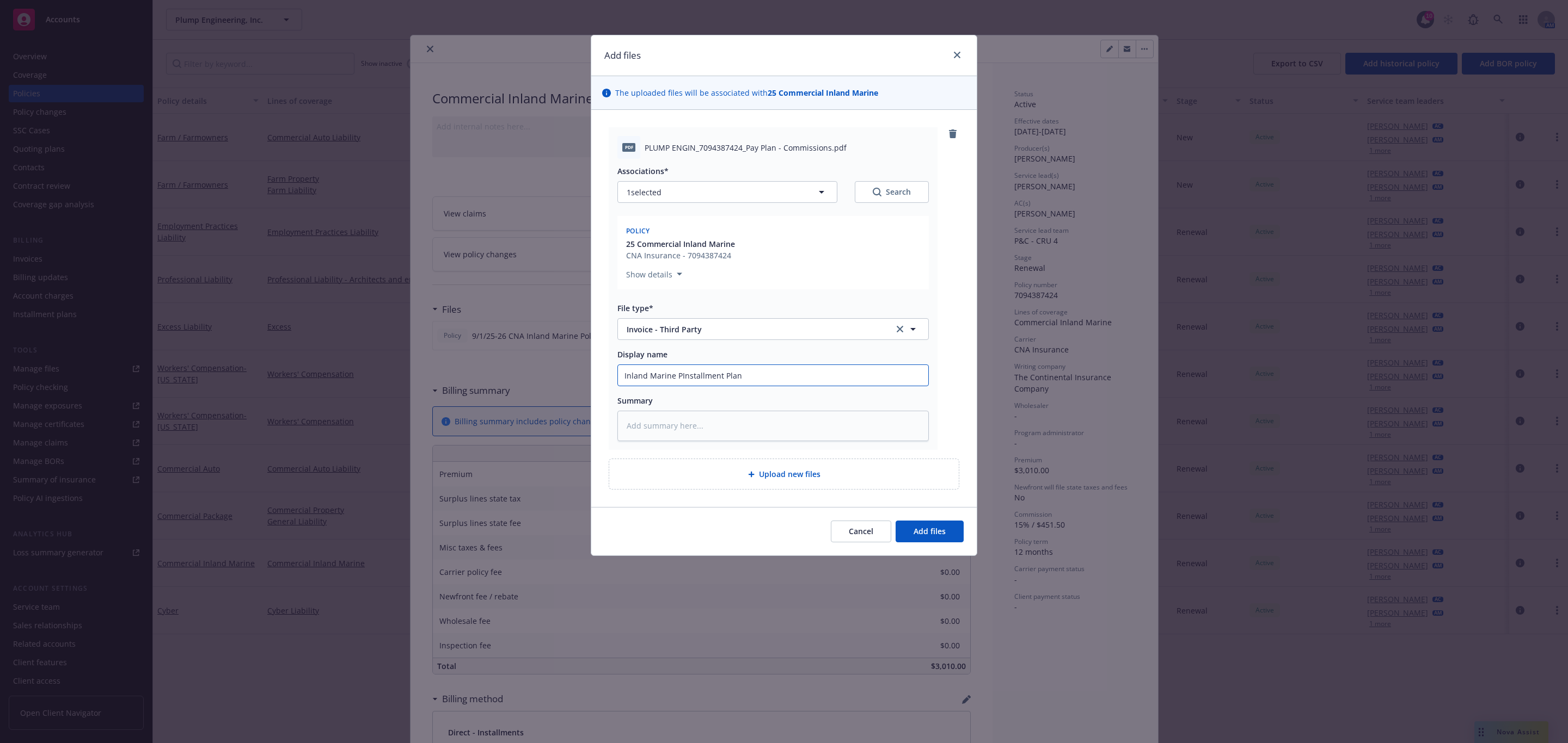
type input "Inland Marine PrInstallment Plan"
type textarea "x"
type input "Inland Marine PreInstallment Plan"
type textarea "x"
type input "Inland Marine PremInstallment Plan"
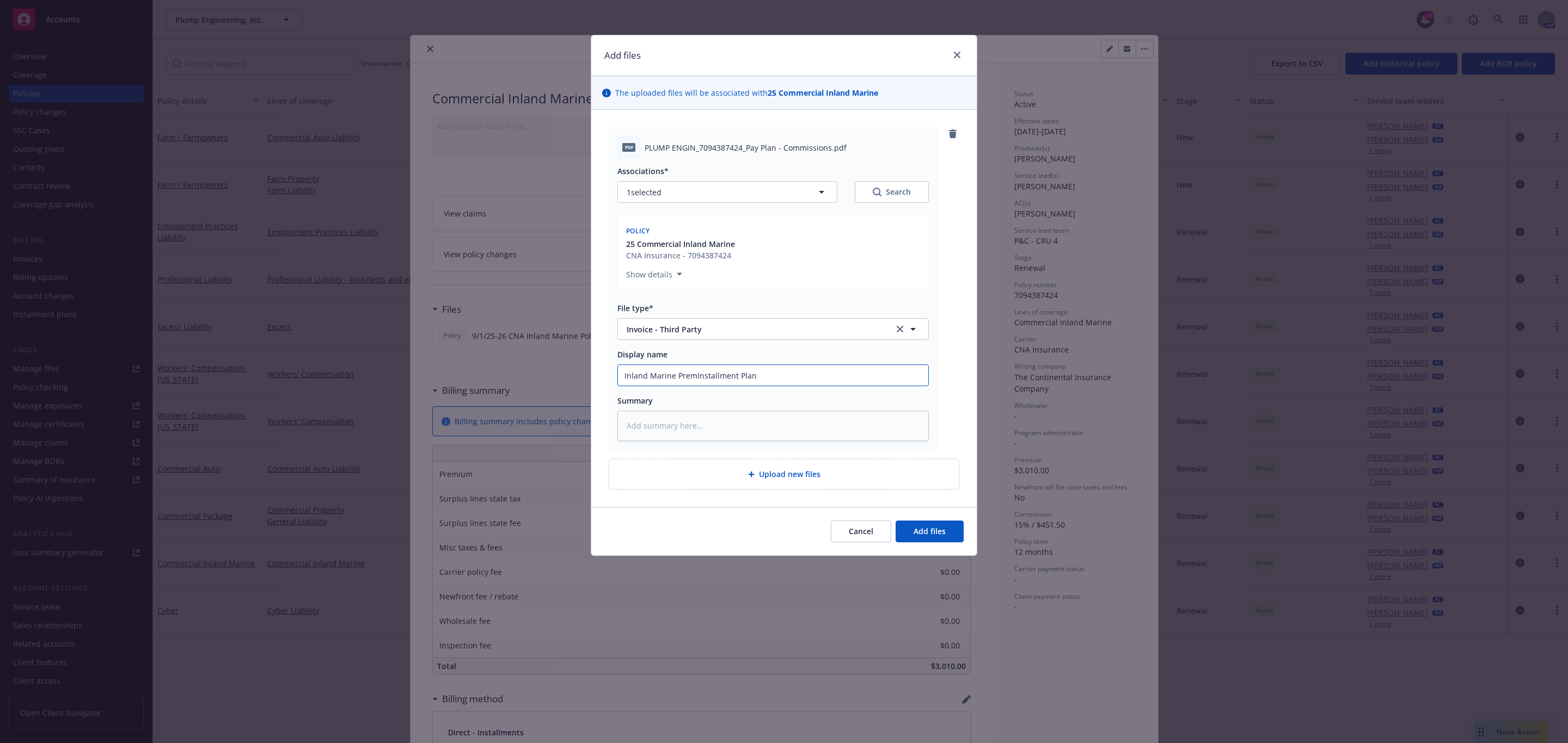
type textarea "x"
type input "Inland Marine PremiInstallment Plan"
type textarea "x"
type input "Inland Marine PremiuInstallment Plan"
type textarea "x"
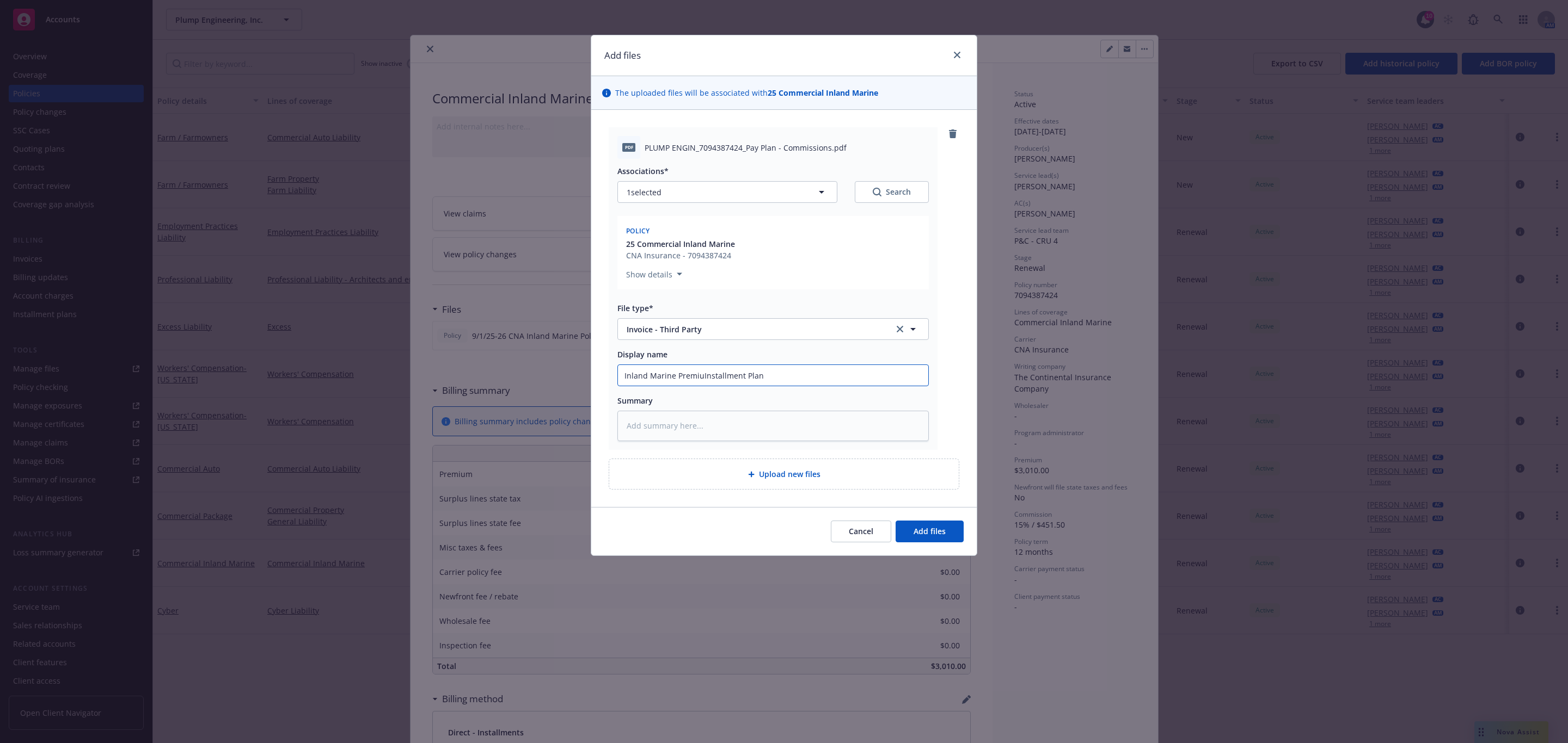
type input "Inland Marine PremiumInstallment Plan"
type textarea "x"
type input "Inland Marine Premium Installment Plan"
click at [926, 539] on button "Add files" at bounding box center [929, 531] width 68 height 22
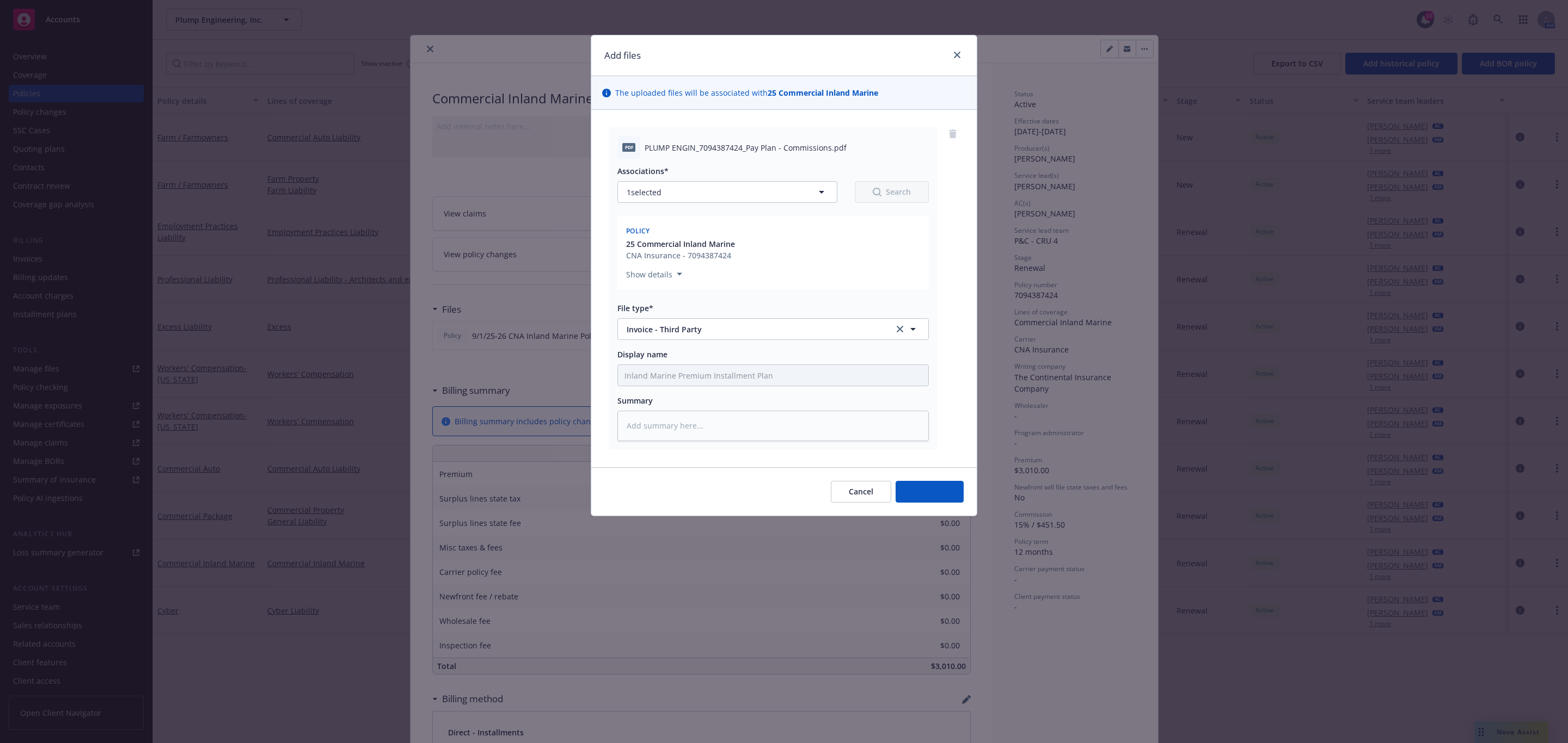
type textarea "x"
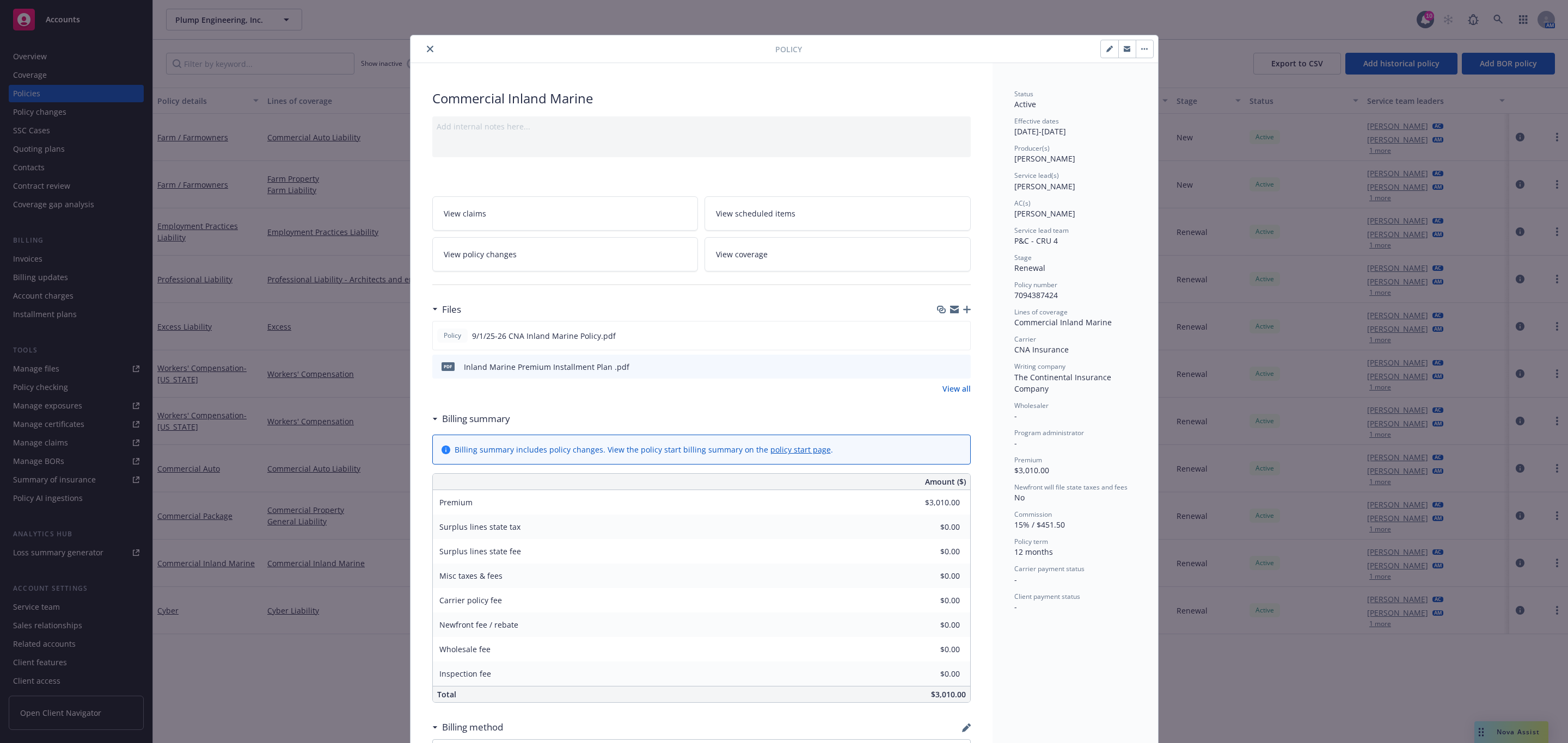
click at [417, 51] on div at bounding box center [595, 49] width 360 height 13
click at [426, 51] on icon "close" at bounding box center [430, 49] width 7 height 7
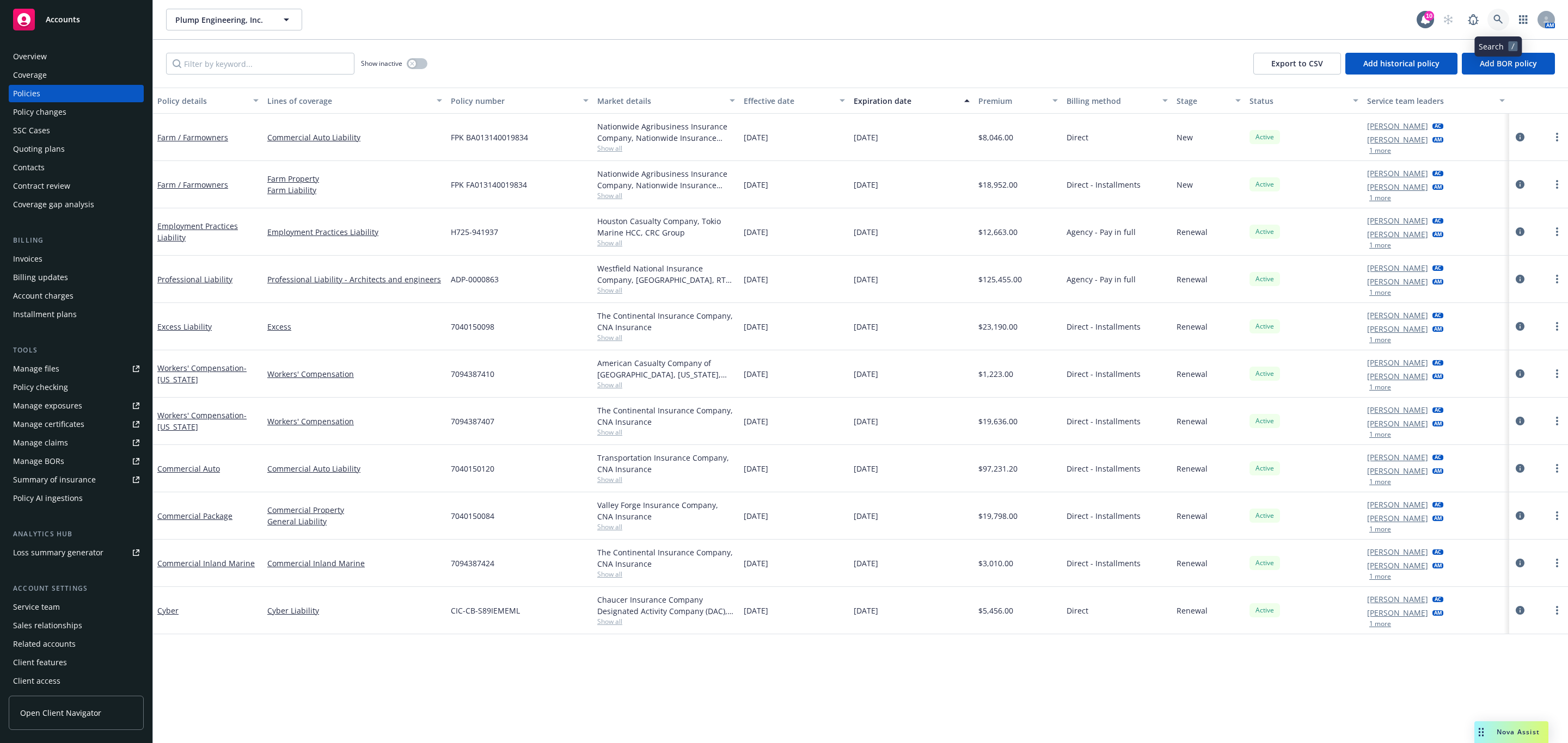
click at [1497, 20] on icon at bounding box center [1498, 19] width 10 height 10
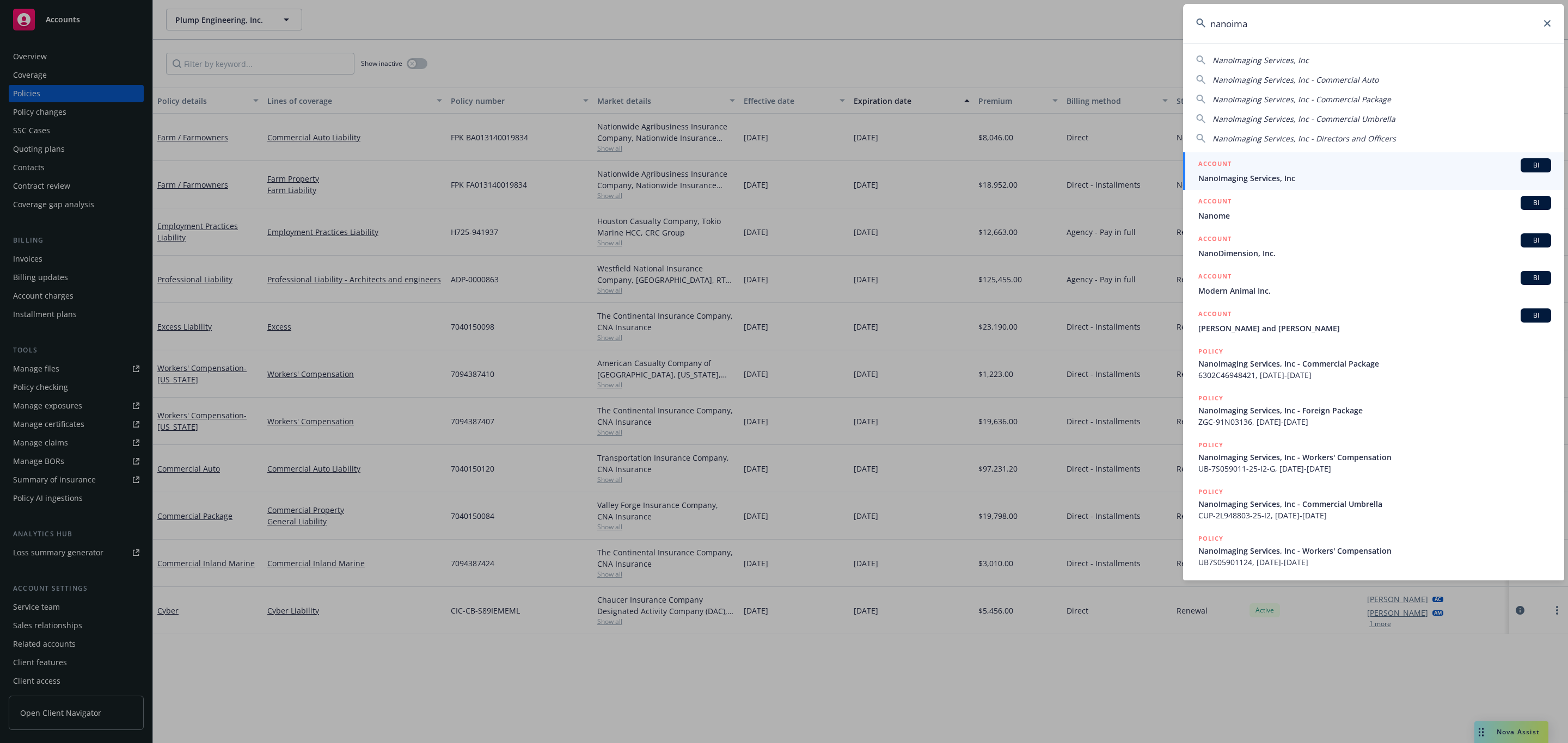
type input "nanoima"
click at [1295, 172] on div "ACCOUNT BI" at bounding box center [1375, 165] width 353 height 14
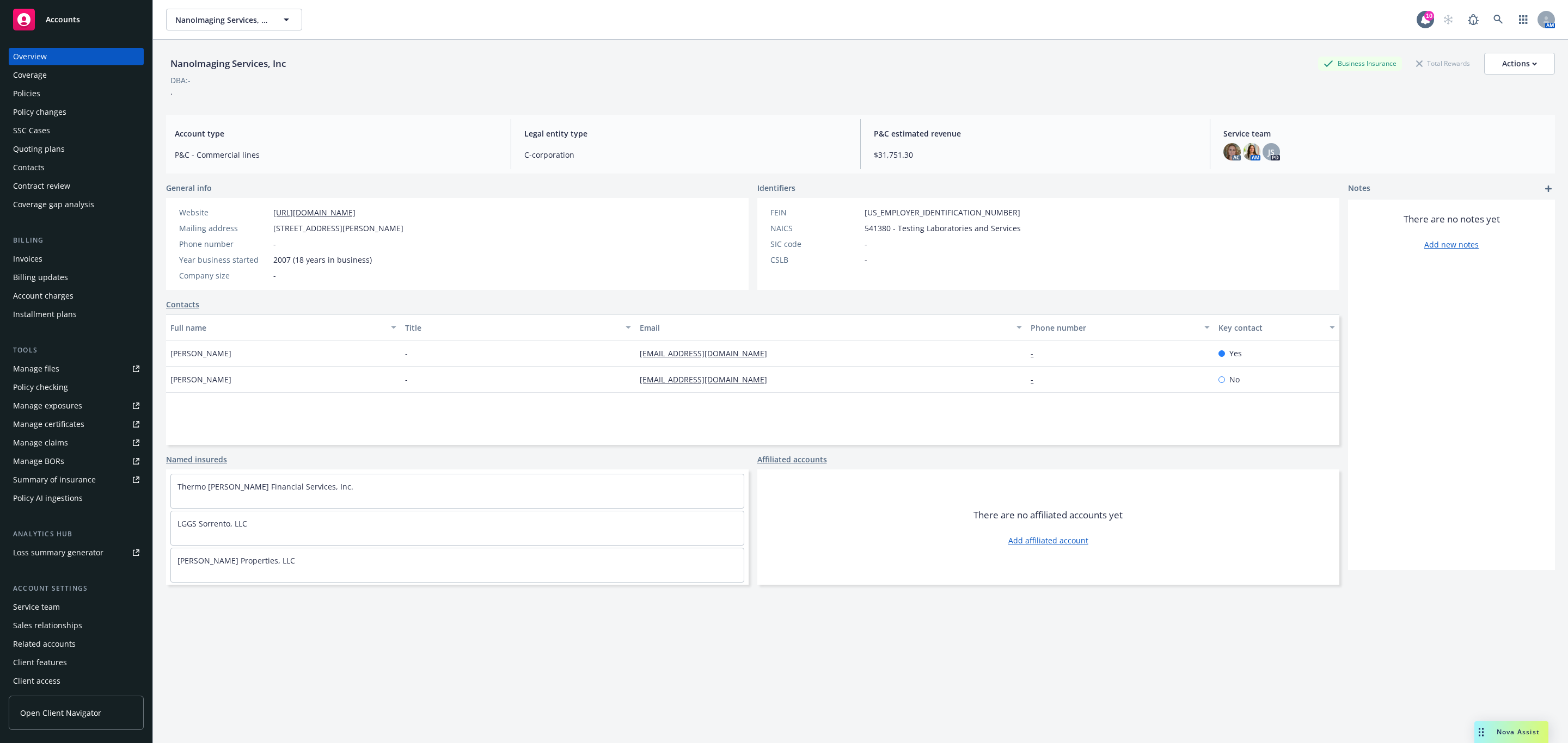
click at [84, 92] on div "Policies" at bounding box center [76, 94] width 126 height 17
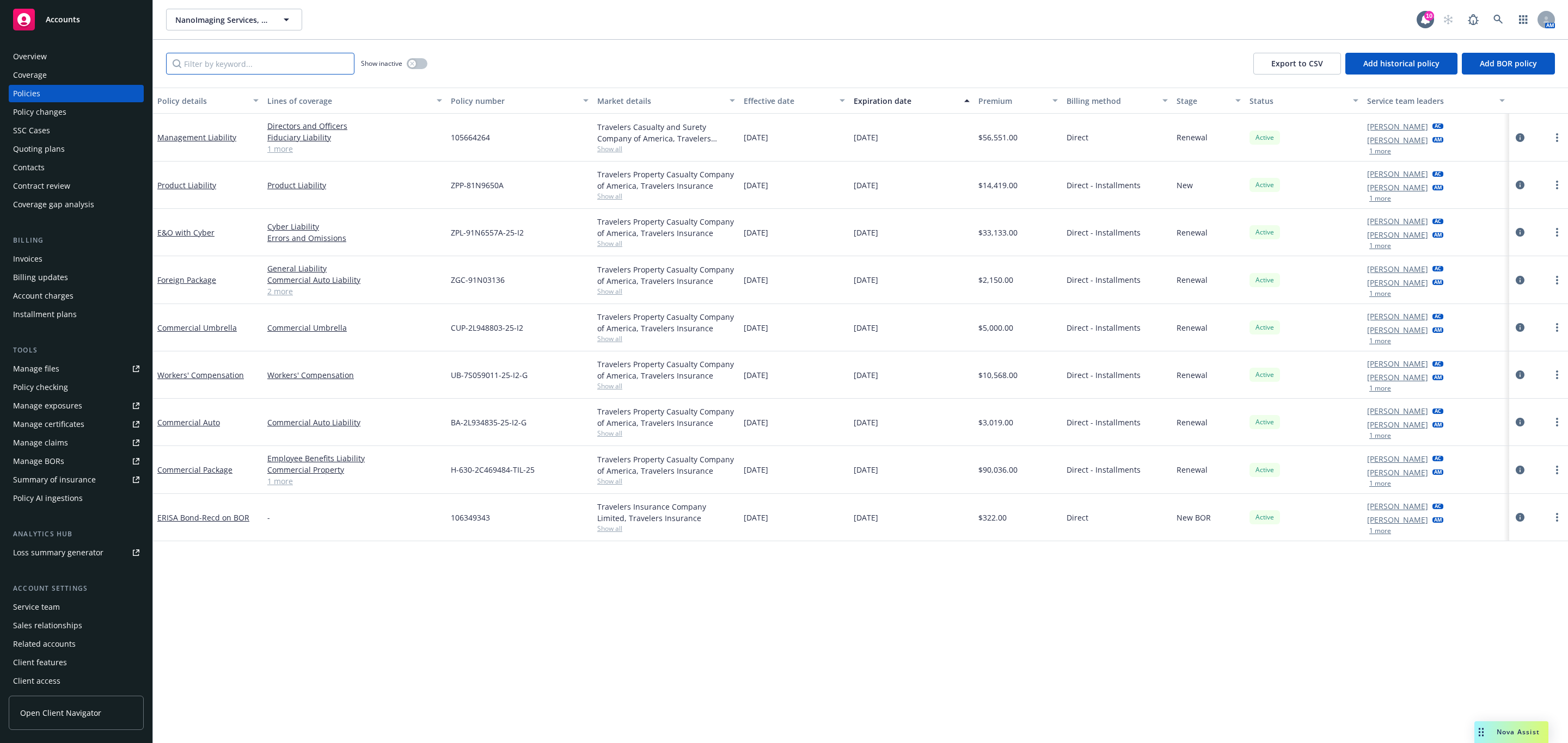
click at [302, 63] on input "Filter by keyword..." at bounding box center [259, 63] width 188 height 22
paste input "UB-7S059011"
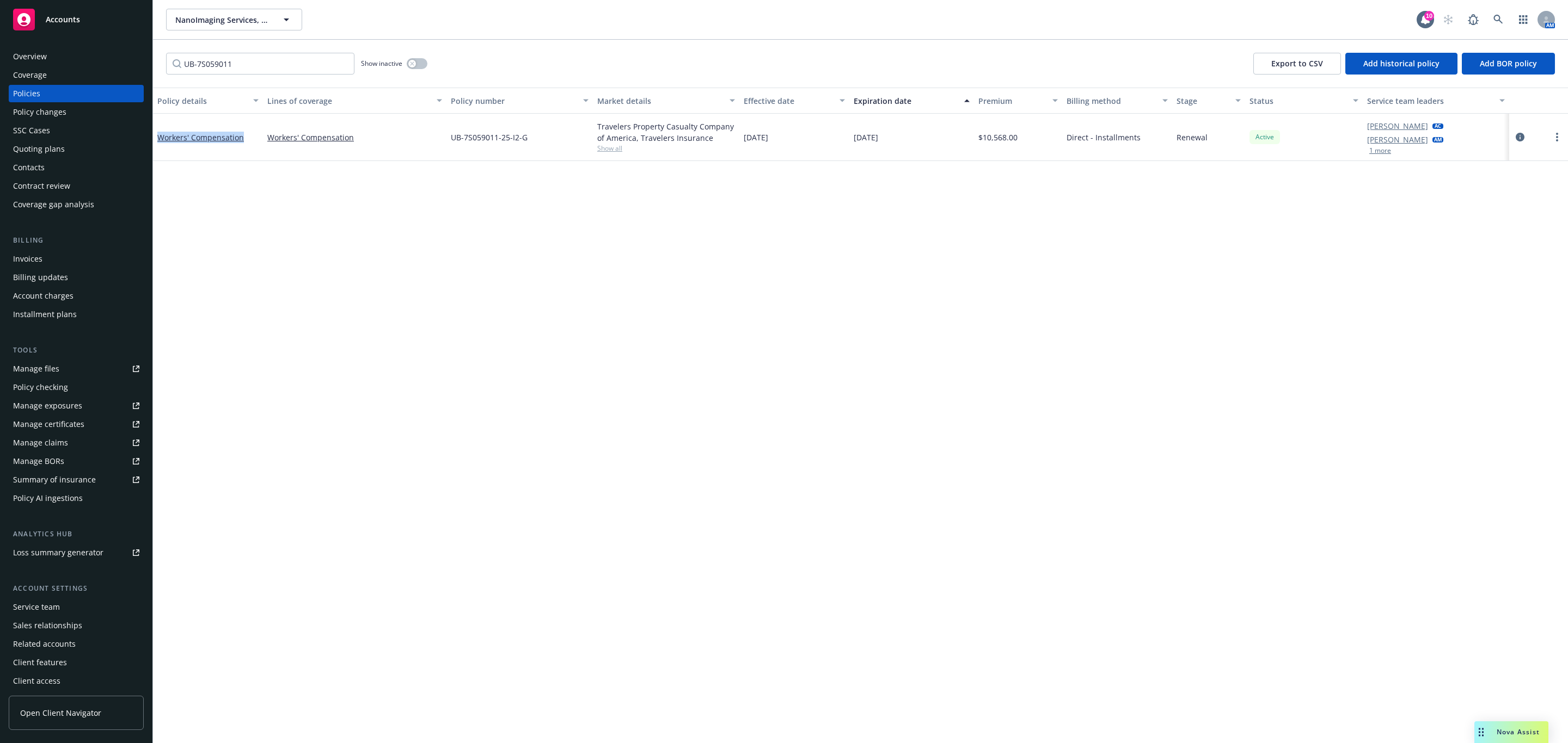
drag, startPoint x: 252, startPoint y: 144, endPoint x: 356, endPoint y: 170, distance: 107.2
click at [159, 150] on div "Workers' Compensation" at bounding box center [208, 137] width 110 height 48
copy link "Workers' Compensation"
click at [415, 62] on div "button" at bounding box center [412, 64] width 8 height 8
drag, startPoint x: 200, startPoint y: 65, endPoint x: 88, endPoint y: 66, distance: 112.0
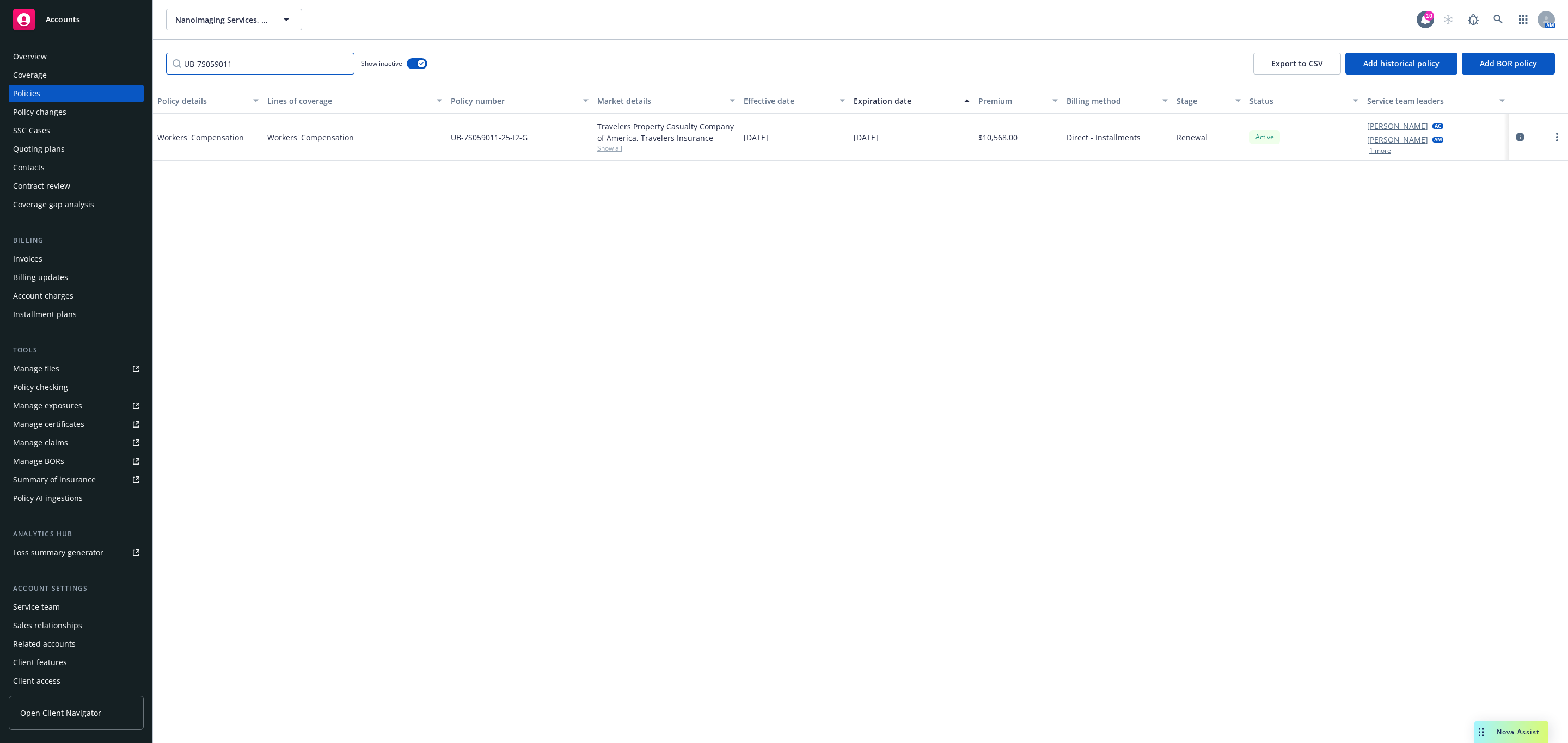
click at [88, 65] on div "Accounts Overview Coverage Policies Policy changes SSC Cases Quoting plans Cont…" at bounding box center [784, 372] width 1568 height 743
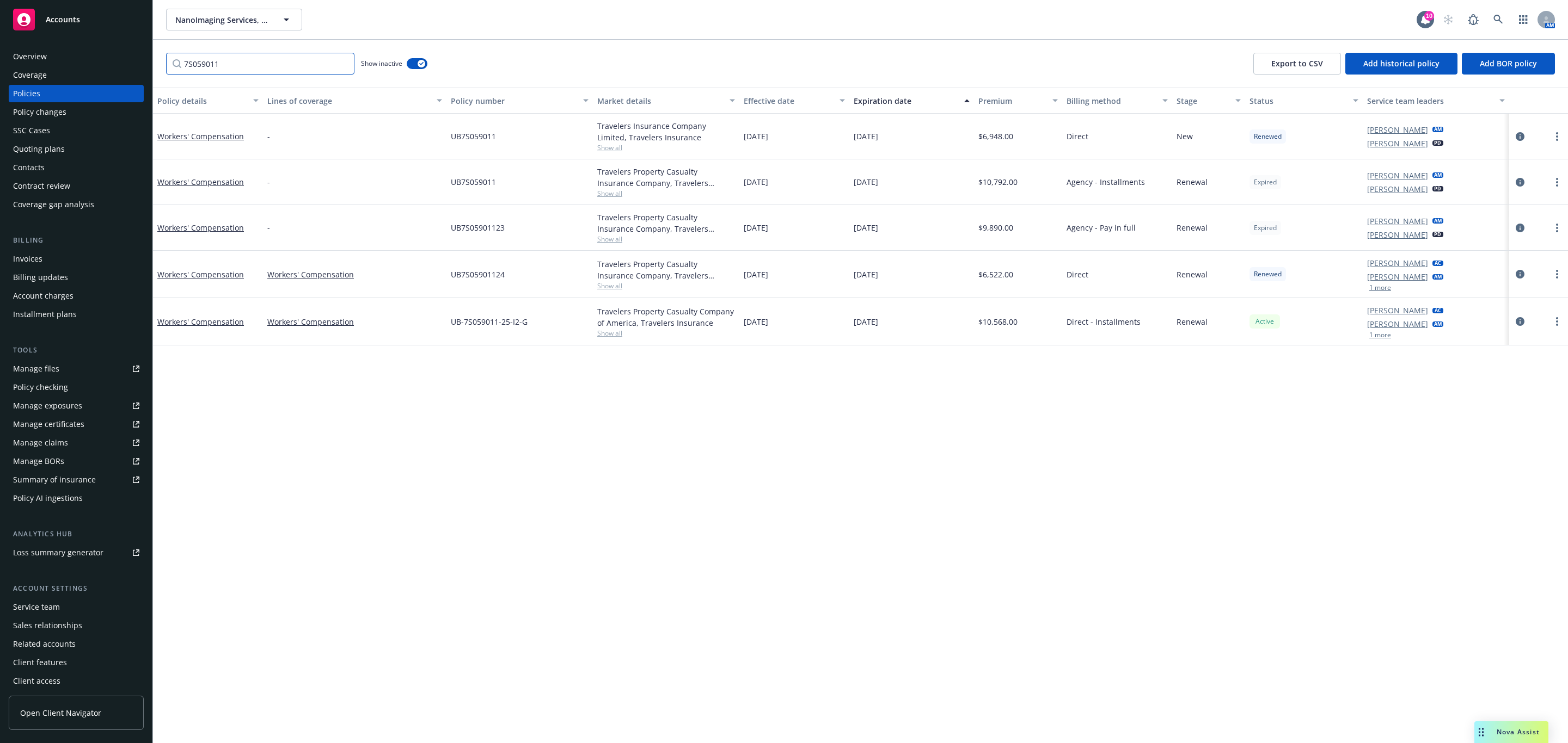
type input "7S059011"
drag, startPoint x: 496, startPoint y: 276, endPoint x: 492, endPoint y: 281, distance: 6.4
click at [485, 276] on span "UB7S05901124" at bounding box center [478, 274] width 54 height 11
click at [513, 278] on div "UB7S05901124" at bounding box center [520, 275] width 147 height 48
drag, startPoint x: 513, startPoint y: 278, endPoint x: 438, endPoint y: 278, distance: 75.0
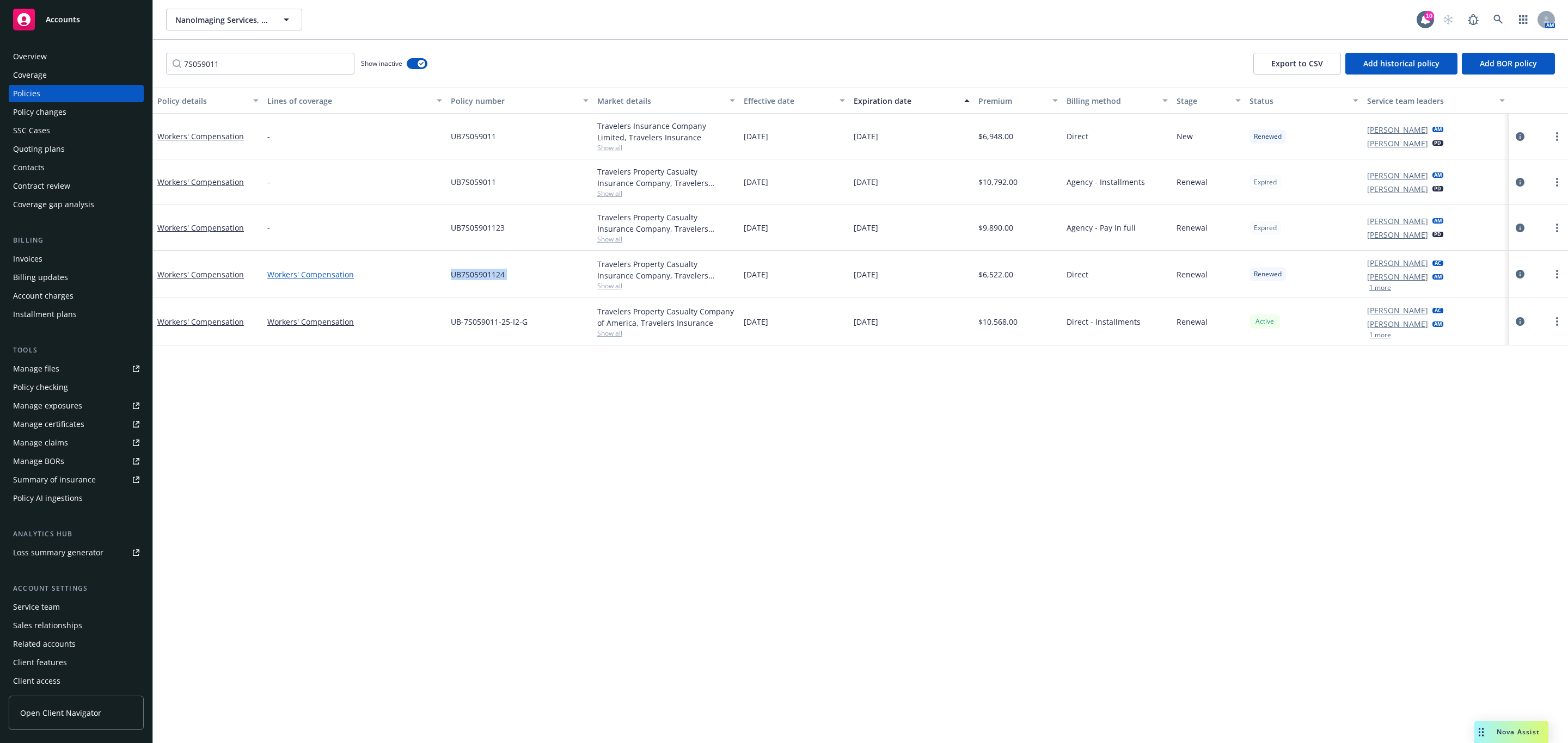
click at [438, 278] on div "Workers' Compensation Workers' Compensation UB7S05901124 Travelers Property Cas…" at bounding box center [860, 275] width 1415 height 48
copy div "UB7S05901124"
click at [83, 52] on div "Overview" at bounding box center [76, 57] width 126 height 17
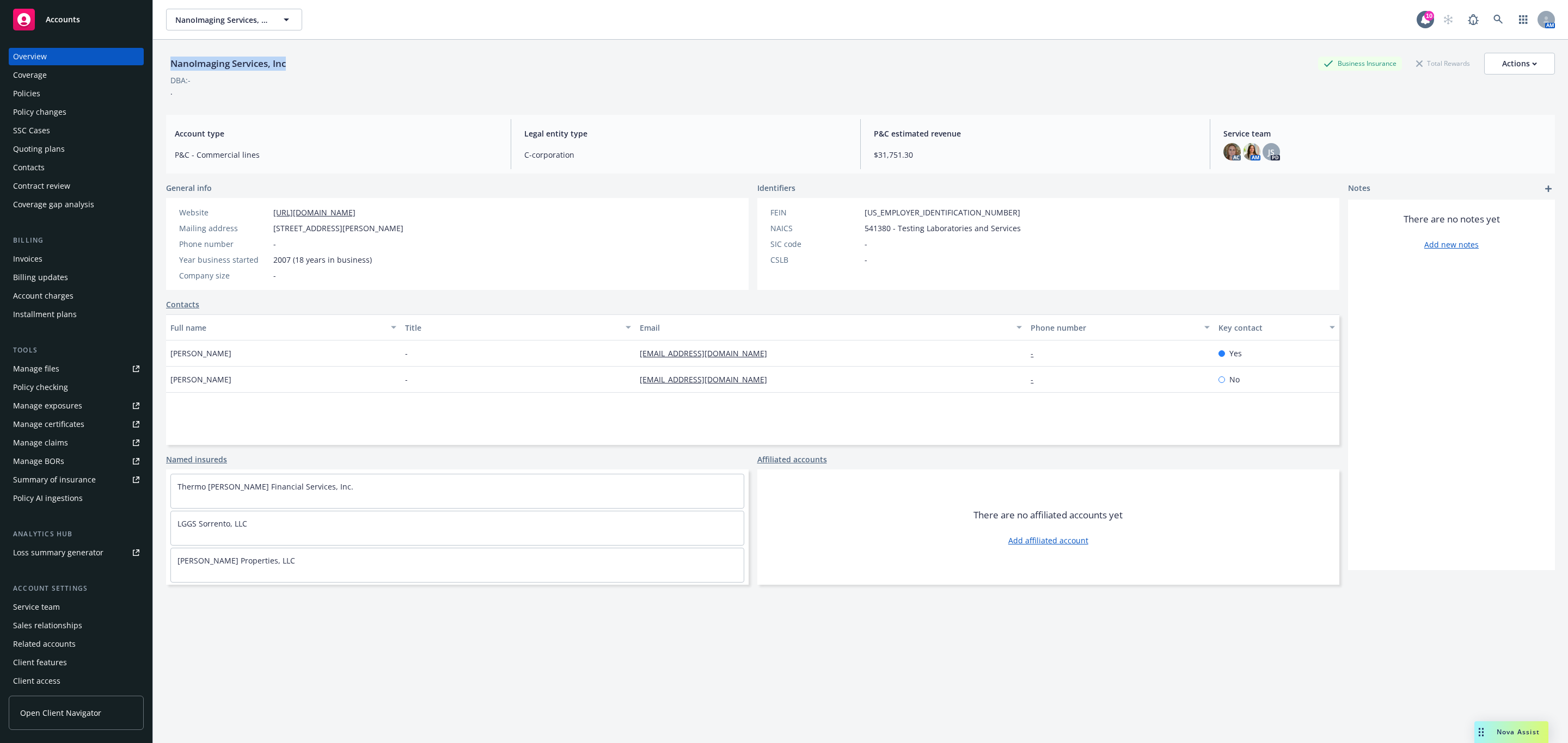
drag, startPoint x: 300, startPoint y: 72, endPoint x: 168, endPoint y: 69, distance: 132.0
click at [168, 69] on div "NanoImaging Services, Inc Business Insurance Total Rewards Actions" at bounding box center [860, 63] width 1388 height 22
copy div "NanoImaging Services, Inc"
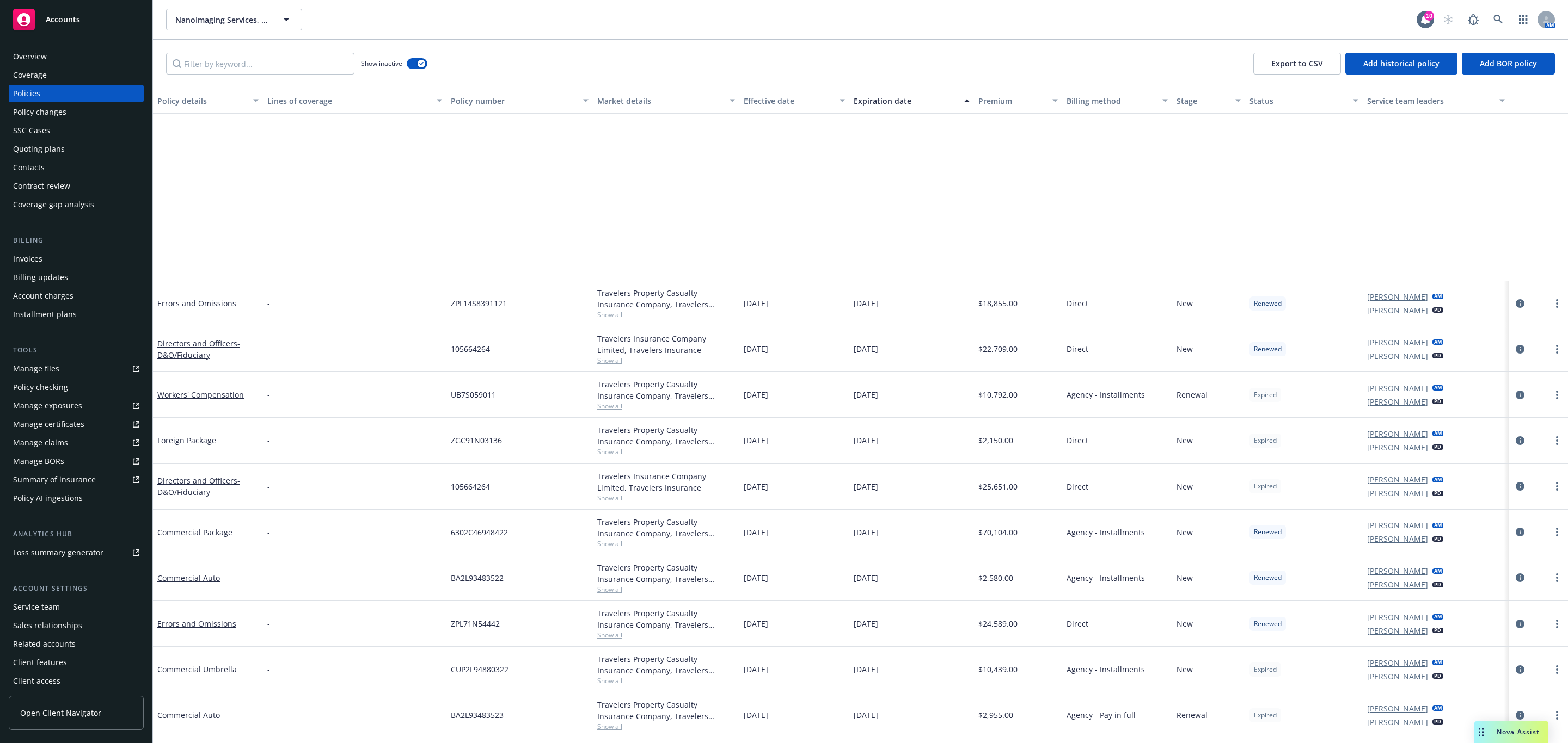
scroll to position [327, 0]
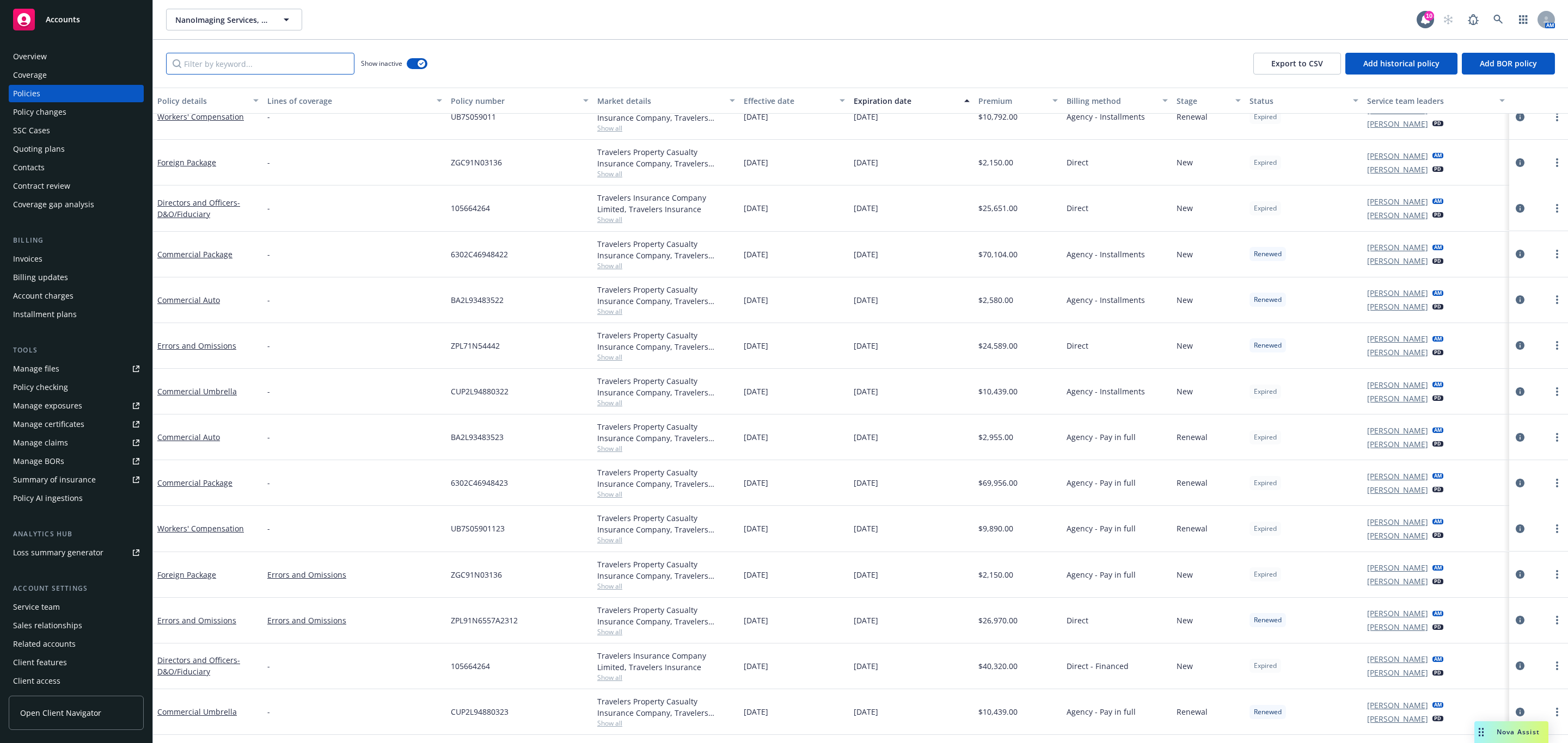
click at [292, 66] on input "Filter by keyword..." at bounding box center [259, 63] width 188 height 22
paste input "NanoImaging Services, Inc"
drag, startPoint x: 296, startPoint y: 73, endPoint x: 104, endPoint y: 43, distance: 194.3
click at [86, 48] on div "Accounts Overview Coverage Policies Policy changes SSC Cases Quoting plans Cont…" at bounding box center [784, 372] width 1568 height 743
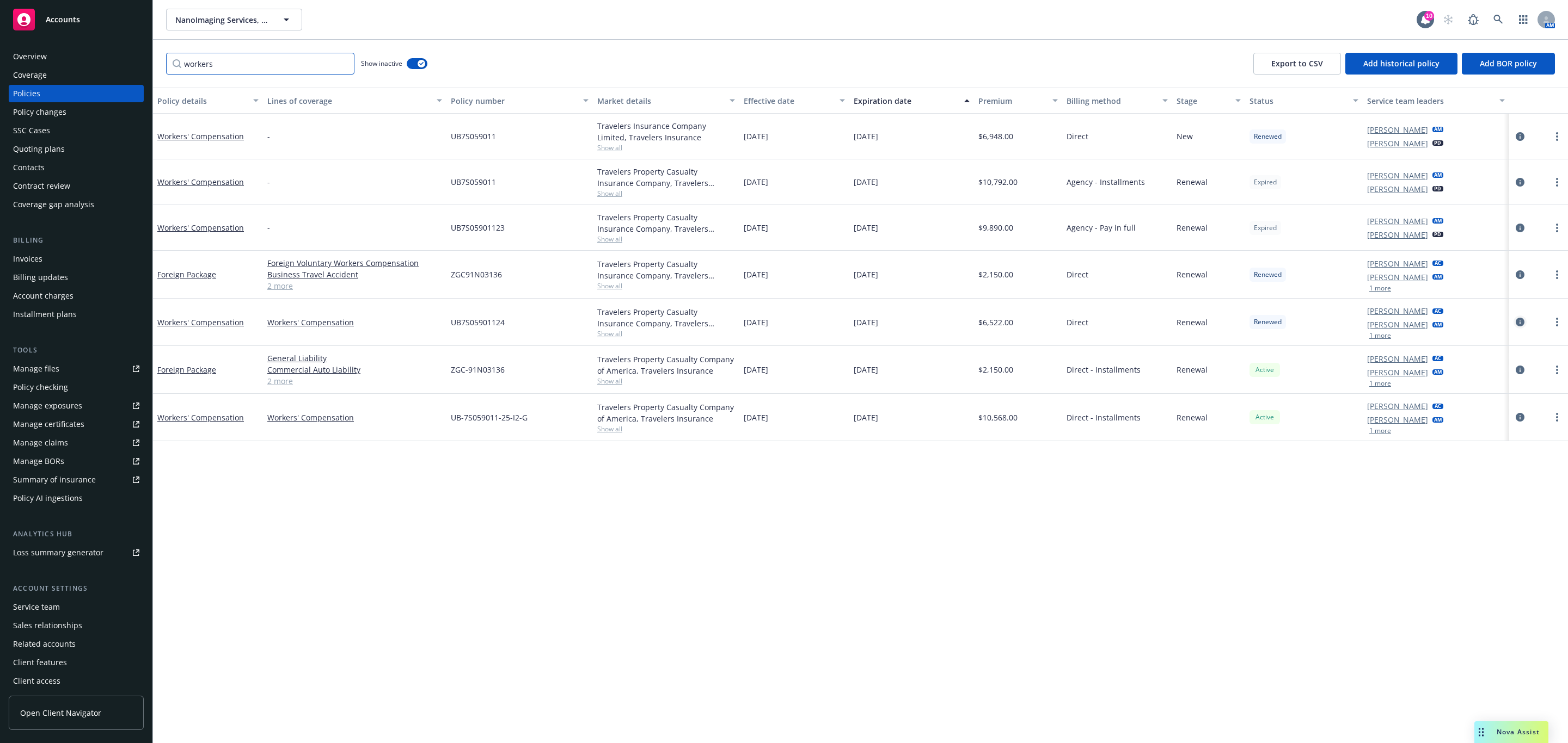
type input "workers"
click at [1518, 329] on link "circleInformation" at bounding box center [1520, 322] width 13 height 13
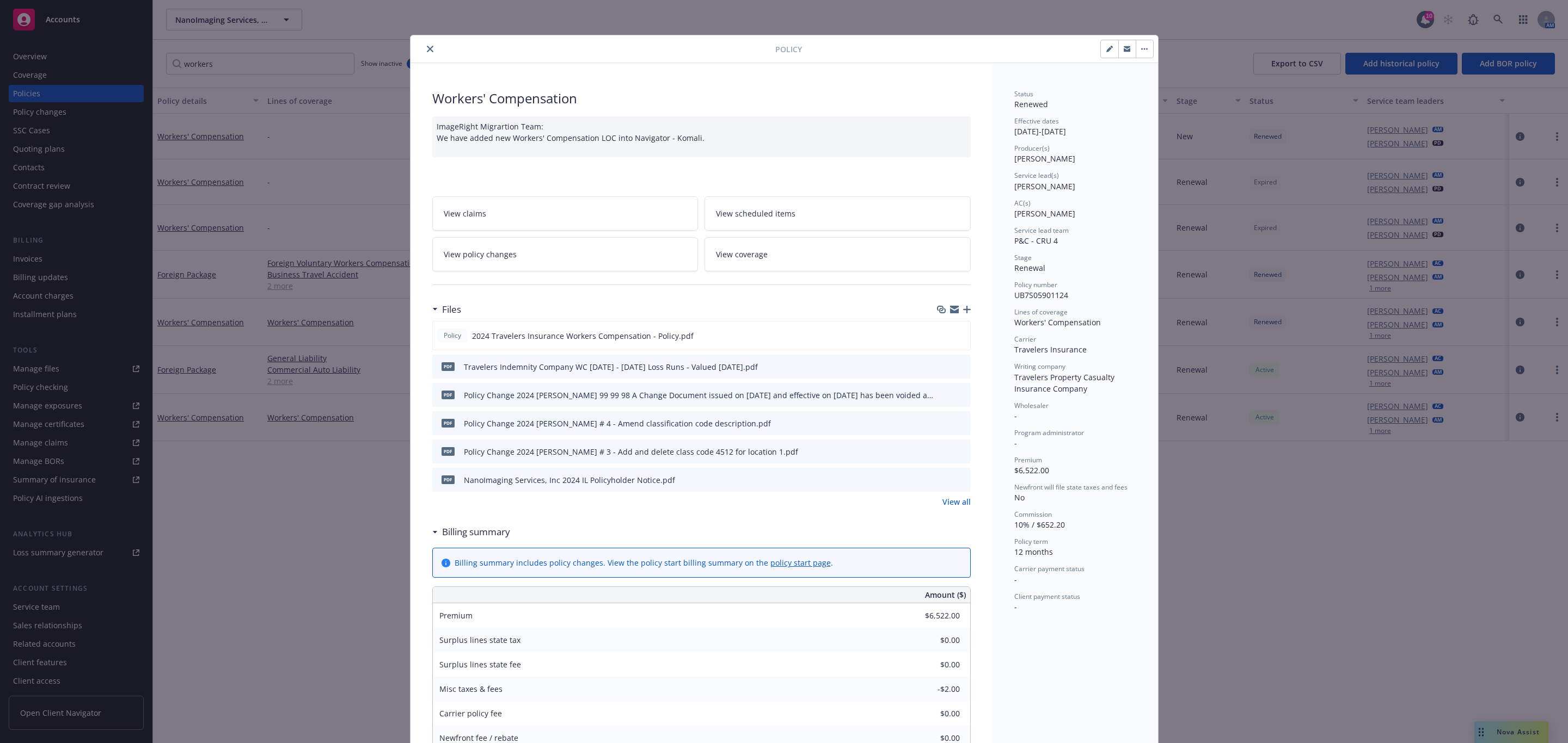
click at [1118, 44] on button "button" at bounding box center [1127, 49] width 17 height 17
click at [423, 43] on button "close" at bounding box center [430, 49] width 13 height 13
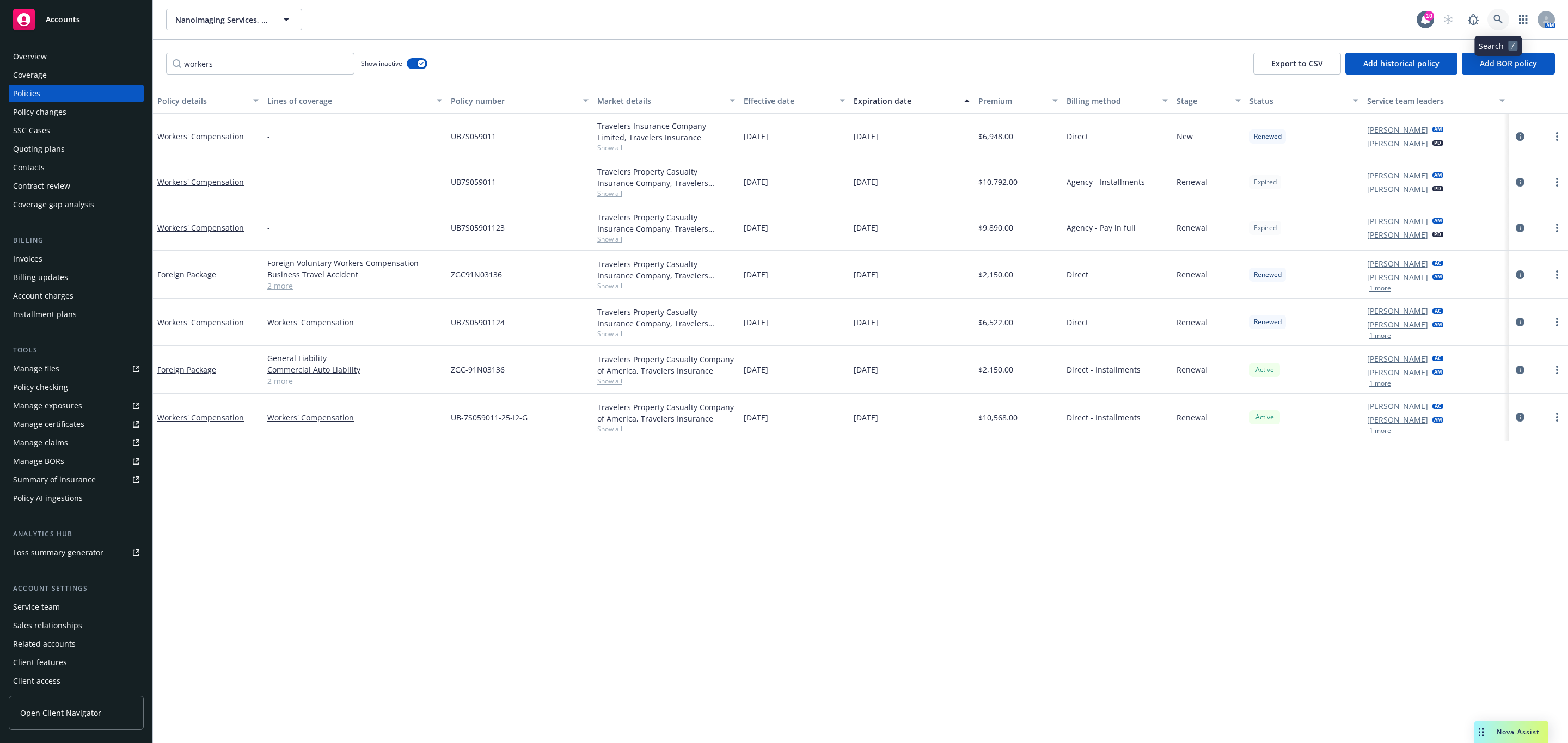
click at [1495, 21] on icon at bounding box center [1498, 19] width 10 height 10
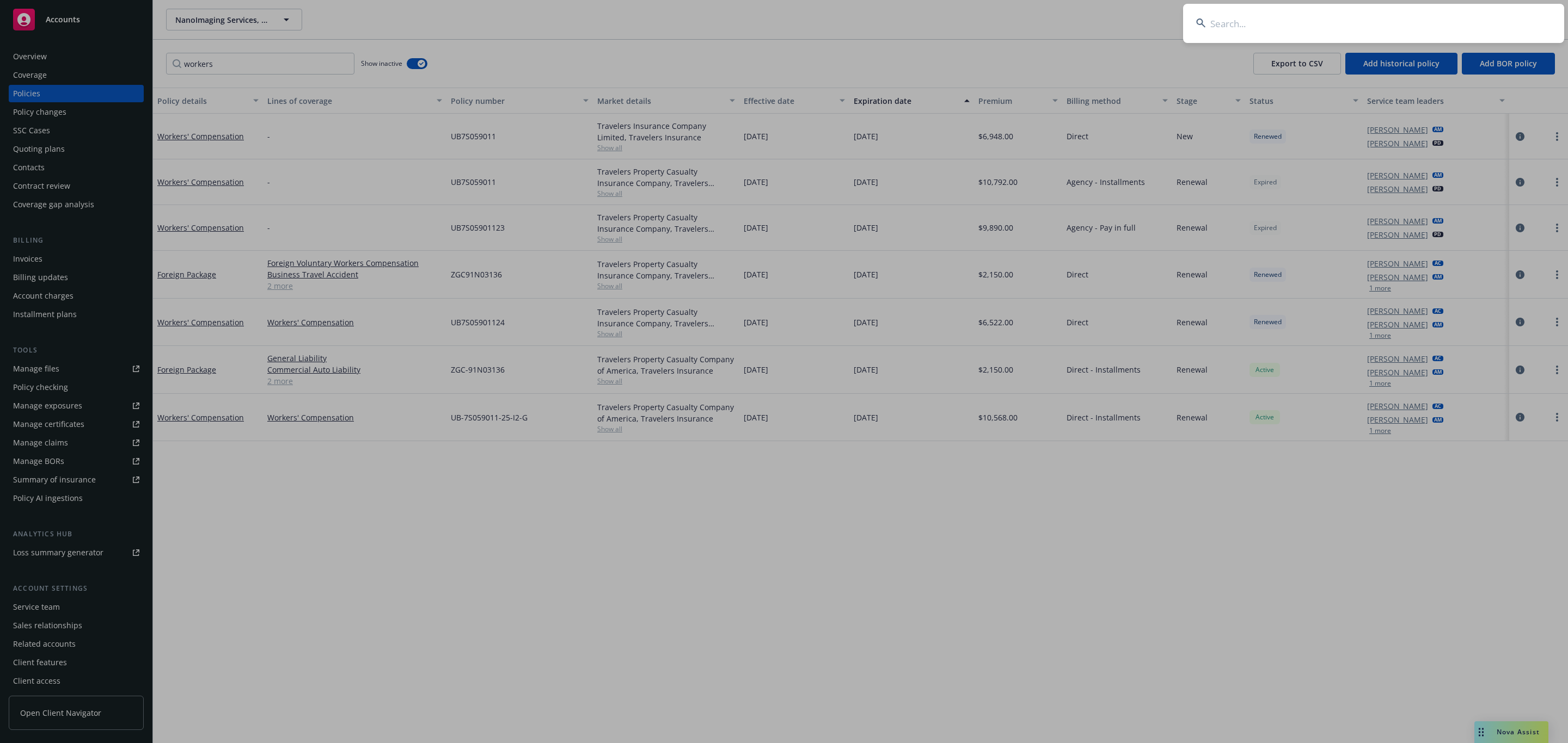
click at [1332, 23] on input at bounding box center [1373, 23] width 381 height 39
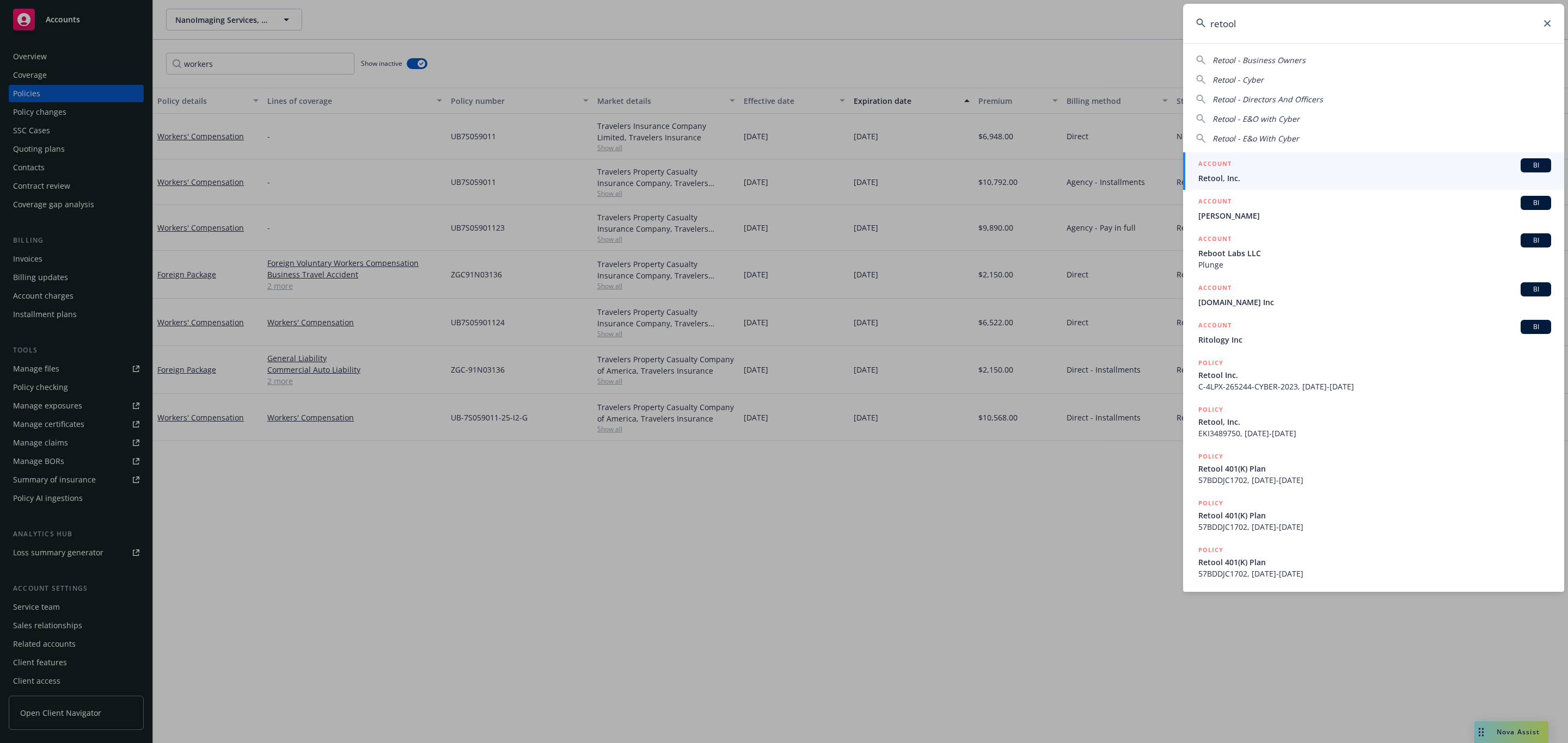
type input "retool"
click at [1261, 167] on div "ACCOUNT BI" at bounding box center [1375, 165] width 353 height 14
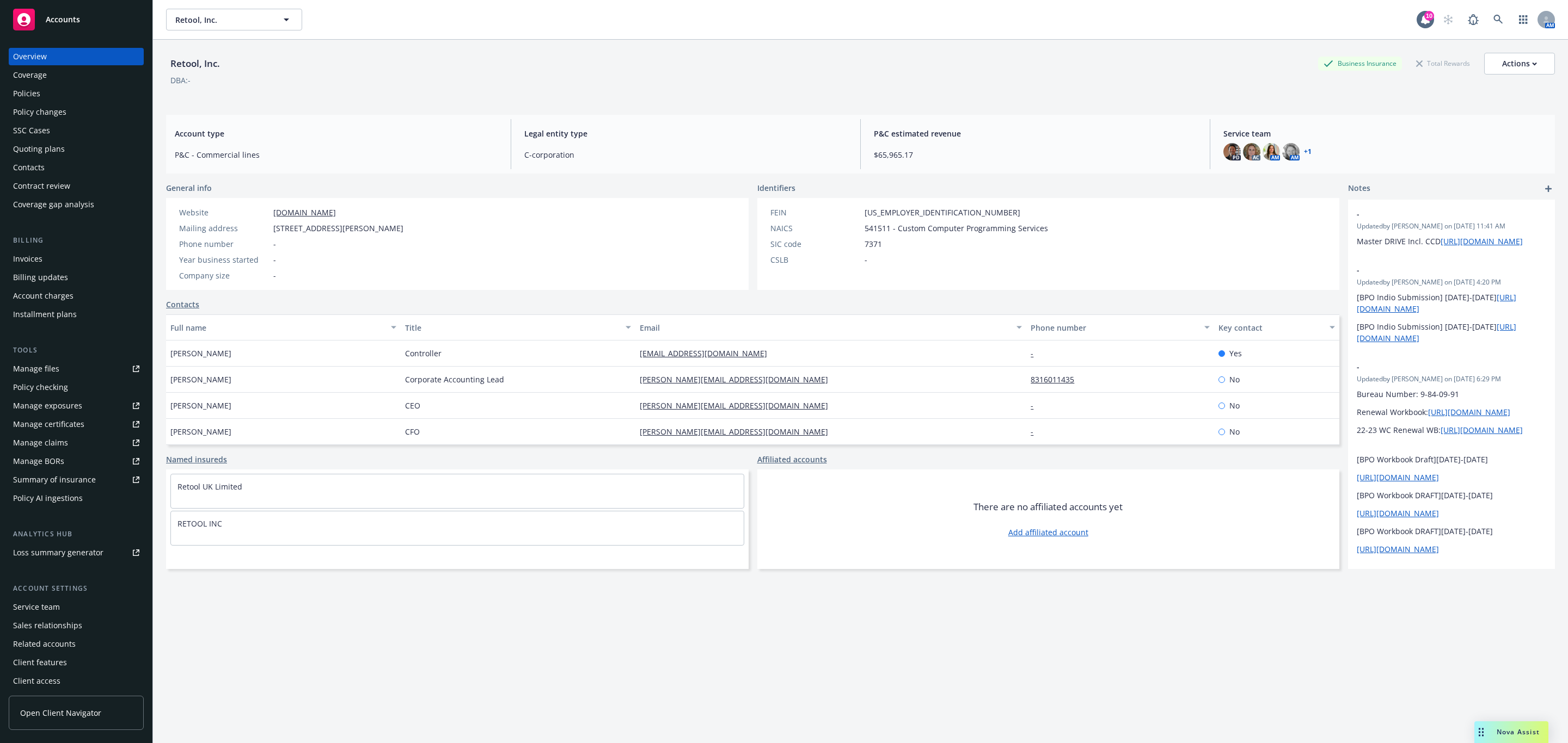
click at [86, 90] on div "Policies" at bounding box center [76, 94] width 126 height 17
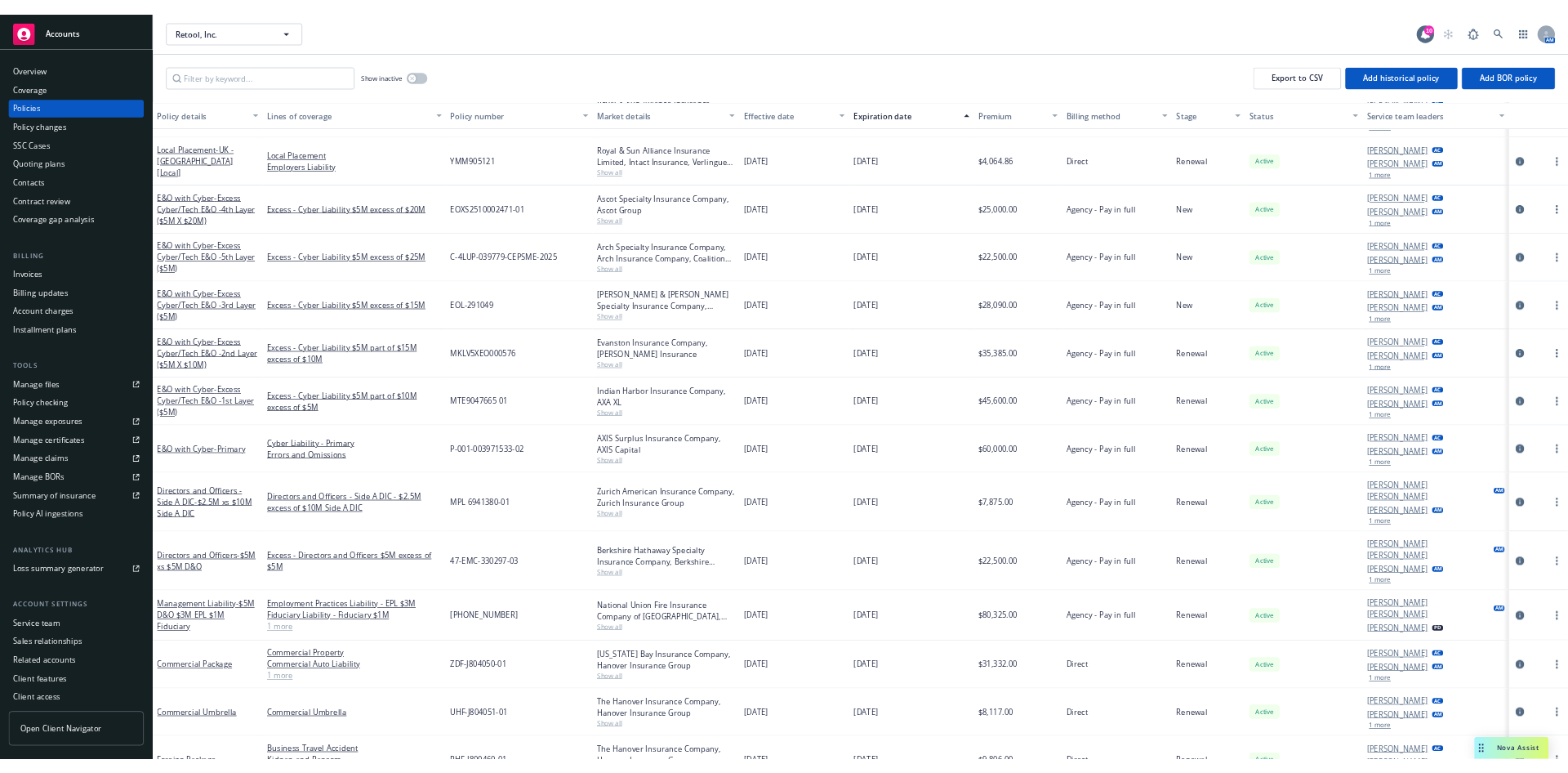
scroll to position [193, 0]
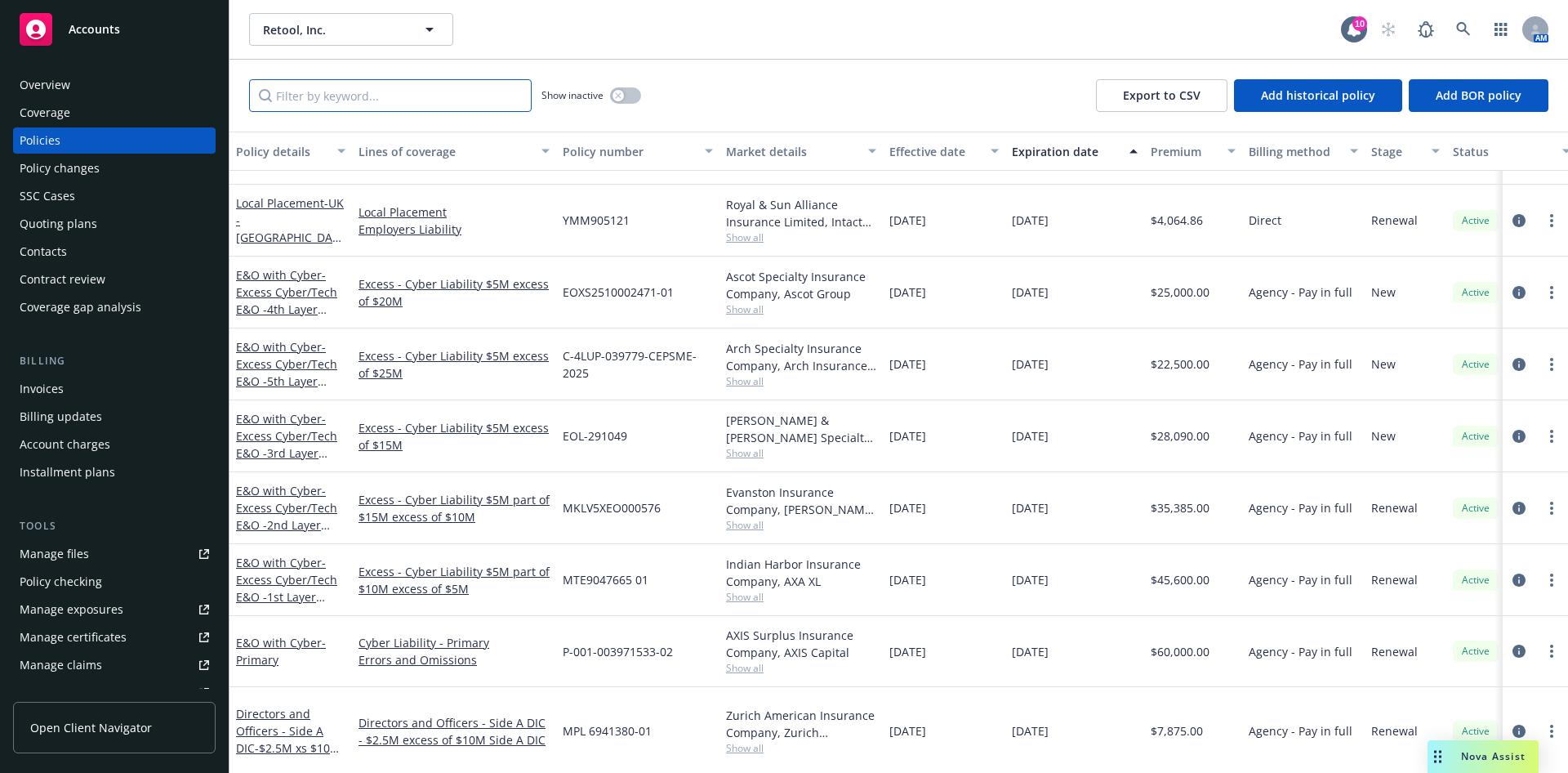
click at [404, 98] on input "Filter by keyword..." at bounding box center [389, 95] width 282 height 33
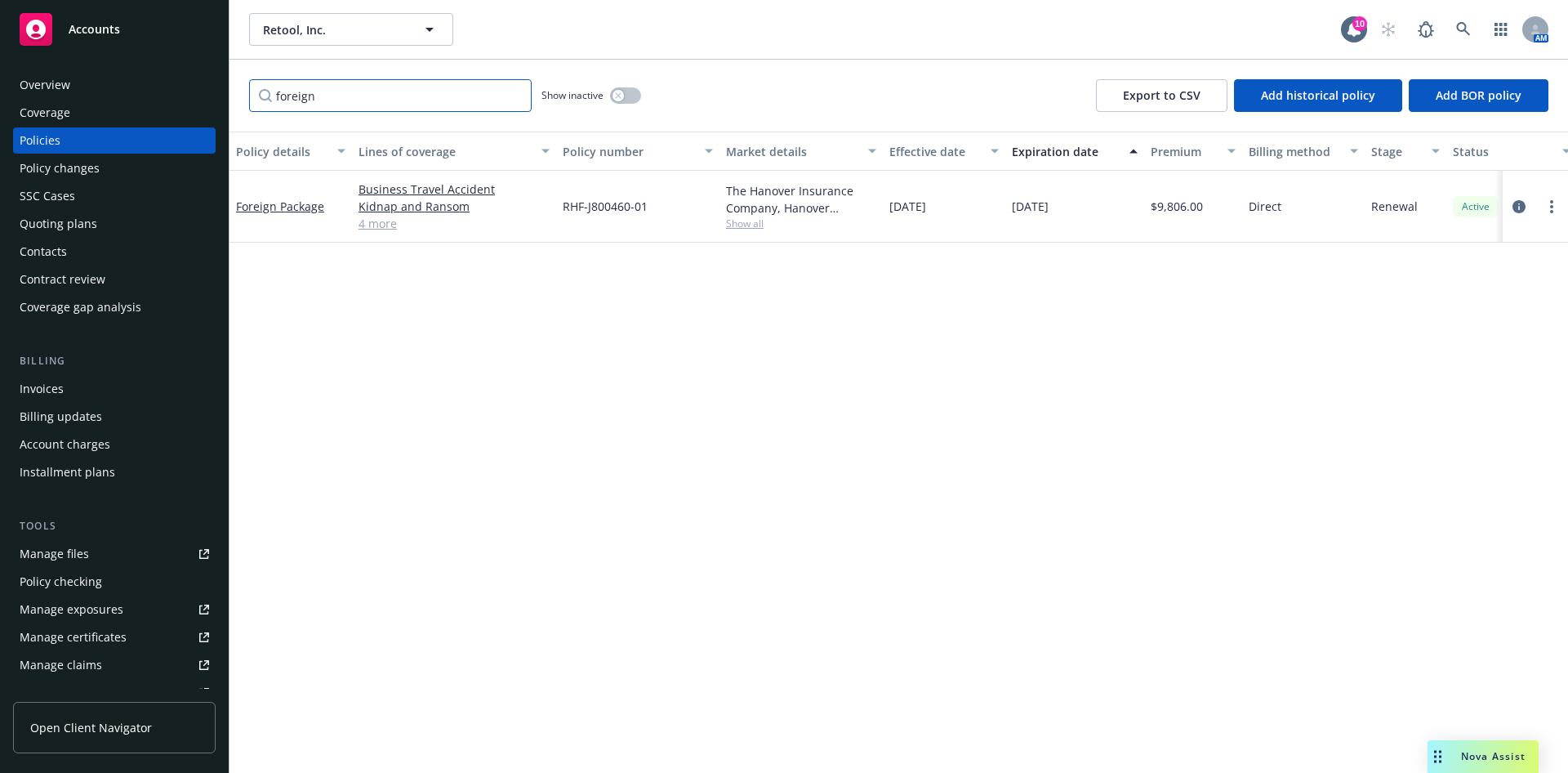
scroll to position [0, 0]
type input "foreign"
click at [1513, 206] on icon "circleInformation" at bounding box center [1518, 206] width 13 height 13
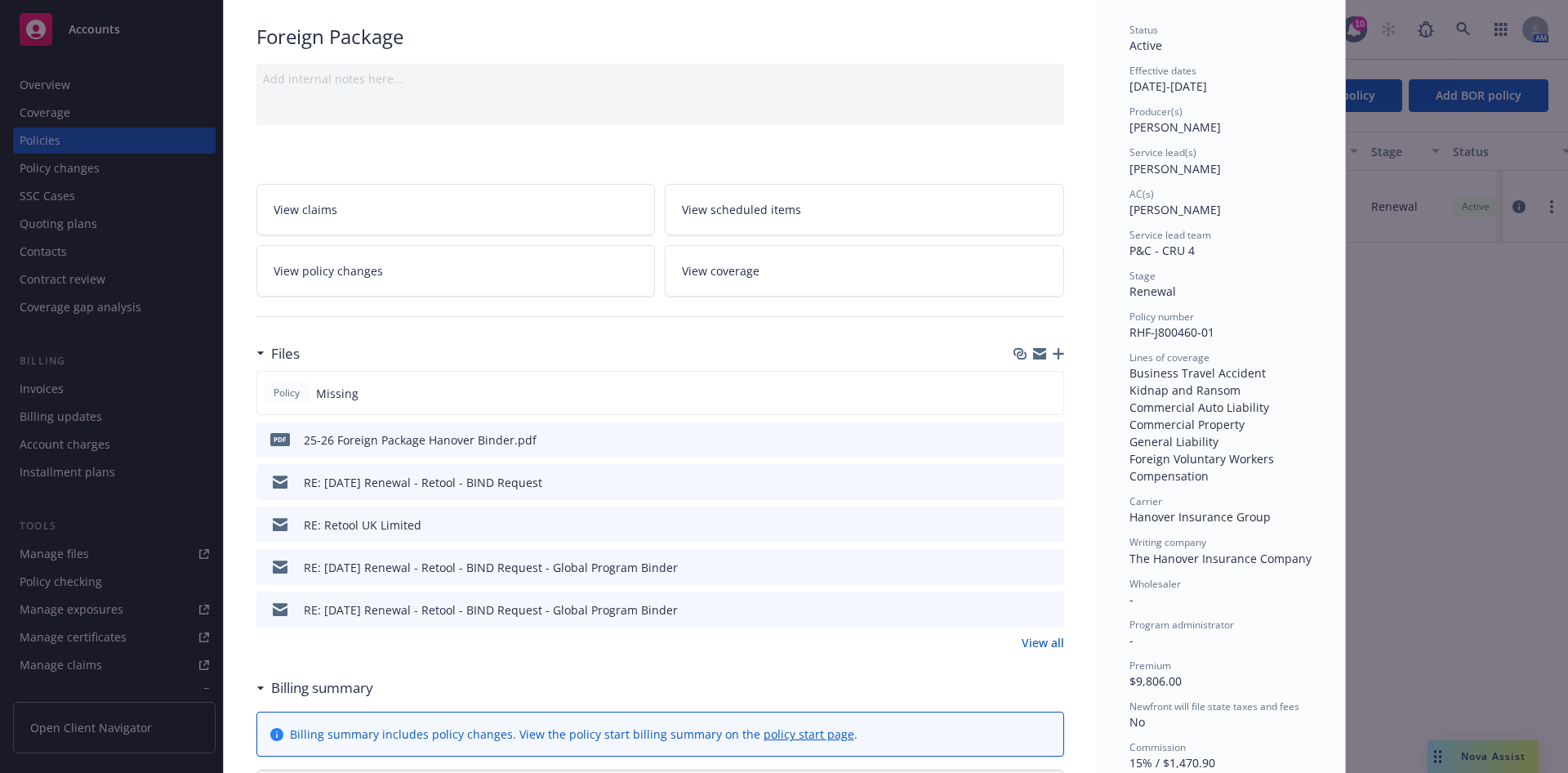
scroll to position [123, 0]
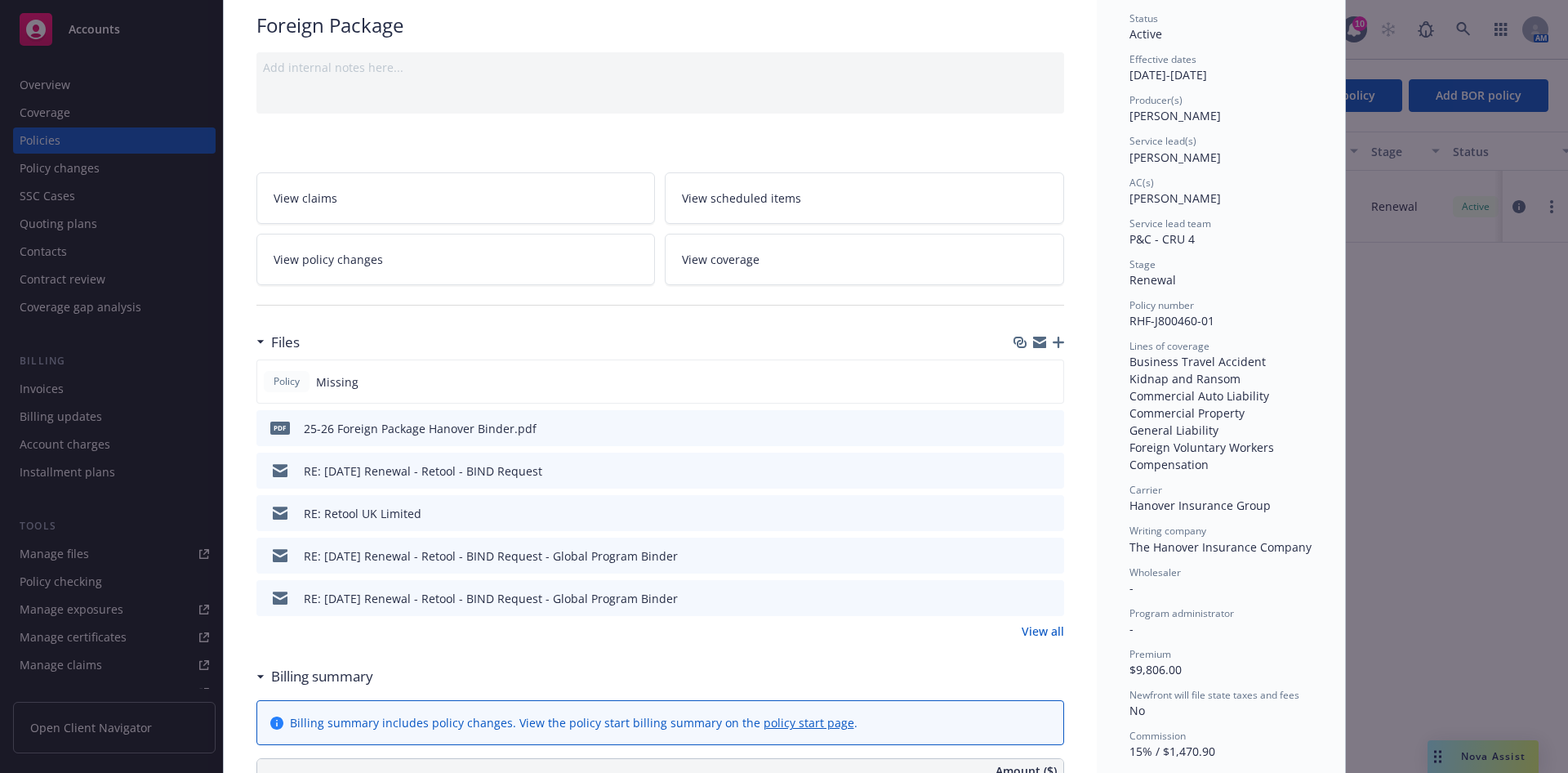
click at [1041, 425] on icon "preview file" at bounding box center [1048, 427] width 15 height 12
click at [300, 257] on span "View policy changes" at bounding box center [328, 259] width 109 height 17
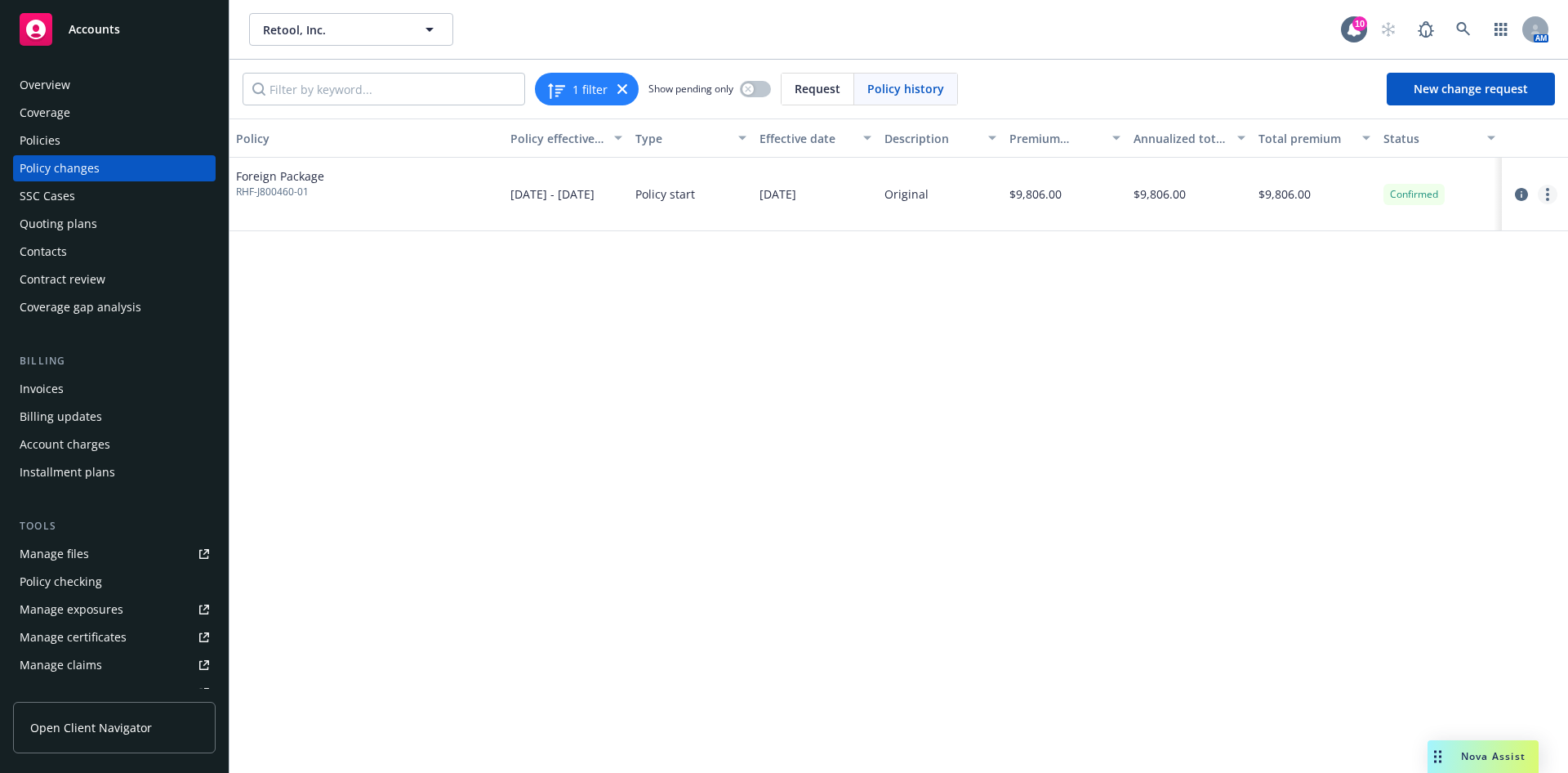
click at [1538, 198] on link "more" at bounding box center [1548, 194] width 20 height 20
click at [1334, 315] on link "Edit billing info" at bounding box center [1399, 326] width 280 height 33
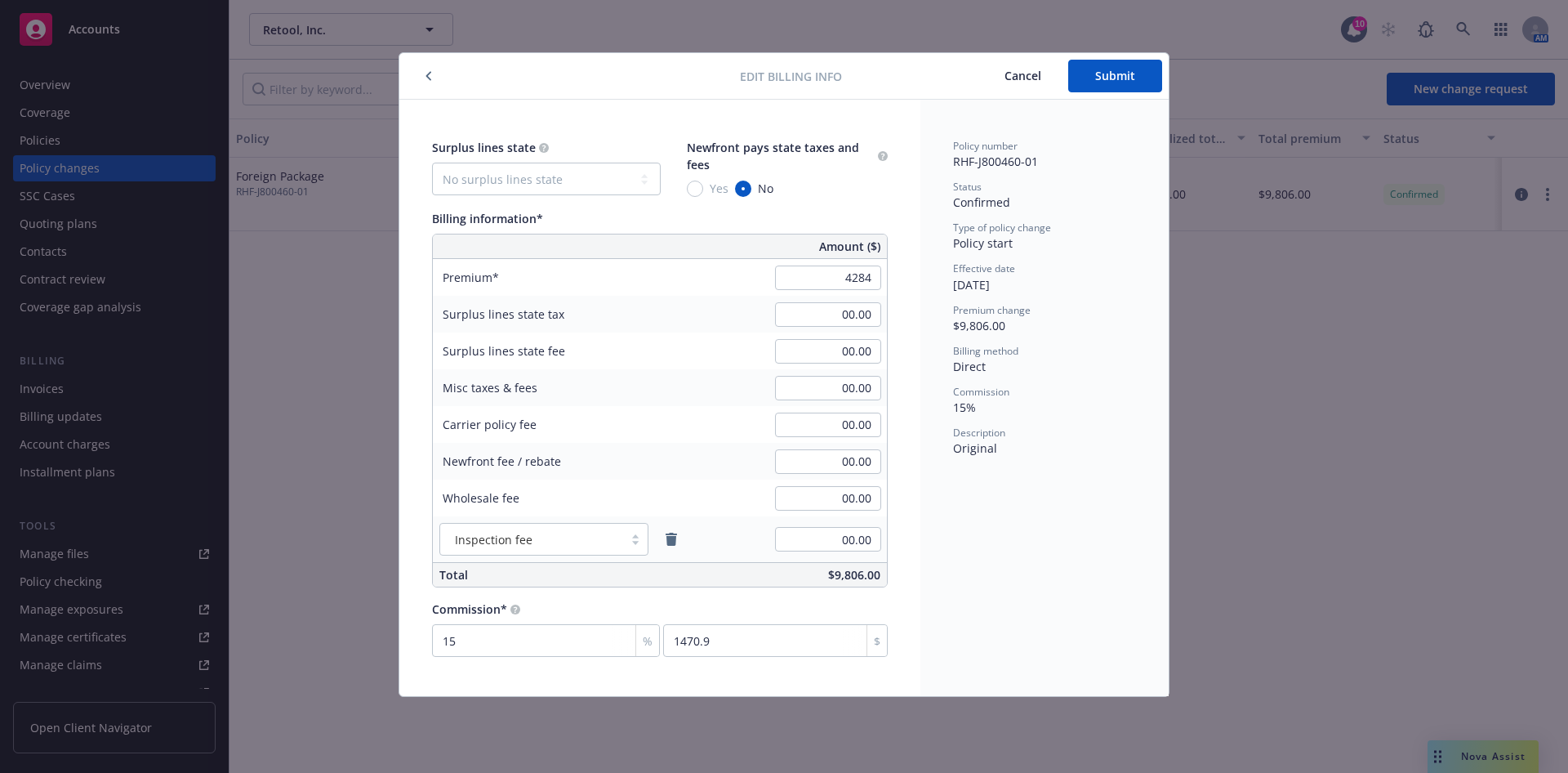
type input "4,284.00"
type input "642.6"
click at [1074, 610] on div "Policy number RHF-J800460-01 Status Confirmed Type of policy change Policy star…" at bounding box center [1044, 398] width 249 height 597
click at [1123, 73] on span "Submit" at bounding box center [1115, 75] width 40 height 16
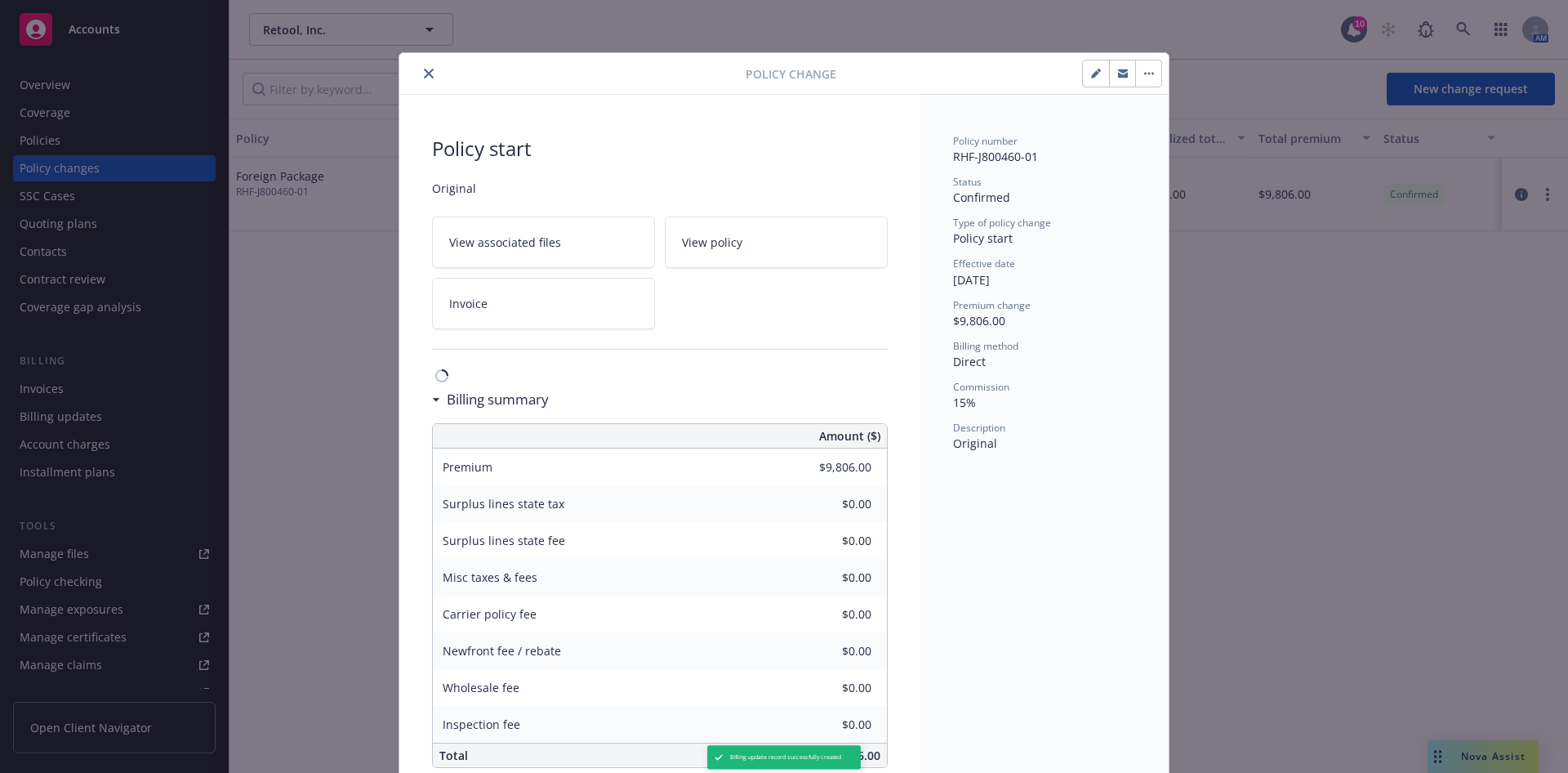
type input "$4,284.00"
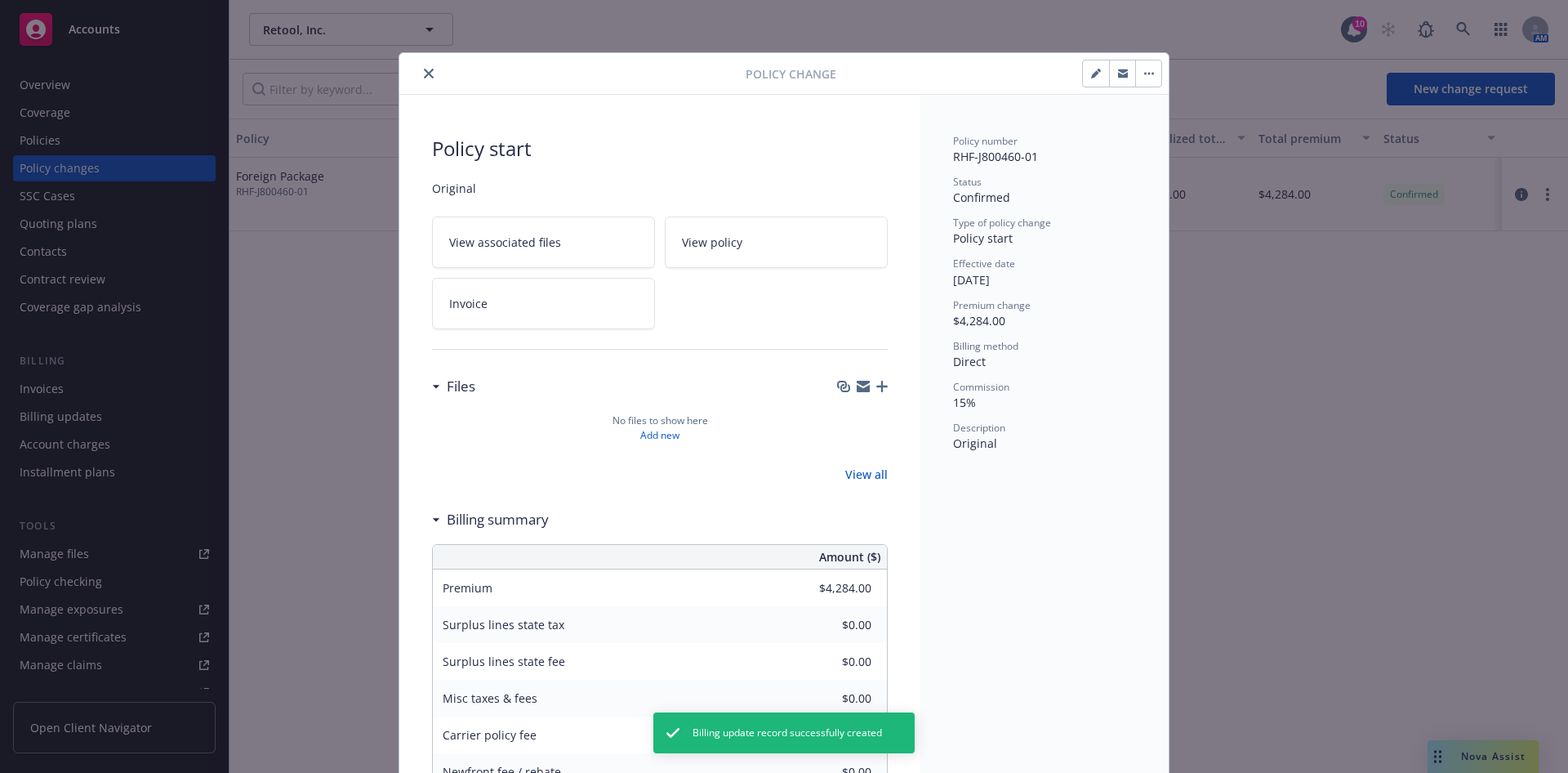
click at [419, 70] on button "close" at bounding box center [429, 73] width 20 height 20
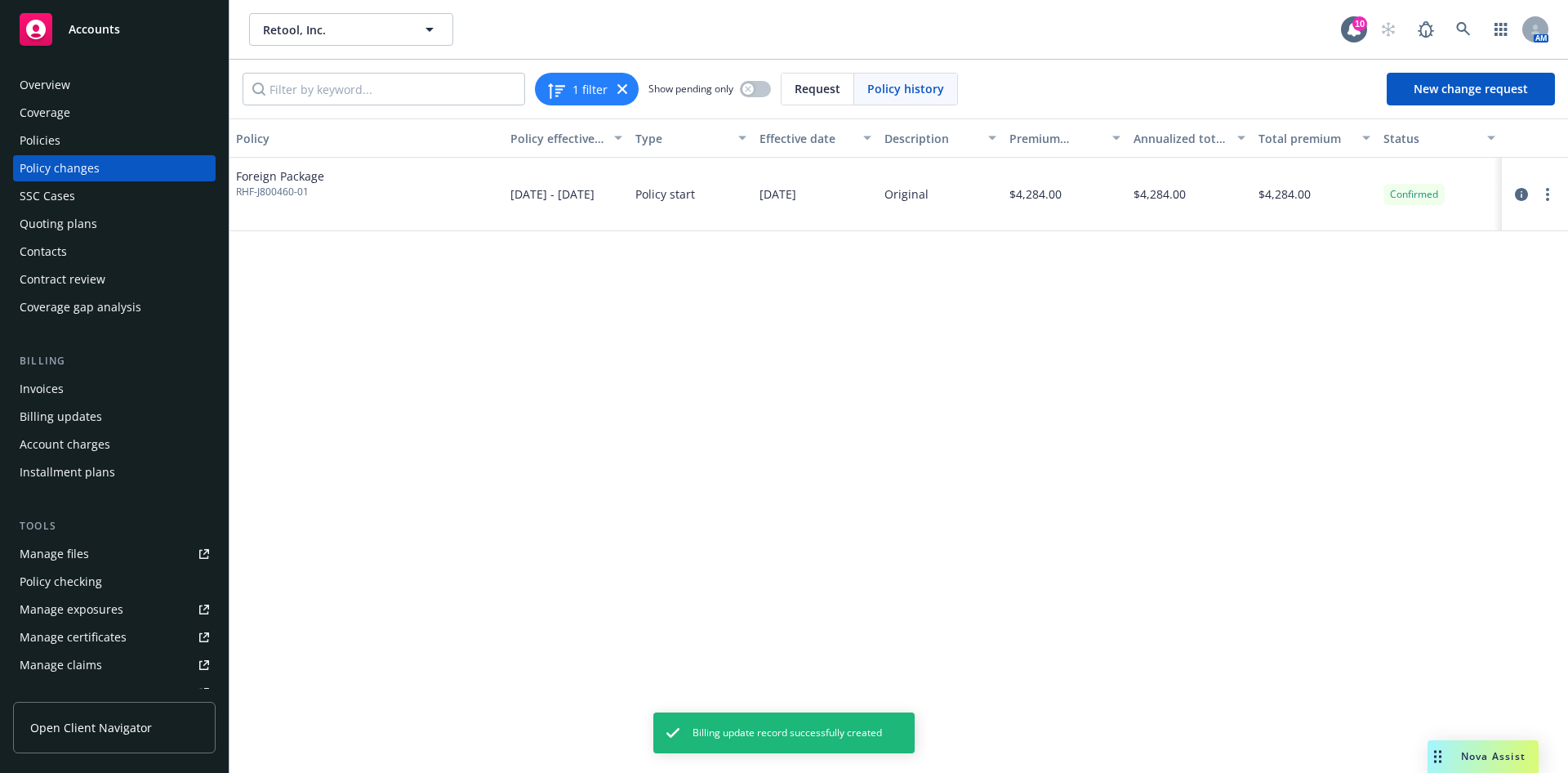
click at [127, 85] on div "Overview" at bounding box center [114, 85] width 189 height 26
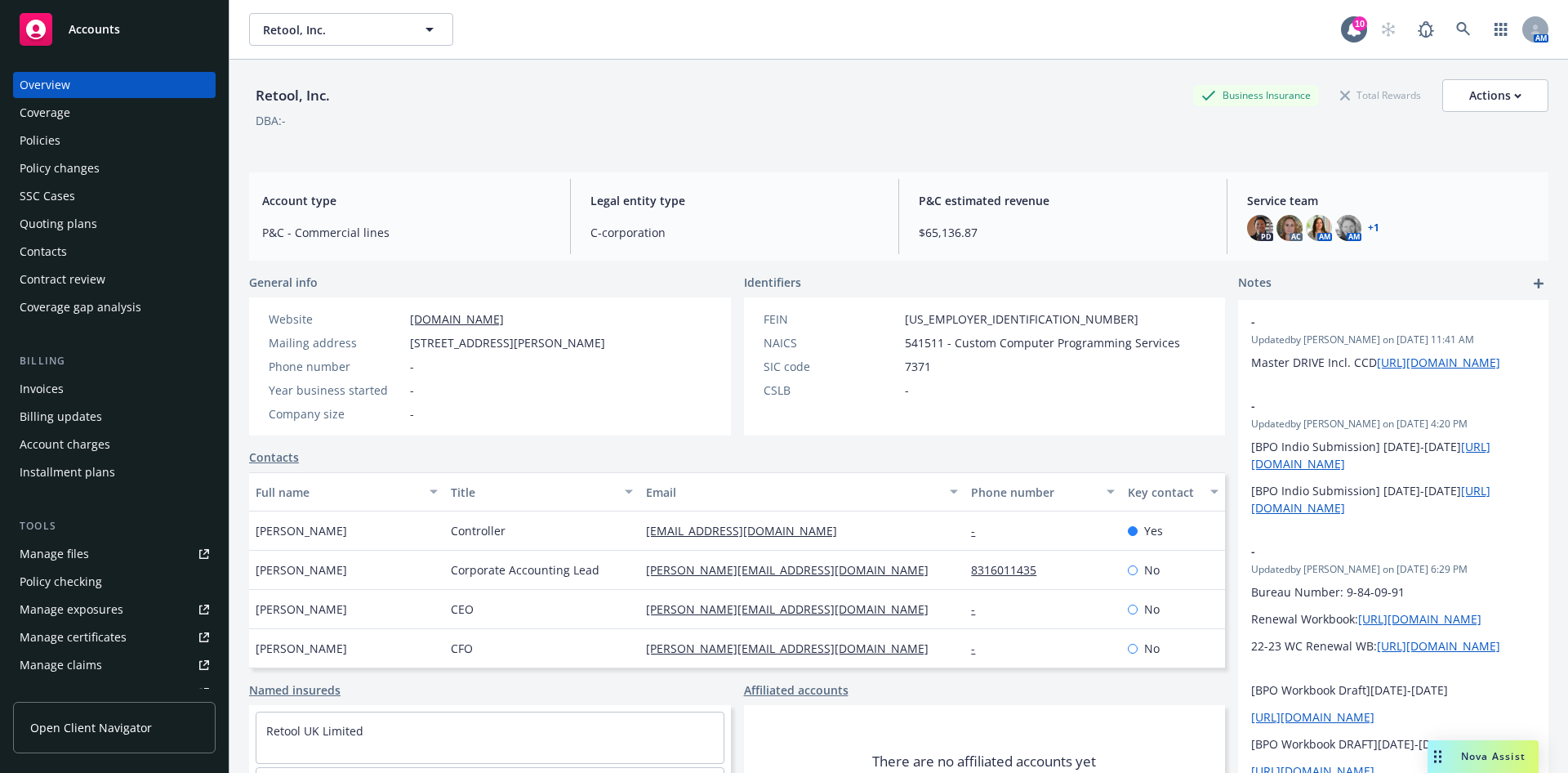
click at [77, 138] on div "Policies" at bounding box center [114, 141] width 189 height 26
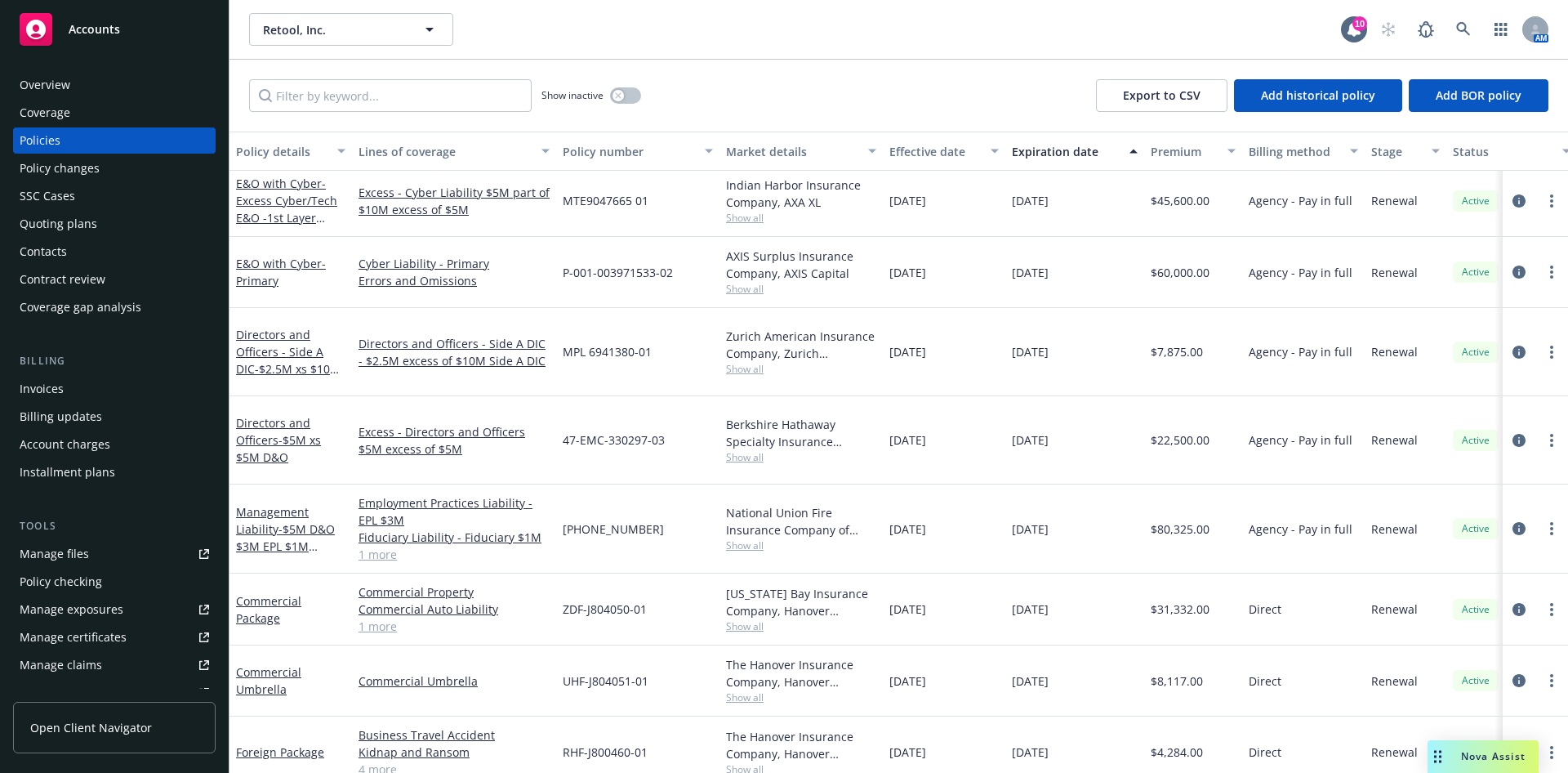
click at [1510, 743] on link "circleInformation" at bounding box center [1519, 753] width 20 height 20
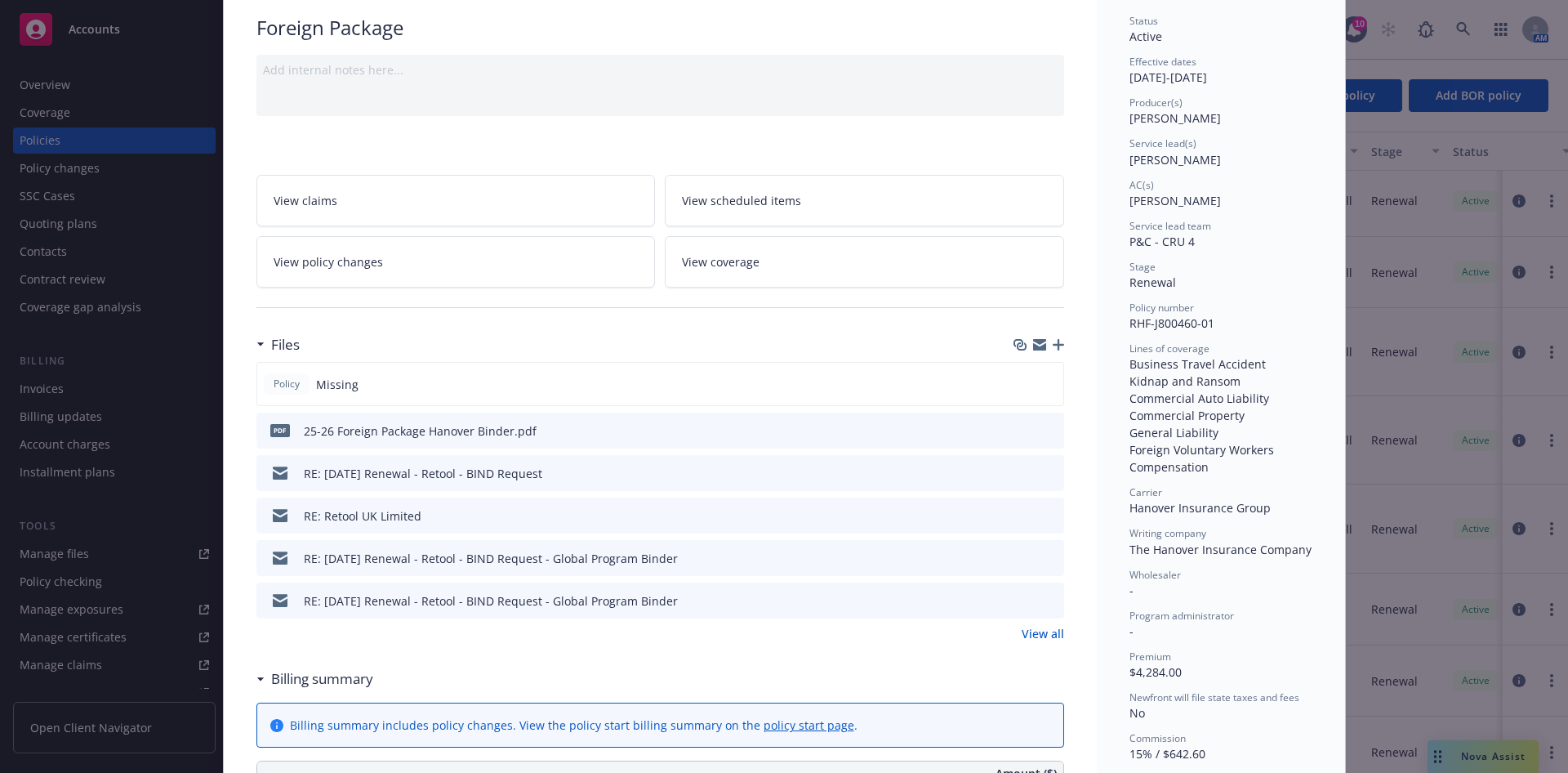
scroll to position [123, 0]
